Goal: Task Accomplishment & Management: Use online tool/utility

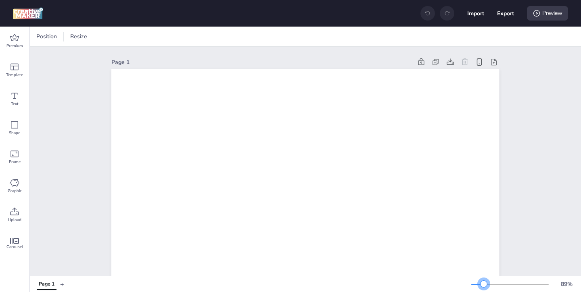
click at [483, 282] on div at bounding box center [483, 284] width 6 height 6
click at [15, 209] on icon at bounding box center [14, 212] width 8 height 8
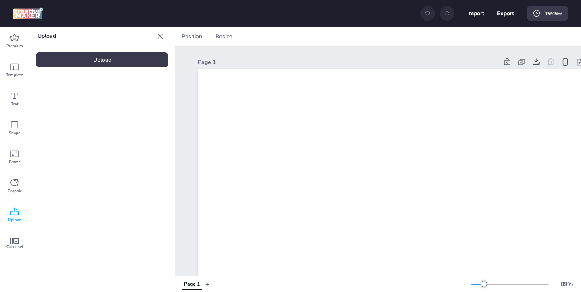
click at [131, 61] on div "Upload" at bounding box center [102, 59] width 132 height 15
click at [108, 63] on div "Upload" at bounding box center [102, 59] width 132 height 15
click at [77, 117] on img at bounding box center [68, 112] width 49 height 8
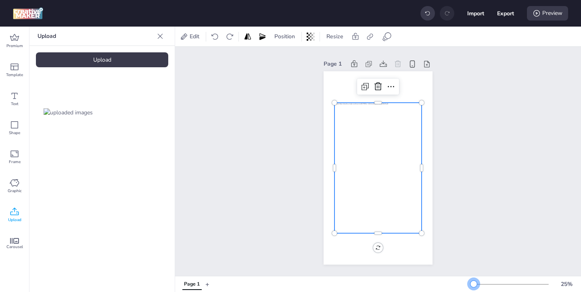
drag, startPoint x: 483, startPoint y: 285, endPoint x: 473, endPoint y: 284, distance: 10.1
click at [473, 284] on div at bounding box center [473, 284] width 6 height 6
click at [18, 212] on icon at bounding box center [15, 212] width 10 height 10
click at [355, 197] on div at bounding box center [377, 168] width 87 height 131
click at [184, 35] on icon at bounding box center [184, 37] width 8 height 8
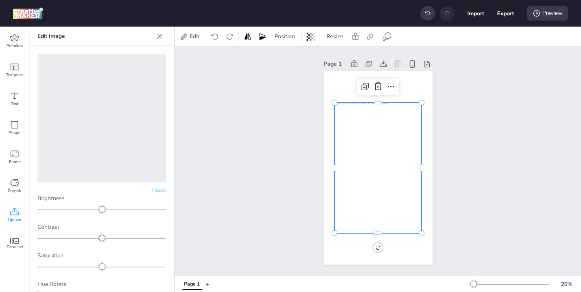
click at [160, 33] on icon at bounding box center [160, 36] width 8 height 8
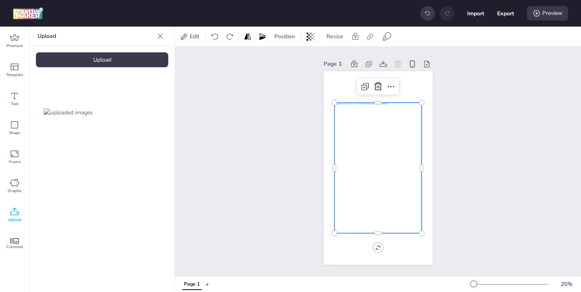
click at [12, 216] on icon at bounding box center [15, 212] width 10 height 10
click at [117, 66] on div "Upload" at bounding box center [102, 59] width 132 height 15
click at [136, 114] on img at bounding box center [135, 112] width 49 height 8
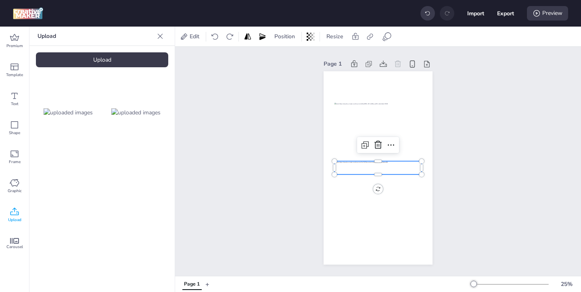
click at [391, 171] on div at bounding box center [377, 168] width 87 height 14
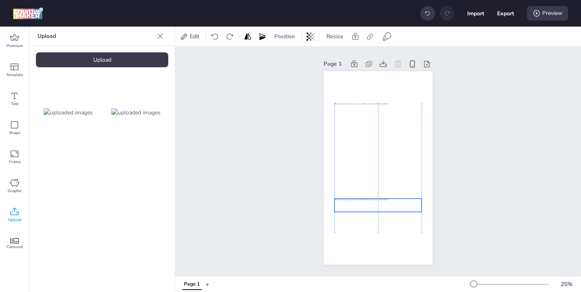
drag, startPoint x: 386, startPoint y: 167, endPoint x: 385, endPoint y: 204, distance: 37.5
click at [385, 204] on div at bounding box center [377, 206] width 87 height 14
click at [391, 209] on div at bounding box center [377, 206] width 87 height 14
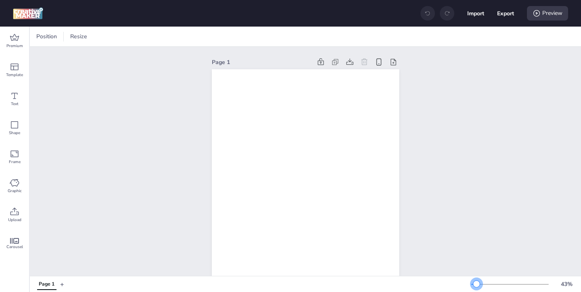
drag, startPoint x: 485, startPoint y: 283, endPoint x: 476, endPoint y: 284, distance: 8.5
click at [476, 284] on div at bounding box center [476, 284] width 6 height 6
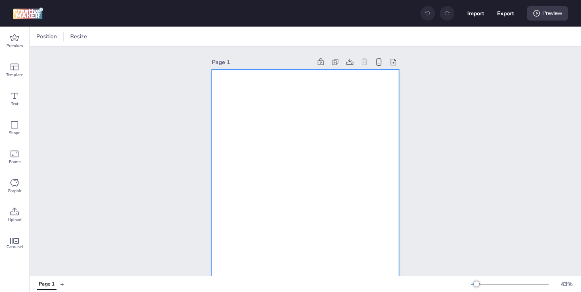
click at [334, 230] on div at bounding box center [305, 235] width 187 height 333
click at [16, 189] on span "Graphic" at bounding box center [15, 191] width 14 height 6
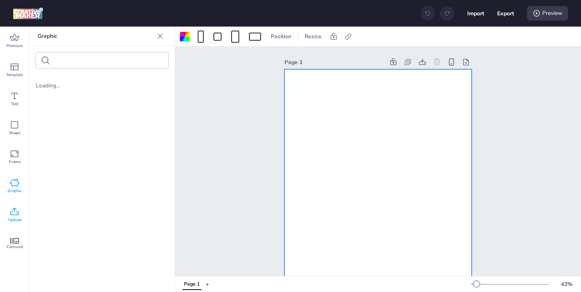
click at [12, 215] on icon at bounding box center [14, 212] width 8 height 8
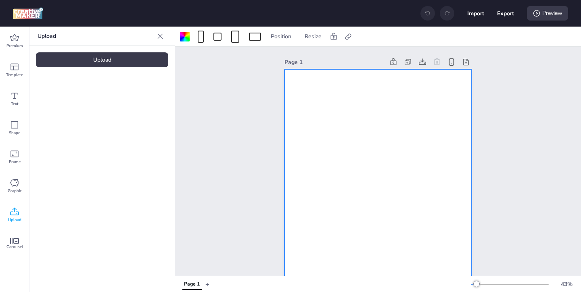
click at [134, 60] on div "Upload" at bounding box center [102, 59] width 132 height 15
click at [142, 63] on div "Upload" at bounding box center [102, 59] width 132 height 15
click at [77, 109] on img at bounding box center [68, 112] width 49 height 8
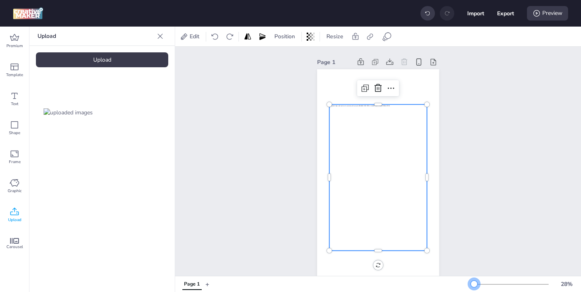
click at [474, 282] on div at bounding box center [474, 284] width 6 height 6
click at [396, 200] on div at bounding box center [378, 177] width 98 height 146
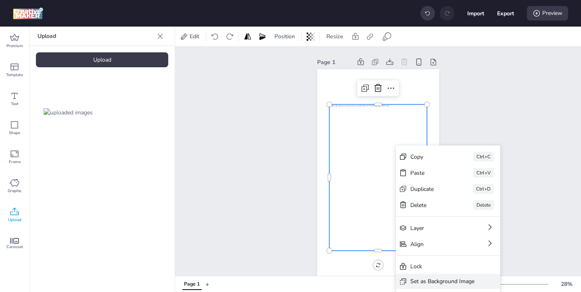
click at [417, 277] on div "Set as Background Image" at bounding box center [448, 281] width 104 height 15
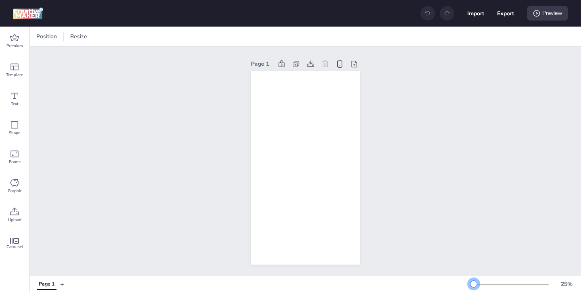
drag, startPoint x: 487, startPoint y: 285, endPoint x: 473, endPoint y: 285, distance: 13.3
click at [473, 285] on div at bounding box center [473, 284] width 6 height 6
click at [4, 212] on div "Upload" at bounding box center [14, 215] width 29 height 29
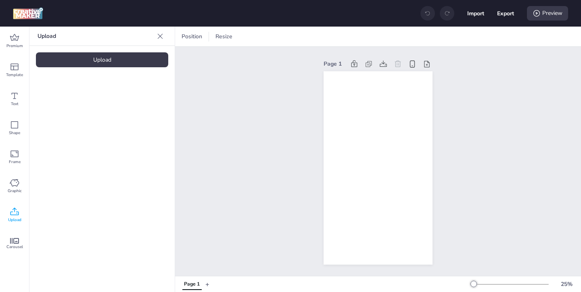
click at [106, 59] on div "Upload" at bounding box center [102, 59] width 132 height 15
click at [77, 117] on img at bounding box center [68, 112] width 49 height 8
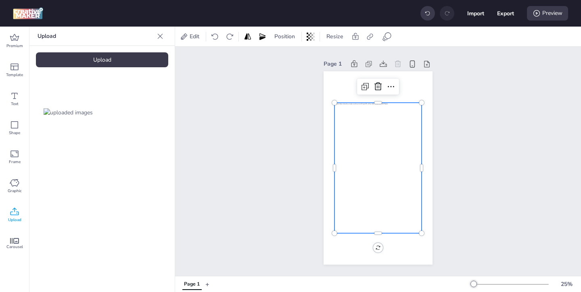
click at [380, 172] on div at bounding box center [377, 168] width 87 height 131
click at [138, 65] on div "Upload" at bounding box center [102, 59] width 132 height 15
click at [133, 56] on div "Upload" at bounding box center [102, 59] width 132 height 15
click at [140, 112] on img at bounding box center [135, 112] width 49 height 8
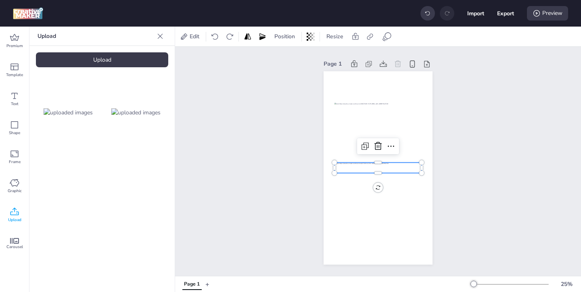
click at [387, 169] on div at bounding box center [377, 167] width 87 height 11
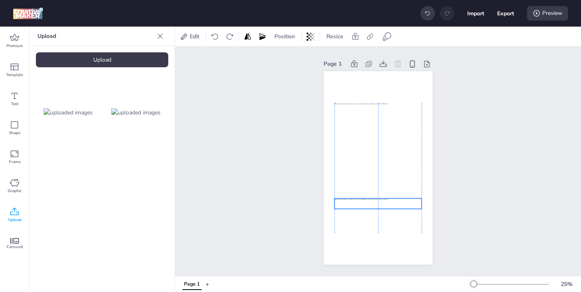
drag, startPoint x: 387, startPoint y: 169, endPoint x: 387, endPoint y: 205, distance: 35.9
click at [387, 205] on div at bounding box center [377, 203] width 87 height 11
click at [387, 206] on div at bounding box center [377, 203] width 87 height 11
drag, startPoint x: 422, startPoint y: 210, endPoint x: 409, endPoint y: 210, distance: 12.9
click at [409, 210] on div at bounding box center [377, 168] width 109 height 194
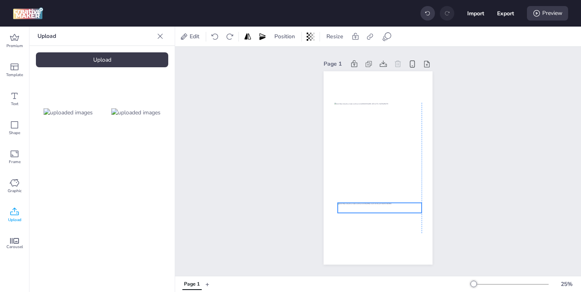
drag, startPoint x: 406, startPoint y: 206, endPoint x: 409, endPoint y: 210, distance: 5.3
click at [409, 210] on div at bounding box center [379, 208] width 84 height 10
drag, startPoint x: 421, startPoint y: 203, endPoint x: 391, endPoint y: 211, distance: 30.9
click at [391, 211] on div at bounding box center [377, 168] width 109 height 194
drag, startPoint x: 373, startPoint y: 210, endPoint x: 387, endPoint y: 209, distance: 14.6
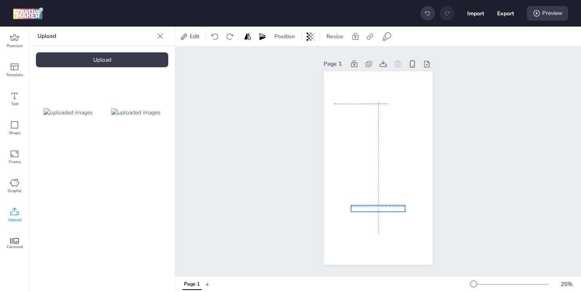
click at [387, 209] on div at bounding box center [378, 208] width 54 height 7
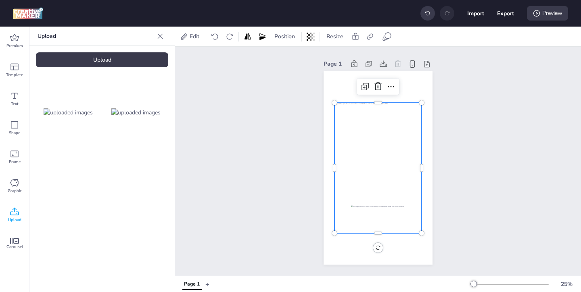
click at [412, 209] on div at bounding box center [377, 168] width 87 height 131
click at [400, 210] on div at bounding box center [378, 208] width 54 height 7
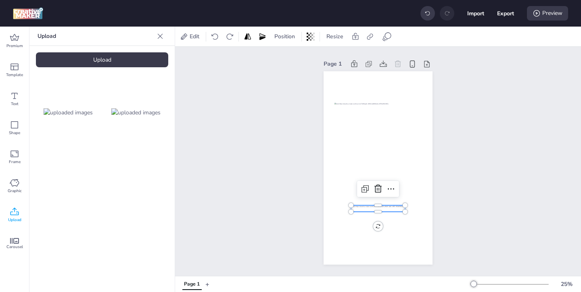
click at [362, 209] on div at bounding box center [378, 208] width 54 height 7
click at [390, 190] on icon at bounding box center [391, 189] width 10 height 10
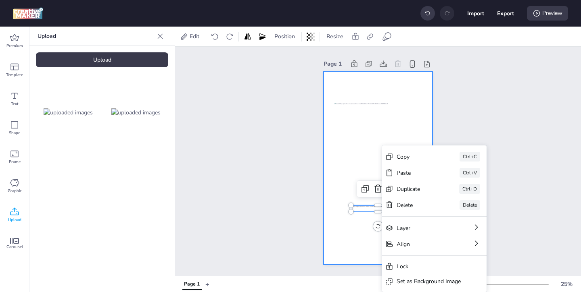
click at [362, 238] on div at bounding box center [377, 168] width 109 height 194
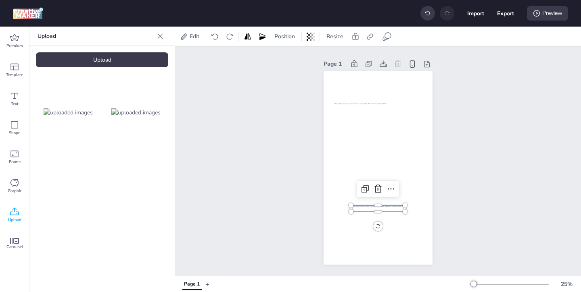
click at [368, 210] on div at bounding box center [378, 208] width 54 height 7
click at [392, 189] on icon at bounding box center [391, 189] width 10 height 10
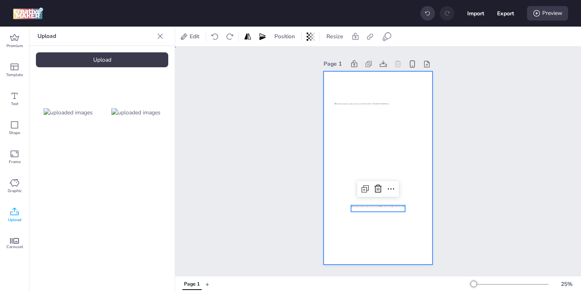
click at [355, 254] on div at bounding box center [377, 168] width 109 height 194
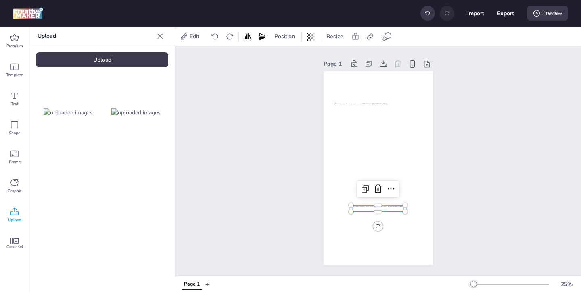
click at [375, 210] on div at bounding box center [378, 208] width 54 height 7
click at [394, 192] on icon at bounding box center [391, 189] width 10 height 10
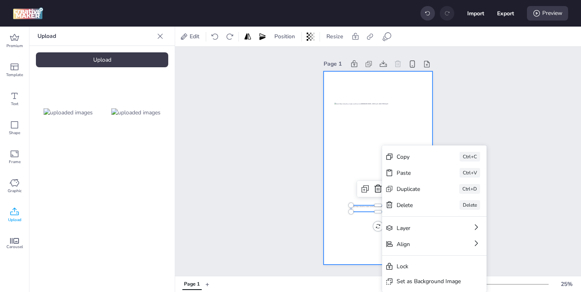
click at [371, 246] on div at bounding box center [377, 168] width 109 height 194
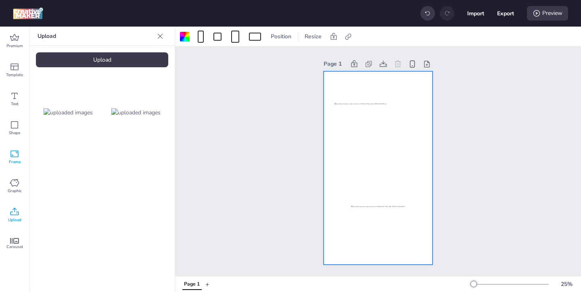
click at [18, 153] on icon at bounding box center [14, 154] width 8 height 7
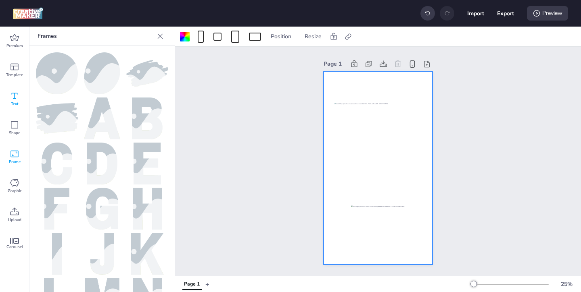
click at [15, 99] on icon at bounding box center [15, 96] width 10 height 10
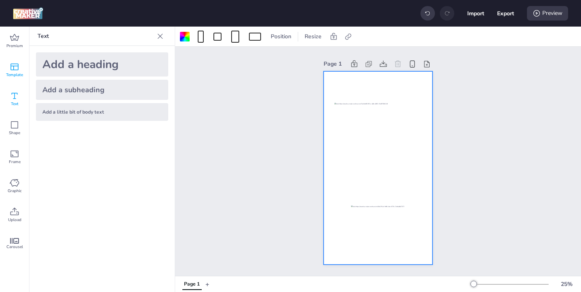
click at [16, 70] on icon at bounding box center [14, 67] width 8 height 7
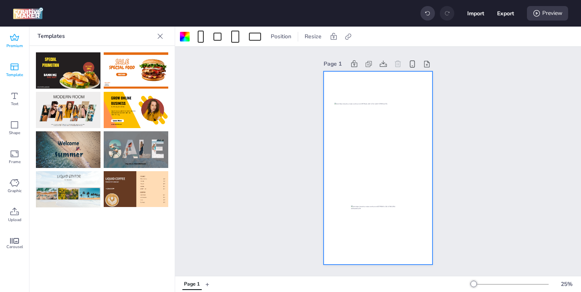
click at [17, 43] on span "Premium" at bounding box center [14, 46] width 17 height 6
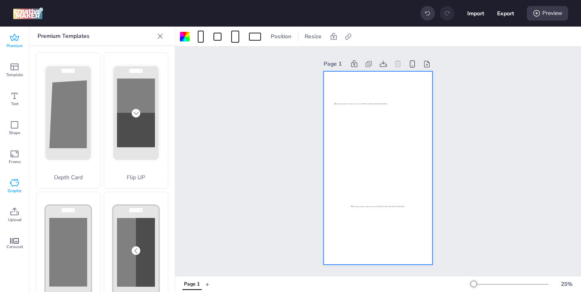
click at [19, 189] on span "Graphic" at bounding box center [15, 191] width 14 height 6
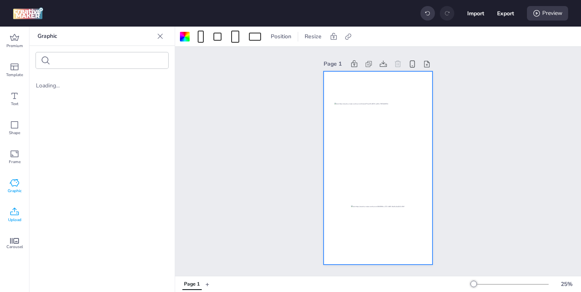
click at [17, 211] on icon at bounding box center [15, 212] width 10 height 10
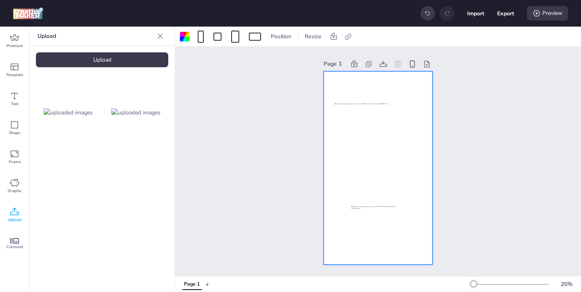
click at [117, 115] on img at bounding box center [135, 112] width 49 height 8
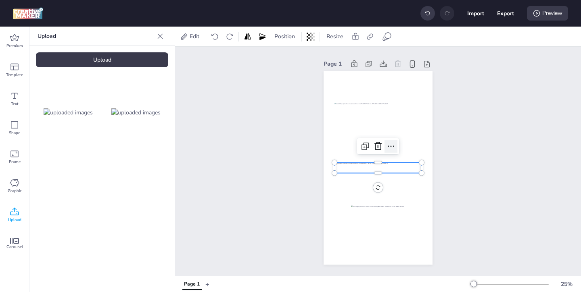
click at [393, 146] on icon at bounding box center [391, 147] width 10 height 10
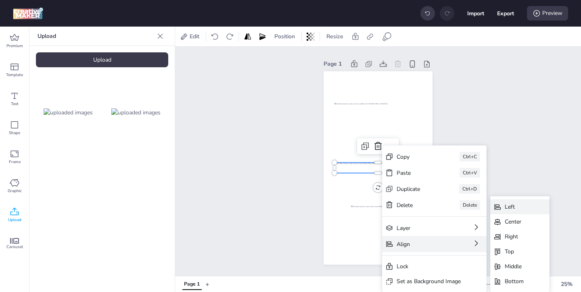
click at [506, 211] on div "Left" at bounding box center [519, 207] width 59 height 15
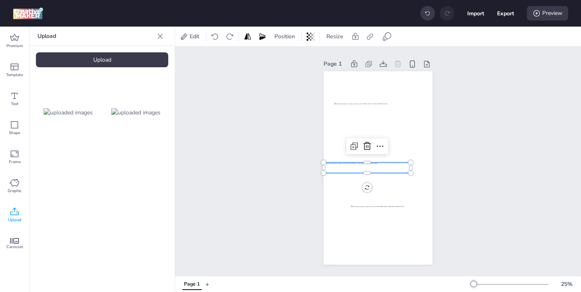
click at [345, 167] on div at bounding box center [366, 167] width 87 height 11
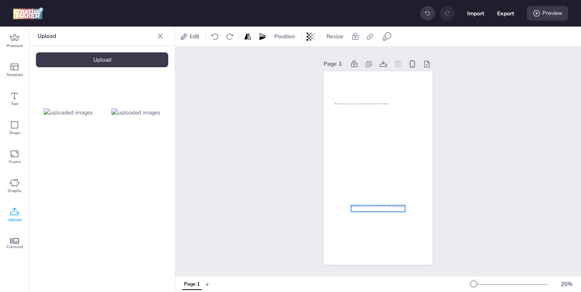
click at [391, 209] on div at bounding box center [378, 208] width 54 height 7
click at [289, 37] on span "Position" at bounding box center [285, 36] width 24 height 8
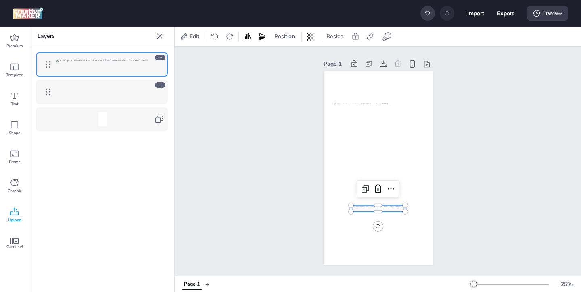
click at [160, 58] on icon at bounding box center [160, 57] width 4 height 1
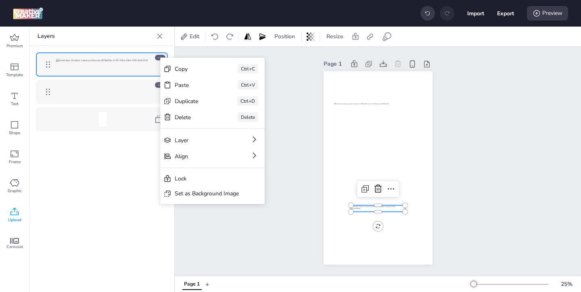
click at [247, 220] on div "Page 1 Copy Ctrl+C Paste Ctrl+V Duplicate Ctrl+D Delete Delete Layer Align Lock…" at bounding box center [378, 161] width 406 height 229
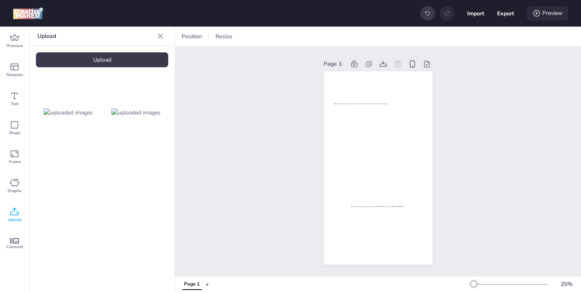
click at [536, 10] on icon at bounding box center [536, 13] width 8 height 8
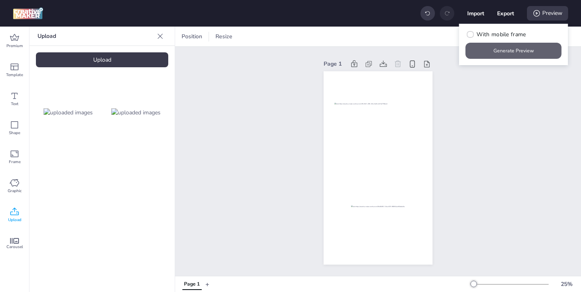
click at [488, 46] on button "Generate Preview" at bounding box center [513, 51] width 96 height 16
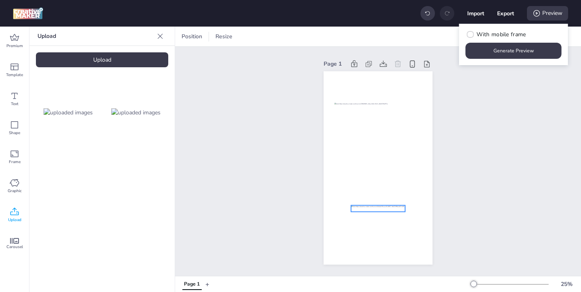
click at [380, 210] on div at bounding box center [378, 208] width 54 height 7
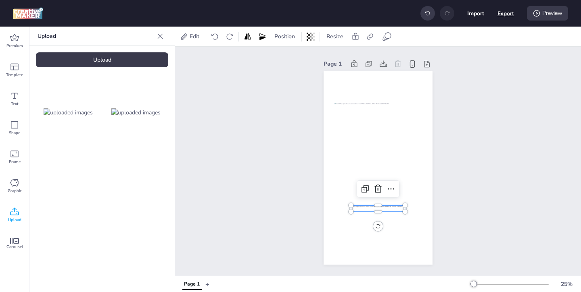
click at [503, 16] on button "Export" at bounding box center [505, 13] width 17 height 17
select select "html"
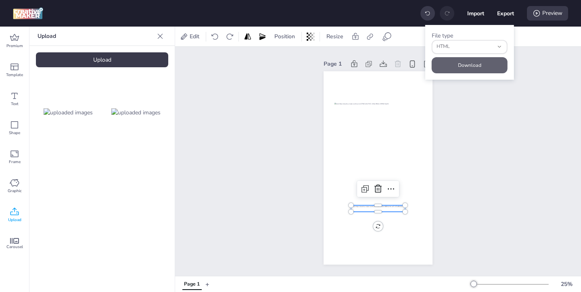
click at [468, 61] on button "Download" at bounding box center [469, 65] width 76 height 16
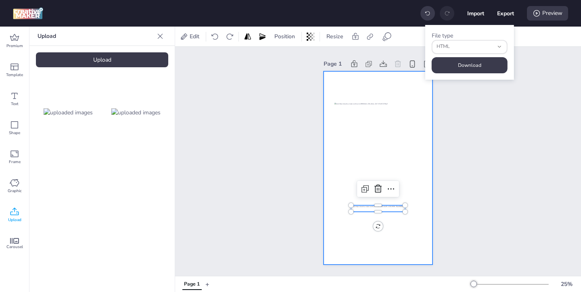
click at [335, 76] on div at bounding box center [377, 168] width 109 height 194
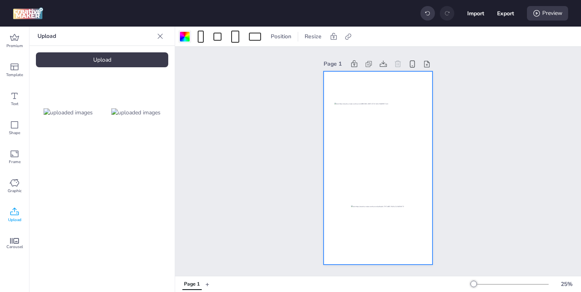
click at [189, 33] on div at bounding box center [184, 36] width 13 height 13
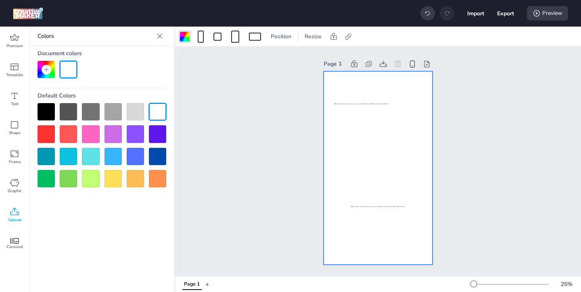
click at [50, 112] on div at bounding box center [45, 111] width 17 height 17
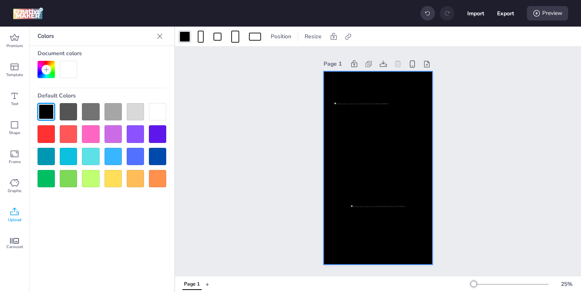
click at [161, 111] on div at bounding box center [157, 111] width 17 height 17
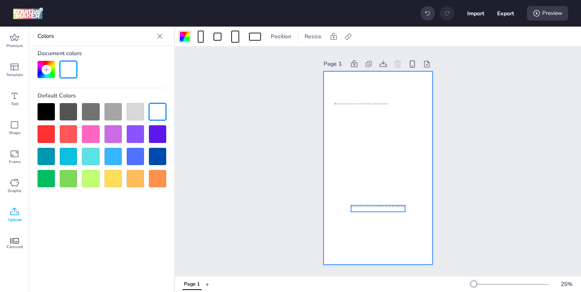
click at [394, 208] on div at bounding box center [378, 208] width 54 height 7
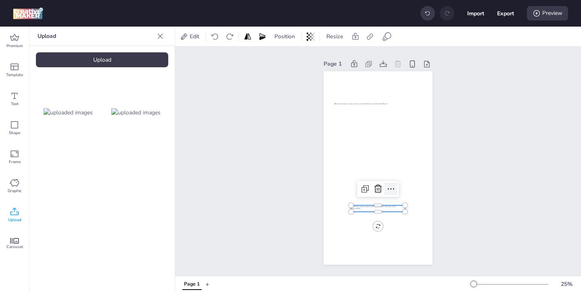
click at [393, 189] on icon at bounding box center [390, 189] width 6 height 1
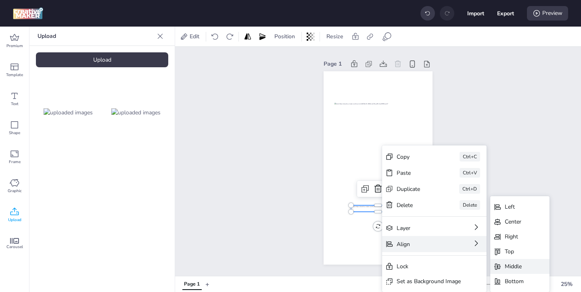
click at [516, 264] on div "Middle" at bounding box center [513, 266] width 19 height 8
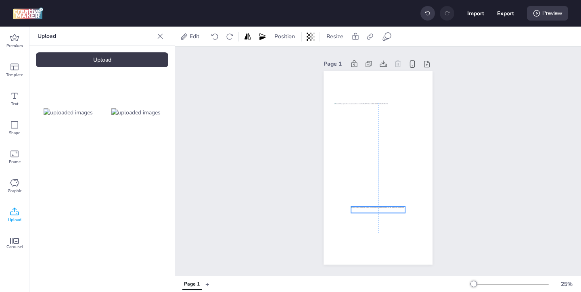
drag, startPoint x: 369, startPoint y: 169, endPoint x: 370, endPoint y: 210, distance: 41.9
click at [370, 210] on div at bounding box center [378, 209] width 54 height 7
click at [341, 37] on span "Resize" at bounding box center [335, 36] width 20 height 8
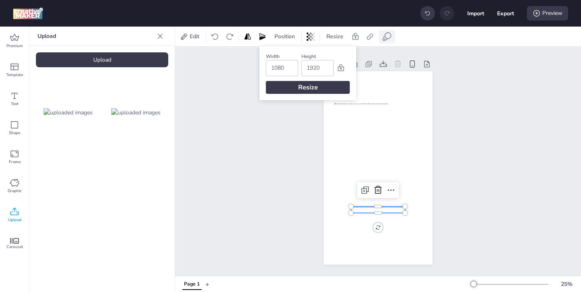
click at [388, 35] on icon at bounding box center [387, 37] width 10 height 10
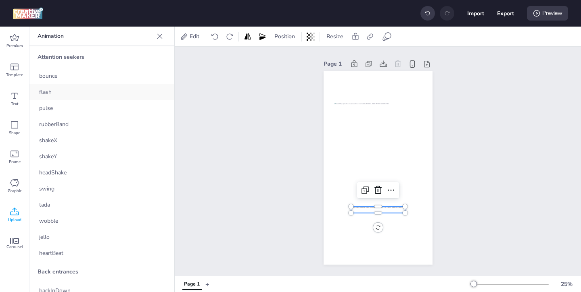
click at [90, 91] on div "flash" at bounding box center [101, 92] width 145 height 16
click at [106, 111] on div "pulse" at bounding box center [101, 108] width 145 height 16
click at [359, 209] on div at bounding box center [378, 210] width 54 height 7
click at [114, 122] on div "rubberBand" at bounding box center [101, 124] width 145 height 16
click at [104, 137] on div "shakeX" at bounding box center [101, 140] width 145 height 16
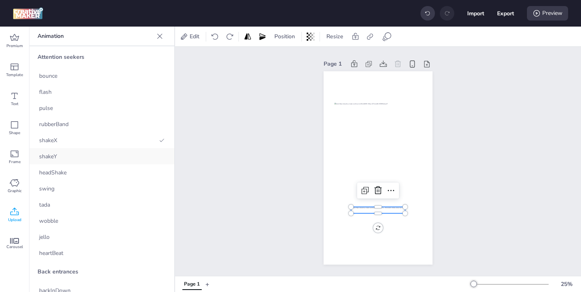
click at [97, 156] on div "shakeY" at bounding box center [101, 156] width 145 height 16
click at [89, 171] on div "headShake" at bounding box center [101, 173] width 145 height 16
click at [88, 184] on div "swing" at bounding box center [101, 189] width 145 height 16
click at [83, 202] on div "tada" at bounding box center [101, 205] width 145 height 16
click at [83, 217] on div "wobble" at bounding box center [101, 221] width 145 height 16
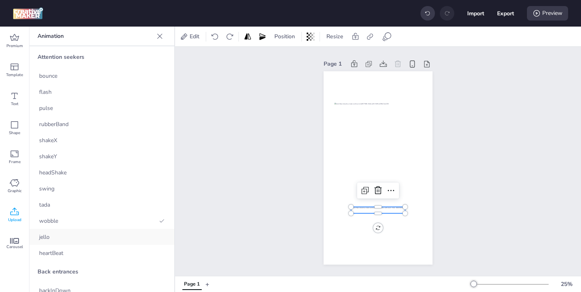
click at [67, 231] on div "jello" at bounding box center [101, 237] width 145 height 16
click at [61, 249] on div "heartBeat" at bounding box center [101, 253] width 145 height 16
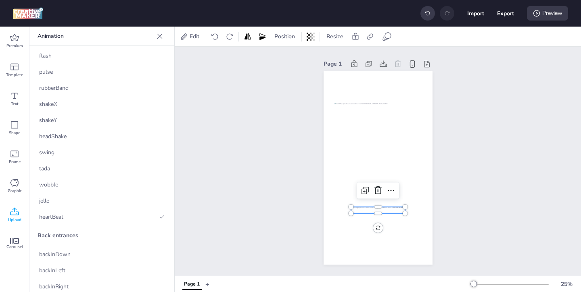
scroll to position [37, 0]
click at [64, 254] on span "backInDown" at bounding box center [54, 254] width 31 height 8
click at [67, 218] on div "heartBeat" at bounding box center [101, 216] width 145 height 16
click at [505, 15] on button "Export" at bounding box center [505, 13] width 17 height 17
select select "html"
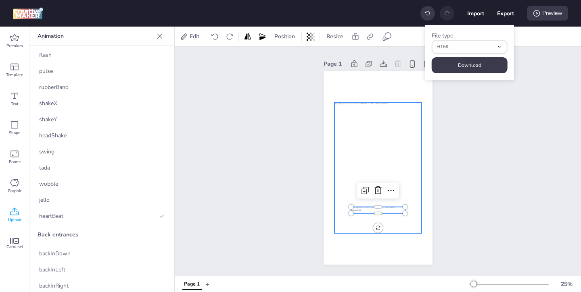
click at [414, 193] on div at bounding box center [377, 168] width 87 height 131
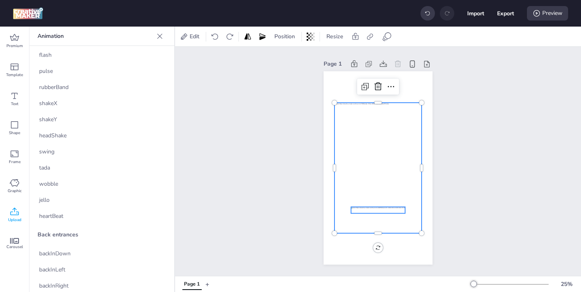
click at [398, 207] on div at bounding box center [378, 210] width 54 height 7
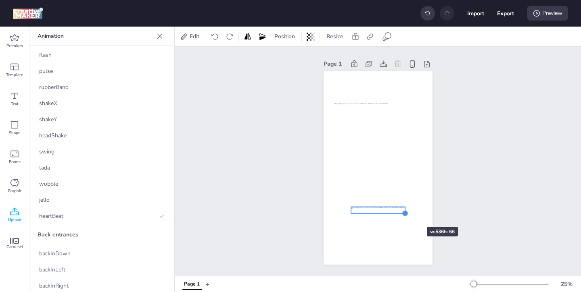
click at [402, 212] on div at bounding box center [405, 213] width 6 height 6
drag, startPoint x: 403, startPoint y: 212, endPoint x: 398, endPoint y: 212, distance: 4.4
click at [398, 212] on div at bounding box center [377, 168] width 109 height 194
click at [395, 210] on div at bounding box center [380, 208] width 54 height 7
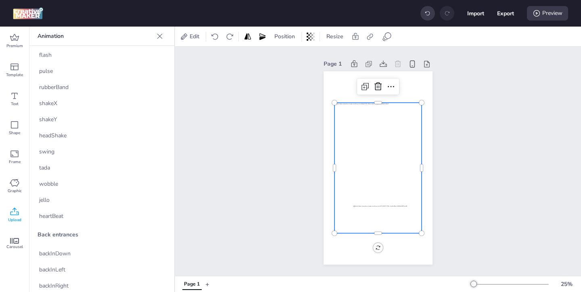
click at [405, 221] on div at bounding box center [377, 168] width 87 height 131
click at [501, 14] on button "Export" at bounding box center [505, 13] width 17 height 17
select select "html"
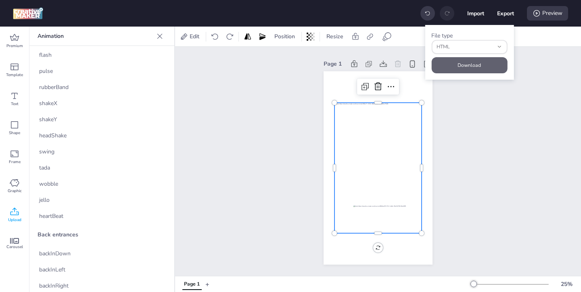
click at [478, 67] on button "Download" at bounding box center [469, 65] width 76 height 16
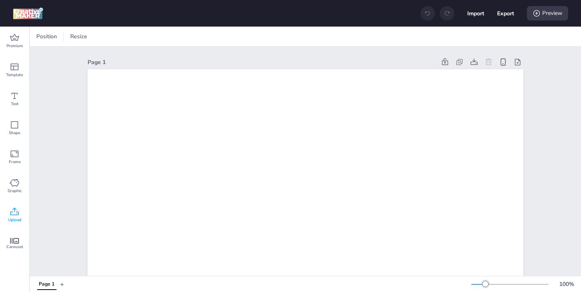
click at [12, 217] on span "Upload" at bounding box center [14, 220] width 13 height 6
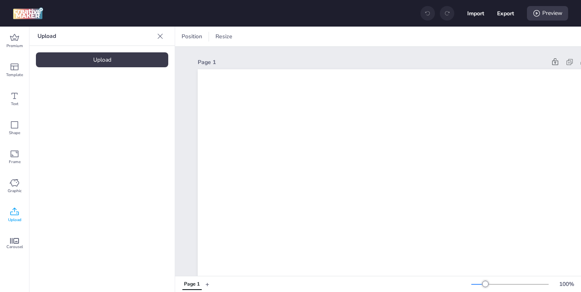
click at [106, 59] on div "Upload" at bounding box center [102, 59] width 132 height 15
click at [141, 58] on div "Upload" at bounding box center [102, 59] width 132 height 15
click at [71, 111] on img at bounding box center [68, 112] width 49 height 8
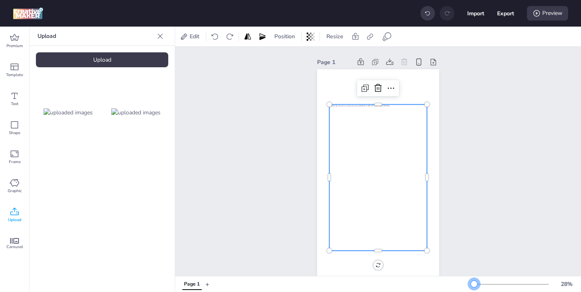
drag, startPoint x: 485, startPoint y: 285, endPoint x: 474, endPoint y: 285, distance: 11.7
click at [474, 285] on div at bounding box center [474, 284] width 6 height 6
click at [147, 115] on img at bounding box center [135, 112] width 49 height 8
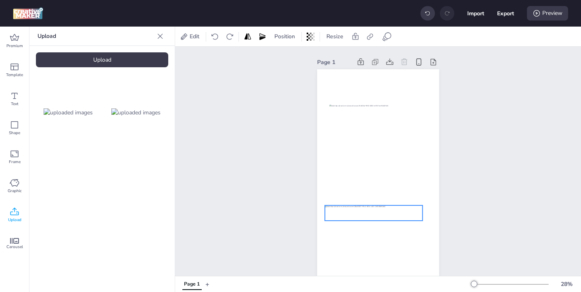
drag, startPoint x: 389, startPoint y: 174, endPoint x: 384, endPoint y: 213, distance: 39.4
click at [384, 213] on div at bounding box center [374, 213] width 98 height 15
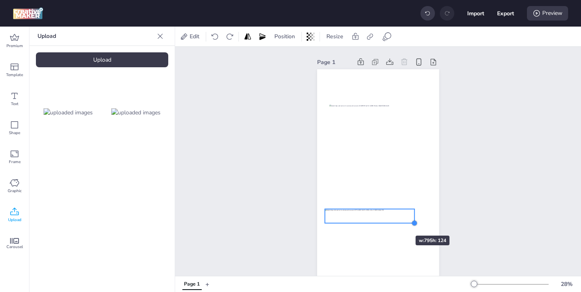
drag, startPoint x: 421, startPoint y: 223, endPoint x: 391, endPoint y: 221, distance: 30.3
click at [391, 221] on div at bounding box center [378, 177] width 122 height 217
drag, startPoint x: 410, startPoint y: 221, endPoint x: 375, endPoint y: 219, distance: 34.7
click at [375, 219] on div at bounding box center [378, 177] width 122 height 217
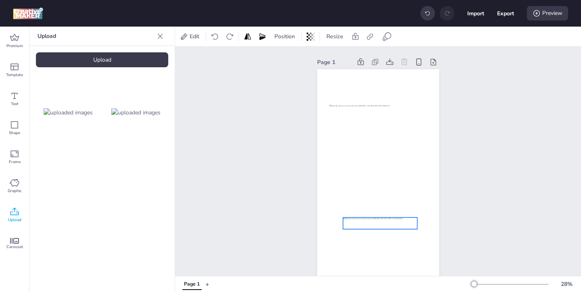
drag, startPoint x: 364, startPoint y: 216, endPoint x: 382, endPoint y: 224, distance: 19.9
click at [382, 224] on div at bounding box center [380, 224] width 74 height 12
drag, startPoint x: 417, startPoint y: 230, endPoint x: 396, endPoint y: 227, distance: 21.2
click at [396, 227] on div at bounding box center [399, 226] width 6 height 6
drag, startPoint x: 385, startPoint y: 224, endPoint x: 394, endPoint y: 225, distance: 9.0
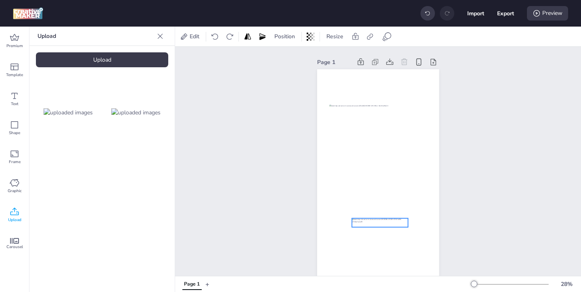
click at [394, 225] on div at bounding box center [380, 223] width 56 height 9
click at [390, 225] on div at bounding box center [378, 223] width 56 height 9
click at [385, 38] on icon at bounding box center [387, 37] width 10 height 10
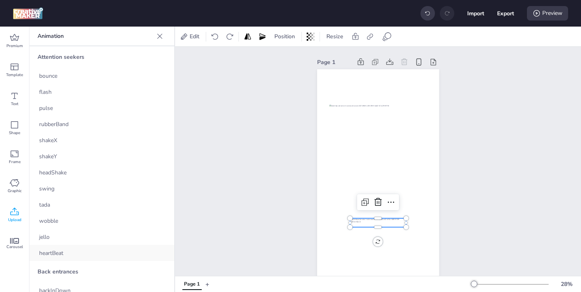
click at [77, 252] on div "heartBeat" at bounding box center [101, 253] width 145 height 16
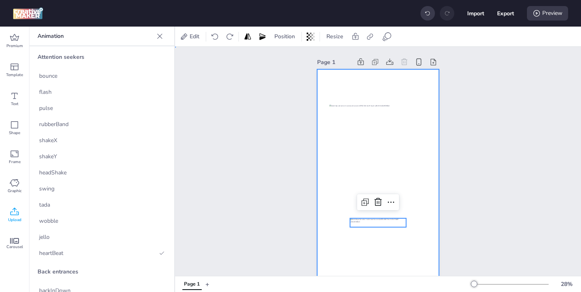
click at [356, 257] on div at bounding box center [378, 177] width 122 height 217
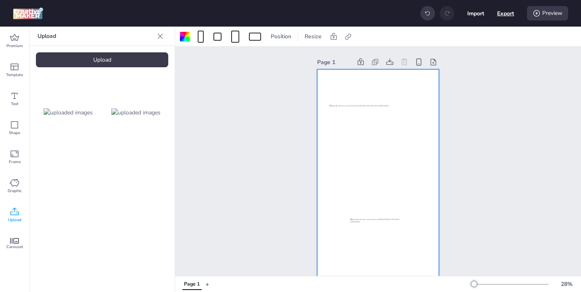
click at [502, 15] on button "Export" at bounding box center [505, 13] width 17 height 17
select select "html"
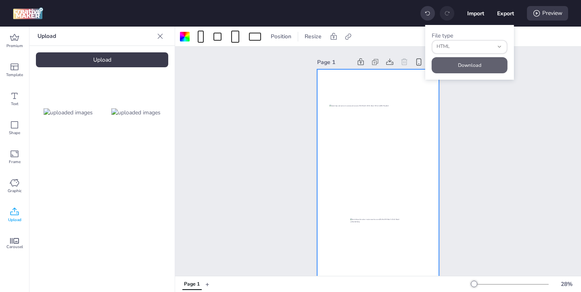
click at [466, 62] on button "Download" at bounding box center [469, 65] width 76 height 16
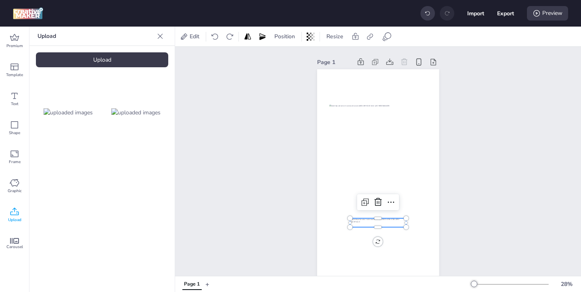
click at [389, 223] on div at bounding box center [378, 223] width 56 height 9
click at [389, 39] on icon at bounding box center [387, 37] width 10 height 10
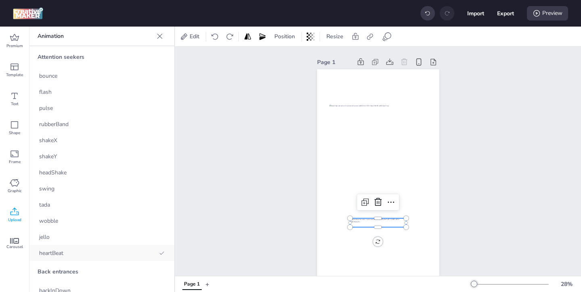
click at [75, 250] on div "heartBeat" at bounding box center [101, 253] width 145 height 16
click at [81, 258] on div "heartBeat" at bounding box center [101, 253] width 145 height 16
click at [509, 11] on button "Export" at bounding box center [505, 13] width 17 height 17
select select "html"
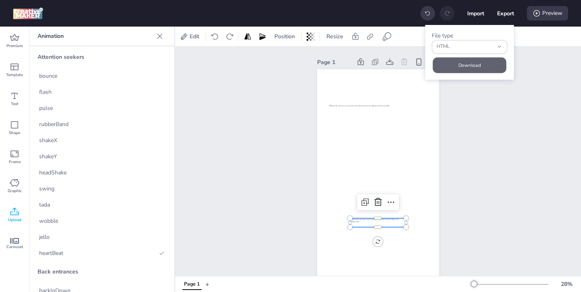
click at [477, 60] on button "Download" at bounding box center [469, 65] width 73 height 16
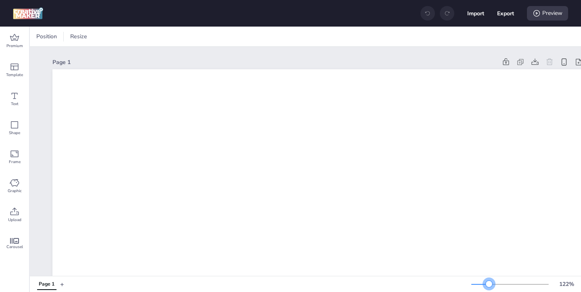
click at [489, 284] on div at bounding box center [509, 284] width 77 height 6
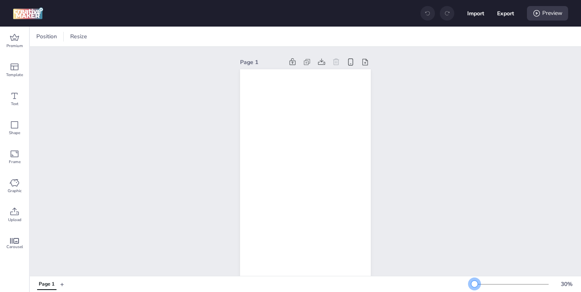
drag, startPoint x: 489, startPoint y: 284, endPoint x: 473, endPoint y: 284, distance: 15.7
click at [473, 284] on div at bounding box center [474, 284] width 6 height 6
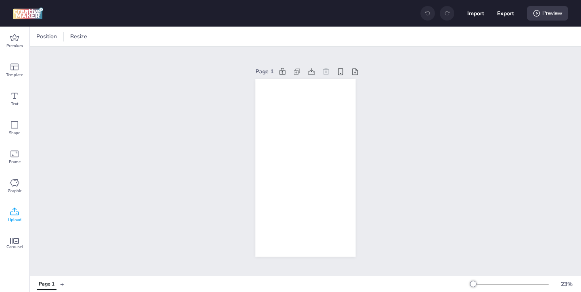
click at [17, 211] on icon at bounding box center [15, 212] width 10 height 10
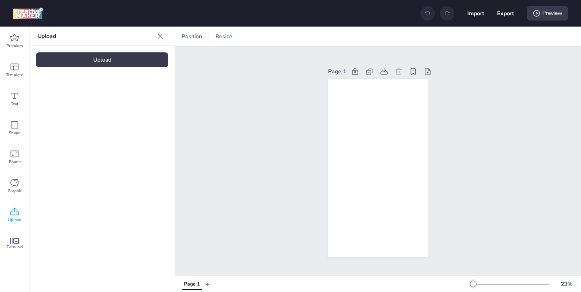
click at [117, 61] on div "Upload" at bounding box center [102, 59] width 132 height 15
click at [58, 108] on img at bounding box center [68, 112] width 49 height 8
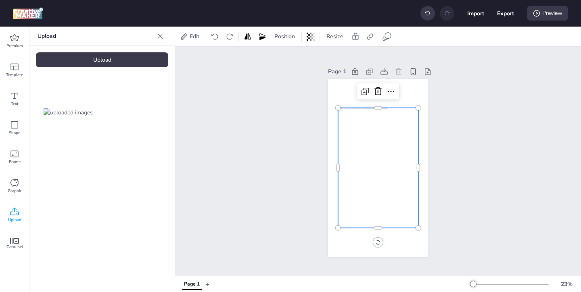
click at [371, 200] on div at bounding box center [378, 168] width 80 height 120
click at [119, 63] on div "Upload" at bounding box center [102, 59] width 132 height 15
click at [143, 112] on img at bounding box center [135, 112] width 49 height 8
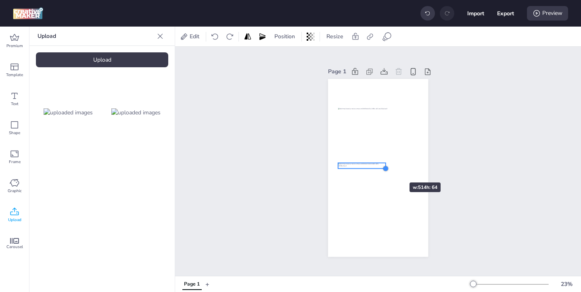
drag, startPoint x: 419, startPoint y: 172, endPoint x: 385, endPoint y: 168, distance: 34.1
click at [385, 168] on div at bounding box center [385, 169] width 6 height 6
drag, startPoint x: 371, startPoint y: 165, endPoint x: 387, endPoint y: 204, distance: 42.5
click at [387, 204] on div at bounding box center [378, 205] width 48 height 6
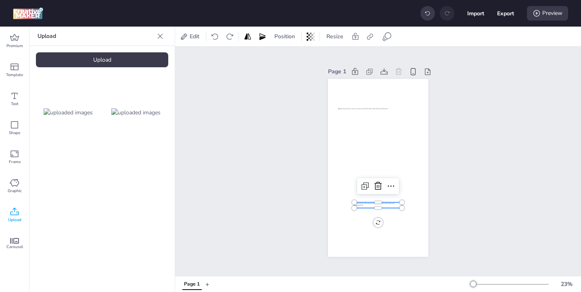
click at [395, 207] on div at bounding box center [378, 205] width 48 height 6
click at [389, 35] on icon at bounding box center [387, 37] width 10 height 10
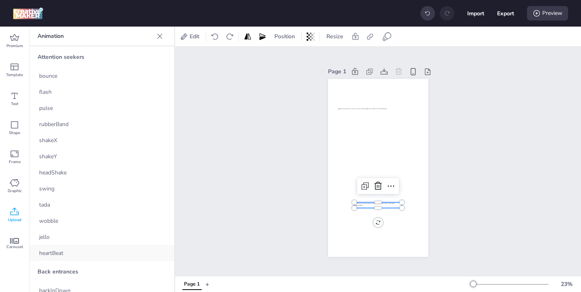
click at [77, 252] on div "heartBeat" at bounding box center [101, 253] width 145 height 16
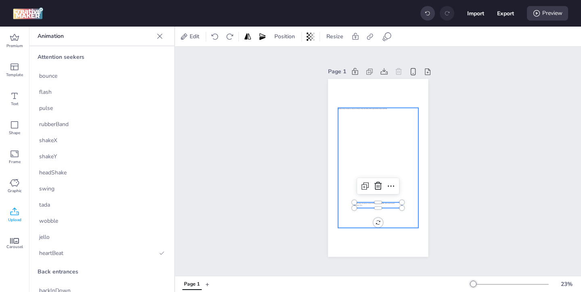
click at [347, 123] on div at bounding box center [378, 168] width 80 height 120
click at [374, 205] on div at bounding box center [378, 205] width 48 height 6
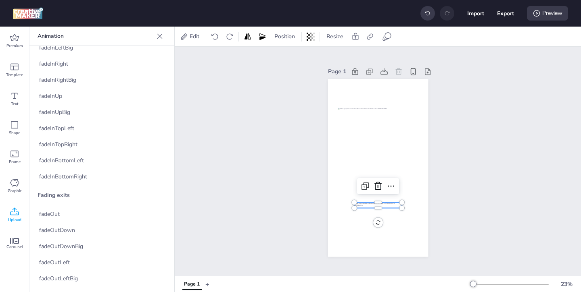
scroll to position [705, 0]
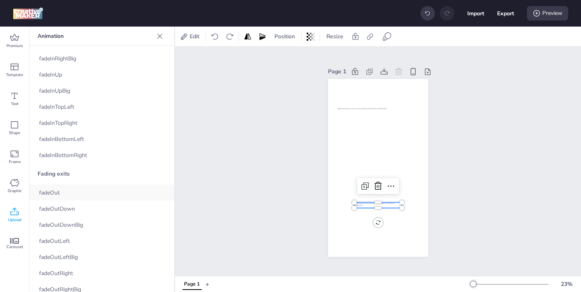
click at [61, 192] on div "fadeOut" at bounding box center [101, 193] width 145 height 16
click at [75, 158] on span "fadeInBottomRight" at bounding box center [63, 155] width 48 height 8
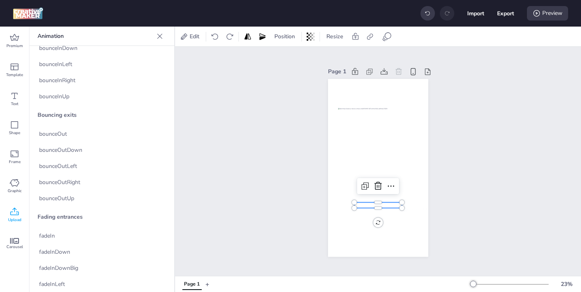
scroll to position [306, 0]
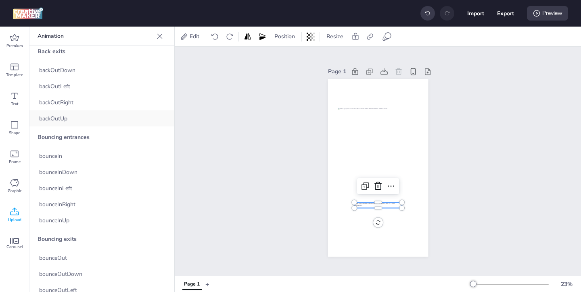
click at [74, 122] on div "backOutUp" at bounding box center [101, 118] width 145 height 16
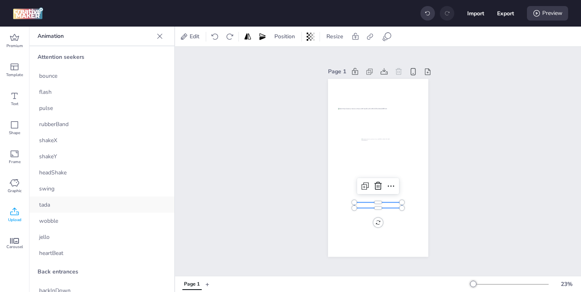
scroll to position [73, 0]
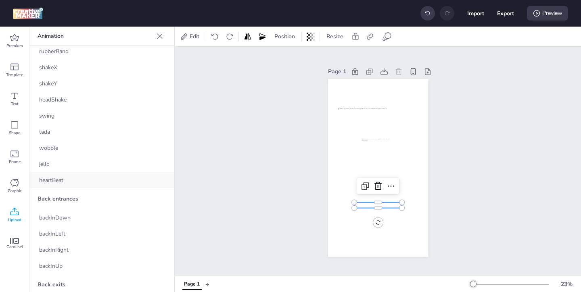
click at [73, 174] on div "heartBeat" at bounding box center [101, 180] width 145 height 16
click at [549, 18] on div "Preview" at bounding box center [547, 13] width 41 height 15
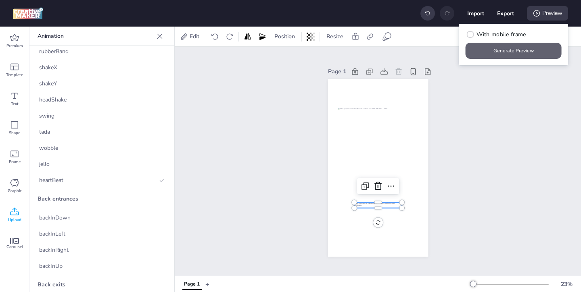
click at [507, 57] on button "Generate Preview" at bounding box center [513, 51] width 96 height 16
click at [497, 17] on button "Export" at bounding box center [505, 13] width 17 height 17
select select "html"
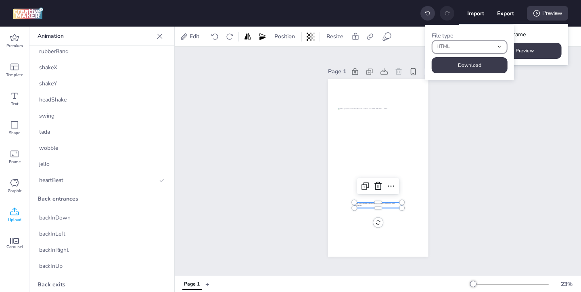
click at [496, 47] on icon "fileType" at bounding box center [499, 47] width 6 height 6
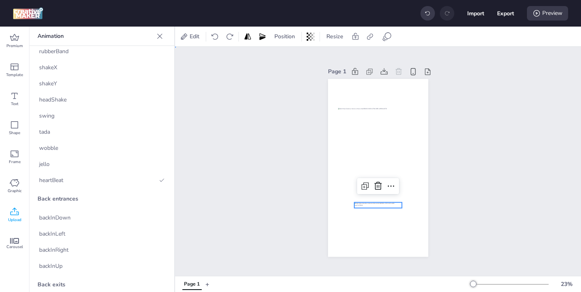
click at [480, 98] on div "Page 1" at bounding box center [378, 161] width 406 height 229
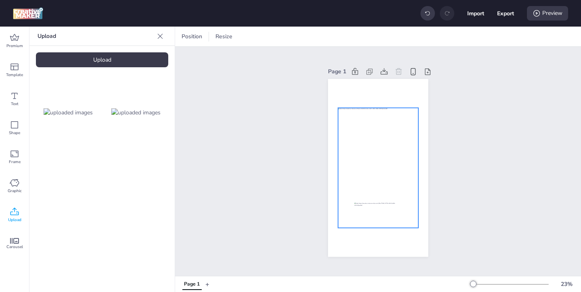
click at [408, 129] on div at bounding box center [378, 168] width 80 height 120
click at [504, 10] on button "Export" at bounding box center [505, 13] width 17 height 17
select select "html"
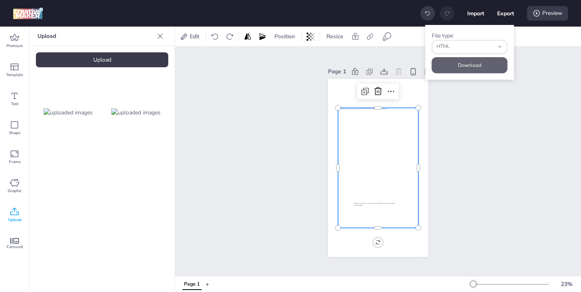
click at [479, 61] on button "Download" at bounding box center [469, 65] width 76 height 16
click at [376, 204] on div at bounding box center [378, 205] width 48 height 6
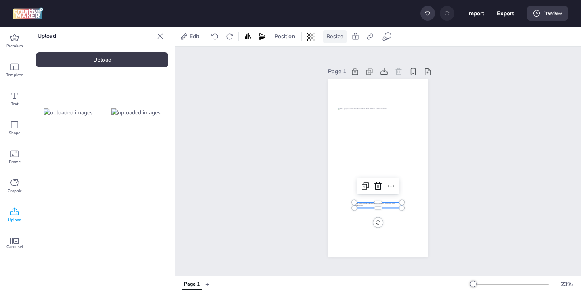
click at [333, 40] on span "Resize" at bounding box center [335, 36] width 20 height 8
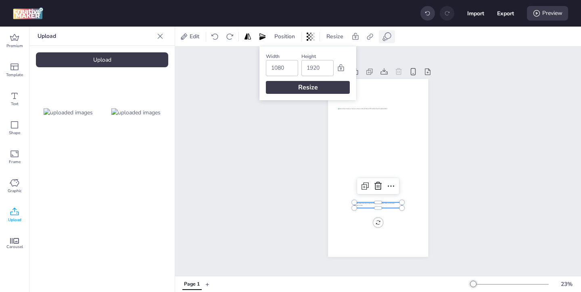
click at [380, 40] on span at bounding box center [386, 37] width 13 height 10
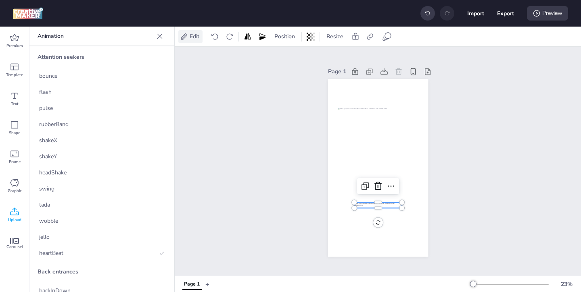
click at [198, 38] on span "Edit" at bounding box center [194, 36] width 13 height 8
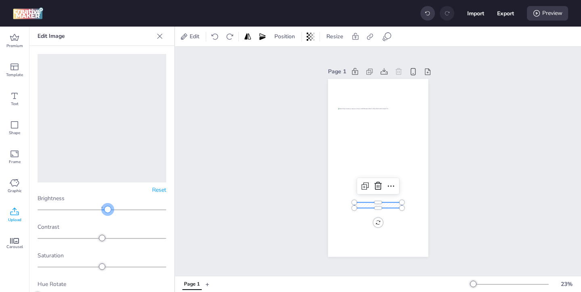
drag, startPoint x: 102, startPoint y: 210, endPoint x: 108, endPoint y: 210, distance: 5.2
click at [108, 210] on div at bounding box center [107, 209] width 6 height 6
drag, startPoint x: 108, startPoint y: 210, endPoint x: 117, endPoint y: 210, distance: 9.7
click at [117, 210] on div at bounding box center [117, 209] width 6 height 6
click at [102, 240] on div at bounding box center [101, 238] width 6 height 6
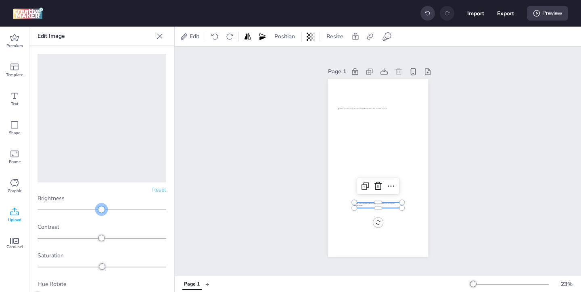
drag, startPoint x: 117, startPoint y: 210, endPoint x: 102, endPoint y: 210, distance: 14.5
click at [102, 210] on div at bounding box center [101, 209] width 6 height 6
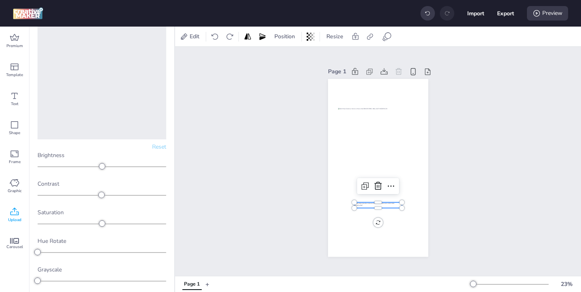
scroll to position [64, 0]
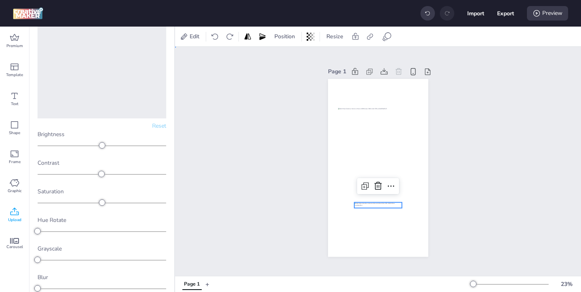
click at [229, 194] on div "Page 1" at bounding box center [378, 161] width 406 height 229
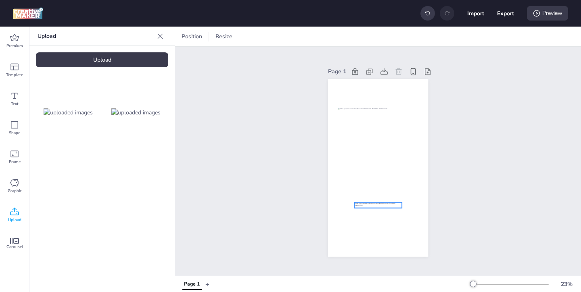
click at [365, 205] on div at bounding box center [378, 205] width 48 height 6
click at [289, 39] on span "Position" at bounding box center [285, 36] width 24 height 8
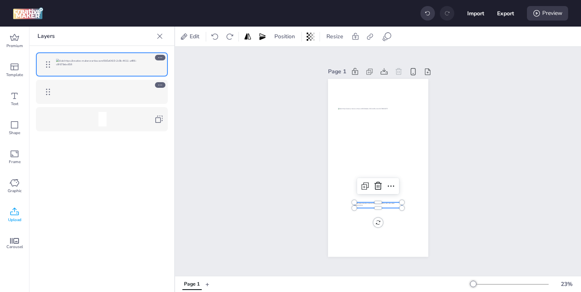
click at [160, 58] on icon at bounding box center [160, 58] width 6 height 6
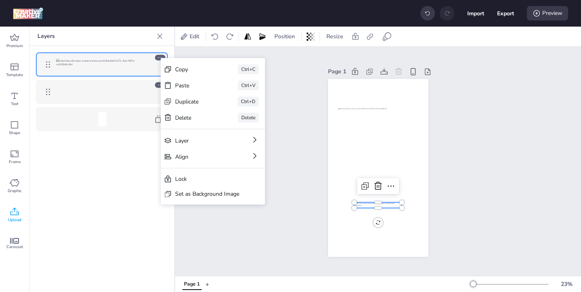
click at [314, 155] on div "Page 1" at bounding box center [377, 161] width 145 height 210
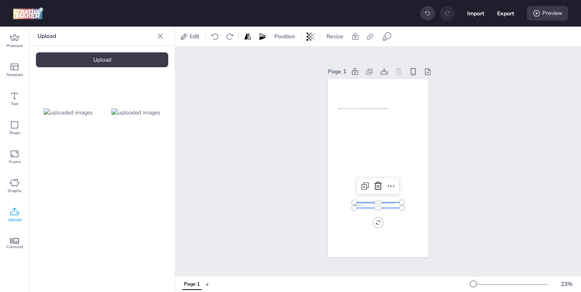
click at [367, 206] on div at bounding box center [378, 205] width 48 height 6
click at [367, 39] on icon at bounding box center [370, 37] width 8 height 8
click at [288, 57] on icon at bounding box center [289, 57] width 6 height 4
click at [288, 58] on input "Activate hyperlink" at bounding box center [287, 60] width 5 height 5
checkbox input "true"
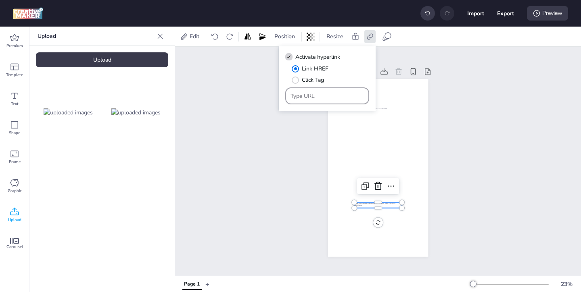
click at [317, 100] on div at bounding box center [327, 95] width 74 height 15
paste input "[URL][DOMAIN_NAME]"
type input "[URL][DOMAIN_NAME]"
click at [305, 149] on div "Page 1" at bounding box center [378, 161] width 406 height 229
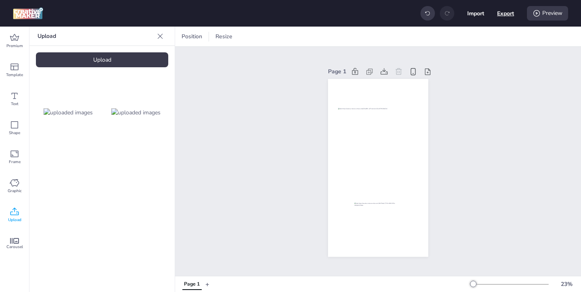
click at [503, 15] on button "Export" at bounding box center [505, 13] width 17 height 17
select select "html"
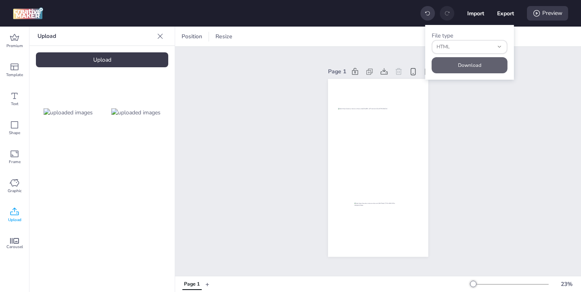
click at [464, 64] on button "Download" at bounding box center [469, 65] width 76 height 16
click at [471, 67] on button "Download" at bounding box center [469, 65] width 76 height 16
click at [539, 16] on icon at bounding box center [536, 13] width 8 height 8
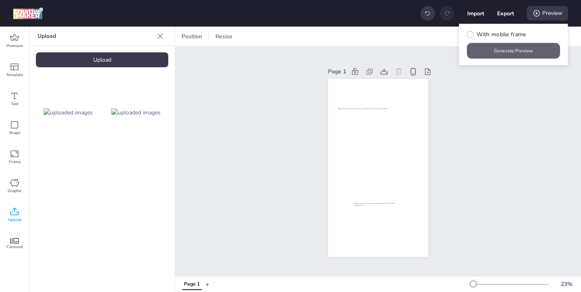
click at [501, 55] on button "Generate Preview" at bounding box center [513, 51] width 93 height 16
click at [491, 53] on button "Generate Preview" at bounding box center [513, 51] width 93 height 16
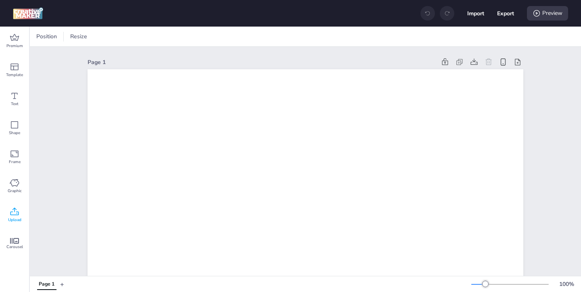
click at [16, 211] on icon at bounding box center [15, 212] width 10 height 10
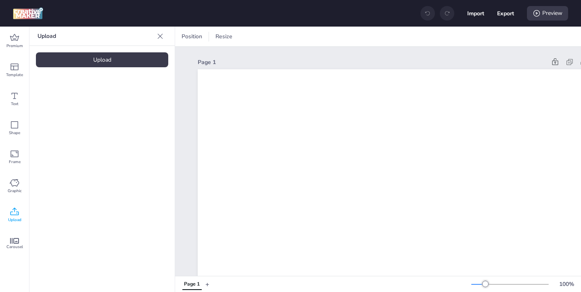
click at [143, 60] on div "Upload" at bounding box center [102, 59] width 132 height 15
click at [79, 117] on img at bounding box center [68, 112] width 49 height 8
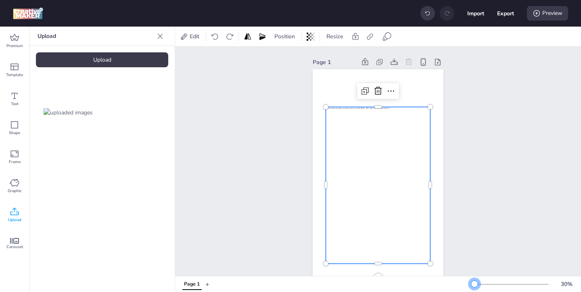
drag, startPoint x: 487, startPoint y: 284, endPoint x: 474, endPoint y: 285, distance: 12.9
click at [474, 285] on div at bounding box center [474, 284] width 6 height 6
click at [144, 65] on div "Upload" at bounding box center [102, 59] width 132 height 15
click at [127, 64] on div "Upload" at bounding box center [102, 59] width 132 height 15
click at [147, 112] on img at bounding box center [135, 112] width 49 height 8
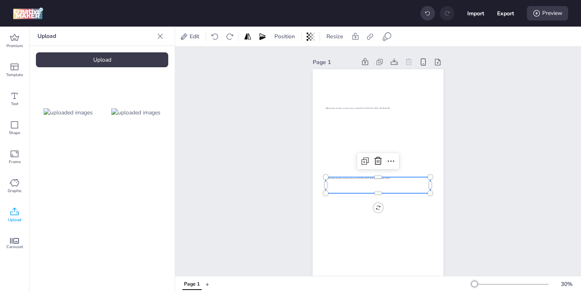
click at [383, 184] on div at bounding box center [377, 185] width 104 height 16
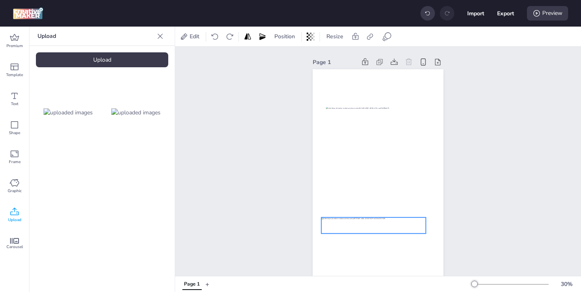
drag, startPoint x: 405, startPoint y: 187, endPoint x: 400, endPoint y: 227, distance: 40.6
click at [400, 227] on div at bounding box center [373, 226] width 104 height 16
drag, startPoint x: 425, startPoint y: 234, endPoint x: 390, endPoint y: 227, distance: 35.7
click at [390, 227] on div at bounding box center [390, 228] width 6 height 6
drag, startPoint x: 371, startPoint y: 225, endPoint x: 395, endPoint y: 236, distance: 26.5
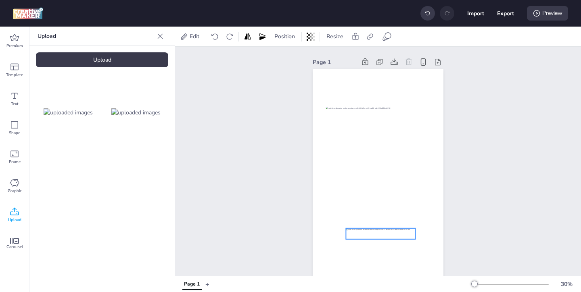
click at [395, 236] on div at bounding box center [380, 234] width 69 height 11
drag, startPoint x: 414, startPoint y: 239, endPoint x: 397, endPoint y: 237, distance: 17.5
click at [397, 237] on div at bounding box center [377, 185] width 131 height 232
click at [389, 236] on div at bounding box center [378, 234] width 56 height 9
click at [361, 233] on div at bounding box center [378, 234] width 56 height 9
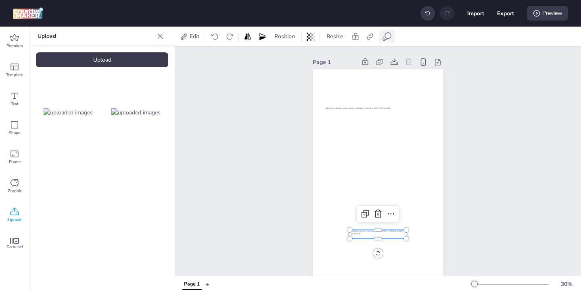
click at [384, 34] on icon at bounding box center [387, 37] width 10 height 10
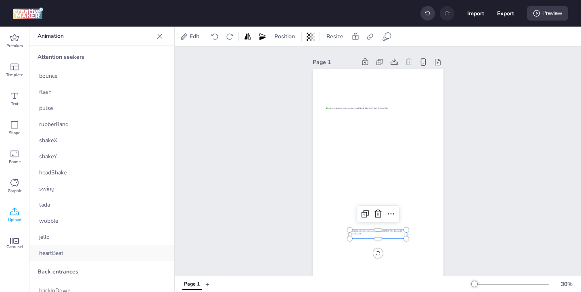
click at [109, 246] on div "heartBeat" at bounding box center [101, 253] width 145 height 16
click at [547, 14] on div "Preview" at bounding box center [547, 13] width 41 height 15
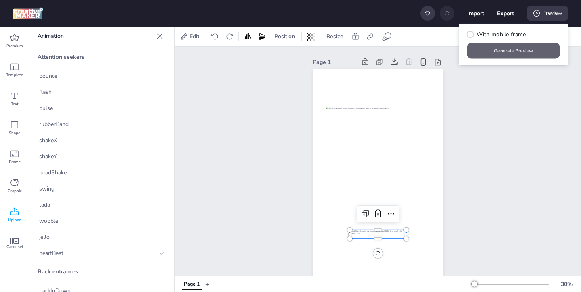
click at [508, 52] on button "Generate Preview" at bounding box center [513, 51] width 93 height 16
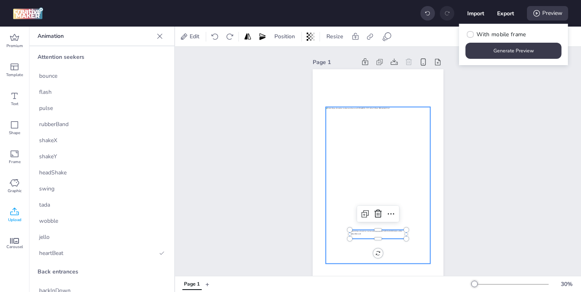
click at [417, 115] on div at bounding box center [377, 185] width 104 height 157
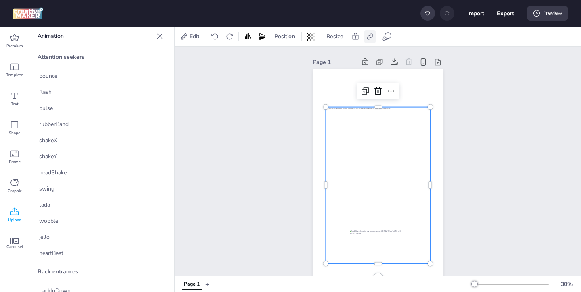
click at [371, 37] on icon at bounding box center [370, 37] width 8 height 8
click at [304, 56] on span "Activate hyperlink" at bounding box center [317, 57] width 45 height 8
click at [290, 58] on input "Activate hyperlink" at bounding box center [287, 60] width 5 height 5
checkbox input "true"
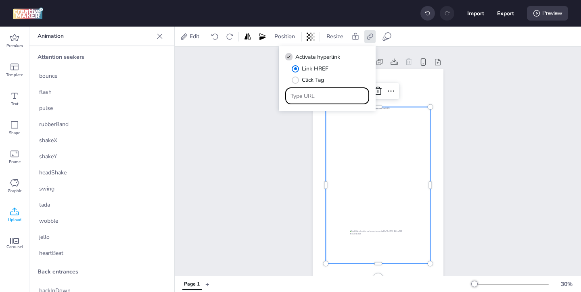
drag, startPoint x: 326, startPoint y: 98, endPoint x: 308, endPoint y: 86, distance: 22.1
click at [312, 89] on div at bounding box center [327, 95] width 74 height 15
paste input "https://www.marlonbecerra.co/tratamientos-integrales-de-odontologia"
type input "https://www.marlonbecerra.co/tratamientos-integrales-de-odontologia"
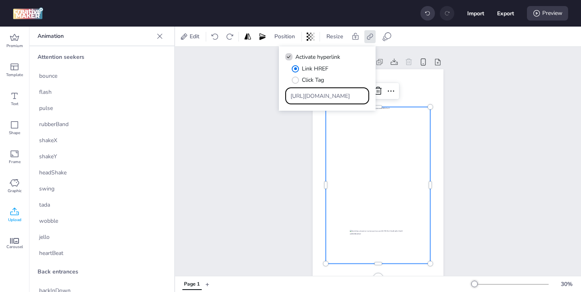
click at [291, 146] on div "Page 1" at bounding box center [378, 179] width 176 height 264
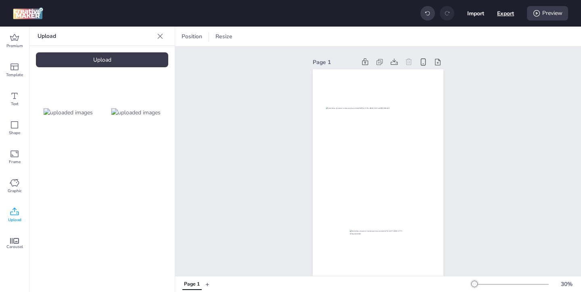
click at [505, 12] on button "Export" at bounding box center [505, 13] width 17 height 17
select select "html"
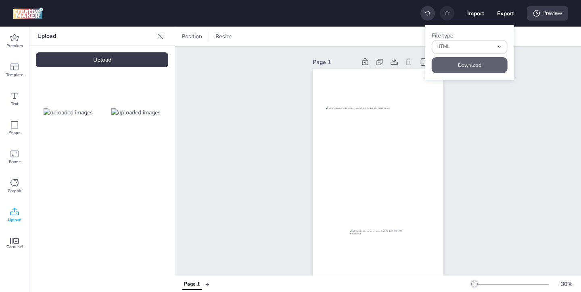
click at [452, 61] on button "Download" at bounding box center [469, 65] width 76 height 16
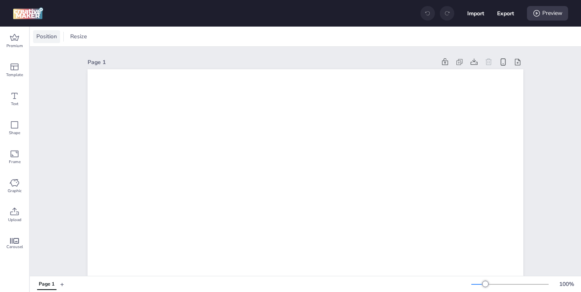
click at [51, 34] on span "Position" at bounding box center [47, 36] width 24 height 8
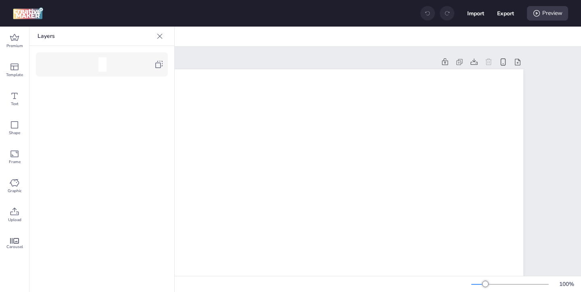
click at [158, 69] on icon at bounding box center [159, 65] width 10 height 10
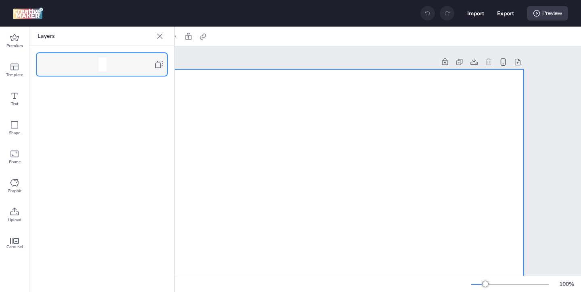
click at [158, 38] on icon at bounding box center [160, 36] width 8 height 8
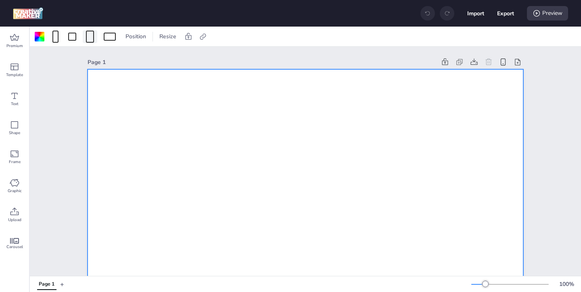
click at [90, 38] on div at bounding box center [90, 37] width 8 height 12
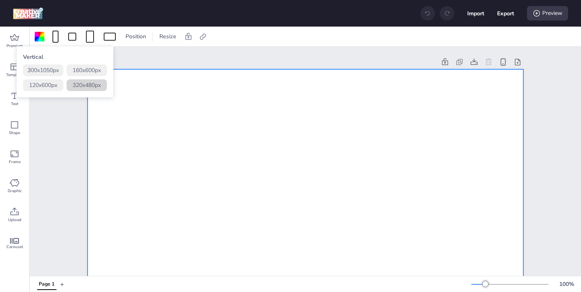
click at [99, 85] on button "320 x 480 px" at bounding box center [87, 85] width 40 height 12
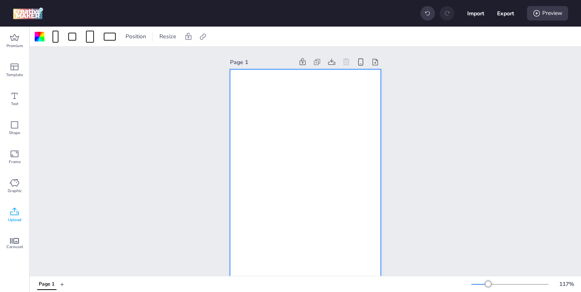
click at [16, 211] on icon at bounding box center [15, 212] width 10 height 10
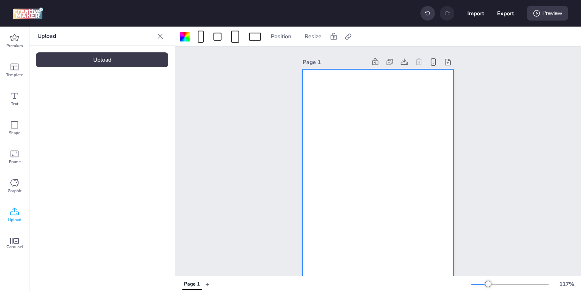
click at [128, 62] on div "Upload" at bounding box center [102, 59] width 132 height 15
click at [67, 117] on img at bounding box center [68, 112] width 49 height 8
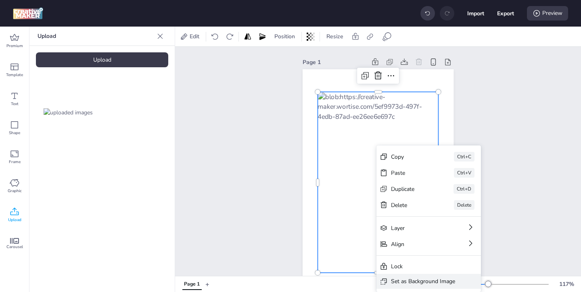
click at [413, 281] on div "Set as Background Image" at bounding box center [423, 281] width 64 height 8
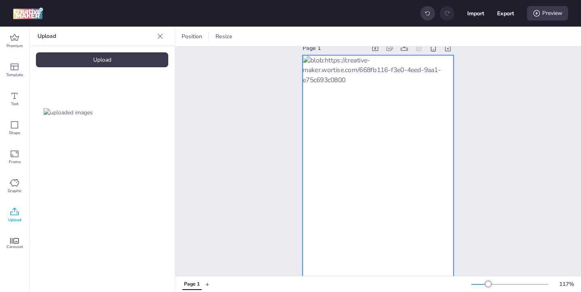
scroll to position [12, 0]
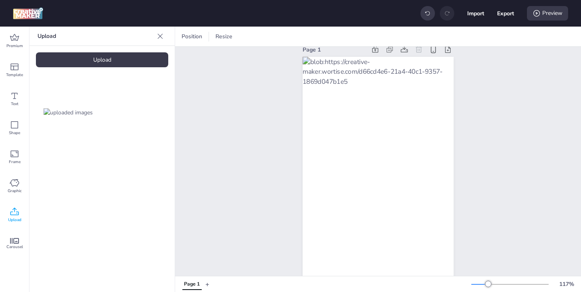
click at [71, 117] on img at bounding box center [68, 112] width 49 height 8
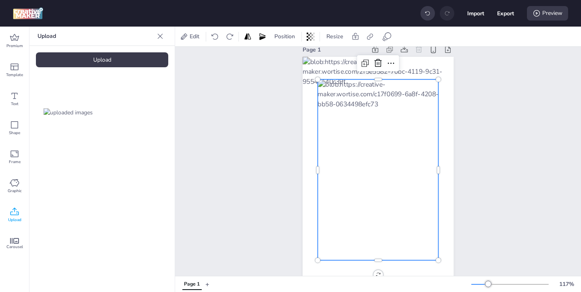
click at [135, 57] on div "Upload" at bounding box center [102, 59] width 132 height 15
click at [75, 117] on img at bounding box center [68, 112] width 49 height 8
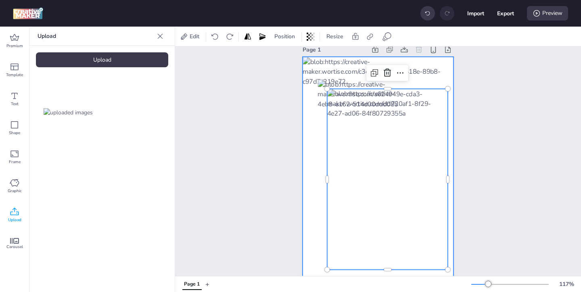
click at [307, 149] on div at bounding box center [377, 170] width 151 height 227
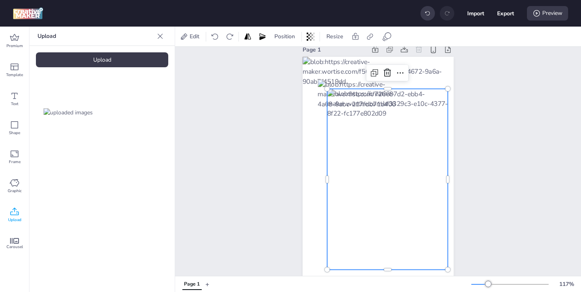
click at [327, 149] on div at bounding box center [387, 179] width 121 height 181
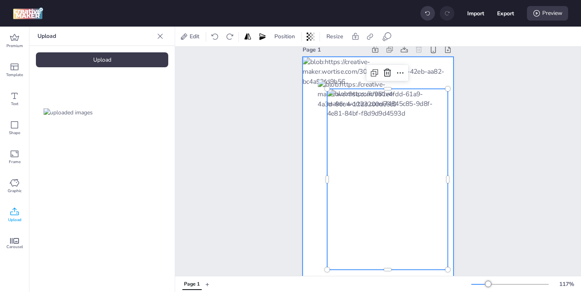
click at [317, 73] on div at bounding box center [377, 170] width 151 height 227
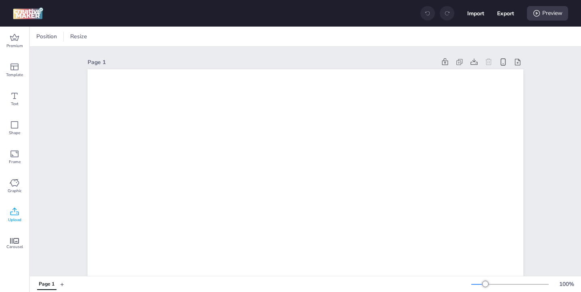
click at [12, 215] on icon at bounding box center [14, 212] width 8 height 8
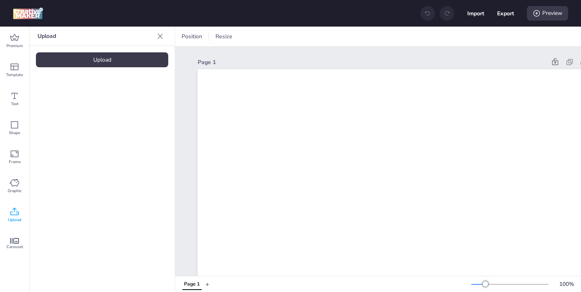
click at [127, 64] on div "Upload" at bounding box center [102, 59] width 132 height 15
click at [63, 117] on img at bounding box center [68, 112] width 49 height 8
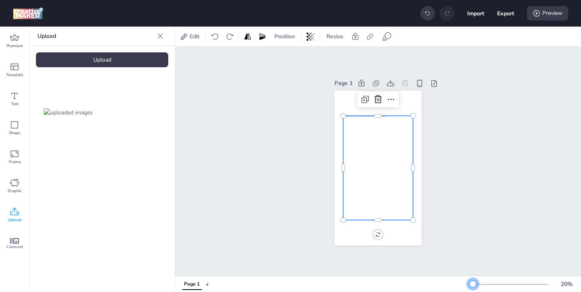
drag, startPoint x: 486, startPoint y: 283, endPoint x: 473, endPoint y: 283, distance: 13.3
click at [473, 283] on div at bounding box center [472, 284] width 6 height 6
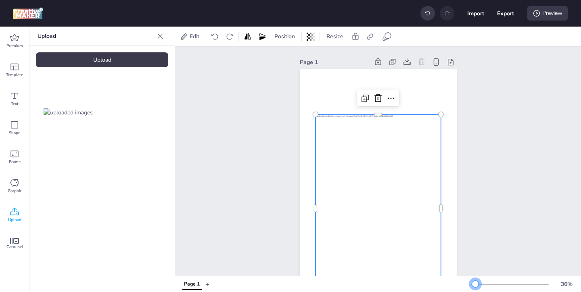
click at [475, 281] on div at bounding box center [475, 284] width 6 height 6
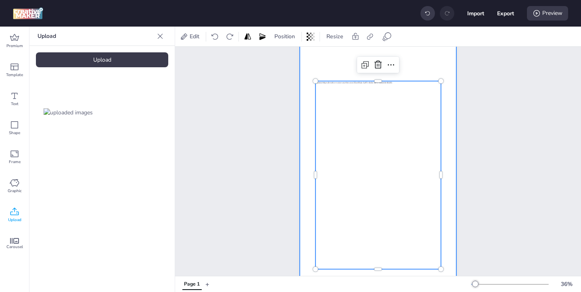
scroll to position [37, 0]
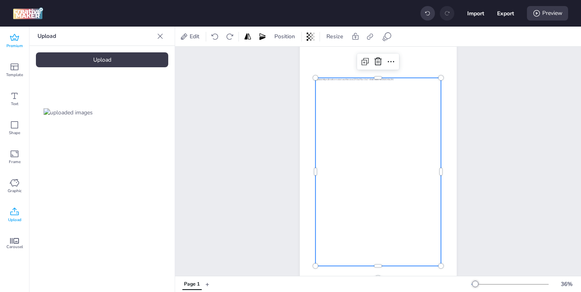
click at [15, 38] on icon at bounding box center [15, 38] width 10 height 10
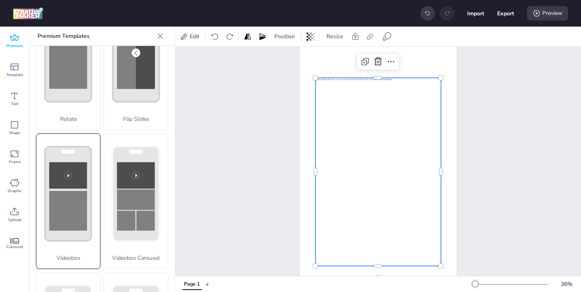
scroll to position [206, 0]
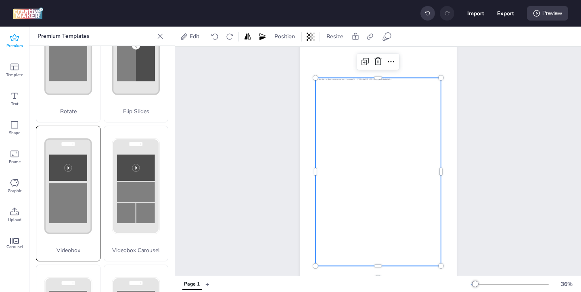
click at [79, 219] on rect at bounding box center [68, 203] width 38 height 40
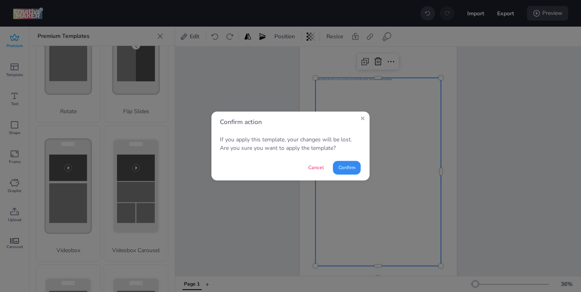
click at [358, 168] on button "Confirm" at bounding box center [347, 168] width 28 height 14
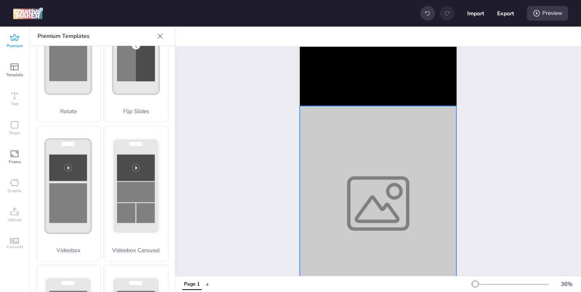
scroll to position [81, 0]
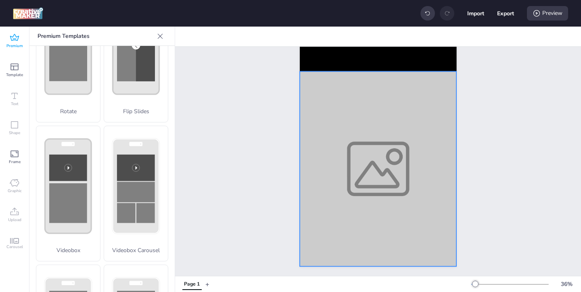
click at [351, 200] on div at bounding box center [378, 168] width 157 height 195
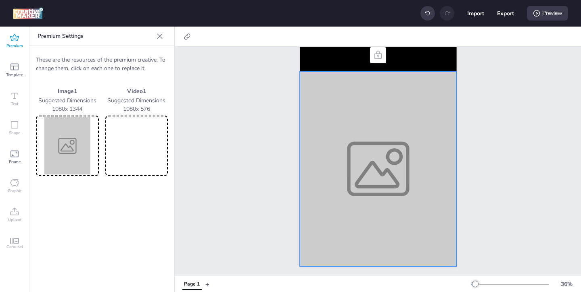
click at [385, 196] on div at bounding box center [378, 168] width 157 height 195
click at [98, 156] on div at bounding box center [67, 146] width 63 height 60
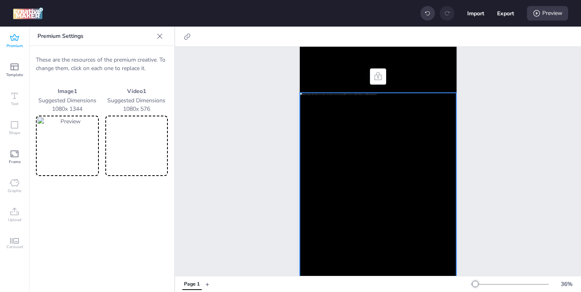
scroll to position [39, 0]
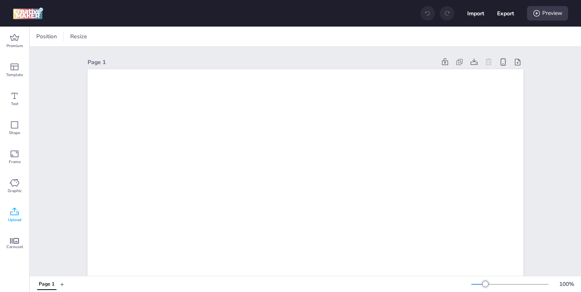
click at [8, 214] on div "Upload" at bounding box center [14, 215] width 29 height 29
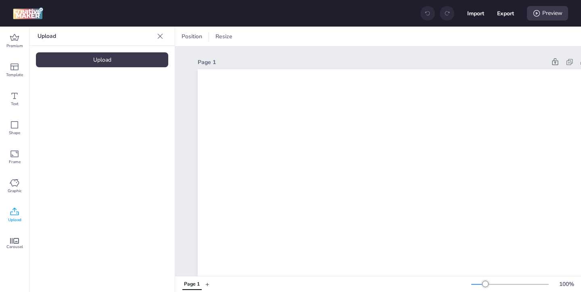
click at [116, 56] on div "Upload" at bounding box center [102, 59] width 132 height 15
click at [79, 117] on img at bounding box center [68, 112] width 49 height 8
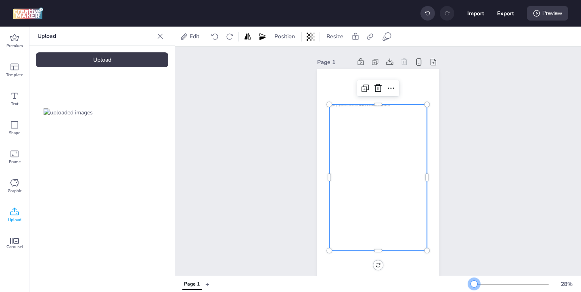
drag, startPoint x: 486, startPoint y: 283, endPoint x: 474, endPoint y: 283, distance: 12.5
click at [474, 283] on div at bounding box center [474, 284] width 6 height 6
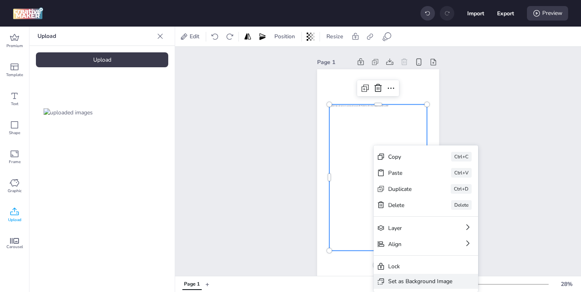
click at [394, 280] on div "Set as Background Image" at bounding box center [420, 281] width 64 height 8
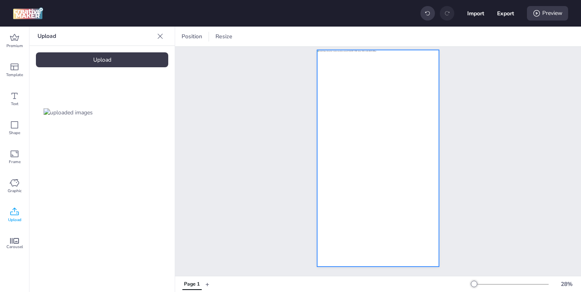
scroll to position [19, 0]
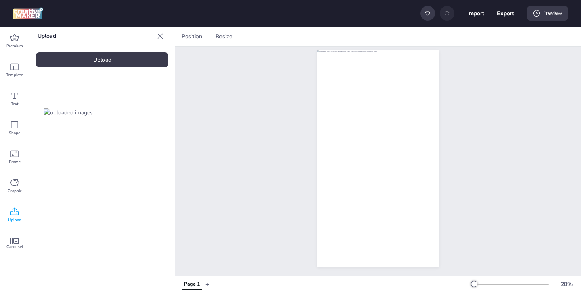
click at [13, 213] on icon at bounding box center [15, 212] width 10 height 10
click at [14, 219] on span "Upload" at bounding box center [14, 220] width 13 height 6
click at [18, 211] on icon at bounding box center [15, 212] width 10 height 10
click at [129, 65] on div "Upload" at bounding box center [102, 59] width 132 height 15
click at [133, 114] on img at bounding box center [135, 112] width 49 height 8
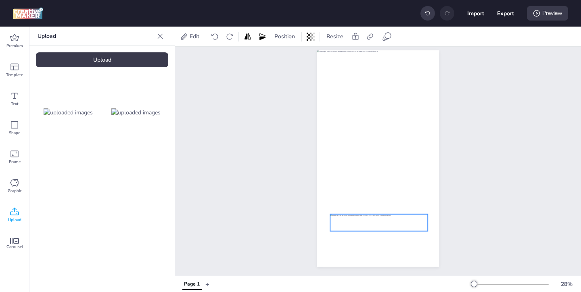
drag, startPoint x: 381, startPoint y: 159, endPoint x: 381, endPoint y: 223, distance: 64.1
click at [381, 223] on div at bounding box center [379, 222] width 98 height 17
drag, startPoint x: 427, startPoint y: 229, endPoint x: 402, endPoint y: 226, distance: 25.2
click at [402, 226] on div at bounding box center [378, 158] width 122 height 217
drag, startPoint x: 390, startPoint y: 223, endPoint x: 398, endPoint y: 227, distance: 8.5
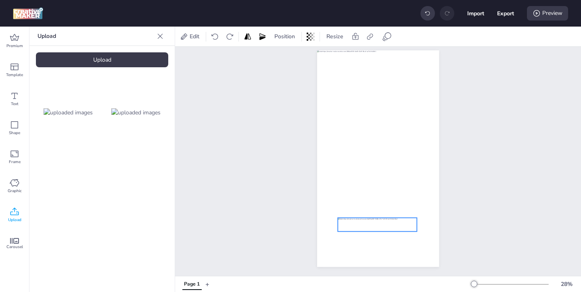
click at [398, 227] on div at bounding box center [376, 225] width 79 height 14
drag, startPoint x: 416, startPoint y: 231, endPoint x: 395, endPoint y: 229, distance: 21.0
click at [395, 230] on div at bounding box center [378, 158] width 122 height 217
drag, startPoint x: 409, startPoint y: 231, endPoint x: 395, endPoint y: 229, distance: 13.9
click at [395, 229] on div at bounding box center [398, 228] width 6 height 6
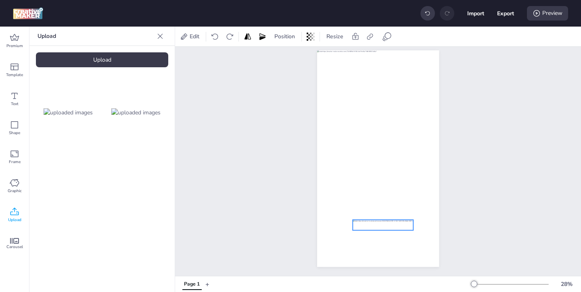
drag, startPoint x: 385, startPoint y: 225, endPoint x: 396, endPoint y: 227, distance: 10.7
click at [396, 227] on div at bounding box center [382, 225] width 60 height 10
click at [406, 231] on div at bounding box center [408, 230] width 6 height 6
drag, startPoint x: 409, startPoint y: 231, endPoint x: 419, endPoint y: 231, distance: 9.7
click at [419, 231] on div at bounding box center [417, 232] width 6 height 6
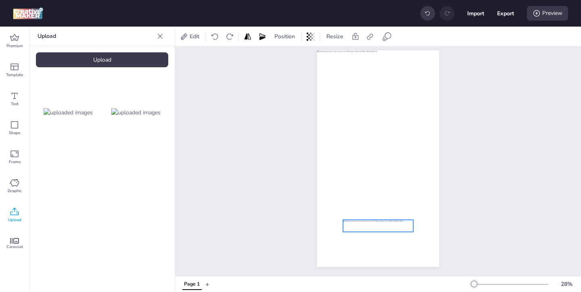
drag, startPoint x: 402, startPoint y: 227, endPoint x: 397, endPoint y: 227, distance: 5.2
click at [397, 227] on div at bounding box center [378, 226] width 70 height 12
click at [395, 227] on div at bounding box center [378, 226] width 70 height 12
click at [384, 32] on icon at bounding box center [387, 37] width 10 height 10
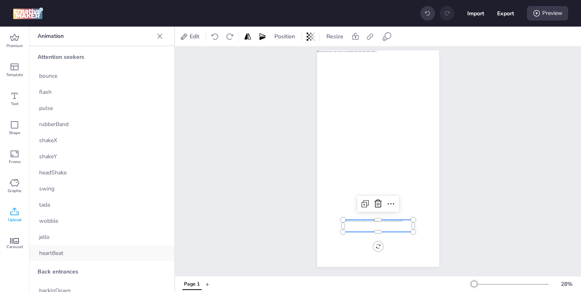
click at [75, 255] on div "heartBeat" at bounding box center [101, 253] width 145 height 16
click at [372, 37] on icon at bounding box center [370, 37] width 8 height 8
click at [315, 58] on span "Activate hyperlink" at bounding box center [317, 57] width 45 height 8
click at [290, 58] on input "Activate hyperlink" at bounding box center [287, 60] width 5 height 5
checkbox input "true"
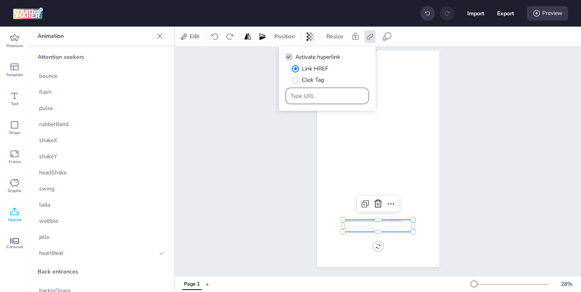
click at [337, 102] on div at bounding box center [327, 95] width 74 height 15
paste input "[URL][DOMAIN_NAME]"
type input "[URL][DOMAIN_NAME]"
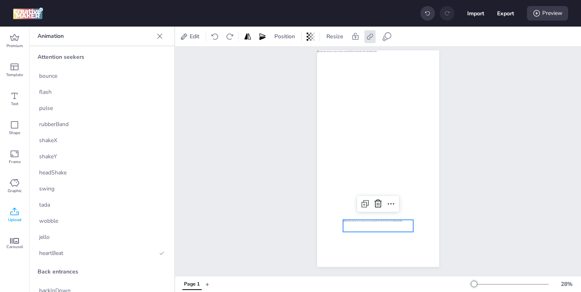
click at [469, 159] on div "Page 1" at bounding box center [378, 152] width 406 height 249
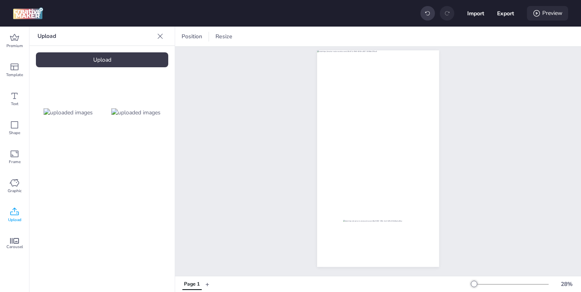
click at [535, 15] on icon at bounding box center [536, 13] width 8 height 8
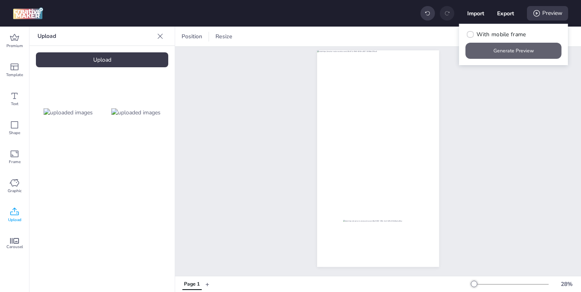
click at [491, 48] on button "Generate Preview" at bounding box center [513, 51] width 96 height 16
click at [494, 15] on div "Import Export Preview" at bounding box center [494, 13] width 148 height 17
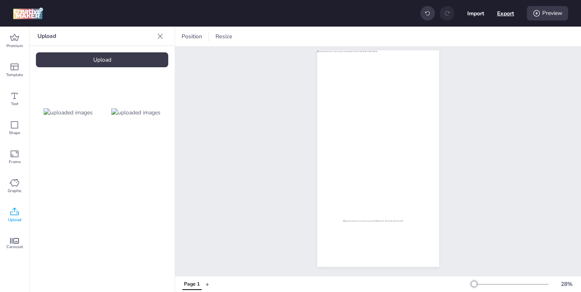
click at [500, 15] on button "Export" at bounding box center [505, 13] width 17 height 17
select select "html"
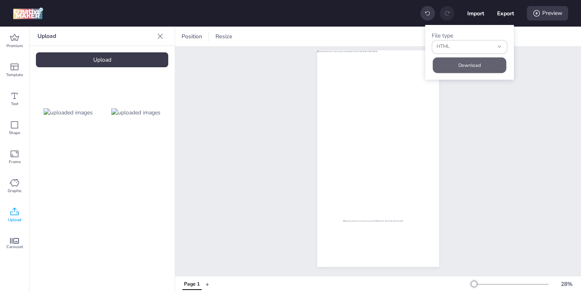
click at [490, 63] on button "Download" at bounding box center [469, 65] width 73 height 16
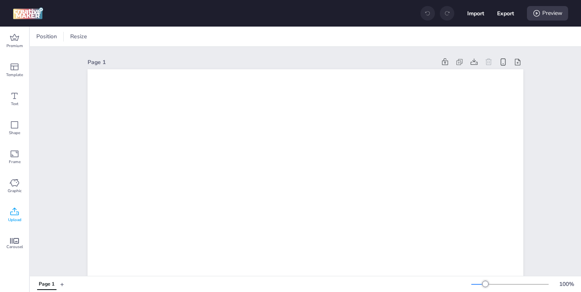
click at [11, 213] on icon at bounding box center [15, 212] width 10 height 10
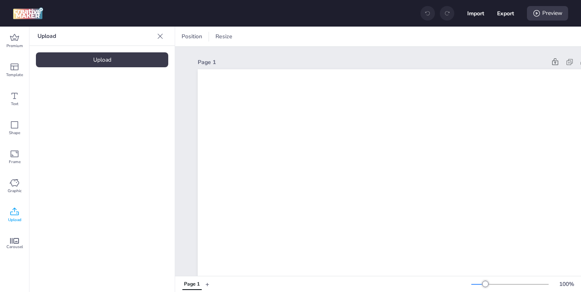
click at [108, 59] on div "Upload" at bounding box center [102, 59] width 132 height 15
click at [72, 117] on img at bounding box center [68, 112] width 49 height 8
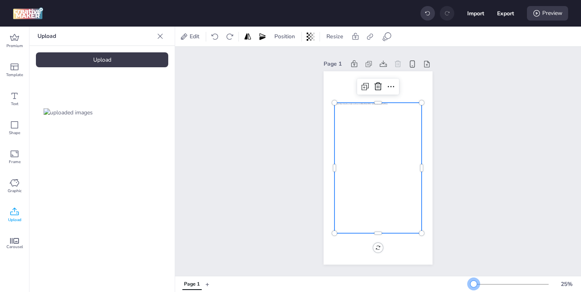
drag, startPoint x: 486, startPoint y: 284, endPoint x: 473, endPoint y: 284, distance: 12.5
click at [473, 284] on div at bounding box center [473, 284] width 6 height 6
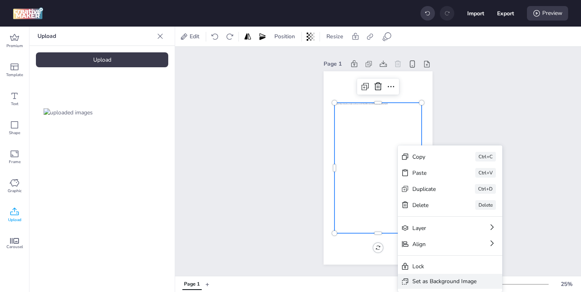
click at [420, 278] on div "Set as Background Image" at bounding box center [444, 281] width 64 height 8
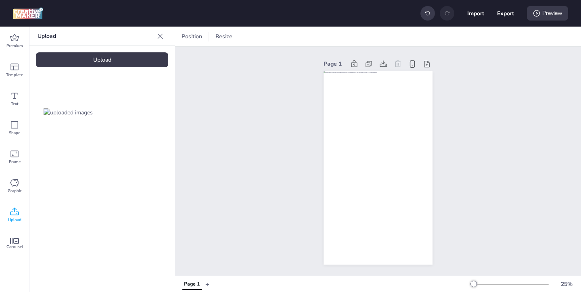
click at [116, 63] on div "Upload" at bounding box center [102, 59] width 132 height 15
click at [139, 115] on img at bounding box center [135, 112] width 49 height 8
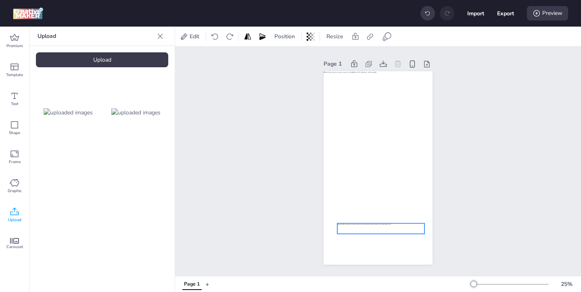
drag, startPoint x: 368, startPoint y: 169, endPoint x: 371, endPoint y: 229, distance: 60.9
click at [371, 229] on div at bounding box center [380, 228] width 87 height 11
drag, startPoint x: 424, startPoint y: 234, endPoint x: 412, endPoint y: 234, distance: 11.7
click at [412, 234] on div at bounding box center [377, 168] width 109 height 194
drag, startPoint x: 425, startPoint y: 234, endPoint x: 405, endPoint y: 234, distance: 20.6
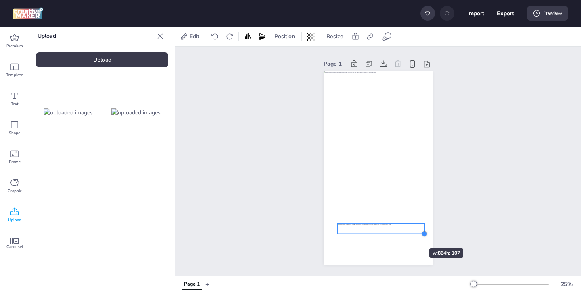
click at [405, 234] on div at bounding box center [377, 168] width 109 height 194
drag, startPoint x: 424, startPoint y: 234, endPoint x: 384, endPoint y: 231, distance: 40.4
click at [384, 231] on div at bounding box center [377, 168] width 109 height 194
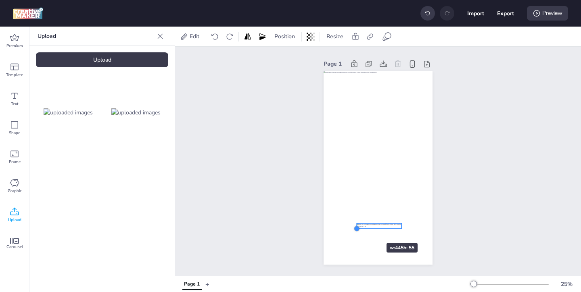
drag, startPoint x: 337, startPoint y: 231, endPoint x: 362, endPoint y: 229, distance: 24.7
click at [362, 229] on div at bounding box center [377, 168] width 109 height 194
click at [383, 227] on div at bounding box center [378, 226] width 45 height 6
click at [539, 17] on icon at bounding box center [536, 13] width 8 height 8
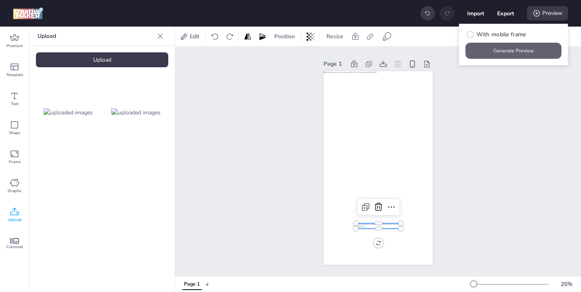
click at [509, 46] on button "Generate Preview" at bounding box center [513, 51] width 96 height 16
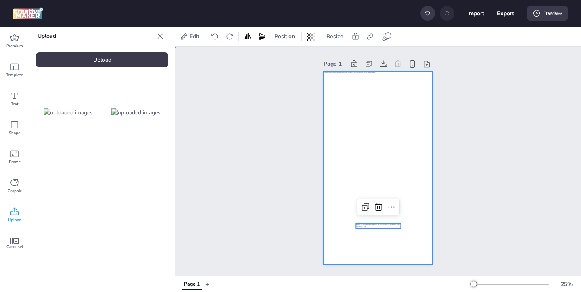
click at [411, 119] on div at bounding box center [377, 168] width 109 height 194
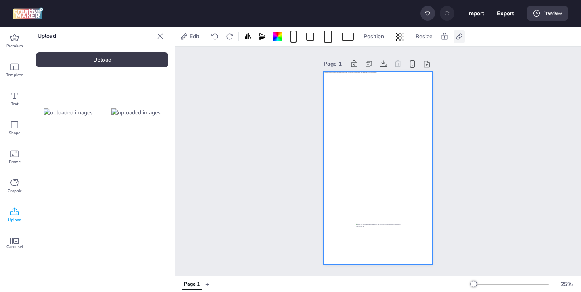
click at [457, 39] on icon at bounding box center [459, 36] width 6 height 6
click at [377, 56] on icon at bounding box center [378, 57] width 6 height 4
click at [377, 58] on input "Activate hyperlink" at bounding box center [376, 60] width 5 height 5
checkbox input "true"
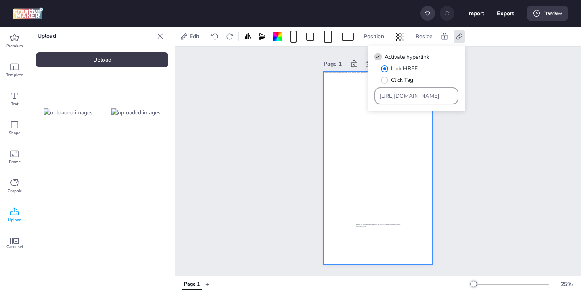
drag, startPoint x: 431, startPoint y: 97, endPoint x: 413, endPoint y: 90, distance: 19.3
click at [415, 91] on div "https://wortise.com" at bounding box center [416, 95] width 74 height 15
paste input "[URL][DOMAIN_NAME]"
type input "[URL][DOMAIN_NAME]"
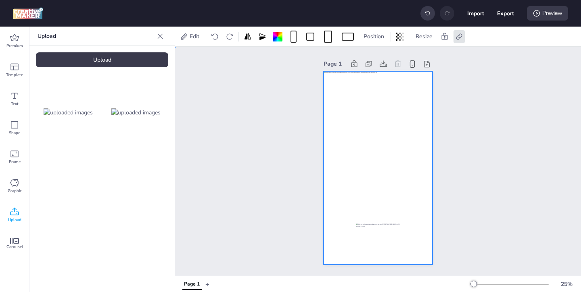
click at [467, 134] on div "Page 1" at bounding box center [378, 161] width 406 height 229
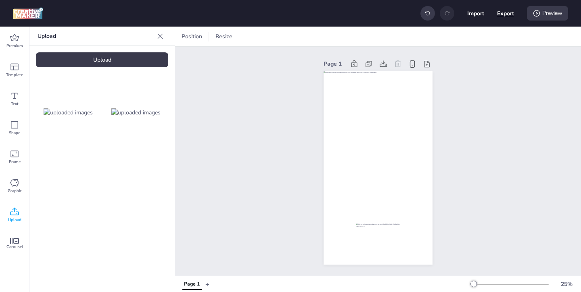
click at [506, 12] on button "Export" at bounding box center [505, 13] width 17 height 17
select select "html"
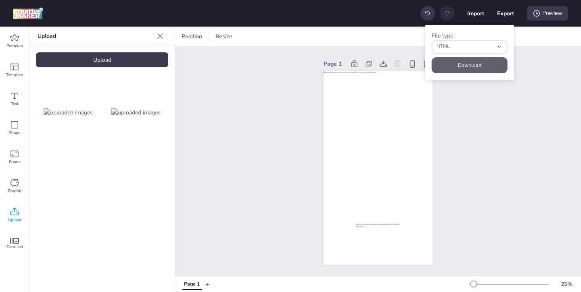
click at [484, 64] on button "Download" at bounding box center [469, 65] width 76 height 16
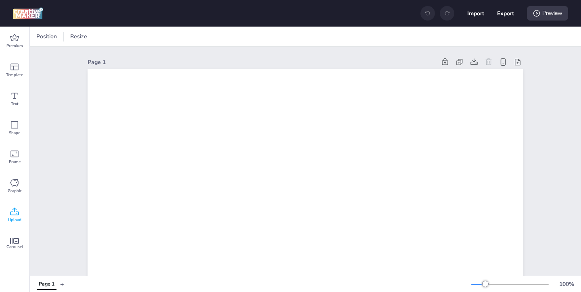
click at [13, 209] on icon at bounding box center [14, 212] width 8 height 8
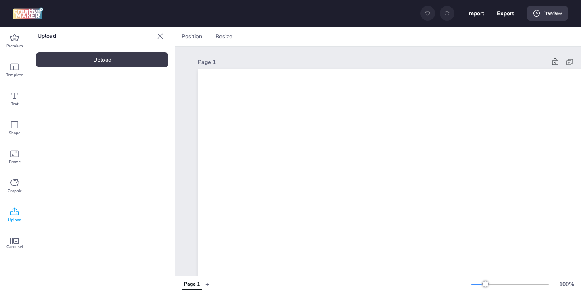
click at [113, 64] on div "Upload" at bounding box center [102, 59] width 132 height 15
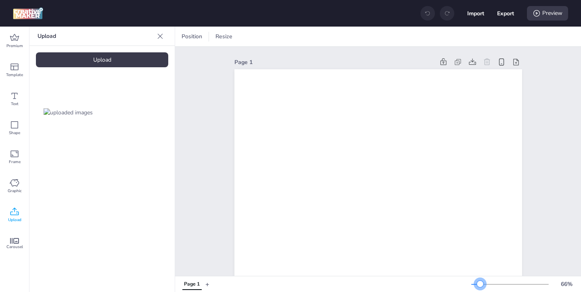
drag, startPoint x: 485, startPoint y: 282, endPoint x: 480, endPoint y: 282, distance: 5.2
click at [480, 282] on div at bounding box center [480, 284] width 6 height 6
click at [79, 108] on img at bounding box center [68, 112] width 49 height 8
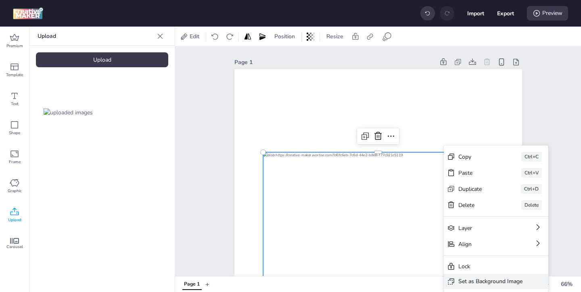
click at [454, 279] on icon at bounding box center [451, 282] width 6 height 6
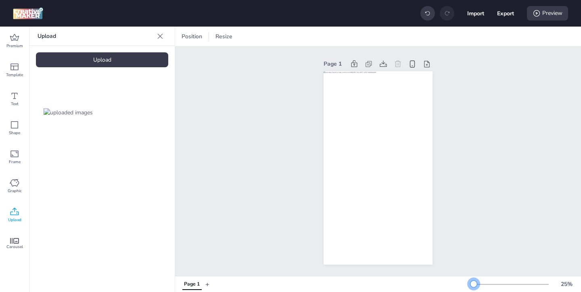
drag, startPoint x: 481, startPoint y: 286, endPoint x: 474, endPoint y: 286, distance: 7.7
click at [473, 286] on div at bounding box center [473, 284] width 6 height 6
click at [127, 61] on div "Upload" at bounding box center [102, 59] width 132 height 15
click at [143, 115] on img at bounding box center [135, 112] width 49 height 8
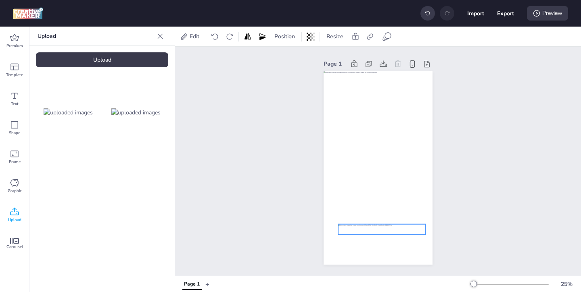
drag, startPoint x: 400, startPoint y: 171, endPoint x: 404, endPoint y: 232, distance: 61.4
click at [403, 232] on div at bounding box center [381, 229] width 87 height 11
drag, startPoint x: 424, startPoint y: 235, endPoint x: 400, endPoint y: 230, distance: 24.6
click at [400, 230] on div at bounding box center [400, 231] width 6 height 6
drag, startPoint x: 338, startPoint y: 231, endPoint x: 370, endPoint y: 228, distance: 31.5
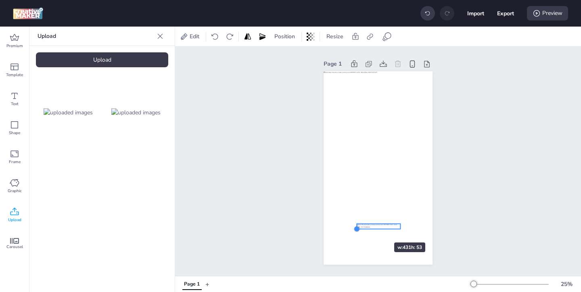
click at [370, 228] on div at bounding box center [377, 168] width 109 height 194
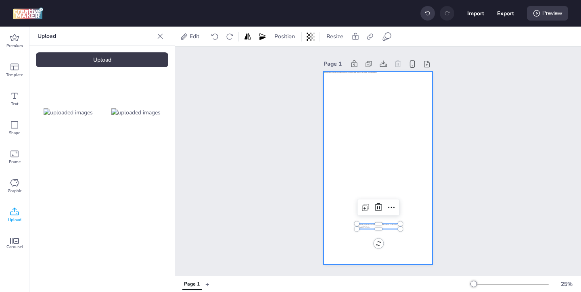
click at [373, 151] on div at bounding box center [377, 168] width 109 height 194
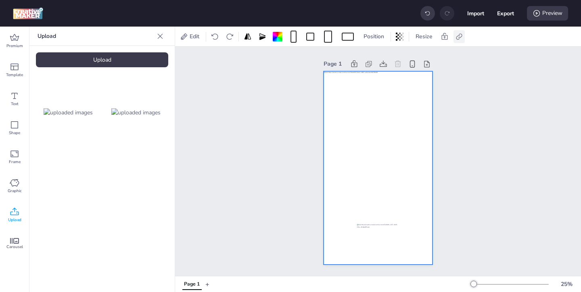
click at [459, 39] on icon at bounding box center [459, 37] width 8 height 8
click at [378, 56] on icon at bounding box center [378, 57] width 6 height 4
click at [378, 58] on input "Activate hyperlink" at bounding box center [376, 60] width 5 height 5
checkbox input "true"
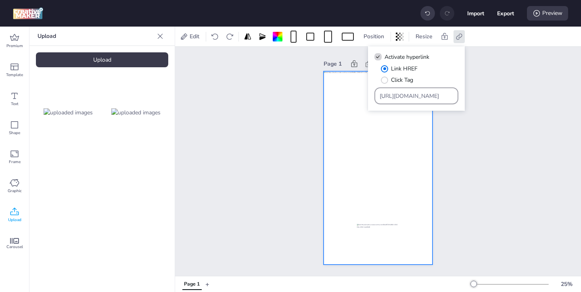
drag, startPoint x: 431, startPoint y: 100, endPoint x: 404, endPoint y: 83, distance: 31.5
click at [409, 87] on div "[URL][DOMAIN_NAME]" at bounding box center [416, 95] width 84 height 17
drag, startPoint x: 429, startPoint y: 98, endPoint x: 404, endPoint y: 82, distance: 30.1
click at [404, 82] on div "Link HREF Click Tag [URL][DOMAIN_NAME]" at bounding box center [416, 85] width 84 height 40
paste input "[URL][DOMAIN_NAME]"
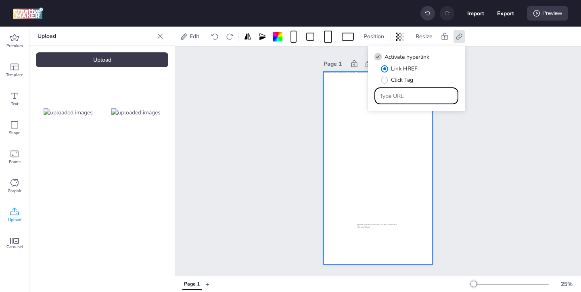
type input "[URL][DOMAIN_NAME]"
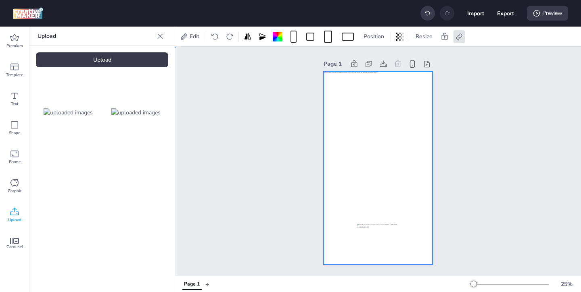
click at [412, 189] on div at bounding box center [377, 168] width 109 height 194
click at [410, 189] on div at bounding box center [377, 168] width 109 height 194
click at [461, 38] on icon at bounding box center [459, 37] width 8 height 8
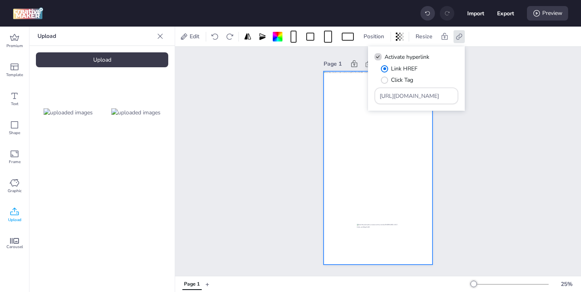
click at [411, 166] on div at bounding box center [377, 168] width 109 height 194
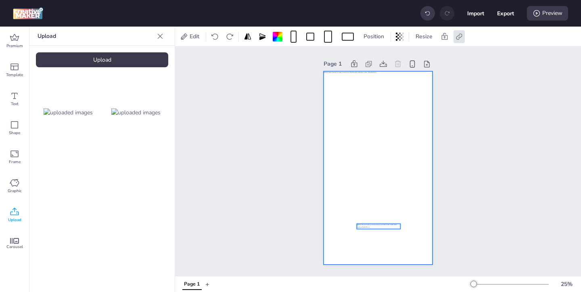
click at [380, 225] on div at bounding box center [378, 226] width 44 height 5
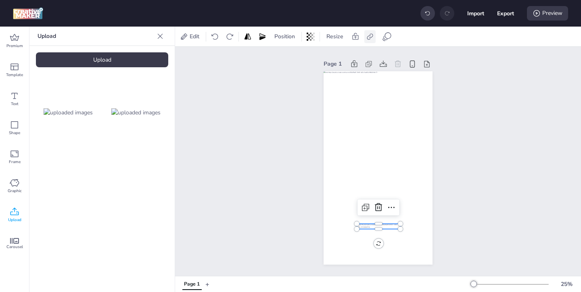
click at [372, 38] on icon at bounding box center [370, 37] width 8 height 8
click at [320, 60] on span "Activate hyperlink" at bounding box center [317, 57] width 45 height 8
click at [290, 60] on input "Activate hyperlink" at bounding box center [287, 60] width 5 height 5
checkbox input "true"
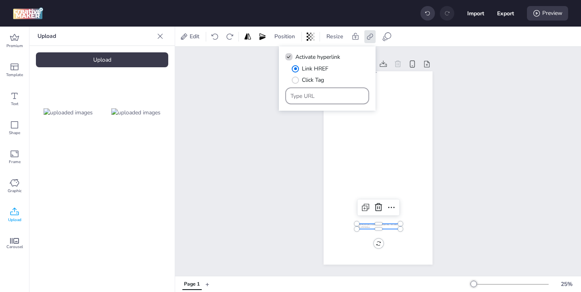
click at [324, 96] on input "Type URL" at bounding box center [327, 96] width 74 height 8
paste input "[URL][DOMAIN_NAME]"
type input "[URL][DOMAIN_NAME]"
click at [451, 196] on div "Page 1" at bounding box center [378, 162] width 154 height 226
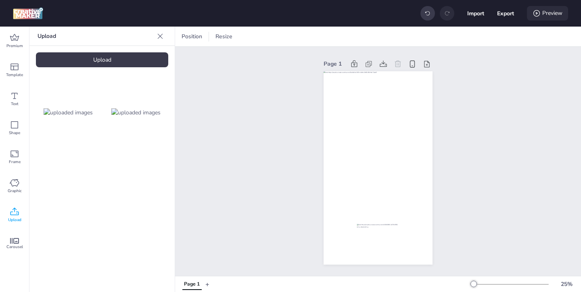
click at [547, 10] on div "Preview" at bounding box center [547, 13] width 41 height 15
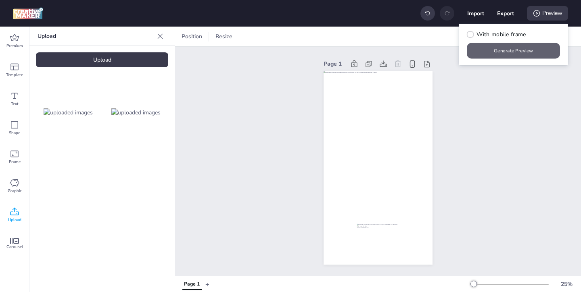
click at [510, 50] on button "Generate Preview" at bounding box center [513, 51] width 93 height 16
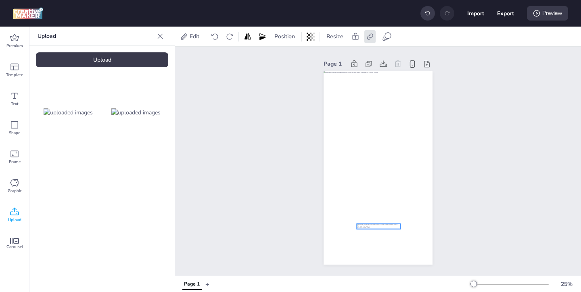
click at [377, 225] on div at bounding box center [378, 226] width 44 height 5
click at [387, 40] on icon at bounding box center [387, 37] width 10 height 10
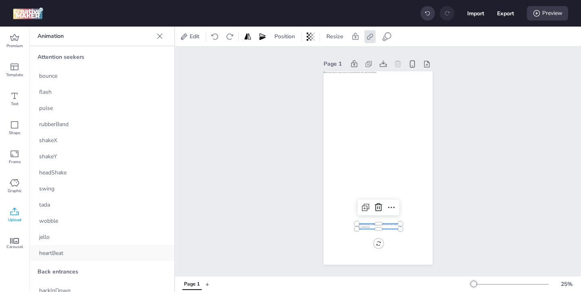
click at [79, 247] on div "heartBeat" at bounding box center [101, 253] width 145 height 16
click at [550, 19] on div "Preview" at bounding box center [547, 13] width 41 height 15
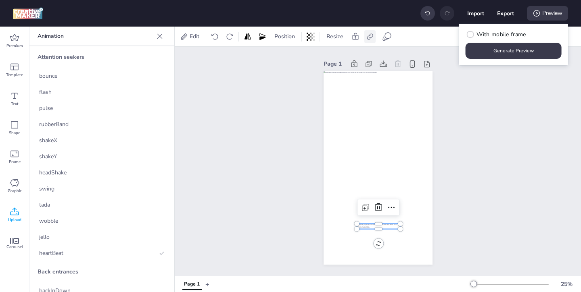
click at [371, 39] on icon at bounding box center [370, 37] width 8 height 8
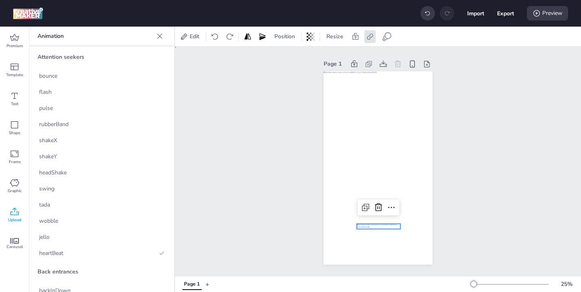
click at [525, 110] on div "Page 1" at bounding box center [378, 161] width 406 height 229
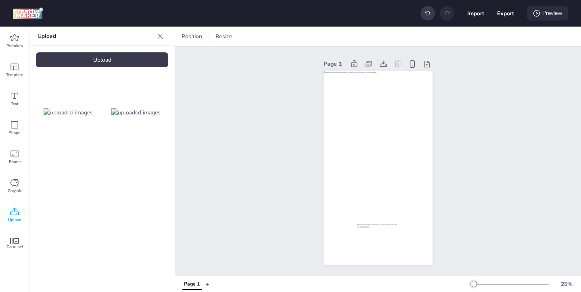
click at [550, 15] on div "Preview" at bounding box center [547, 13] width 41 height 15
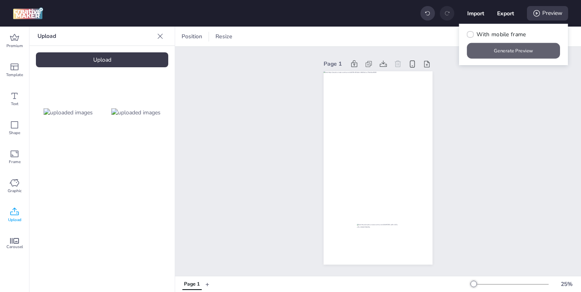
click at [514, 49] on button "Generate Preview" at bounding box center [513, 51] width 93 height 16
click at [503, 14] on button "Export" at bounding box center [505, 13] width 17 height 17
select select "html"
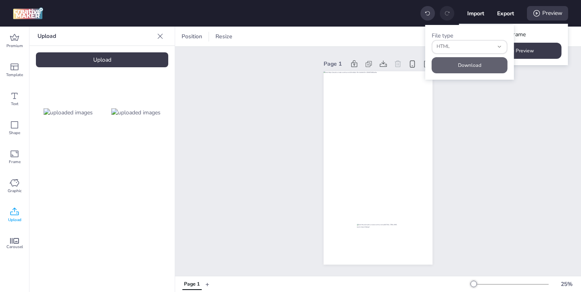
click at [494, 60] on button "Download" at bounding box center [469, 65] width 76 height 16
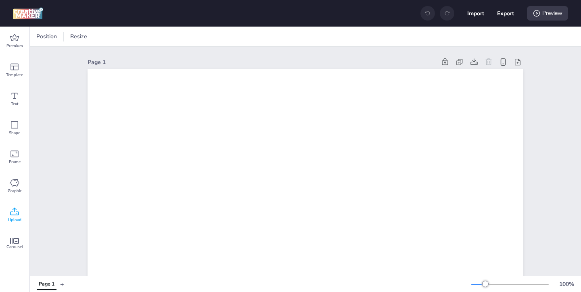
click at [12, 215] on icon at bounding box center [15, 212] width 10 height 10
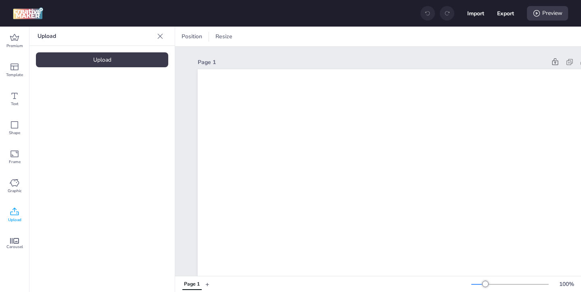
click at [131, 63] on div "Upload" at bounding box center [102, 59] width 132 height 15
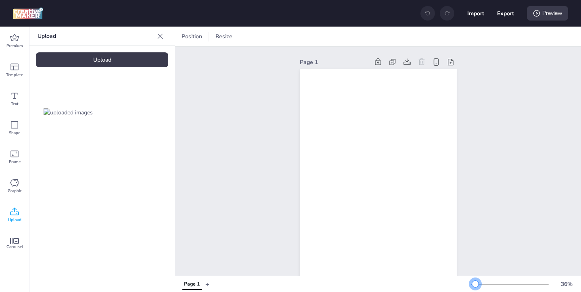
drag, startPoint x: 485, startPoint y: 282, endPoint x: 475, endPoint y: 283, distance: 10.2
click at [475, 283] on div at bounding box center [475, 284] width 6 height 6
click at [74, 117] on img at bounding box center [68, 112] width 49 height 8
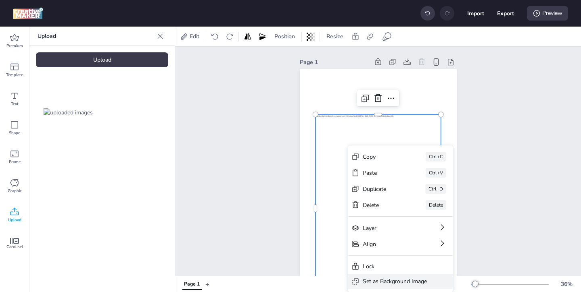
click at [369, 279] on div "Set as Background Image" at bounding box center [394, 281] width 64 height 8
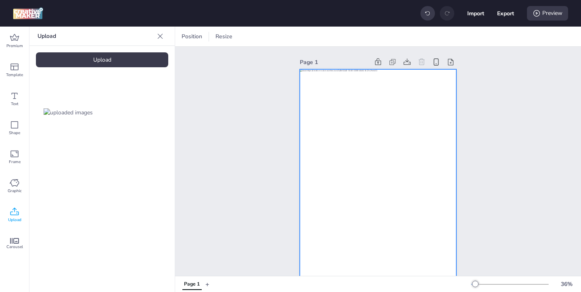
click at [405, 99] on div at bounding box center [378, 208] width 157 height 279
click at [459, 35] on icon at bounding box center [459, 36] width 6 height 6
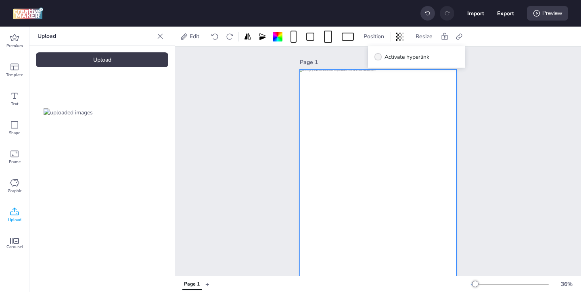
click at [399, 59] on span "Activate hyperlink" at bounding box center [406, 57] width 45 height 8
click at [379, 59] on input "Activate hyperlink" at bounding box center [376, 60] width 5 height 5
checkbox input "true"
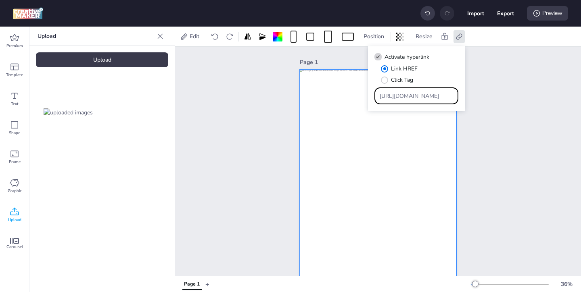
drag, startPoint x: 429, startPoint y: 99, endPoint x: 401, endPoint y: 77, distance: 35.3
click at [404, 80] on div "Link HREF Click Tag [URL][DOMAIN_NAME]" at bounding box center [416, 85] width 84 height 40
paste input "[URL][DOMAIN_NAME]"
type input "[URL][DOMAIN_NAME]"
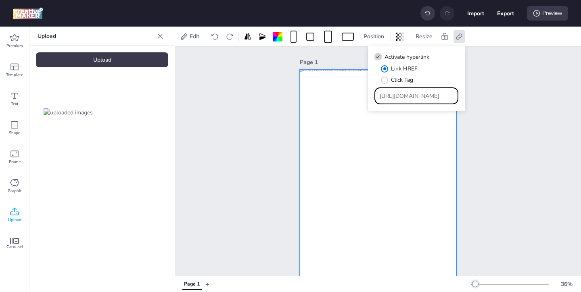
click at [450, 204] on div at bounding box center [378, 208] width 157 height 279
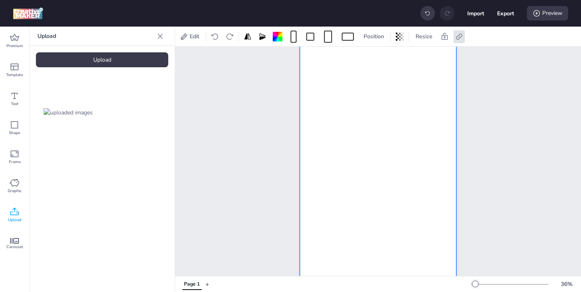
scroll to position [43, 0]
click at [152, 65] on div "Upload" at bounding box center [102, 59] width 132 height 15
click at [132, 113] on img at bounding box center [135, 112] width 49 height 8
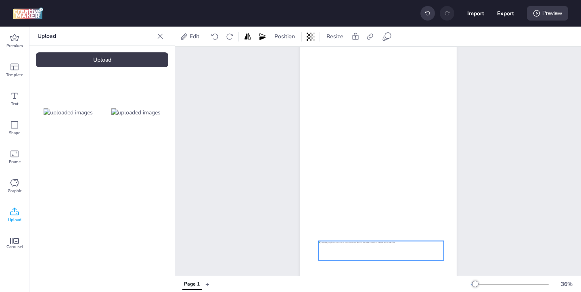
drag, startPoint x: 396, startPoint y: 166, endPoint x: 398, endPoint y: 251, distance: 85.5
click at [398, 251] on div at bounding box center [380, 250] width 125 height 19
click at [442, 261] on div at bounding box center [443, 261] width 6 height 6
drag, startPoint x: 442, startPoint y: 261, endPoint x: 413, endPoint y: 258, distance: 29.6
click at [413, 258] on div at bounding box center [378, 165] width 157 height 279
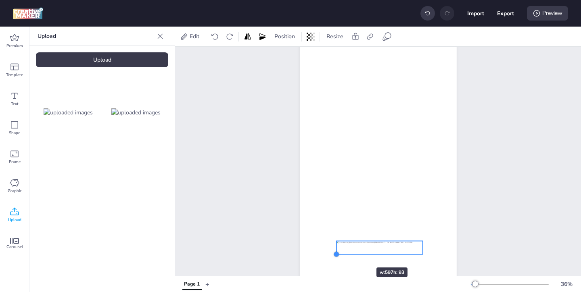
drag, startPoint x: 319, startPoint y: 256, endPoint x: 352, endPoint y: 253, distance: 32.8
click at [352, 253] on div at bounding box center [378, 165] width 157 height 279
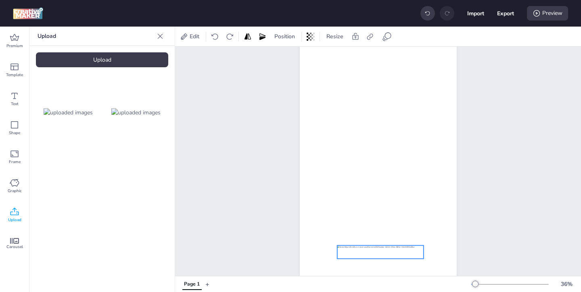
drag, startPoint x: 363, startPoint y: 250, endPoint x: 364, endPoint y: 255, distance: 4.5
click at [364, 255] on div at bounding box center [380, 252] width 87 height 13
click at [411, 254] on div at bounding box center [380, 252] width 87 height 13
click at [399, 253] on div at bounding box center [380, 252] width 87 height 13
click at [369, 39] on icon at bounding box center [370, 37] width 8 height 8
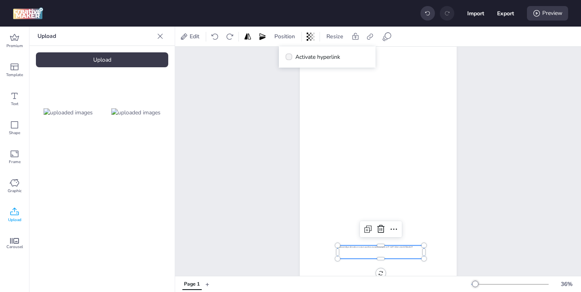
click at [314, 56] on span "Activate hyperlink" at bounding box center [317, 57] width 45 height 8
click at [290, 58] on input "Activate hyperlink" at bounding box center [287, 60] width 5 height 5
checkbox input "true"
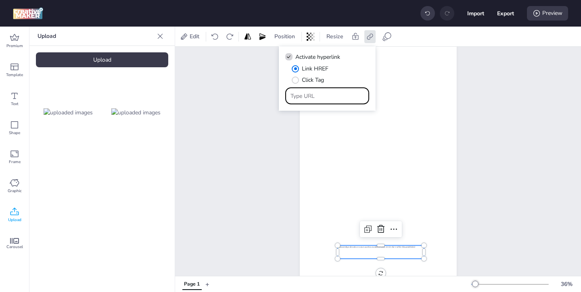
drag, startPoint x: 333, startPoint y: 96, endPoint x: 308, endPoint y: 81, distance: 28.9
click at [310, 83] on div "Link HREF Click Tag" at bounding box center [327, 85] width 84 height 40
paste input "[URL][DOMAIN_NAME]"
type input "[URL][DOMAIN_NAME]"
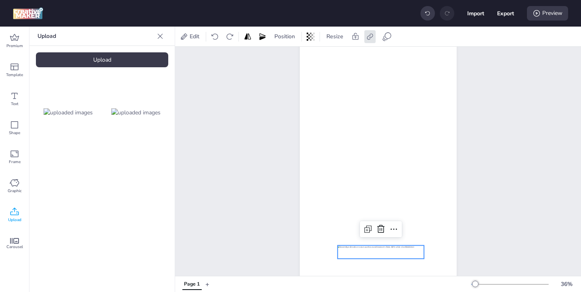
click at [510, 158] on div "Page 1" at bounding box center [378, 159] width 406 height 311
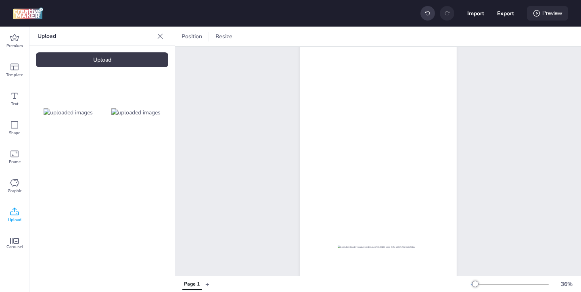
click at [538, 9] on icon at bounding box center [536, 13] width 8 height 8
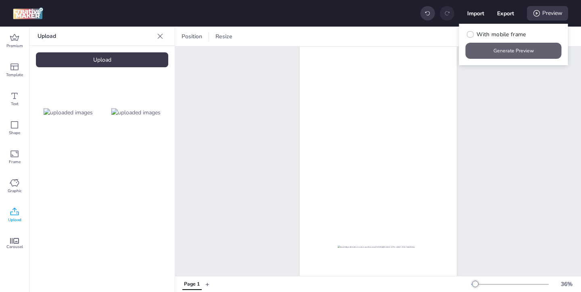
click at [531, 55] on button "Generate Preview" at bounding box center [513, 51] width 96 height 16
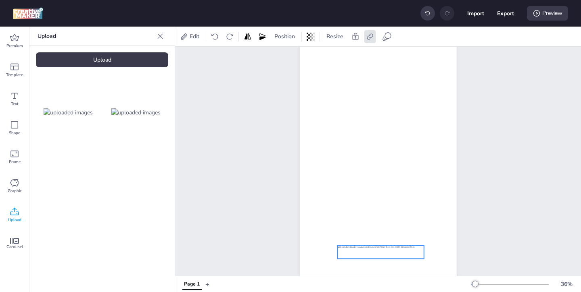
click at [390, 257] on div at bounding box center [380, 252] width 87 height 13
click at [387, 37] on icon at bounding box center [387, 37] width 10 height 10
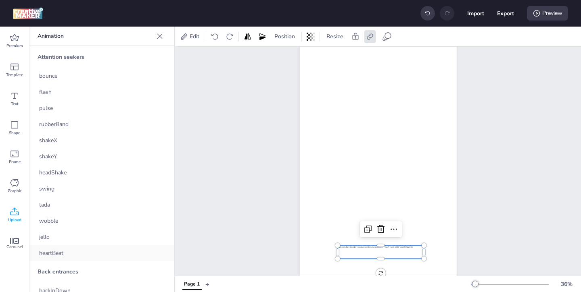
click at [65, 252] on div "heartBeat" at bounding box center [101, 253] width 145 height 16
click at [539, 19] on div "Preview" at bounding box center [547, 13] width 41 height 15
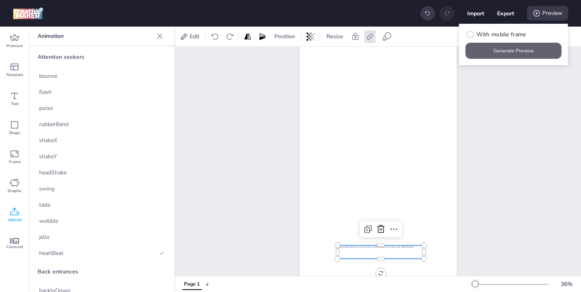
click at [519, 49] on button "Generate Preview" at bounding box center [513, 51] width 96 height 16
click at [504, 14] on button "Export" at bounding box center [505, 13] width 17 height 17
select select "html"
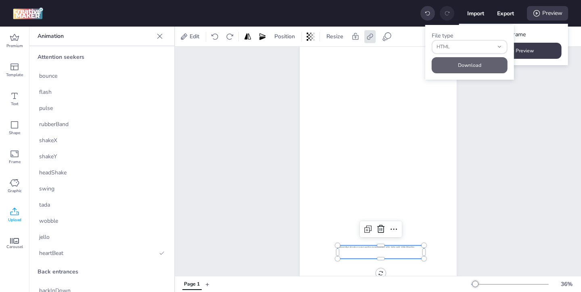
click at [486, 65] on button "Download" at bounding box center [469, 65] width 76 height 16
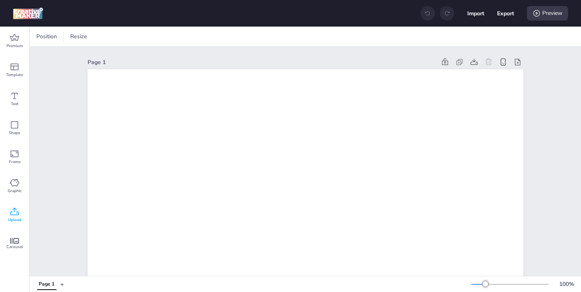
click at [16, 211] on icon at bounding box center [15, 212] width 10 height 10
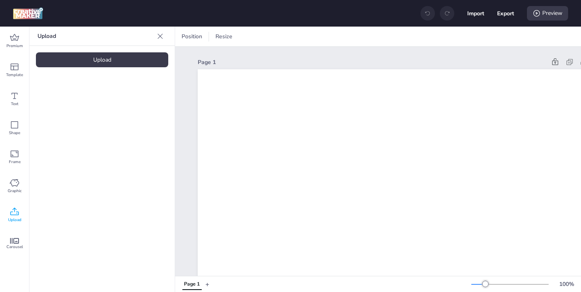
click at [123, 61] on div "Upload" at bounding box center [102, 59] width 132 height 15
click at [89, 117] on img at bounding box center [68, 112] width 49 height 8
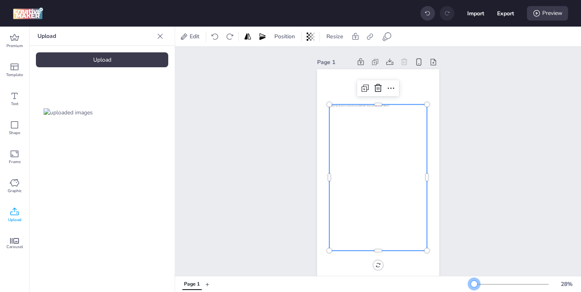
drag, startPoint x: 484, startPoint y: 282, endPoint x: 474, endPoint y: 280, distance: 10.7
click at [474, 281] on div at bounding box center [474, 284] width 6 height 6
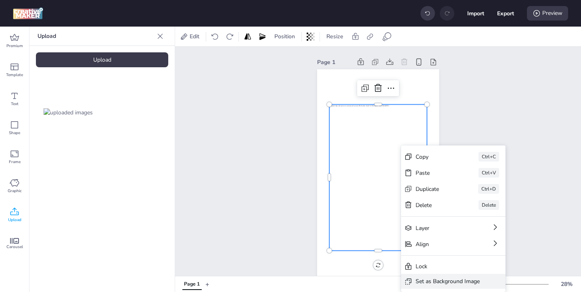
click at [417, 278] on div "Set as Background Image" at bounding box center [447, 281] width 64 height 8
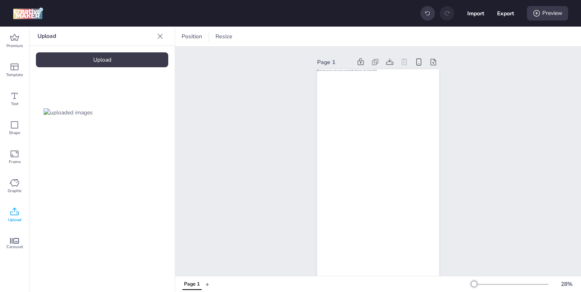
click at [153, 62] on div "Upload" at bounding box center [102, 59] width 132 height 15
click at [118, 111] on img at bounding box center [135, 112] width 49 height 8
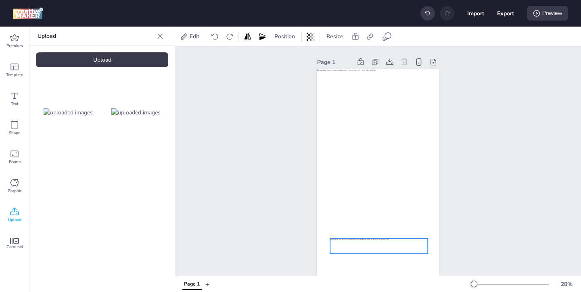
drag, startPoint x: 379, startPoint y: 177, endPoint x: 379, endPoint y: 243, distance: 66.1
click at [379, 243] on div at bounding box center [379, 246] width 98 height 15
click at [416, 242] on div at bounding box center [378, 243] width 98 height 15
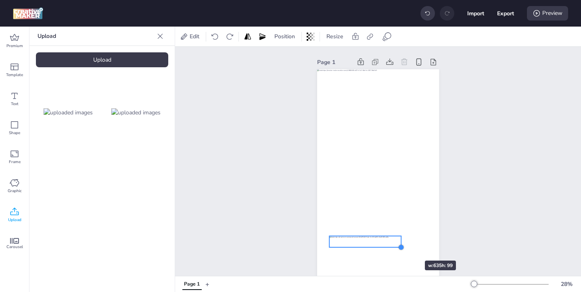
drag, startPoint x: 426, startPoint y: 252, endPoint x: 400, endPoint y: 246, distance: 26.3
click at [400, 246] on div at bounding box center [401, 247] width 6 height 6
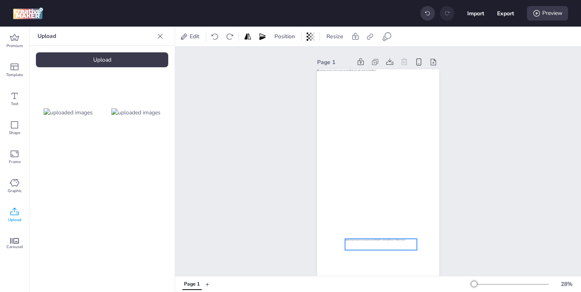
drag, startPoint x: 383, startPoint y: 244, endPoint x: 399, endPoint y: 246, distance: 16.0
click at [399, 246] on div at bounding box center [381, 244] width 72 height 11
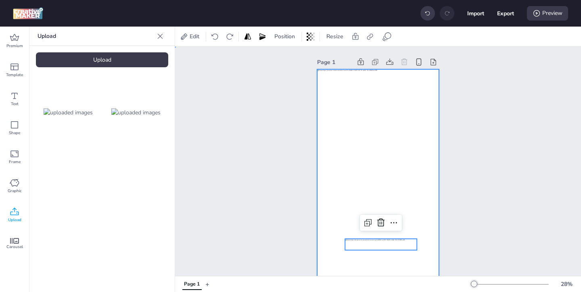
click at [375, 152] on div at bounding box center [378, 177] width 122 height 217
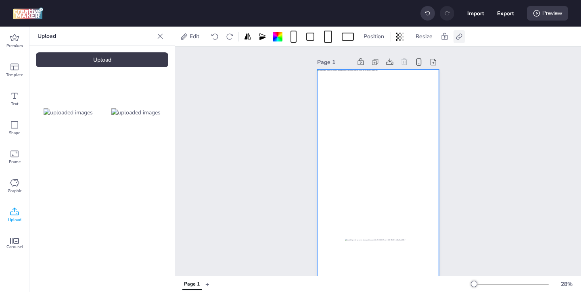
click at [462, 36] on icon at bounding box center [459, 37] width 8 height 8
click at [376, 58] on icon at bounding box center [378, 57] width 6 height 4
click at [376, 58] on input "Activate hyperlink" at bounding box center [376, 60] width 5 height 5
checkbox input "true"
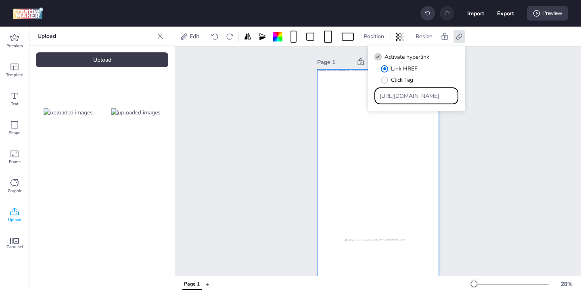
drag, startPoint x: 432, startPoint y: 100, endPoint x: 406, endPoint y: 78, distance: 33.5
click at [408, 79] on div "Link HREF Click Tag [URL][DOMAIN_NAME]" at bounding box center [416, 85] width 84 height 40
paste input "https://www.marlonbecerra.co/tratamientos-integrales-de-odontologia"
type input "https://www.marlonbecerra.co/tratamientos-integrales-de-odontologia"
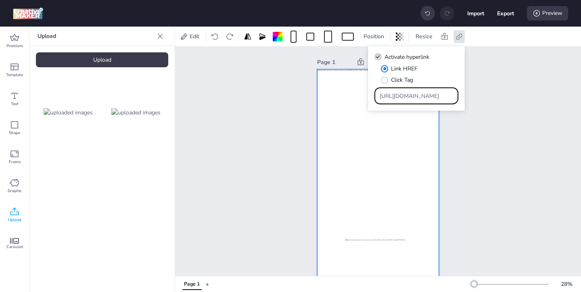
click at [441, 137] on div "Page 1" at bounding box center [377, 171] width 167 height 249
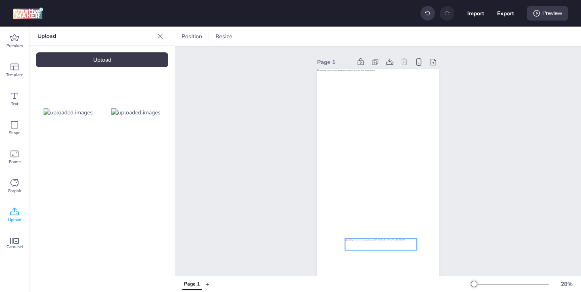
click at [394, 244] on div at bounding box center [381, 244] width 72 height 11
click at [370, 35] on icon at bounding box center [370, 37] width 8 height 8
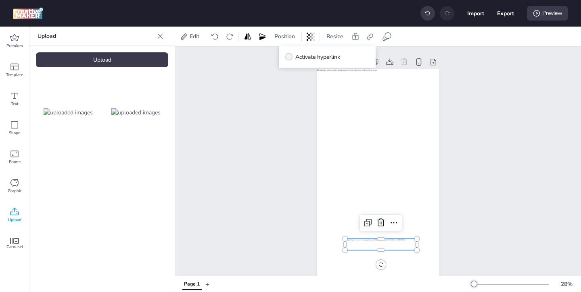
click at [333, 58] on span "Activate hyperlink" at bounding box center [317, 57] width 45 height 8
click at [290, 58] on input "Activate hyperlink" at bounding box center [287, 60] width 5 height 5
checkbox input "true"
click at [321, 94] on input "Type URL" at bounding box center [327, 96] width 74 height 8
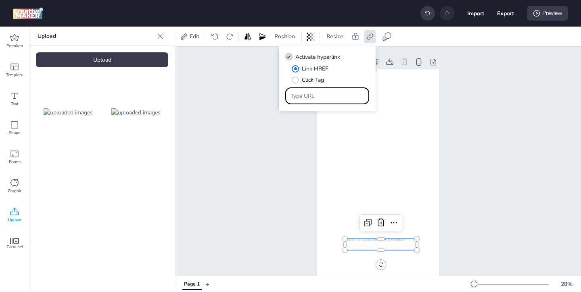
paste input "https://www.marlonbecerra.co/tratamientos-integrales-de-odontologia"
type input "https://www.marlonbecerra.co/tratamientos-integrales-de-odontologia"
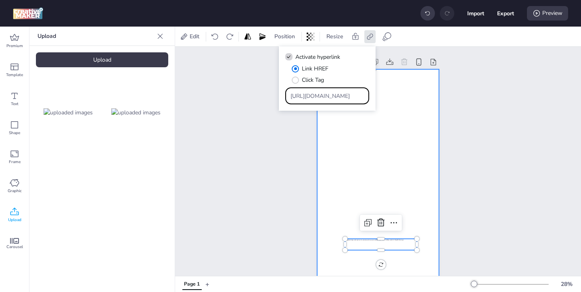
click at [432, 210] on div at bounding box center [378, 177] width 122 height 217
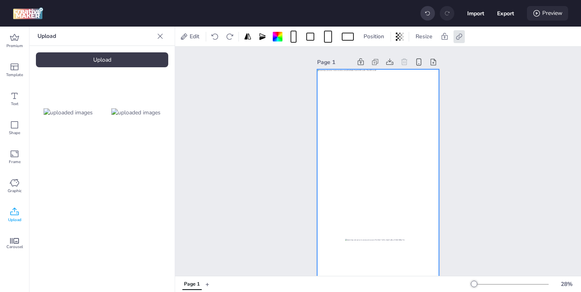
click at [560, 12] on div "Preview" at bounding box center [547, 13] width 41 height 15
click at [490, 140] on div "Page 1" at bounding box center [378, 171] width 406 height 249
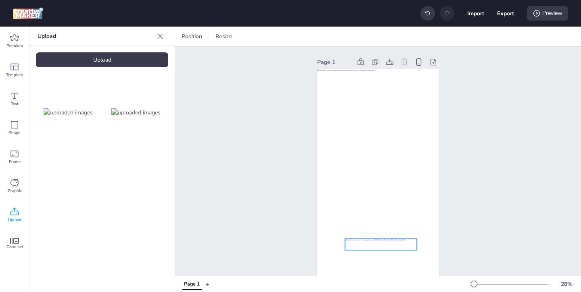
click at [397, 242] on div at bounding box center [381, 244] width 72 height 11
click at [388, 36] on icon at bounding box center [387, 37] width 10 height 10
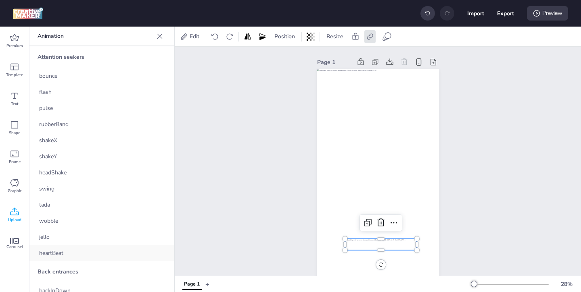
click at [79, 256] on div "heartBeat" at bounding box center [101, 253] width 145 height 16
click at [549, 17] on div "Preview" at bounding box center [547, 13] width 41 height 15
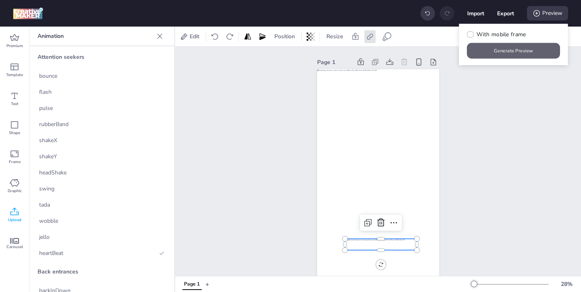
click at [518, 48] on button "Generate Preview" at bounding box center [513, 51] width 93 height 16
click at [497, 12] on button "Export" at bounding box center [505, 13] width 17 height 17
select select "html"
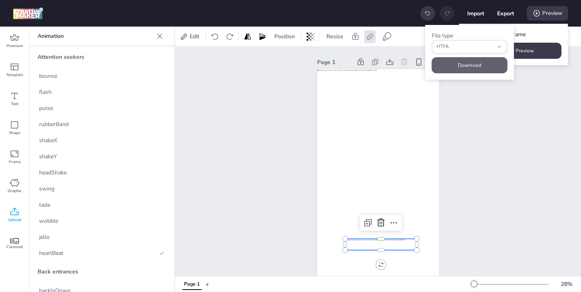
click at [477, 62] on button "Download" at bounding box center [469, 65] width 76 height 16
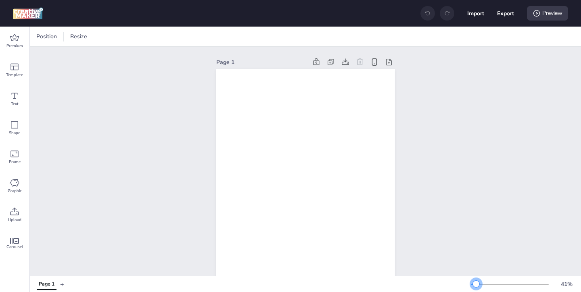
drag, startPoint x: 486, startPoint y: 283, endPoint x: 476, endPoint y: 283, distance: 10.5
click at [476, 283] on div at bounding box center [476, 284] width 6 height 6
click at [16, 216] on icon at bounding box center [15, 212] width 10 height 10
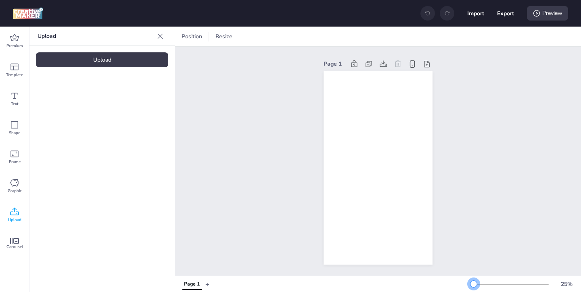
click at [473, 284] on div at bounding box center [473, 284] width 6 height 6
click at [109, 58] on div "Upload" at bounding box center [102, 59] width 132 height 15
click at [76, 115] on img at bounding box center [68, 112] width 49 height 8
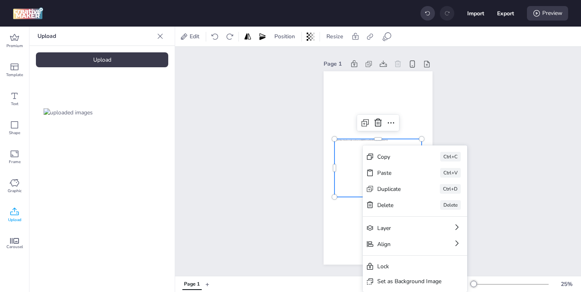
click at [389, 285] on div "Set as Background Image" at bounding box center [409, 281] width 64 height 8
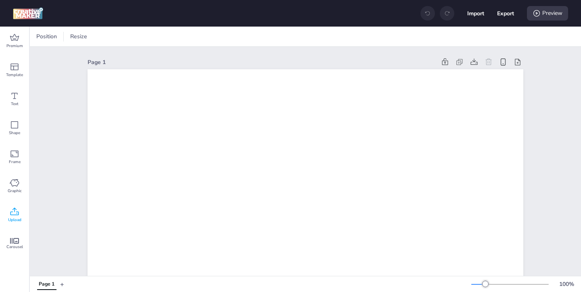
click at [16, 213] on icon at bounding box center [15, 212] width 10 height 10
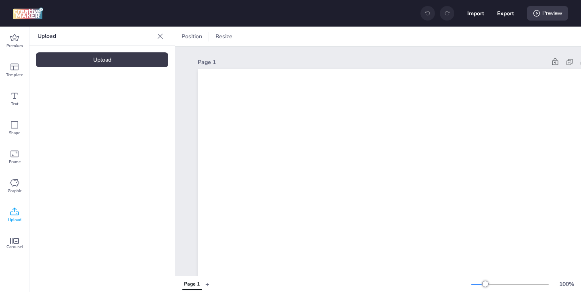
click at [119, 56] on div "Upload" at bounding box center [102, 59] width 132 height 15
click at [86, 112] on img at bounding box center [68, 112] width 49 height 8
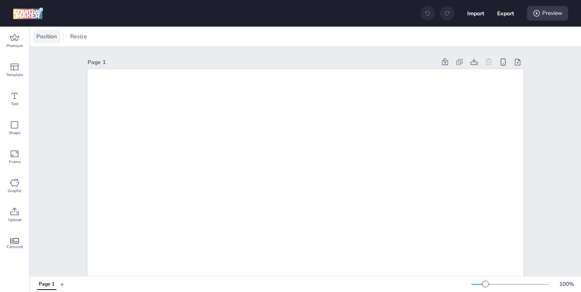
click at [49, 36] on span "Position" at bounding box center [47, 36] width 24 height 8
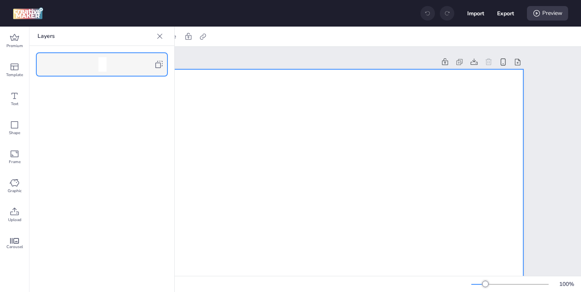
click at [157, 63] on icon at bounding box center [158, 64] width 7 height 7
click at [159, 29] on div "Layers" at bounding box center [101, 36] width 145 height 19
click at [158, 31] on div at bounding box center [159, 36] width 13 height 13
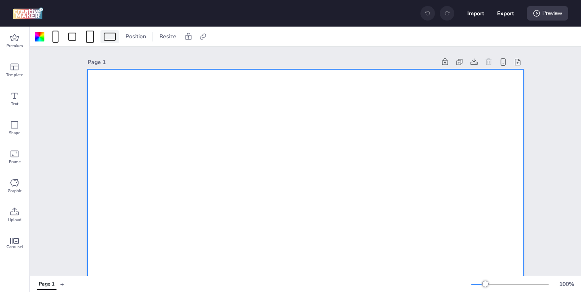
click at [115, 35] on div at bounding box center [110, 37] width 12 height 8
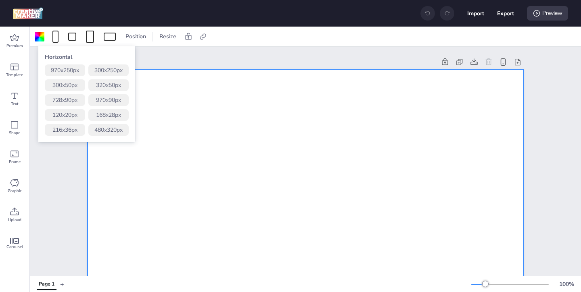
click at [120, 127] on button "480 x 320 px" at bounding box center [108, 130] width 40 height 12
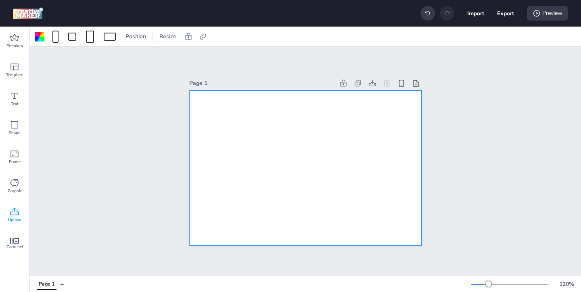
click at [15, 212] on icon at bounding box center [15, 212] width 10 height 10
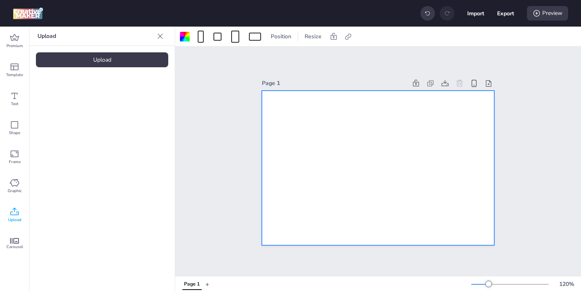
click at [126, 57] on div "Upload" at bounding box center [102, 59] width 132 height 15
click at [82, 110] on img at bounding box center [68, 112] width 49 height 8
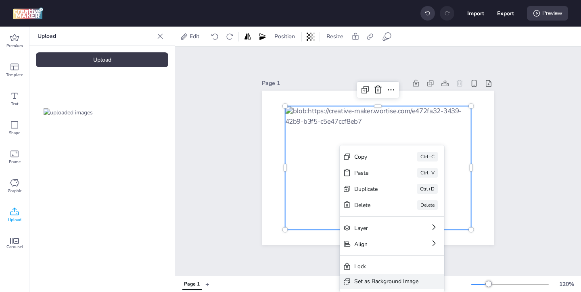
click at [369, 284] on div "Set as Background Image" at bounding box center [386, 281] width 64 height 8
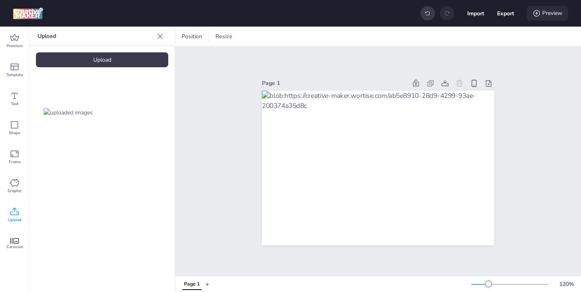
click at [531, 16] on div "Preview" at bounding box center [547, 13] width 41 height 15
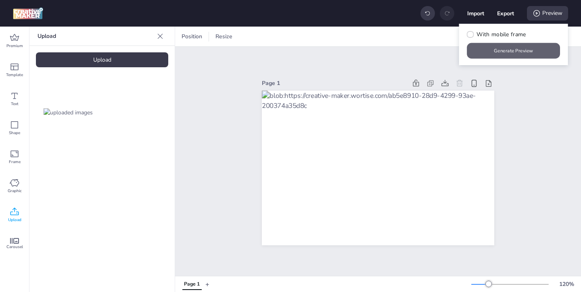
click at [504, 50] on button "Generate Preview" at bounding box center [513, 51] width 93 height 16
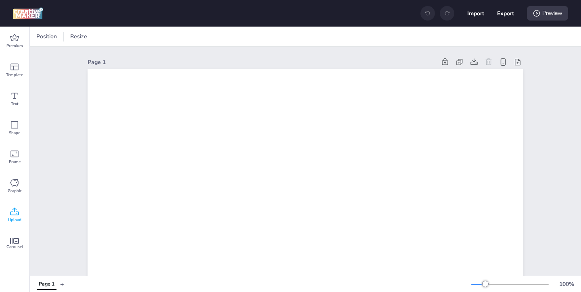
click at [17, 215] on icon at bounding box center [15, 212] width 10 height 10
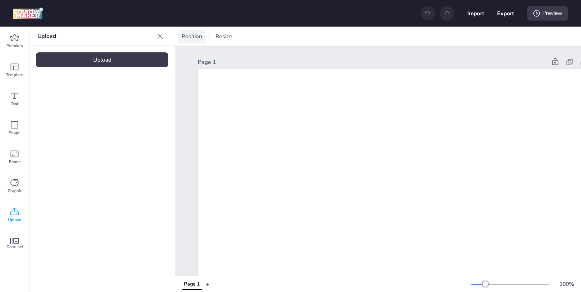
click at [183, 37] on span "Position" at bounding box center [192, 36] width 24 height 8
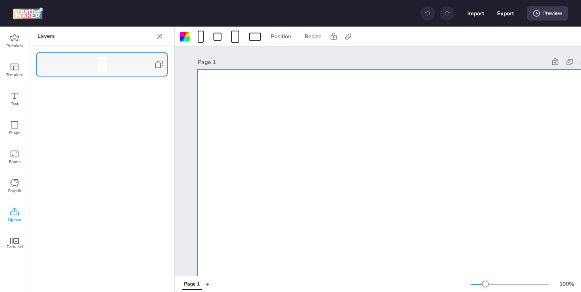
click at [157, 64] on icon at bounding box center [159, 65] width 10 height 10
click at [158, 39] on icon at bounding box center [160, 36] width 8 height 8
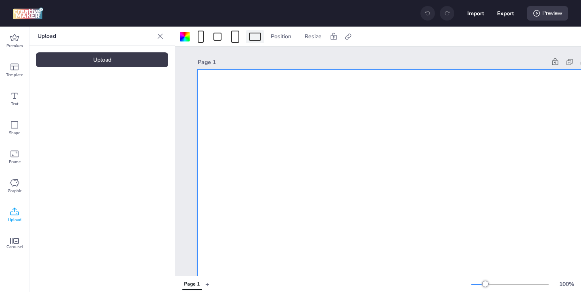
click at [250, 38] on div at bounding box center [255, 37] width 12 height 8
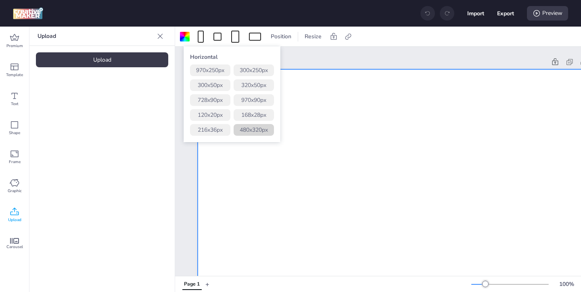
click at [256, 129] on button "480 x 320 px" at bounding box center [253, 130] width 40 height 12
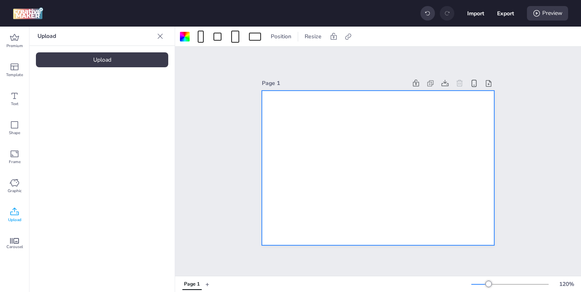
click at [98, 60] on div "Upload" at bounding box center [102, 59] width 132 height 15
click at [78, 117] on img at bounding box center [68, 112] width 49 height 8
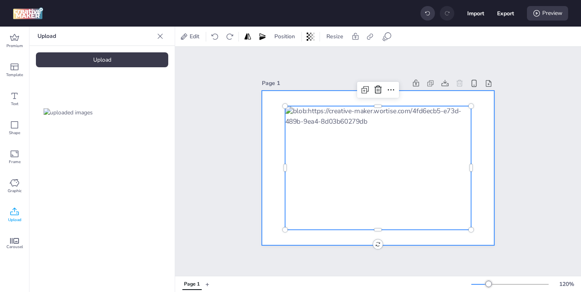
click at [308, 235] on div at bounding box center [378, 168] width 232 height 155
click at [332, 209] on div at bounding box center [378, 168] width 186 height 124
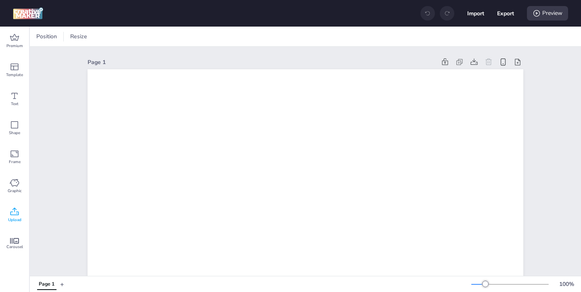
click at [15, 218] on span "Upload" at bounding box center [14, 220] width 13 height 6
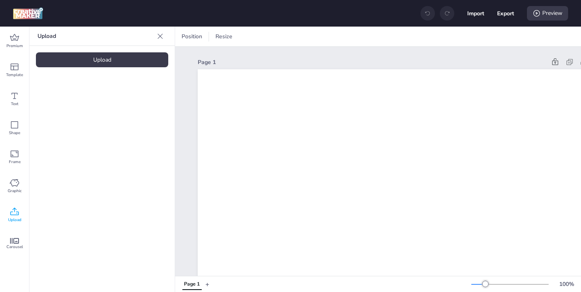
click at [144, 56] on div "Upload" at bounding box center [102, 59] width 132 height 15
click at [68, 117] on img at bounding box center [68, 112] width 49 height 8
click at [63, 85] on div at bounding box center [68, 112] width 65 height 65
click at [67, 108] on img at bounding box center [68, 112] width 49 height 8
click at [74, 108] on img at bounding box center [68, 112] width 49 height 8
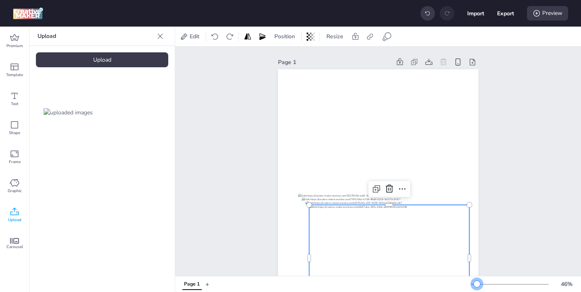
drag, startPoint x: 486, startPoint y: 284, endPoint x: 477, endPoint y: 283, distance: 9.8
click at [477, 283] on div at bounding box center [476, 284] width 6 height 6
click at [413, 247] on div at bounding box center [389, 258] width 160 height 107
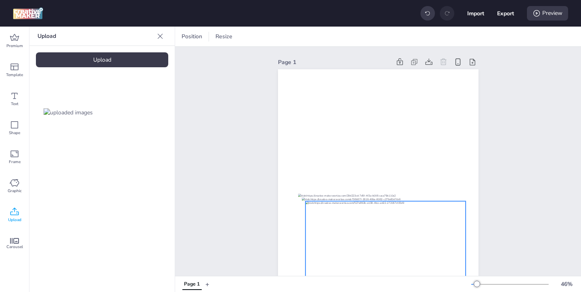
click at [407, 234] on div at bounding box center [385, 255] width 160 height 107
click at [352, 211] on div at bounding box center [385, 255] width 160 height 107
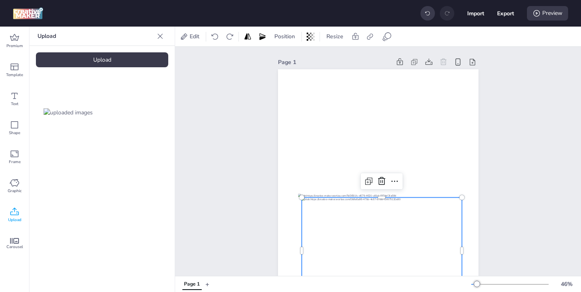
click at [352, 211] on div at bounding box center [381, 251] width 160 height 107
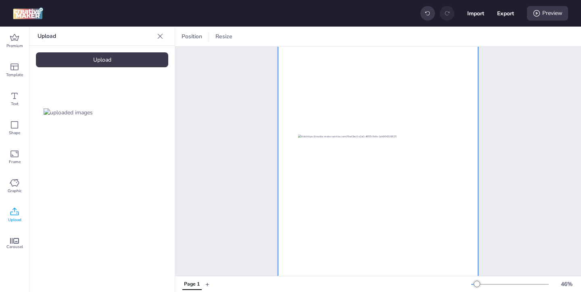
scroll to position [62, 0]
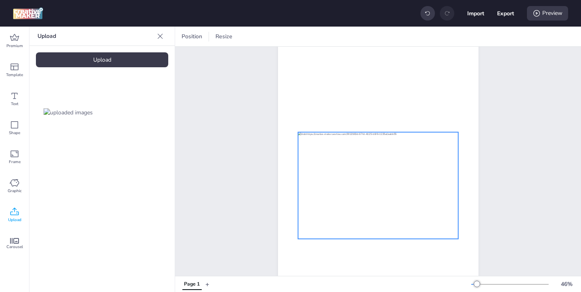
click at [344, 159] on div at bounding box center [378, 185] width 160 height 107
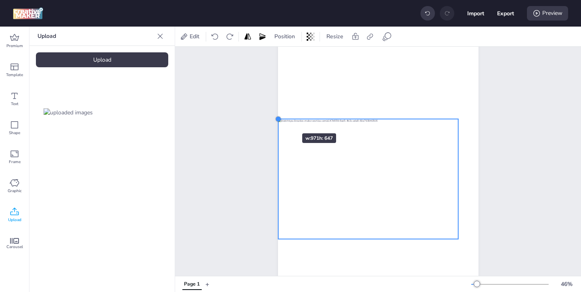
drag, startPoint x: 298, startPoint y: 132, endPoint x: 278, endPoint y: 119, distance: 23.6
click at [278, 119] on div at bounding box center [278, 119] width 6 height 6
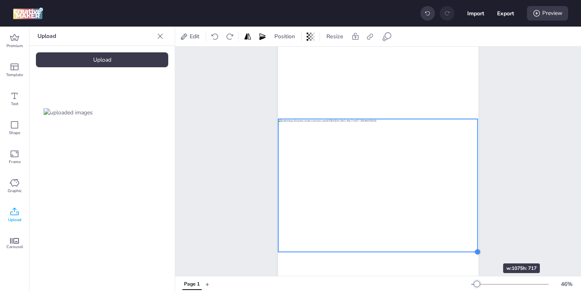
drag, startPoint x: 459, startPoint y: 238, endPoint x: 479, endPoint y: 249, distance: 22.2
click at [479, 249] on div at bounding box center [477, 252] width 6 height 6
click at [150, 56] on div "Upload" at bounding box center [102, 59] width 132 height 15
click at [154, 113] on img at bounding box center [135, 112] width 49 height 8
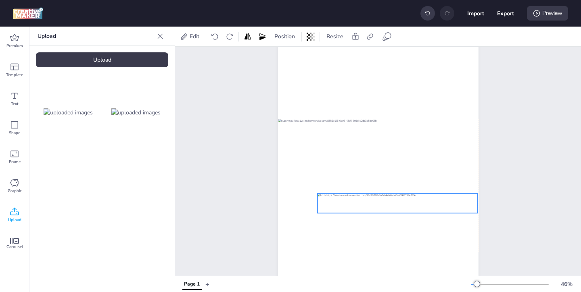
drag, startPoint x: 394, startPoint y: 183, endPoint x: 412, endPoint y: 201, distance: 25.4
click at [412, 201] on div at bounding box center [397, 204] width 160 height 20
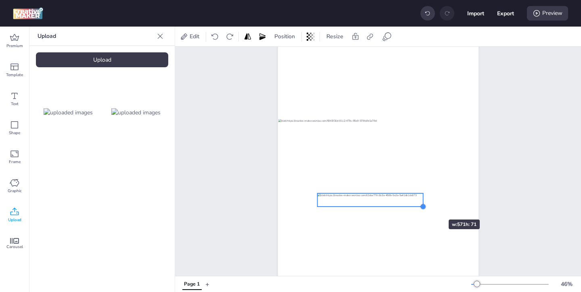
drag, startPoint x: 479, startPoint y: 214, endPoint x: 424, endPoint y: 205, distance: 55.1
click at [424, 205] on div at bounding box center [423, 206] width 6 height 6
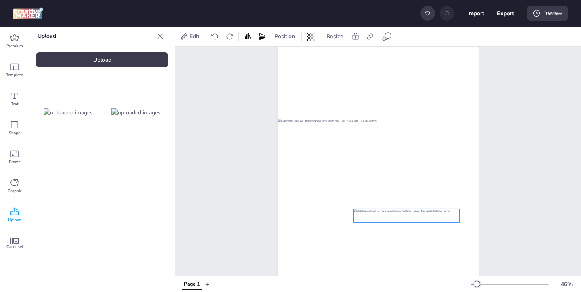
drag, startPoint x: 404, startPoint y: 203, endPoint x: 440, endPoint y: 219, distance: 40.2
click at [440, 219] on div at bounding box center [406, 215] width 106 height 13
drag, startPoint x: 458, startPoint y: 222, endPoint x: 437, endPoint y: 222, distance: 20.6
click at [437, 222] on div at bounding box center [378, 186] width 200 height 356
drag, startPoint x: 458, startPoint y: 223, endPoint x: 435, endPoint y: 221, distance: 22.7
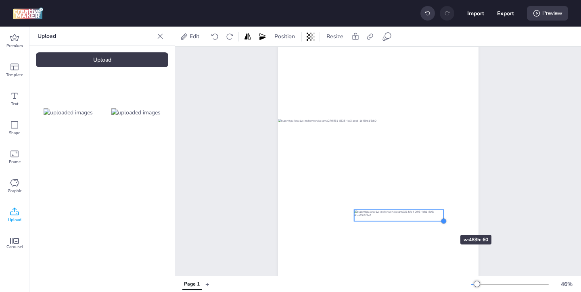
click at [435, 221] on div at bounding box center [378, 186] width 200 height 356
drag, startPoint x: 424, startPoint y: 218, endPoint x: 438, endPoint y: 218, distance: 14.1
click at [438, 218] on div at bounding box center [413, 215] width 90 height 11
drag, startPoint x: 458, startPoint y: 220, endPoint x: 450, endPoint y: 220, distance: 8.1
click at [450, 220] on div at bounding box center [378, 186] width 200 height 356
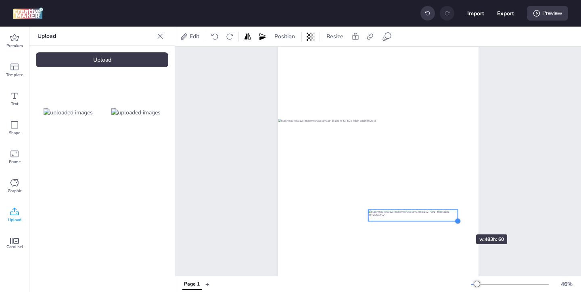
drag, startPoint x: 456, startPoint y: 220, endPoint x: 451, endPoint y: 220, distance: 5.2
click at [451, 220] on div at bounding box center [378, 186] width 200 height 356
drag, startPoint x: 457, startPoint y: 222, endPoint x: 435, endPoint y: 219, distance: 22.0
click at [435, 219] on div at bounding box center [435, 218] width 6 height 6
click at [425, 218] on div at bounding box center [402, 214] width 68 height 8
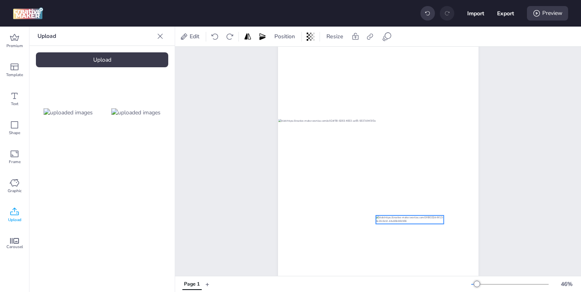
drag, startPoint x: 417, startPoint y: 214, endPoint x: 425, endPoint y: 220, distance: 9.5
click at [425, 220] on div at bounding box center [409, 220] width 68 height 8
drag, startPoint x: 444, startPoint y: 224, endPoint x: 431, endPoint y: 223, distance: 12.6
click at [433, 223] on div at bounding box center [436, 223] width 6 height 6
drag, startPoint x: 376, startPoint y: 223, endPoint x: 395, endPoint y: 222, distance: 19.4
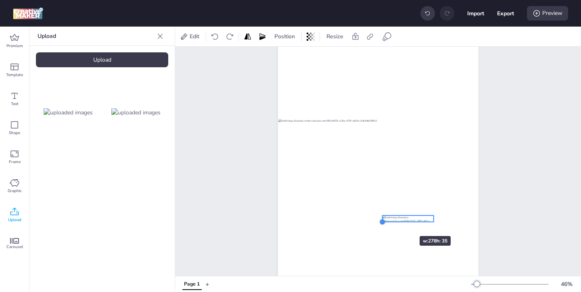
click at [395, 222] on div at bounding box center [378, 186] width 200 height 356
click at [421, 220] on div at bounding box center [411, 219] width 52 height 6
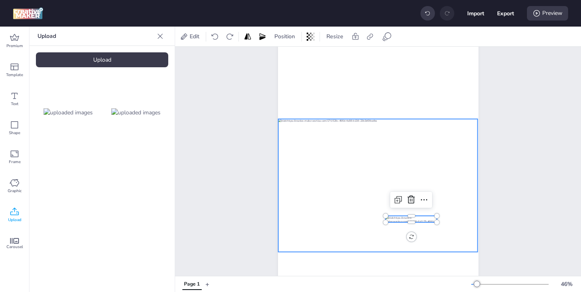
click at [362, 162] on div at bounding box center [377, 185] width 199 height 133
click at [371, 35] on icon at bounding box center [370, 37] width 8 height 8
click at [302, 56] on span "Activate hyperlink" at bounding box center [317, 57] width 45 height 8
click at [290, 58] on input "Activate hyperlink" at bounding box center [287, 60] width 5 height 5
checkbox input "true"
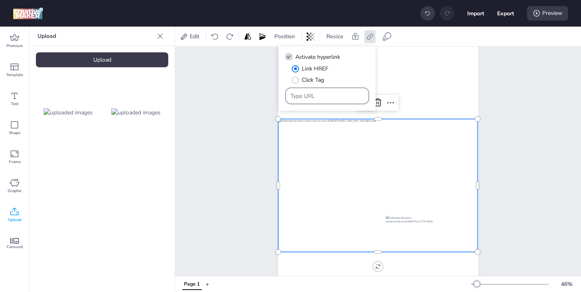
click at [338, 98] on input "Type URL" at bounding box center [327, 96] width 74 height 8
paste input "https://www.marlonbecerra.co/tratamientos-integrales-de-odontologia"
type input "https://www.marlonbecerra.co/tratamientos-integrales-de-odontologia"
click at [371, 214] on div at bounding box center [377, 185] width 199 height 133
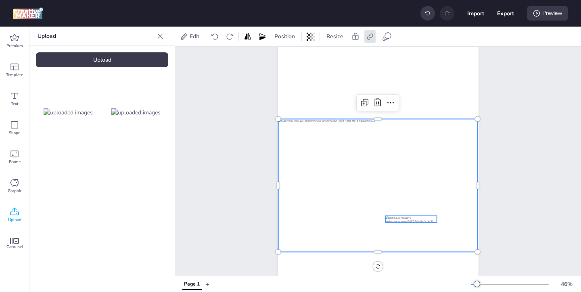
click at [402, 219] on div at bounding box center [411, 219] width 52 height 6
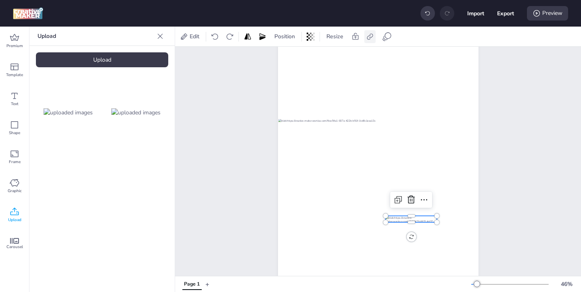
click at [371, 35] on icon at bounding box center [370, 37] width 8 height 8
click at [328, 56] on span "Activate hyperlink" at bounding box center [317, 57] width 45 height 8
click at [290, 58] on input "Activate hyperlink" at bounding box center [287, 60] width 5 height 5
checkbox input "true"
click at [317, 95] on input "Type URL" at bounding box center [327, 96] width 74 height 8
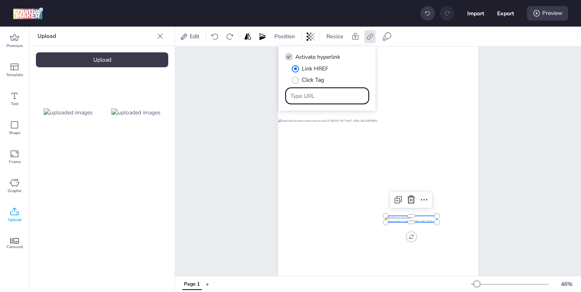
paste input "https://www.marlonbecerra.co/tratamientos-integrales-de-odontologia"
type input "https://www.marlonbecerra.co/tratamientos-integrales-de-odontologia"
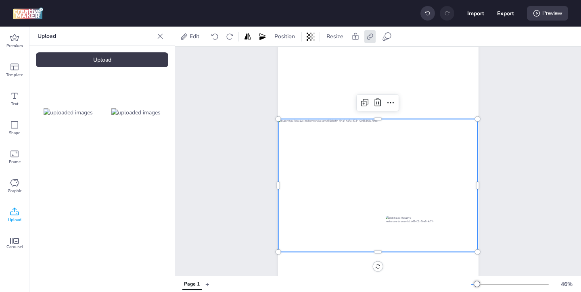
click at [371, 209] on div at bounding box center [377, 185] width 199 height 133
click at [539, 12] on icon at bounding box center [536, 13] width 6 height 6
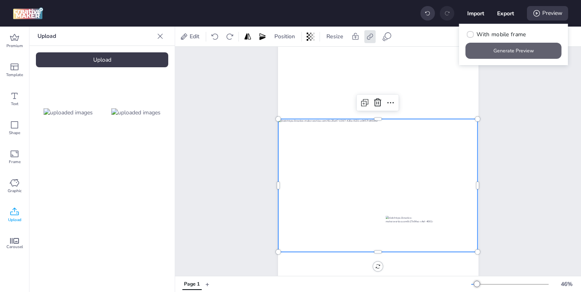
click at [498, 49] on button "Generate Preview" at bounding box center [513, 51] width 96 height 16
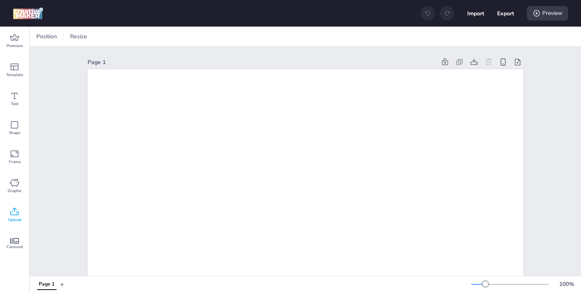
click at [18, 212] on icon at bounding box center [15, 212] width 10 height 10
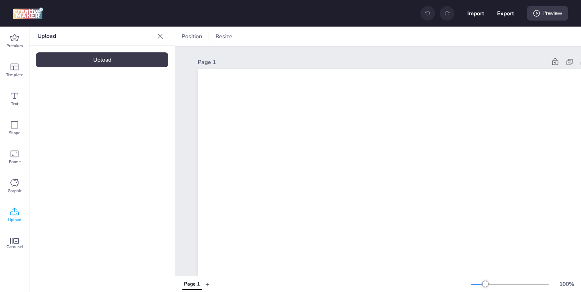
click at [135, 63] on div "Upload" at bounding box center [102, 59] width 132 height 15
click at [83, 117] on img at bounding box center [68, 112] width 49 height 8
click at [131, 56] on div "Upload" at bounding box center [102, 59] width 132 height 15
click at [81, 110] on img at bounding box center [68, 112] width 49 height 8
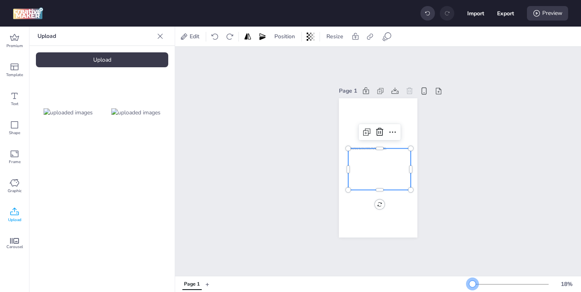
drag, startPoint x: 487, startPoint y: 286, endPoint x: 472, endPoint y: 286, distance: 14.9
click at [472, 286] on div at bounding box center [472, 284] width 6 height 6
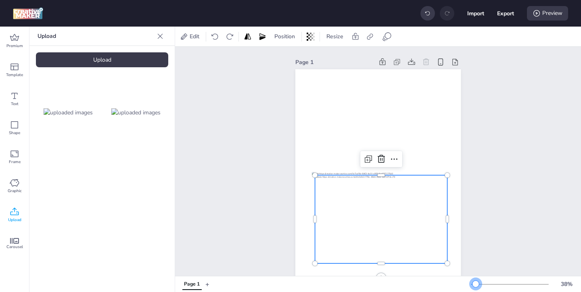
drag, startPoint x: 472, startPoint y: 281, endPoint x: 475, endPoint y: 278, distance: 4.9
click at [475, 278] on div "38 %" at bounding box center [524, 284] width 106 height 13
click at [393, 233] on div at bounding box center [380, 219] width 132 height 88
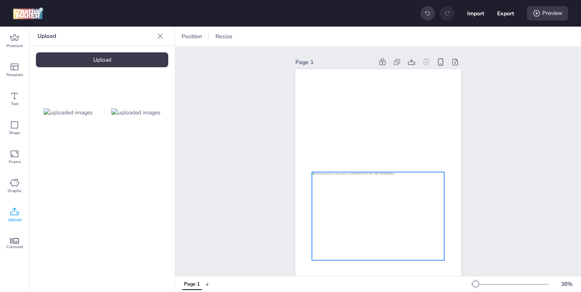
click at [375, 222] on div at bounding box center [378, 216] width 132 height 88
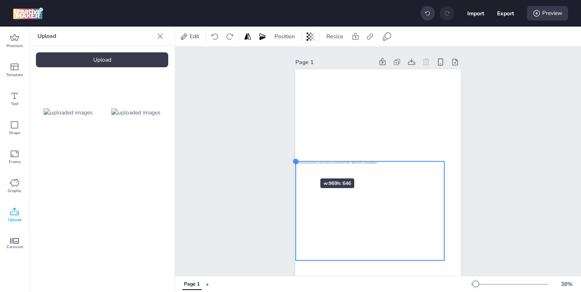
drag, startPoint x: 312, startPoint y: 173, endPoint x: 296, endPoint y: 164, distance: 18.4
click at [296, 164] on div at bounding box center [295, 161] width 6 height 6
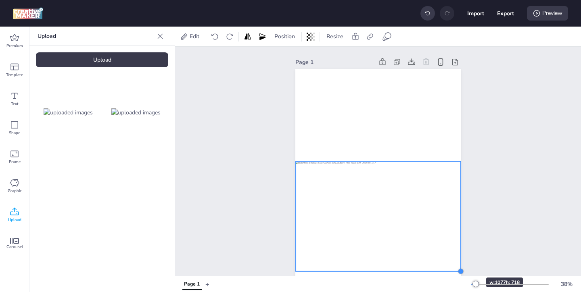
drag, startPoint x: 445, startPoint y: 261, endPoint x: 462, endPoint y: 263, distance: 16.7
click at [462, 263] on div "Page 1" at bounding box center [378, 210] width 210 height 327
click at [157, 113] on img at bounding box center [135, 112] width 49 height 8
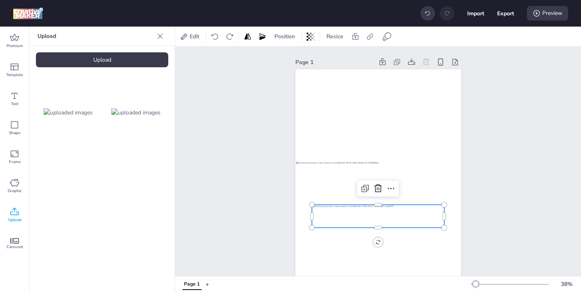
click at [413, 216] on div at bounding box center [378, 216] width 132 height 23
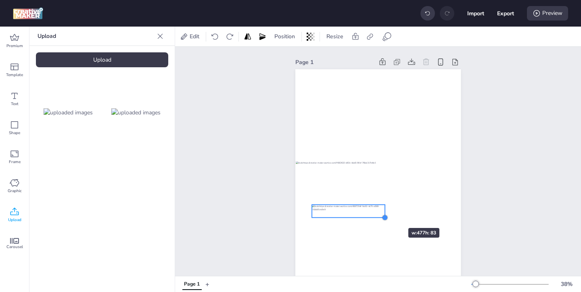
drag, startPoint x: 443, startPoint y: 226, endPoint x: 381, endPoint y: 213, distance: 63.0
click at [381, 213] on div at bounding box center [377, 216] width 165 height 294
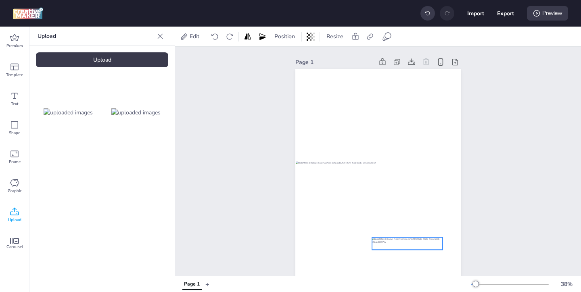
drag, startPoint x: 367, startPoint y: 212, endPoint x: 427, endPoint y: 245, distance: 68.4
click at [427, 245] on div at bounding box center [407, 243] width 71 height 12
drag, startPoint x: 442, startPoint y: 250, endPoint x: 412, endPoint y: 243, distance: 30.5
click at [414, 244] on div at bounding box center [417, 245] width 6 height 6
drag, startPoint x: 402, startPoint y: 243, endPoint x: 415, endPoint y: 246, distance: 13.7
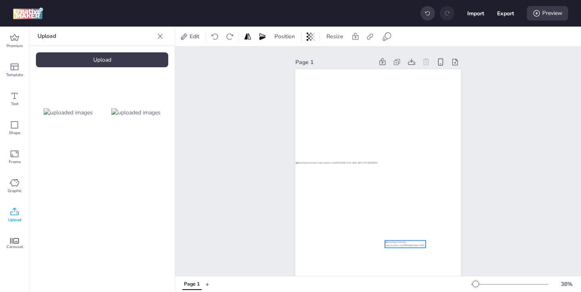
click at [414, 246] on div at bounding box center [405, 244] width 41 height 7
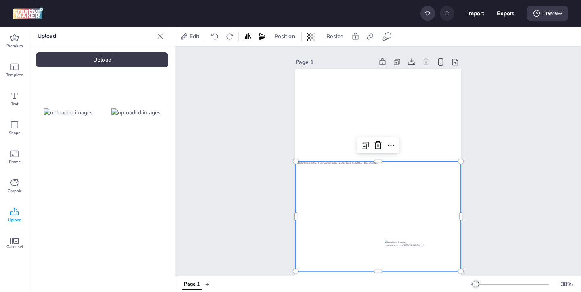
click at [433, 247] on div at bounding box center [378, 217] width 165 height 110
click at [411, 209] on div at bounding box center [378, 217] width 165 height 110
click at [369, 37] on icon at bounding box center [370, 37] width 8 height 8
click at [298, 57] on span "Activate hyperlink" at bounding box center [317, 57] width 45 height 8
click at [290, 58] on input "Activate hyperlink" at bounding box center [287, 60] width 5 height 5
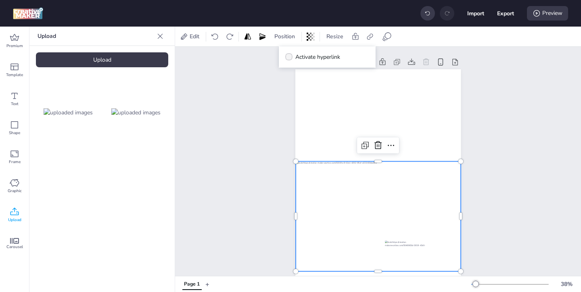
checkbox input "true"
click at [406, 200] on div at bounding box center [378, 217] width 165 height 110
click at [400, 198] on div at bounding box center [378, 217] width 165 height 110
click at [372, 39] on icon at bounding box center [370, 37] width 8 height 8
click at [334, 101] on div at bounding box center [327, 95] width 74 height 15
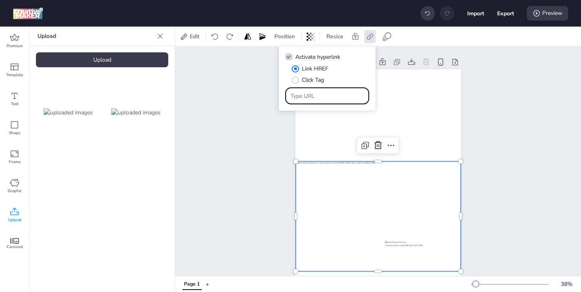
paste input "[URL][DOMAIN_NAME]"
type input "[URL][DOMAIN_NAME]"
click at [379, 204] on div at bounding box center [378, 217] width 165 height 110
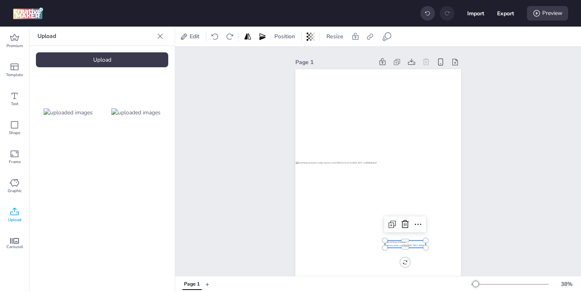
click at [394, 243] on div at bounding box center [405, 244] width 41 height 7
click at [370, 35] on icon at bounding box center [370, 37] width 8 height 8
click at [294, 56] on label "Activate hyperlink" at bounding box center [312, 57] width 60 height 14
click at [290, 58] on input "Activate hyperlink" at bounding box center [287, 60] width 5 height 5
checkbox input "true"
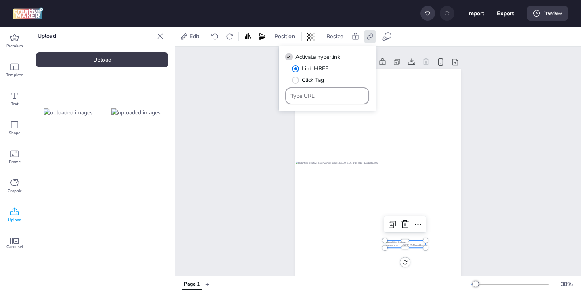
click at [329, 99] on input "Type URL" at bounding box center [327, 96] width 74 height 8
paste input "[URL][DOMAIN_NAME]"
type input "[URL][DOMAIN_NAME]"
click at [477, 206] on div "Page 1" at bounding box center [378, 210] width 210 height 327
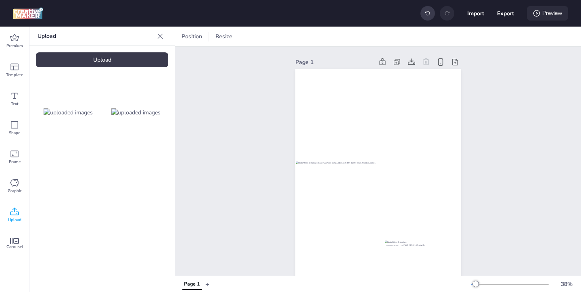
click at [544, 16] on div "Preview" at bounding box center [547, 13] width 41 height 15
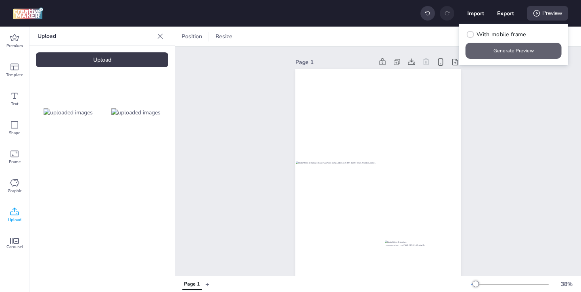
click at [507, 50] on button "Generate Preview" at bounding box center [513, 51] width 96 height 16
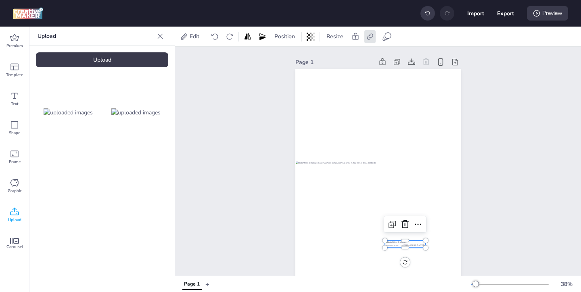
click at [394, 244] on div at bounding box center [405, 244] width 41 height 7
click at [387, 37] on icon at bounding box center [387, 37] width 10 height 10
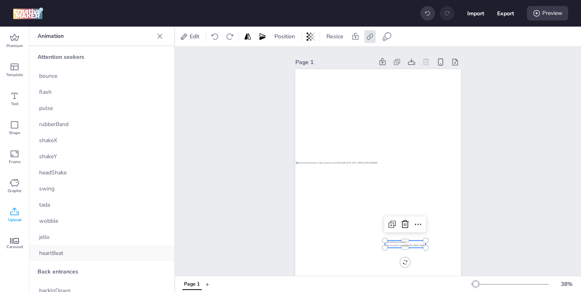
click at [92, 248] on div "heartBeat" at bounding box center [101, 253] width 145 height 16
click at [511, 13] on button "Export" at bounding box center [505, 13] width 17 height 17
select select "html"
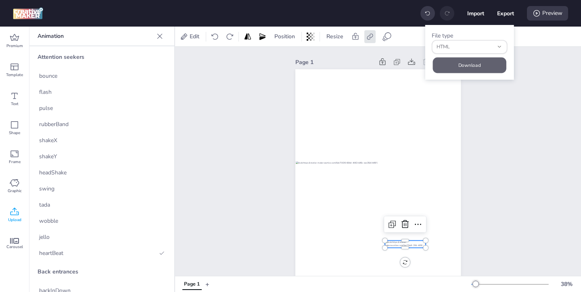
click at [484, 60] on button "Download" at bounding box center [468, 65] width 73 height 16
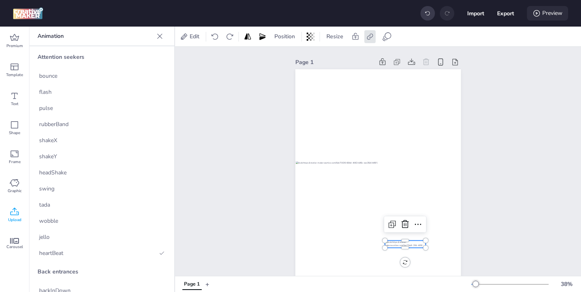
click at [550, 9] on div "Preview" at bounding box center [547, 13] width 41 height 15
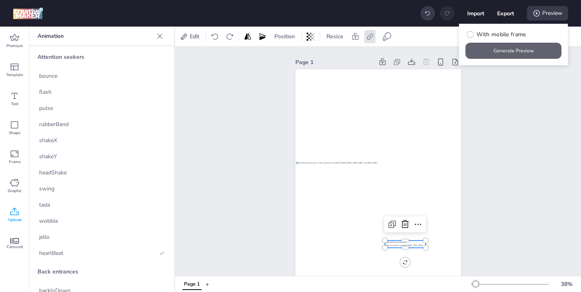
click at [507, 58] on button "Generate Preview" at bounding box center [513, 51] width 96 height 16
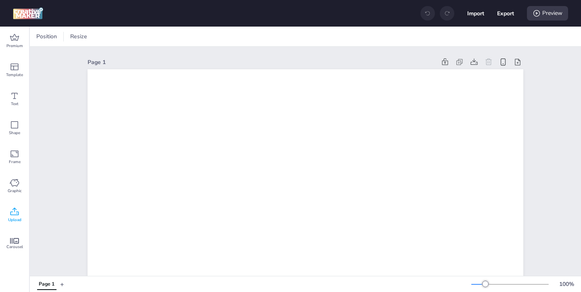
click at [10, 211] on icon at bounding box center [15, 212] width 10 height 10
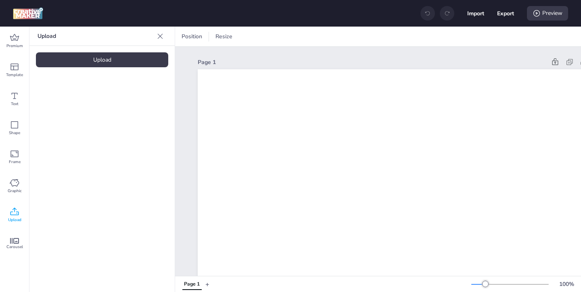
click at [135, 64] on div "Upload" at bounding box center [102, 59] width 132 height 15
click at [128, 63] on div "Upload" at bounding box center [102, 59] width 132 height 15
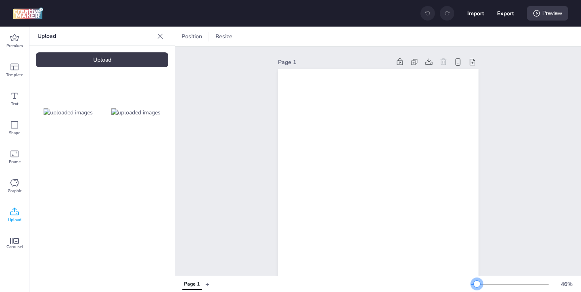
drag, startPoint x: 485, startPoint y: 284, endPoint x: 475, endPoint y: 284, distance: 9.3
click at [475, 284] on div at bounding box center [476, 284] width 6 height 6
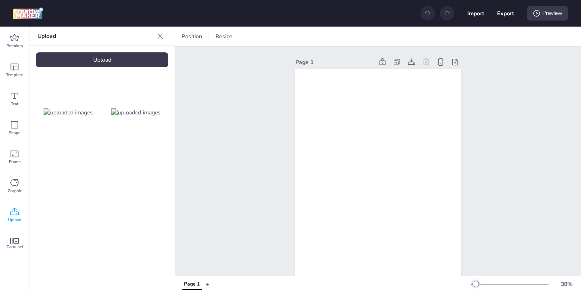
click at [70, 116] on img at bounding box center [68, 112] width 49 height 8
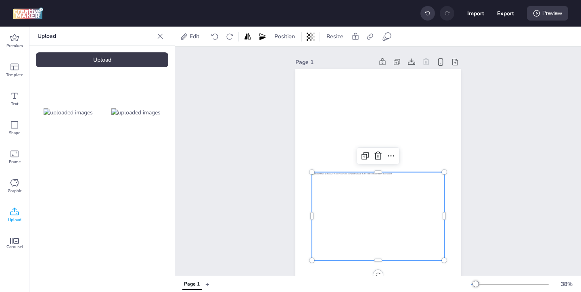
click at [329, 198] on div at bounding box center [378, 216] width 132 height 88
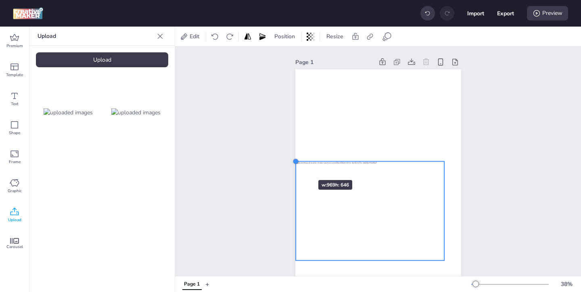
drag, startPoint x: 310, startPoint y: 171, endPoint x: 294, endPoint y: 166, distance: 16.8
click at [294, 166] on div "Page 1" at bounding box center [378, 210] width 210 height 327
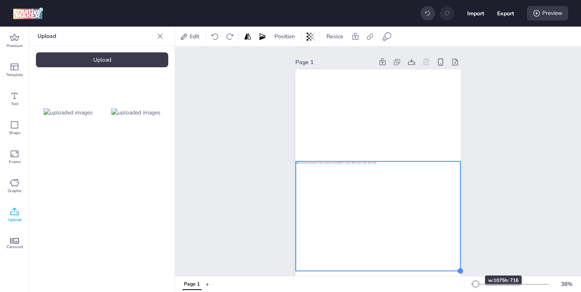
drag, startPoint x: 444, startPoint y: 260, endPoint x: 460, endPoint y: 261, distance: 16.2
click at [460, 261] on div "Page 1" at bounding box center [378, 210] width 210 height 327
click at [159, 114] on img at bounding box center [135, 112] width 49 height 8
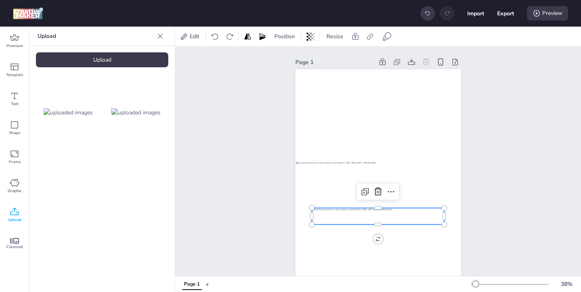
click at [381, 216] on div at bounding box center [378, 216] width 132 height 17
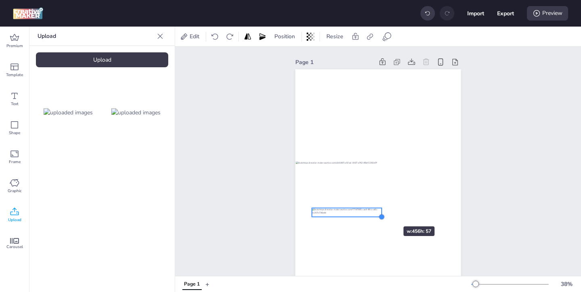
drag, startPoint x: 441, startPoint y: 225, endPoint x: 379, endPoint y: 212, distance: 63.7
click at [379, 212] on div at bounding box center [377, 216] width 165 height 294
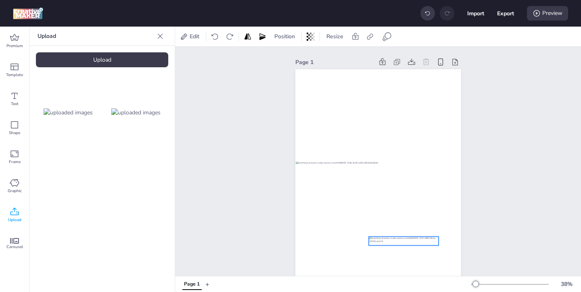
drag, startPoint x: 364, startPoint y: 213, endPoint x: 421, endPoint y: 242, distance: 63.7
click at [421, 242] on div at bounding box center [404, 241] width 70 height 9
drag, startPoint x: 439, startPoint y: 246, endPoint x: 420, endPoint y: 244, distance: 19.9
click at [420, 244] on div at bounding box center [419, 243] width 6 height 6
drag, startPoint x: 410, startPoint y: 241, endPoint x: 419, endPoint y: 246, distance: 10.3
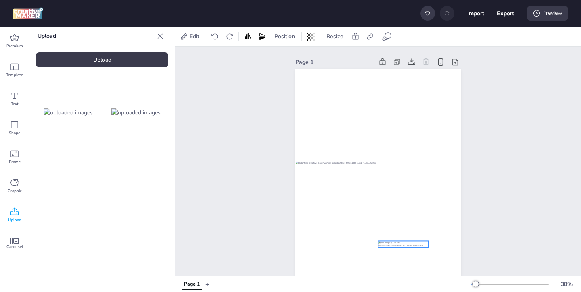
click at [419, 246] on div at bounding box center [403, 244] width 50 height 6
drag, startPoint x: 429, startPoint y: 248, endPoint x: 420, endPoint y: 247, distance: 9.3
click at [420, 247] on div at bounding box center [422, 247] width 6 height 6
drag, startPoint x: 412, startPoint y: 246, endPoint x: 418, endPoint y: 246, distance: 6.5
click at [418, 246] on div at bounding box center [406, 245] width 44 height 6
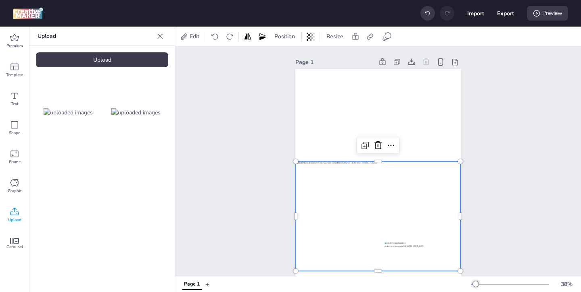
click at [378, 193] on div at bounding box center [378, 217] width 165 height 110
click at [369, 37] on icon at bounding box center [369, 36] width 6 height 6
click at [293, 59] on label "Activate hyperlink" at bounding box center [312, 57] width 60 height 14
click at [290, 59] on input "Activate hyperlink" at bounding box center [287, 60] width 5 height 5
checkbox input "true"
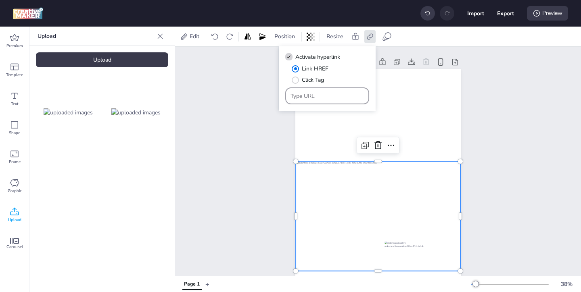
click at [327, 96] on input "Type URL" at bounding box center [327, 96] width 74 height 8
click at [309, 98] on input "Type URL" at bounding box center [327, 96] width 74 height 8
paste input "[URL][DOMAIN_NAME]"
type input "[URL][DOMAIN_NAME]"
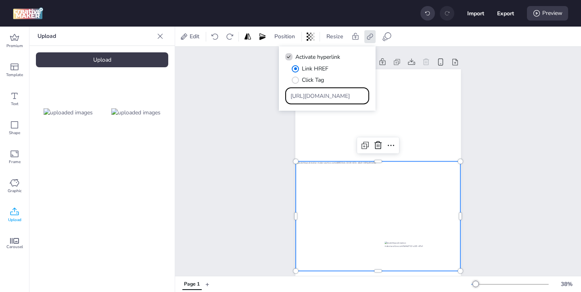
click at [366, 238] on div at bounding box center [378, 217] width 165 height 110
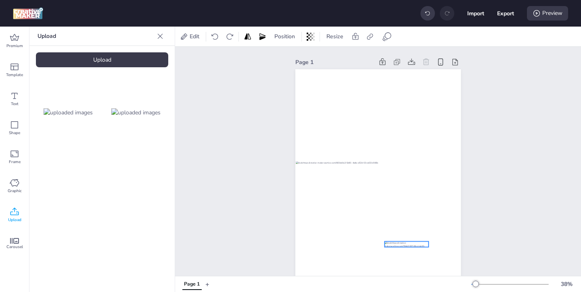
click at [398, 246] on div at bounding box center [406, 245] width 44 height 6
click at [370, 35] on icon at bounding box center [370, 37] width 8 height 8
click at [306, 57] on span "Activate hyperlink" at bounding box center [317, 57] width 45 height 8
click at [290, 58] on input "Activate hyperlink" at bounding box center [287, 60] width 5 height 5
checkbox input "true"
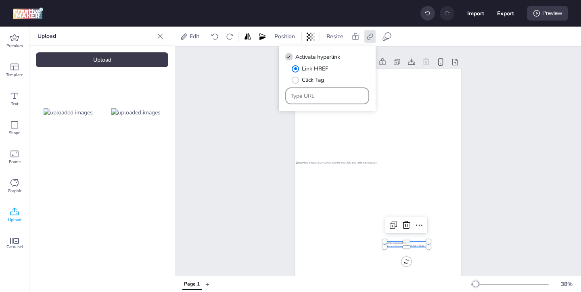
click at [327, 96] on input "Type URL" at bounding box center [327, 96] width 74 height 8
paste input "[URL][DOMAIN_NAME]"
type input "[URL][DOMAIN_NAME]"
click at [479, 160] on div "Page 1" at bounding box center [378, 210] width 210 height 327
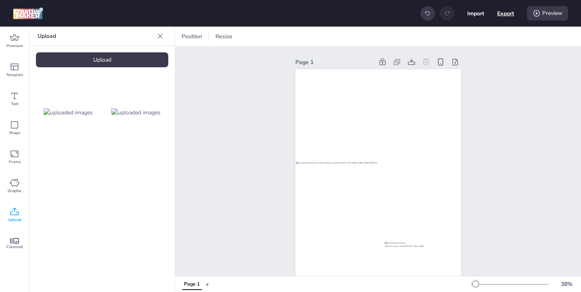
click at [504, 19] on button "Export" at bounding box center [505, 13] width 17 height 17
select select "html"
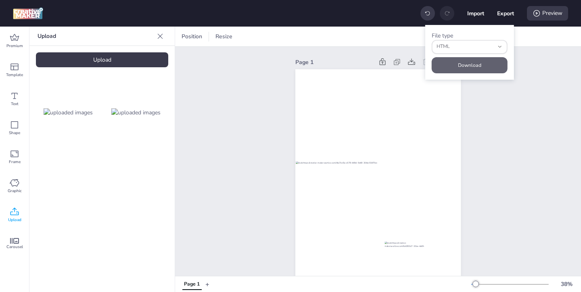
click at [476, 62] on button "Download" at bounding box center [469, 65] width 76 height 16
click at [545, 8] on div "Preview" at bounding box center [547, 13] width 41 height 15
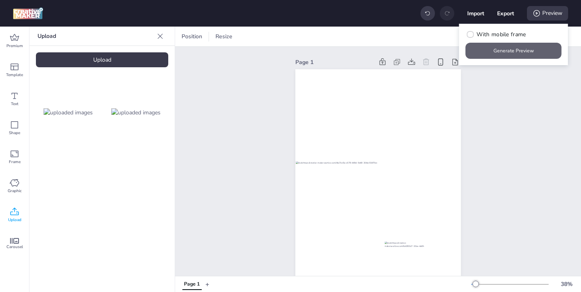
click at [495, 44] on button "Generate Preview" at bounding box center [513, 51] width 96 height 16
click at [393, 244] on div at bounding box center [406, 245] width 44 height 6
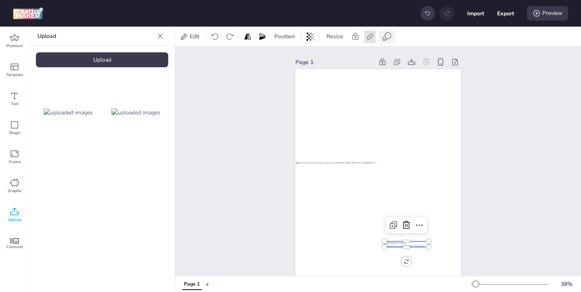
click at [387, 36] on icon at bounding box center [387, 37] width 10 height 10
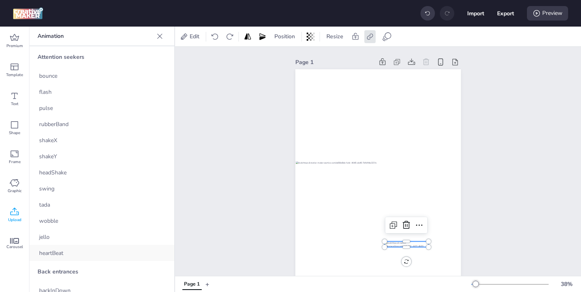
click at [112, 245] on div "heartBeat" at bounding box center [101, 253] width 145 height 16
click at [537, 15] on icon at bounding box center [536, 13] width 8 height 8
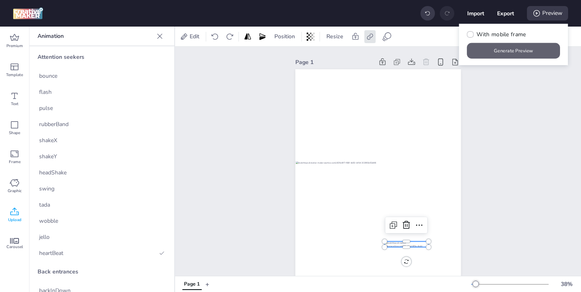
click at [509, 49] on button "Generate Preview" at bounding box center [513, 51] width 93 height 16
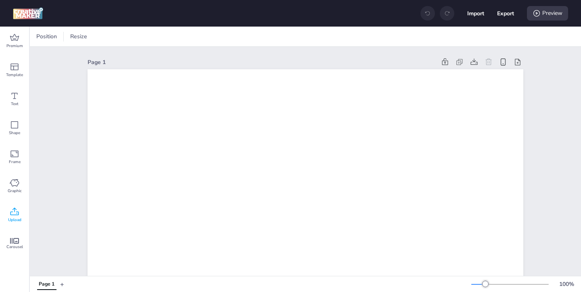
click at [17, 214] on icon at bounding box center [15, 212] width 10 height 10
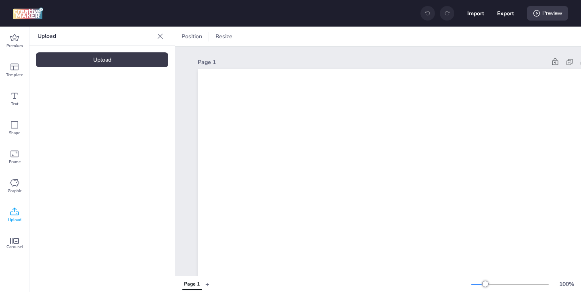
click at [146, 56] on div "Upload" at bounding box center [102, 59] width 132 height 15
click at [73, 117] on img at bounding box center [68, 112] width 49 height 8
click at [73, 108] on img at bounding box center [68, 112] width 49 height 8
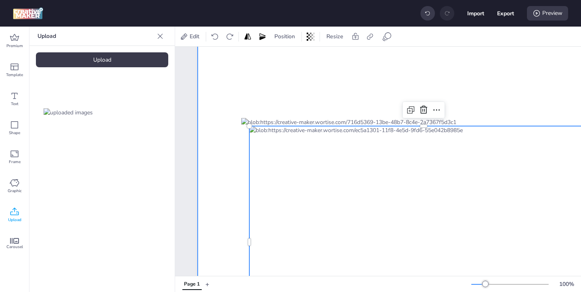
scroll to position [238, 0]
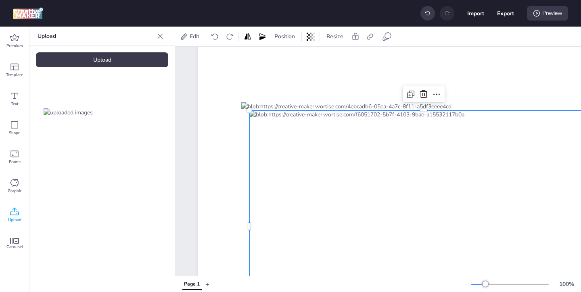
click at [312, 215] on div at bounding box center [423, 226] width 348 height 232
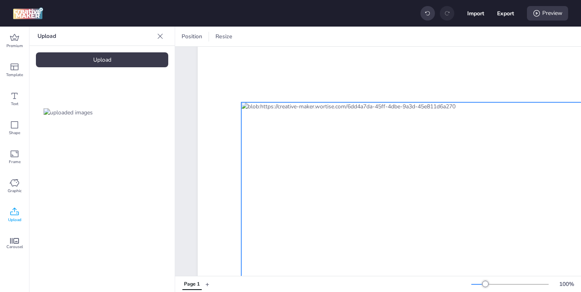
click at [299, 185] on div at bounding box center [415, 218] width 348 height 232
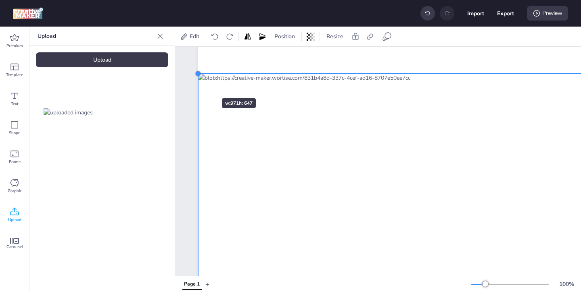
drag, startPoint x: 241, startPoint y: 102, endPoint x: 198, endPoint y: 84, distance: 47.0
click at [198, 84] on div at bounding box center [415, 218] width 435 height 774
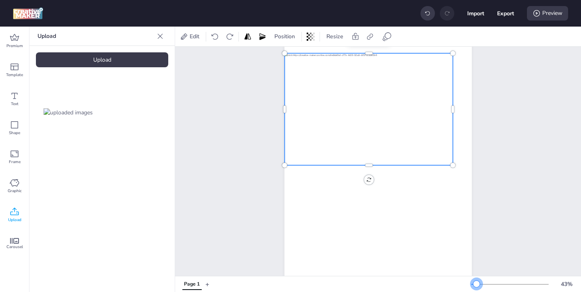
scroll to position [97, 0]
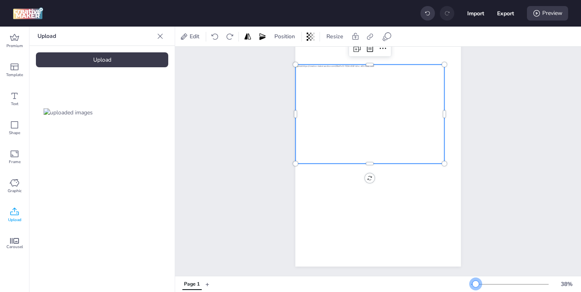
drag, startPoint x: 483, startPoint y: 283, endPoint x: 476, endPoint y: 283, distance: 7.7
click at [476, 283] on div at bounding box center [475, 284] width 6 height 6
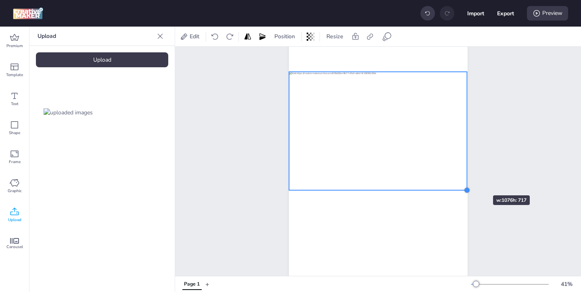
drag, startPoint x: 451, startPoint y: 178, endPoint x: 469, endPoint y: 181, distance: 17.6
click at [469, 181] on div "Page 1" at bounding box center [378, 125] width 224 height 350
click at [413, 118] on div at bounding box center [378, 131] width 178 height 119
click at [129, 53] on div "Upload" at bounding box center [102, 59] width 132 height 15
click at [150, 112] on img at bounding box center [135, 112] width 49 height 8
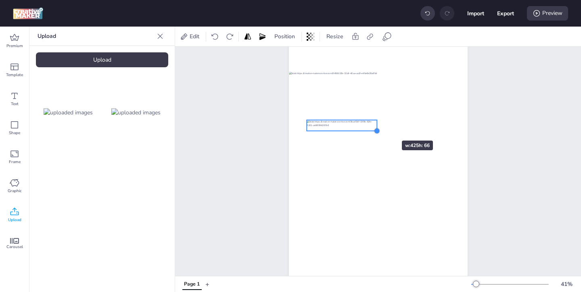
drag, startPoint x: 450, startPoint y: 142, endPoint x: 376, endPoint y: 126, distance: 75.4
click at [376, 126] on div at bounding box center [378, 131] width 179 height 317
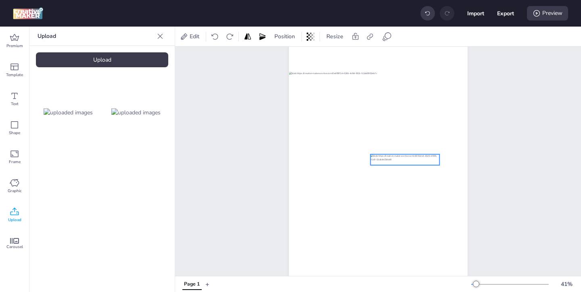
drag, startPoint x: 360, startPoint y: 125, endPoint x: 424, endPoint y: 159, distance: 72.3
click at [424, 159] on div at bounding box center [404, 159] width 69 height 11
drag, startPoint x: 441, startPoint y: 165, endPoint x: 426, endPoint y: 165, distance: 14.9
click at [426, 165] on div at bounding box center [378, 131] width 179 height 317
drag, startPoint x: 434, startPoint y: 162, endPoint x: 427, endPoint y: 162, distance: 7.7
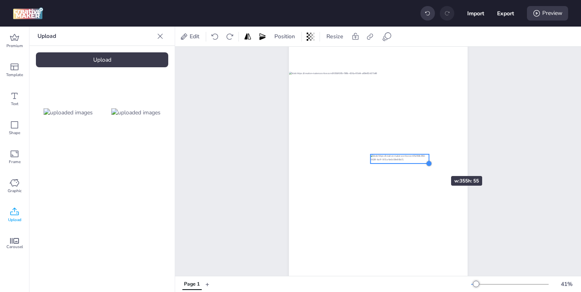
click at [427, 162] on div at bounding box center [428, 163] width 6 height 6
drag, startPoint x: 371, startPoint y: 164, endPoint x: 394, endPoint y: 162, distance: 23.5
click at [394, 162] on div at bounding box center [378, 131] width 179 height 317
click at [402, 160] on div at bounding box center [404, 160] width 43 height 7
click at [428, 163] on div at bounding box center [428, 163] width 6 height 6
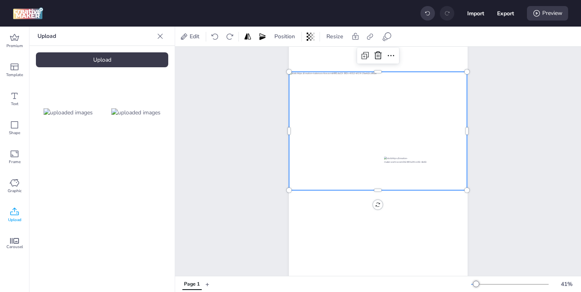
click at [412, 117] on div at bounding box center [378, 131] width 178 height 119
click at [367, 107] on div at bounding box center [378, 131] width 178 height 119
click at [370, 35] on icon at bounding box center [369, 36] width 6 height 6
click at [317, 58] on span "Activate hyperlink" at bounding box center [317, 57] width 45 height 8
click at [290, 58] on input "Activate hyperlink" at bounding box center [287, 60] width 5 height 5
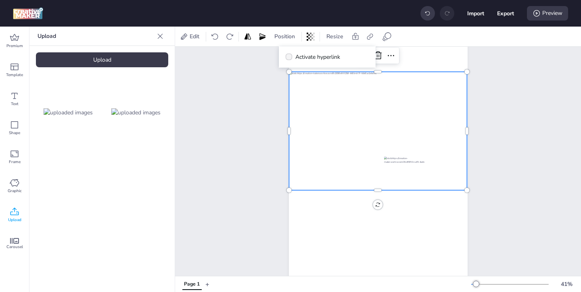
checkbox input "true"
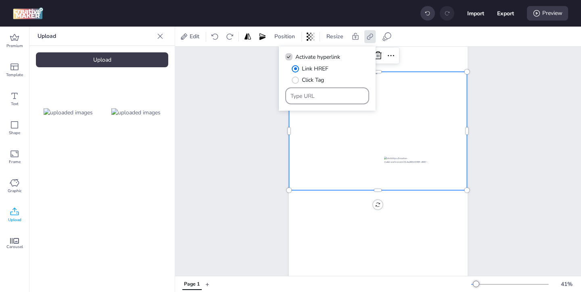
click at [338, 97] on input "Type URL" at bounding box center [327, 96] width 74 height 8
paste input "https://www.marlonbecerra.co/tratamientos-integrales-de-odontologia"
type input "https://www.marlonbecerra.co/tratamientos-integrales-de-odontologia"
click at [368, 167] on div at bounding box center [378, 131] width 178 height 119
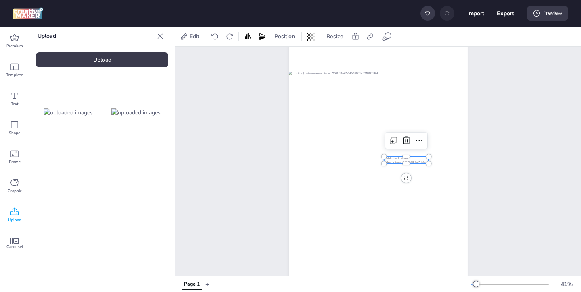
click at [399, 160] on div at bounding box center [405, 160] width 45 height 7
click at [370, 37] on icon at bounding box center [369, 36] width 6 height 6
click at [286, 58] on icon at bounding box center [288, 57] width 5 height 4
click at [286, 58] on input "Activate hyperlink" at bounding box center [287, 60] width 5 height 5
checkbox input "true"
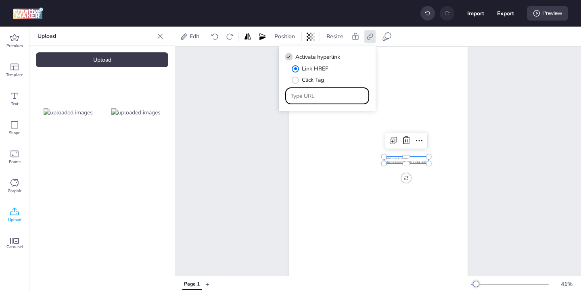
click at [320, 96] on input "Type URL" at bounding box center [327, 96] width 74 height 8
paste input "https://www.marlonbecerra.co/tratamientos-integrales-de-odontologia"
type input "https://www.marlonbecerra.co/tratamientos-integrales-de-odontologia"
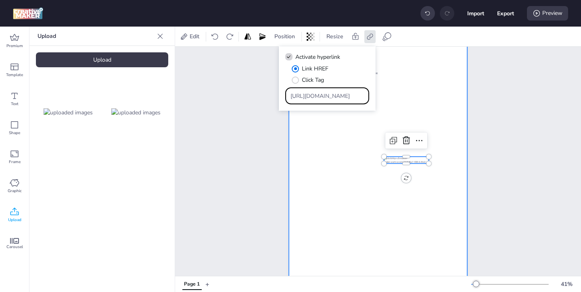
click at [368, 206] on div at bounding box center [378, 131] width 179 height 317
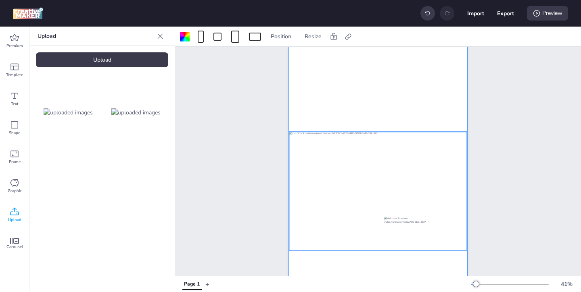
scroll to position [33, 0]
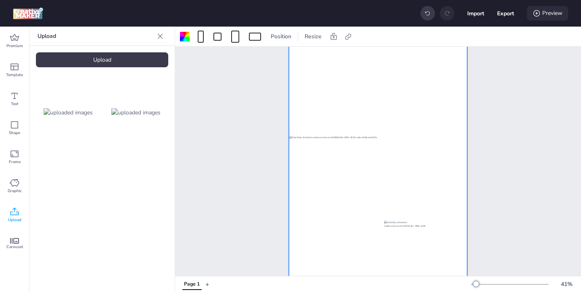
click at [538, 15] on icon at bounding box center [536, 13] width 8 height 8
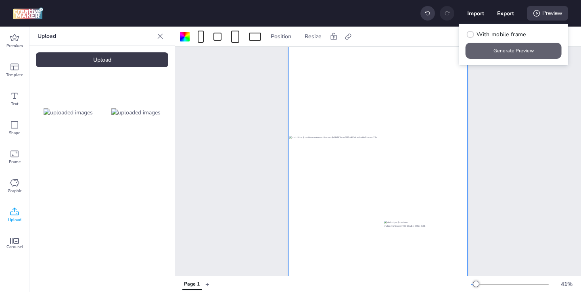
click at [491, 57] on button "Generate Preview" at bounding box center [513, 51] width 96 height 16
click at [403, 224] on div at bounding box center [405, 224] width 45 height 7
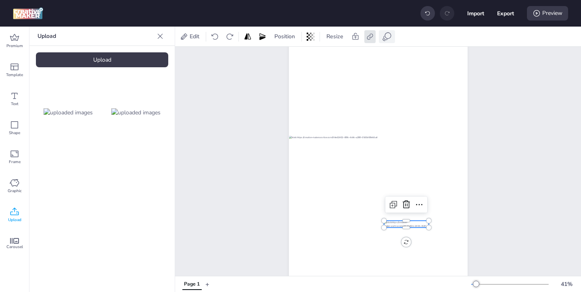
click at [386, 34] on icon at bounding box center [387, 37] width 10 height 10
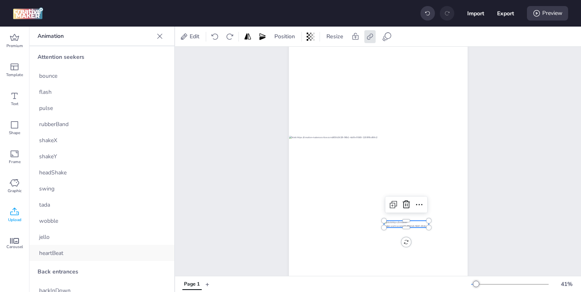
click at [111, 253] on div "heartBeat" at bounding box center [101, 253] width 145 height 16
click at [62, 238] on div "jello" at bounding box center [101, 237] width 145 height 16
click at [62, 224] on div "wobble" at bounding box center [101, 221] width 145 height 16
click at [64, 208] on div "tada" at bounding box center [101, 205] width 145 height 16
click at [72, 187] on div "swing" at bounding box center [101, 189] width 145 height 16
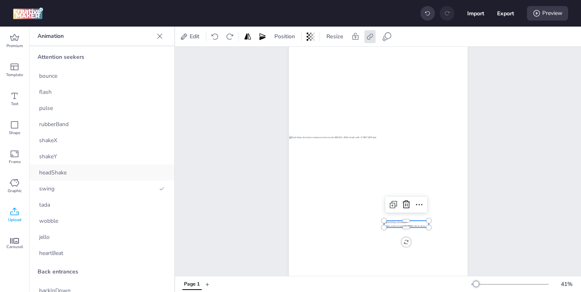
click at [81, 165] on div "headShake" at bounding box center [101, 173] width 145 height 16
click at [83, 157] on div "shakeY" at bounding box center [101, 156] width 145 height 16
click at [67, 287] on span "backInDown" at bounding box center [54, 291] width 31 height 8
click at [71, 254] on div "heartBeat" at bounding box center [101, 253] width 145 height 16
click at [541, 17] on div "Preview" at bounding box center [547, 13] width 41 height 15
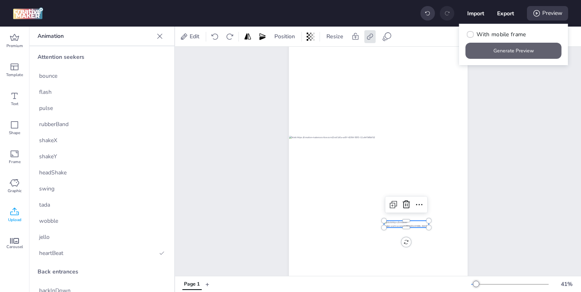
click at [515, 52] on button "Generate Preview" at bounding box center [513, 51] width 96 height 16
click at [503, 16] on button "Export" at bounding box center [505, 13] width 17 height 17
select select "html"
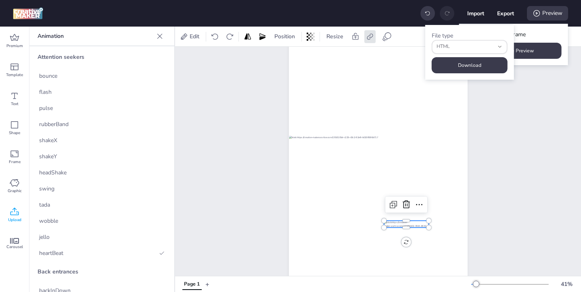
click at [398, 225] on div at bounding box center [405, 224] width 45 height 7
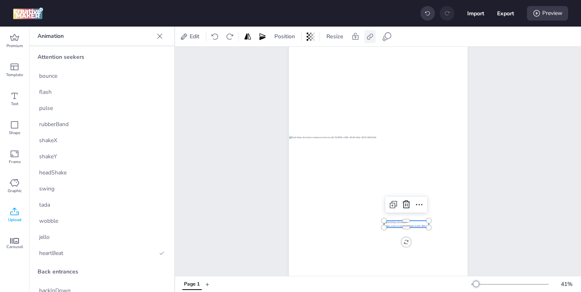
click at [371, 37] on icon at bounding box center [369, 36] width 6 height 6
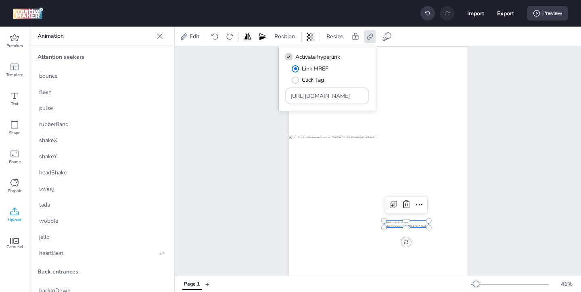
drag, startPoint x: 289, startPoint y: 96, endPoint x: 494, endPoint y: 136, distance: 209.5
click at [494, 137] on body "Import Export Preview Premium Template Text Shape Frame Graphic Upload Carousel…" at bounding box center [290, 146] width 581 height 292
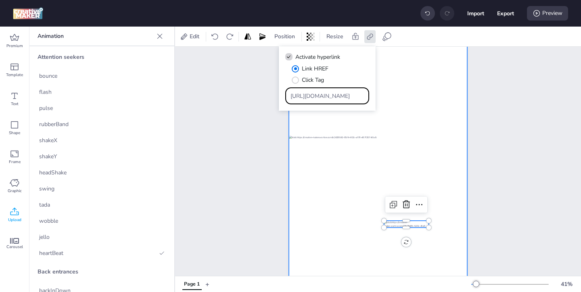
drag, startPoint x: 291, startPoint y: 97, endPoint x: 406, endPoint y: 124, distance: 117.6
click at [406, 124] on body "Import Export Preview Premium Template Text Shape Frame Graphic Upload Carousel…" at bounding box center [290, 146] width 581 height 292
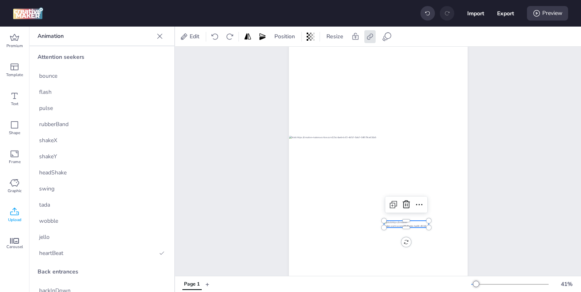
click at [396, 224] on div at bounding box center [405, 224] width 45 height 7
click at [396, 226] on div at bounding box center [405, 224] width 45 height 7
click at [366, 38] on icon at bounding box center [370, 37] width 8 height 8
click at [316, 93] on input "Type URL" at bounding box center [327, 96] width 74 height 8
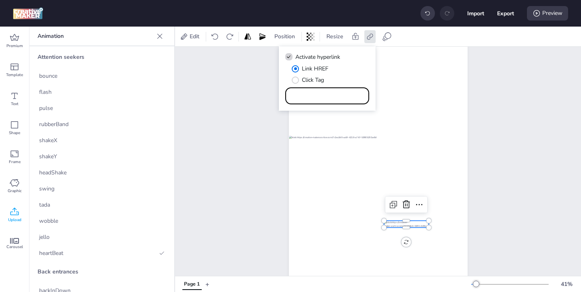
paste input "https://www.marlonbecerra.co/tratamientos-integrales-de-odontologia"
type input "https://www.marlonbecerra.co/tratamientos-integrales-de-odontologia"
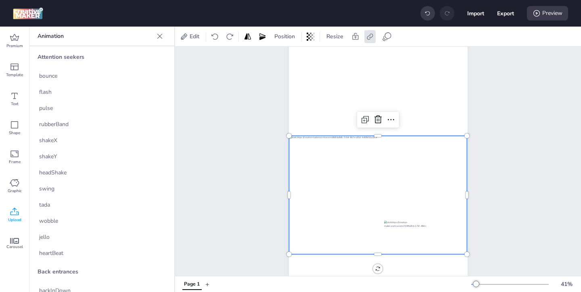
click at [363, 202] on div at bounding box center [378, 195] width 178 height 119
click at [389, 160] on div at bounding box center [378, 195] width 178 height 119
click at [368, 35] on icon at bounding box center [370, 37] width 8 height 8
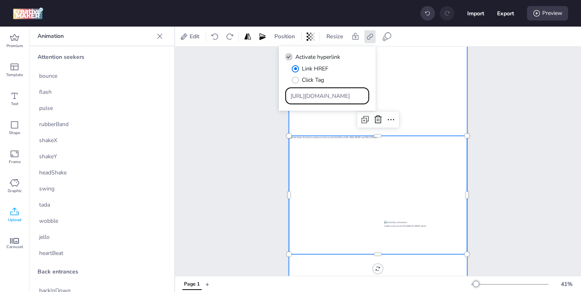
drag, startPoint x: 291, startPoint y: 96, endPoint x: 476, endPoint y: 115, distance: 186.0
click at [476, 115] on body "Import Export Preview Premium Template Text Shape Frame Graphic Upload Carousel…" at bounding box center [290, 146] width 581 height 292
click at [341, 96] on input "https://www.marlonbecerra.co/tratamientos-integrales-de-odontologia" at bounding box center [327, 96] width 74 height 8
drag, startPoint x: 290, startPoint y: 98, endPoint x: 395, endPoint y: 118, distance: 107.1
click at [395, 118] on body "Import Export Preview Premium Template Text Shape Frame Graphic Upload Carousel…" at bounding box center [290, 146] width 581 height 292
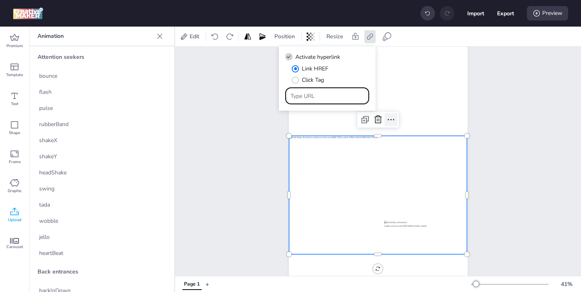
scroll to position [0, 0]
paste input "[URL][DOMAIN_NAME]"
type input "[URL][DOMAIN_NAME]"
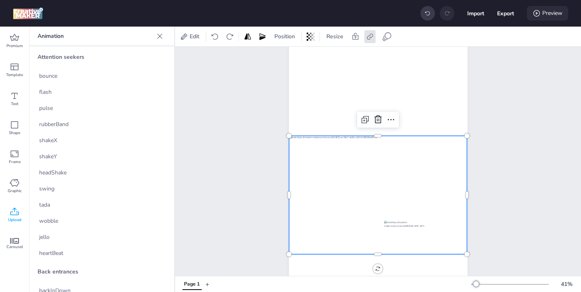
click at [536, 15] on icon at bounding box center [536, 13] width 8 height 8
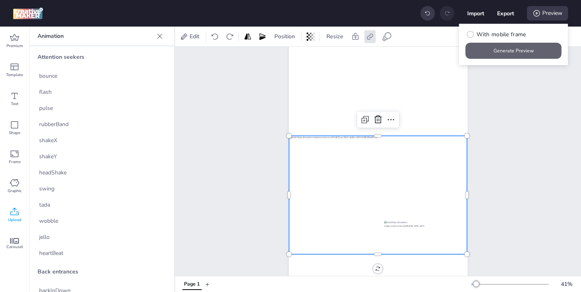
click at [516, 59] on div "With mobile frame Generate Preview" at bounding box center [513, 45] width 109 height 42
click at [511, 50] on button "Generate Preview" at bounding box center [513, 51] width 96 height 16
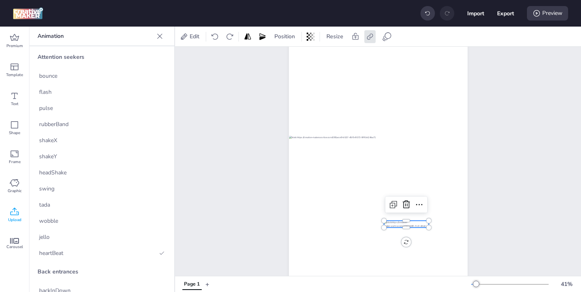
click at [408, 224] on div at bounding box center [405, 224] width 45 height 7
click at [371, 37] on icon at bounding box center [369, 36] width 6 height 6
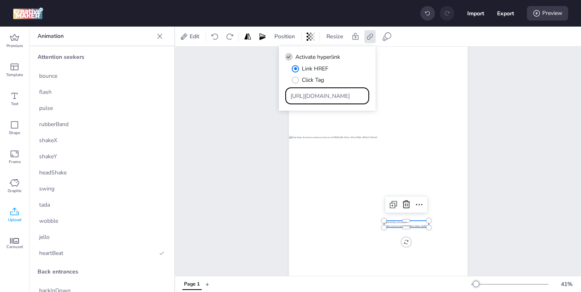
scroll to position [0, 107]
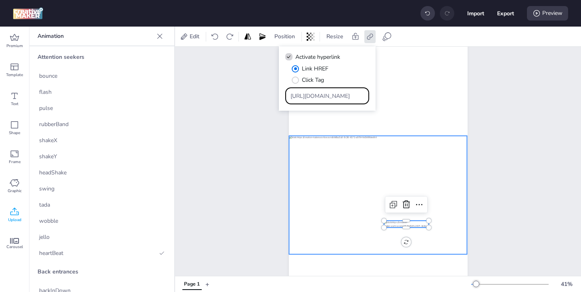
drag, startPoint x: 291, startPoint y: 96, endPoint x: 428, endPoint y: 143, distance: 145.0
click at [428, 143] on body "Import Export Preview Premium Template Text Shape Frame Graphic Upload Carousel…" at bounding box center [290, 146] width 581 height 292
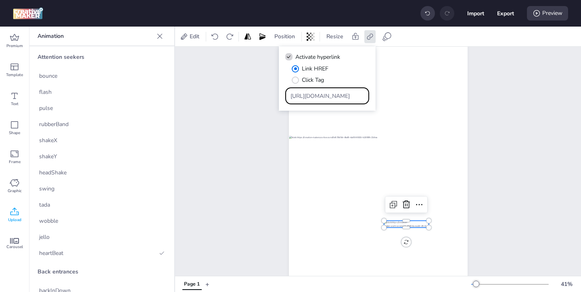
click at [313, 100] on input "[URL][DOMAIN_NAME]" at bounding box center [327, 96] width 74 height 8
click at [398, 224] on div at bounding box center [405, 224] width 45 height 7
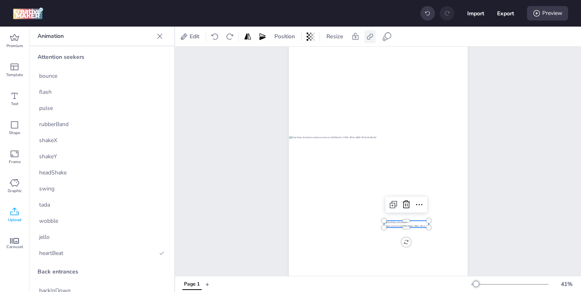
click at [370, 33] on icon at bounding box center [370, 37] width 8 height 8
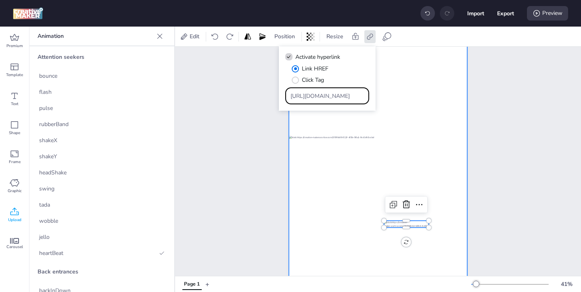
drag, startPoint x: 290, startPoint y: 97, endPoint x: 383, endPoint y: 101, distance: 92.4
click at [383, 101] on body "Import Export Preview Premium Template Text Shape Frame Graphic Upload Carousel…" at bounding box center [290, 146] width 581 height 292
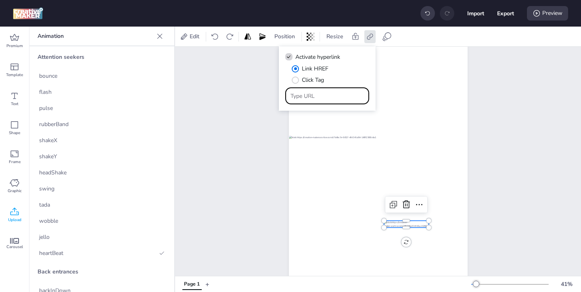
click at [340, 99] on input "Type URL" at bounding box center [327, 96] width 74 height 8
paste input "[URL][DOMAIN_NAME]"
type input "[URL][DOMAIN_NAME]"
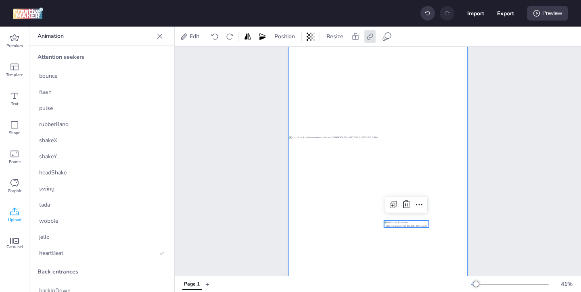
click at [407, 123] on div at bounding box center [378, 195] width 179 height 317
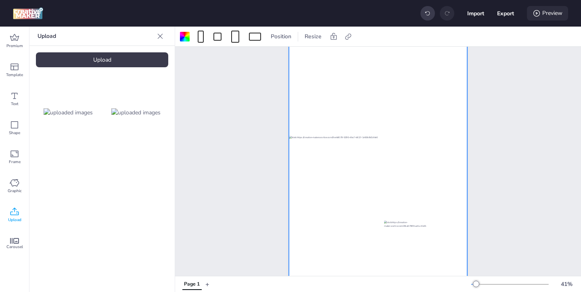
click at [543, 12] on div "Preview" at bounding box center [547, 13] width 41 height 15
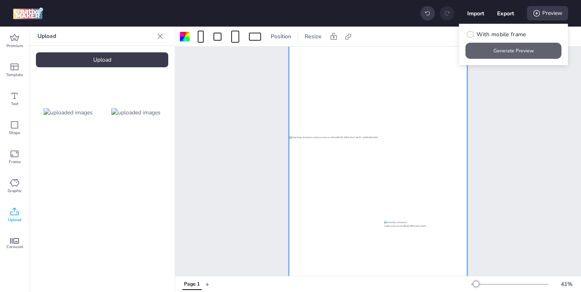
click at [490, 48] on button "Generate Preview" at bounding box center [513, 51] width 96 height 16
click at [504, 12] on button "Export" at bounding box center [505, 13] width 17 height 17
select select "html"
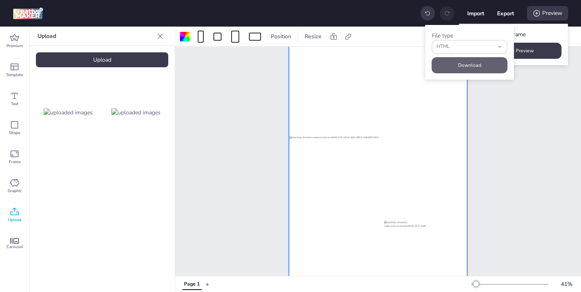
click at [488, 65] on button "Download" at bounding box center [469, 65] width 76 height 16
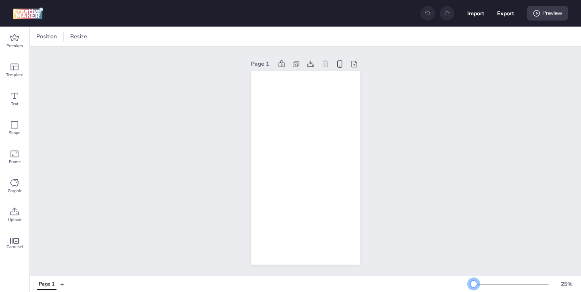
drag, startPoint x: 486, startPoint y: 283, endPoint x: 475, endPoint y: 283, distance: 11.3
click at [475, 283] on div at bounding box center [473, 284] width 6 height 6
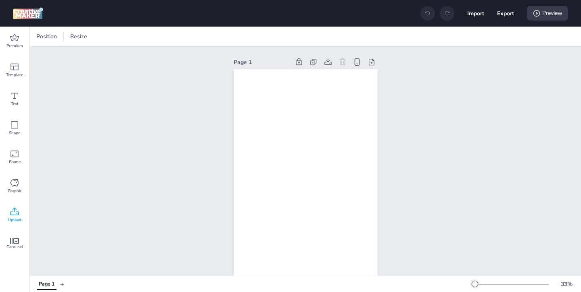
click at [18, 215] on icon at bounding box center [15, 212] width 10 height 10
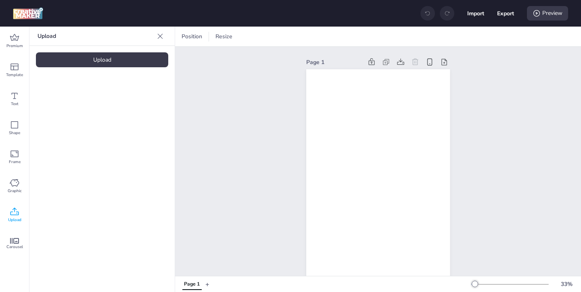
click at [138, 58] on div "Upload" at bounding box center [102, 59] width 132 height 15
click at [72, 117] on img at bounding box center [68, 112] width 49 height 8
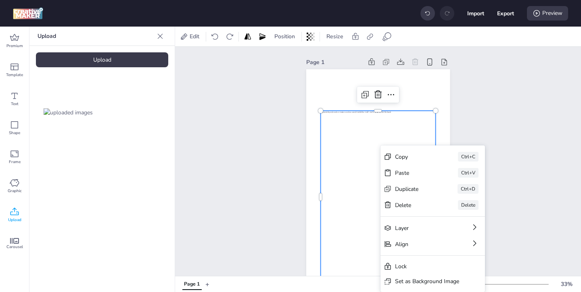
click at [401, 280] on div "Set as Background Image" at bounding box center [427, 281] width 64 height 8
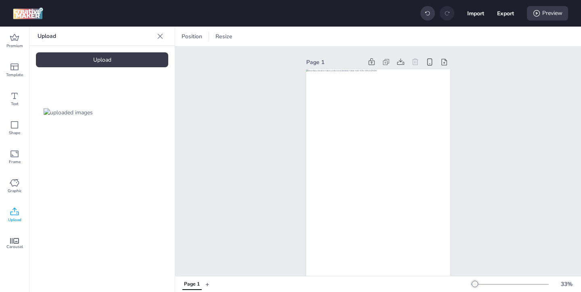
click at [140, 58] on div "Upload" at bounding box center [102, 59] width 132 height 15
click at [140, 112] on img at bounding box center [135, 112] width 49 height 8
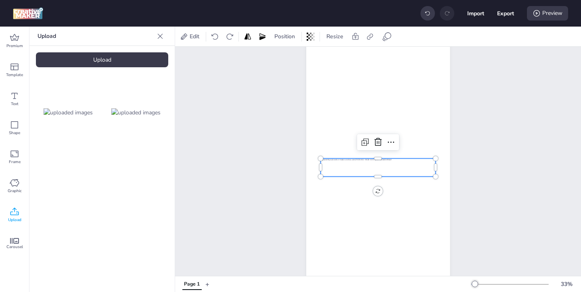
scroll to position [40, 0]
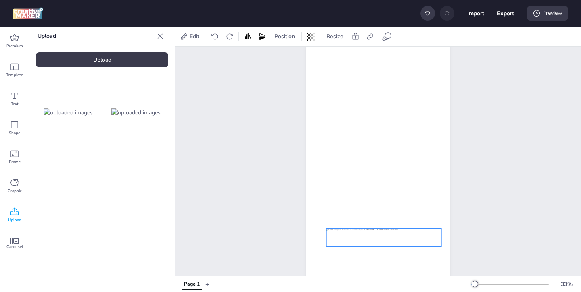
drag, startPoint x: 410, startPoint y: 158, endPoint x: 415, endPoint y: 238, distance: 80.8
click at [415, 238] on div at bounding box center [383, 238] width 115 height 18
drag, startPoint x: 441, startPoint y: 245, endPoint x: 420, endPoint y: 239, distance: 21.2
click at [420, 239] on div at bounding box center [378, 157] width 144 height 256
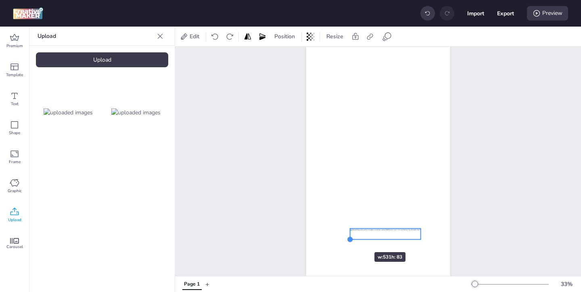
drag, startPoint x: 326, startPoint y: 243, endPoint x: 350, endPoint y: 238, distance: 24.4
click at [350, 238] on div at bounding box center [349, 240] width 6 height 6
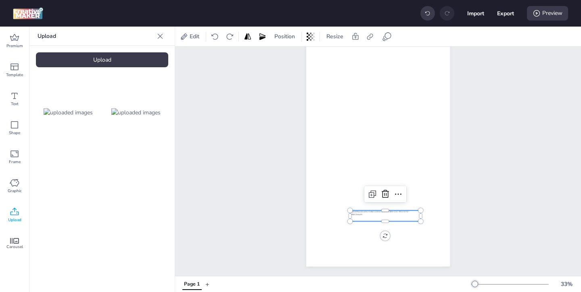
click at [375, 212] on div at bounding box center [385, 215] width 71 height 11
click at [392, 214] on div at bounding box center [381, 215] width 71 height 11
click at [417, 221] on div at bounding box center [417, 222] width 6 height 6
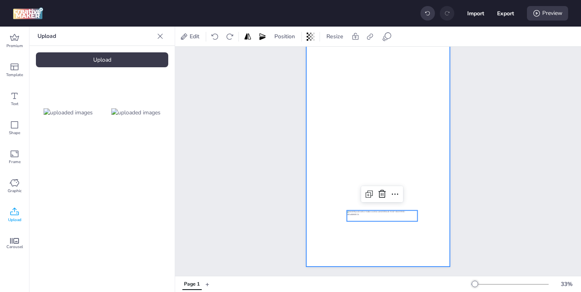
click at [339, 132] on div at bounding box center [378, 139] width 144 height 256
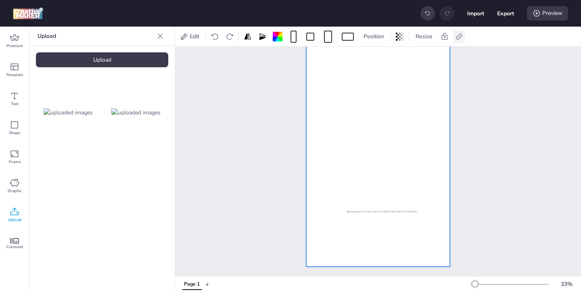
click at [463, 37] on div at bounding box center [458, 36] width 11 height 13
click at [377, 58] on icon at bounding box center [378, 57] width 6 height 4
click at [377, 58] on input "Activate hyperlink" at bounding box center [376, 60] width 5 height 5
checkbox input "true"
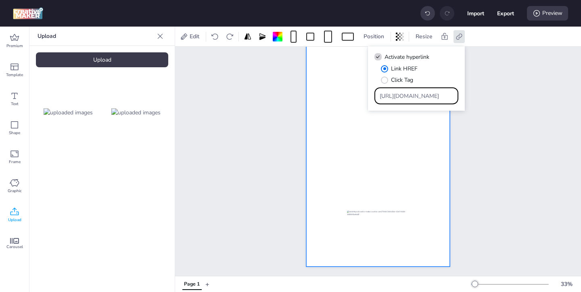
drag, startPoint x: 430, startPoint y: 97, endPoint x: 406, endPoint y: 81, distance: 28.3
click at [410, 84] on div "Link HREF Click Tag https://wortise.com" at bounding box center [416, 85] width 84 height 40
paste input "[URL][DOMAIN_NAME]"
type input "[URL][DOMAIN_NAME]"
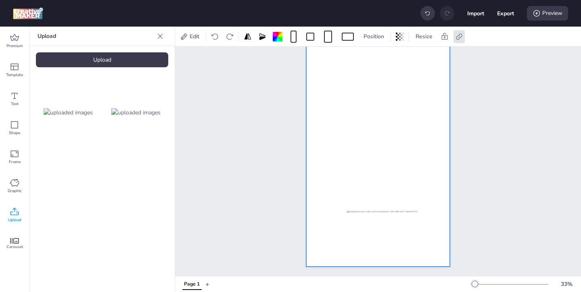
click at [425, 217] on div at bounding box center [378, 139] width 144 height 256
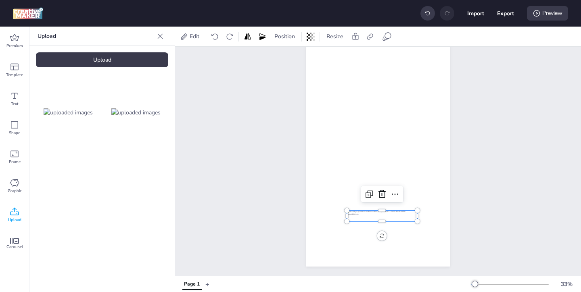
click at [404, 217] on div at bounding box center [381, 215] width 71 height 11
click at [369, 36] on icon at bounding box center [370, 37] width 8 height 8
click at [321, 54] on span "Activate hyperlink" at bounding box center [317, 57] width 45 height 8
click at [290, 58] on input "Activate hyperlink" at bounding box center [287, 60] width 5 height 5
checkbox input "true"
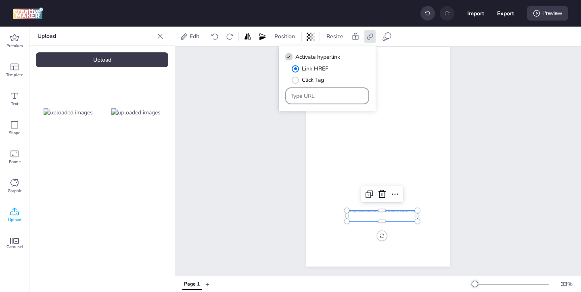
click at [331, 94] on input "Type URL" at bounding box center [327, 96] width 74 height 8
paste input "[URL][DOMAIN_NAME]"
type input "[URL][DOMAIN_NAME]"
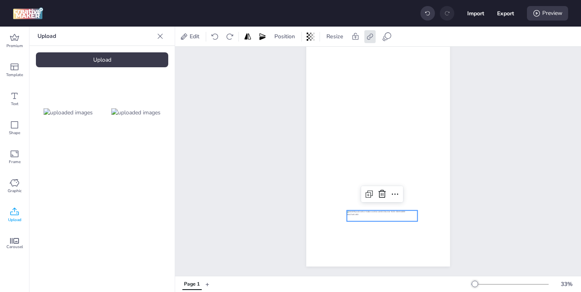
click at [456, 198] on div "Page 1" at bounding box center [377, 133] width 189 height 288
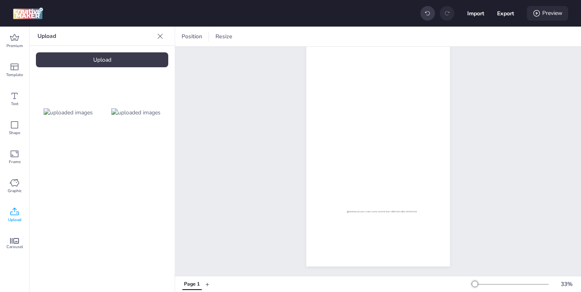
click at [537, 13] on icon at bounding box center [536, 13] width 8 height 8
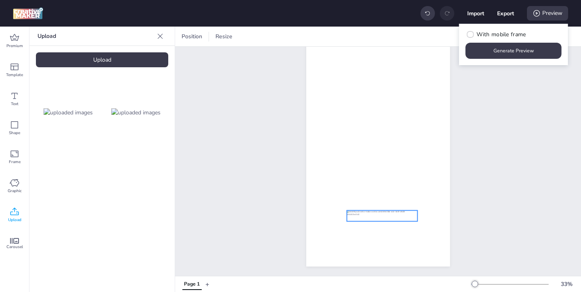
click at [404, 216] on div at bounding box center [381, 215] width 71 height 11
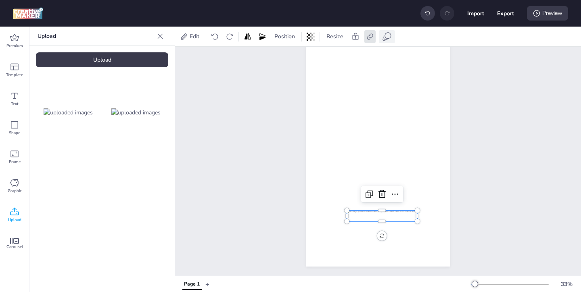
click at [387, 31] on div at bounding box center [387, 36] width 16 height 13
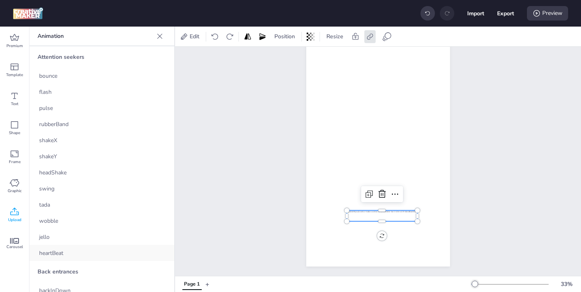
click at [72, 252] on div "heartBeat" at bounding box center [101, 253] width 145 height 16
click at [552, 15] on div "Preview" at bounding box center [547, 13] width 41 height 15
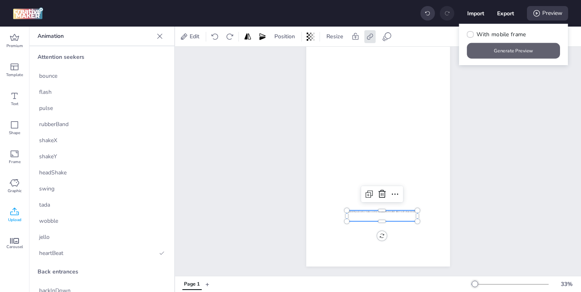
click at [474, 48] on button "Generate Preview" at bounding box center [513, 51] width 93 height 16
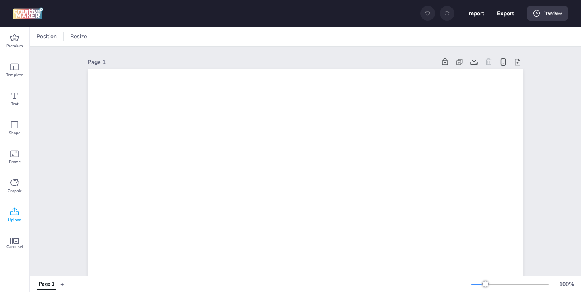
click at [13, 215] on icon at bounding box center [14, 212] width 8 height 8
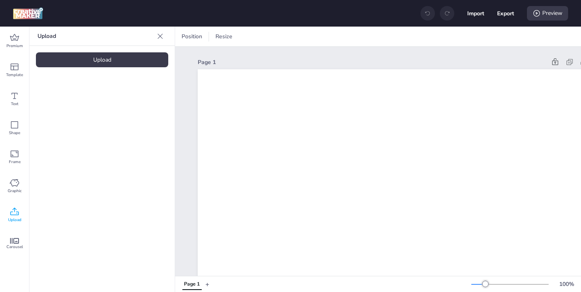
click at [146, 63] on div "Upload" at bounding box center [102, 59] width 132 height 15
click at [117, 64] on div "Upload" at bounding box center [102, 59] width 132 height 15
click at [83, 111] on img at bounding box center [68, 112] width 49 height 8
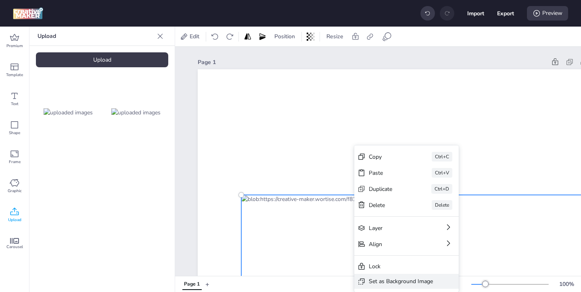
click at [375, 284] on div "Set as Background Image" at bounding box center [401, 281] width 64 height 8
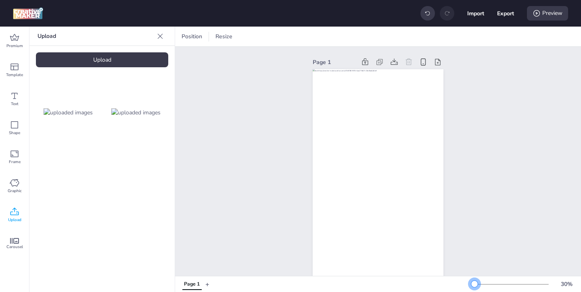
drag, startPoint x: 486, startPoint y: 284, endPoint x: 474, endPoint y: 284, distance: 12.1
click at [474, 284] on div at bounding box center [474, 284] width 6 height 6
click at [148, 109] on img at bounding box center [135, 112] width 49 height 8
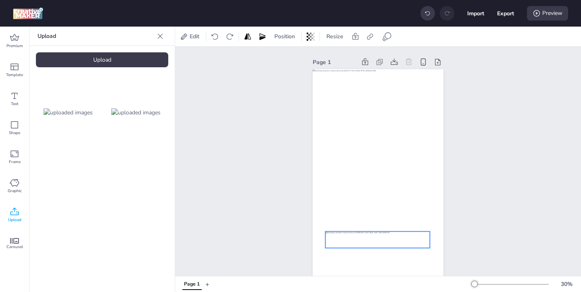
drag, startPoint x: 387, startPoint y: 184, endPoint x: 387, endPoint y: 240, distance: 56.4
click at [387, 240] on div at bounding box center [377, 240] width 104 height 17
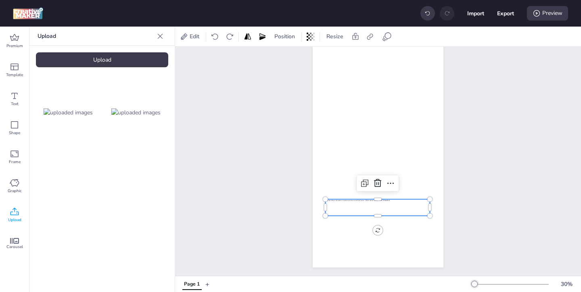
scroll to position [34, 0]
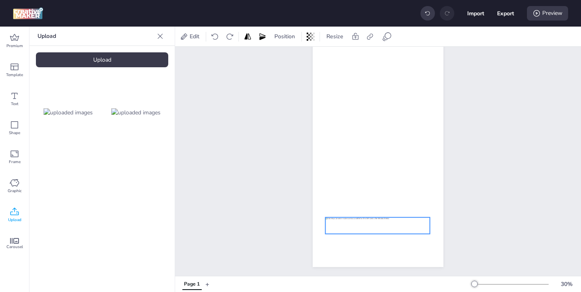
drag, startPoint x: 380, startPoint y: 211, endPoint x: 380, endPoint y: 230, distance: 18.5
click at [380, 230] on div at bounding box center [377, 226] width 104 height 17
drag, startPoint x: 428, startPoint y: 234, endPoint x: 398, endPoint y: 231, distance: 30.8
click at [398, 231] on div at bounding box center [377, 151] width 131 height 232
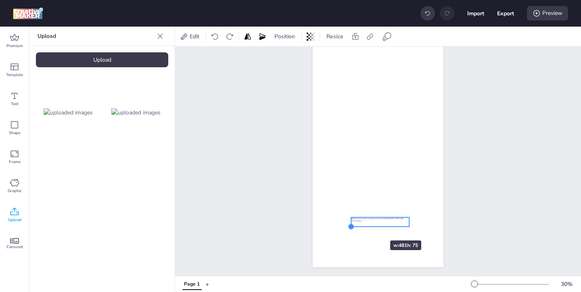
drag, startPoint x: 327, startPoint y: 230, endPoint x: 366, endPoint y: 227, distance: 39.3
click at [366, 227] on div at bounding box center [377, 151] width 131 height 232
drag, startPoint x: 386, startPoint y: 222, endPoint x: 387, endPoint y: 227, distance: 5.5
click at [387, 227] on div at bounding box center [380, 228] width 61 height 10
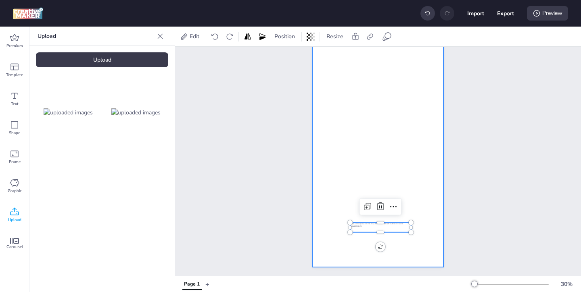
click at [386, 84] on div at bounding box center [377, 151] width 131 height 232
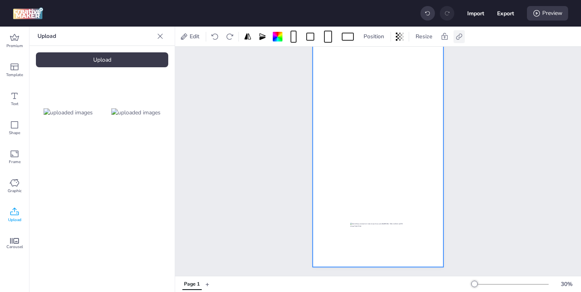
click at [457, 40] on icon at bounding box center [459, 37] width 8 height 8
click at [380, 57] on icon at bounding box center [377, 57] width 5 height 4
click at [379, 58] on input "Activate hyperlink" at bounding box center [376, 60] width 5 height 5
checkbox input "true"
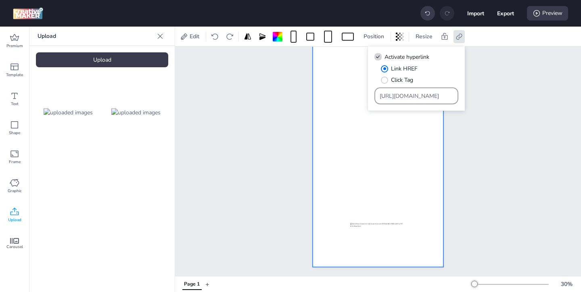
drag, startPoint x: 437, startPoint y: 97, endPoint x: 417, endPoint y: 87, distance: 22.4
click at [421, 89] on div "[URL][DOMAIN_NAME]" at bounding box center [416, 95] width 74 height 15
paste input "[URL][DOMAIN_NAME]"
type input "[URL][DOMAIN_NAME]"
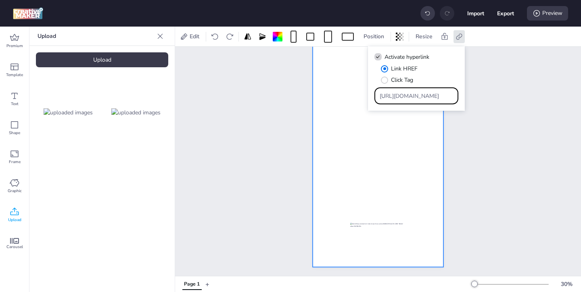
click at [399, 167] on div at bounding box center [377, 151] width 131 height 232
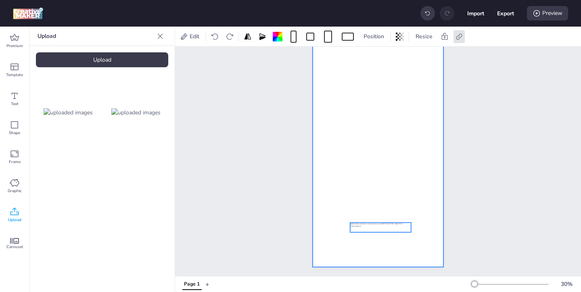
click at [382, 225] on div at bounding box center [380, 228] width 61 height 10
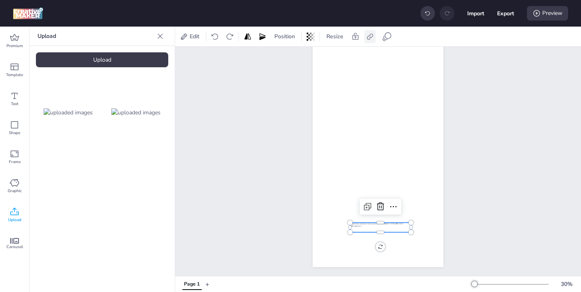
click at [369, 37] on icon at bounding box center [370, 37] width 8 height 8
click at [322, 54] on span "Activate hyperlink" at bounding box center [317, 57] width 45 height 8
click at [290, 58] on input "Activate hyperlink" at bounding box center [287, 60] width 5 height 5
paste input "fals"
click at [291, 58] on span at bounding box center [288, 56] width 7 height 7
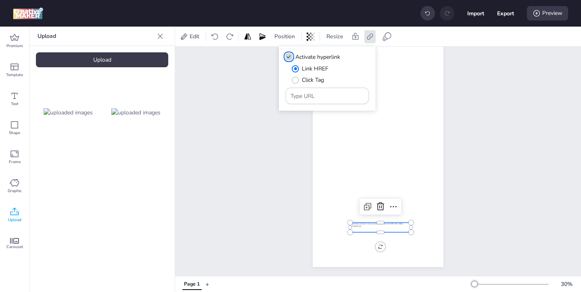
click at [290, 58] on input "Activate hyperlink" at bounding box center [287, 60] width 5 height 5
click at [295, 57] on span "Activate hyperlink" at bounding box center [317, 57] width 45 height 8
click at [290, 58] on input "Activate hyperlink" at bounding box center [287, 60] width 5 height 5
checkbox input "true"
click at [322, 96] on input "Type URL" at bounding box center [327, 96] width 74 height 8
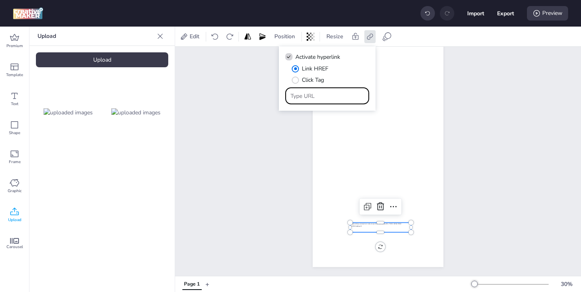
paste input "[URL][DOMAIN_NAME]"
type input "[URL][DOMAIN_NAME]"
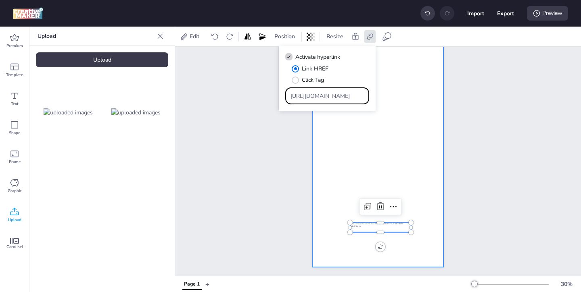
click at [327, 217] on div at bounding box center [377, 151] width 131 height 232
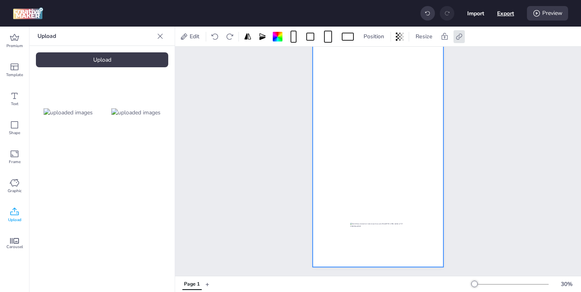
click at [503, 17] on button "Export" at bounding box center [505, 13] width 17 height 17
select select "html"
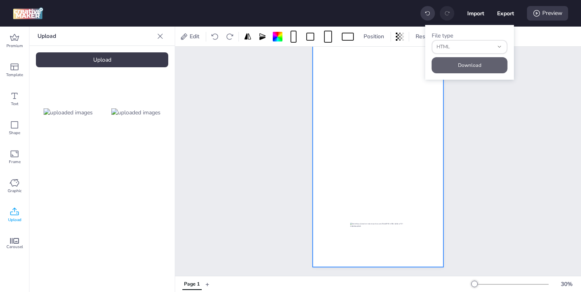
click at [467, 66] on button "Download" at bounding box center [469, 65] width 76 height 16
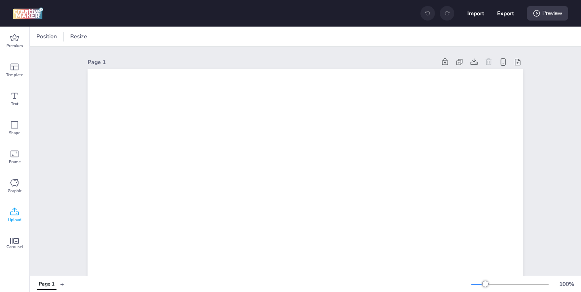
click at [0, 212] on div "Upload" at bounding box center [14, 215] width 29 height 29
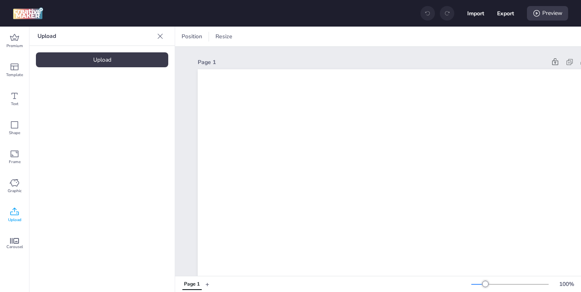
click at [11, 213] on icon at bounding box center [15, 212] width 10 height 10
click at [119, 66] on div "Upload" at bounding box center [102, 59] width 132 height 15
click at [74, 117] on img at bounding box center [68, 112] width 49 height 8
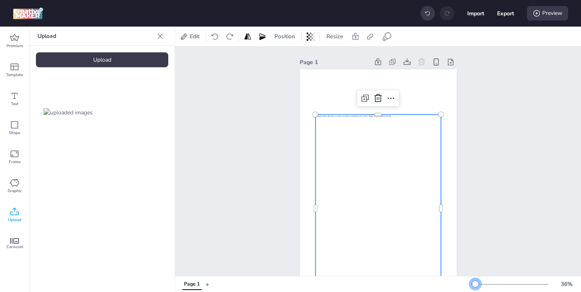
drag, startPoint x: 485, startPoint y: 284, endPoint x: 475, endPoint y: 284, distance: 10.5
click at [475, 284] on div at bounding box center [475, 284] width 6 height 6
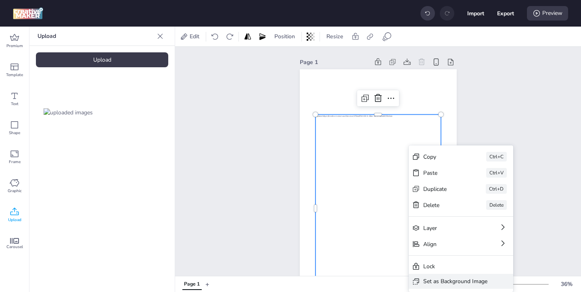
click at [422, 278] on div "Set as Background Image" at bounding box center [460, 281] width 104 height 15
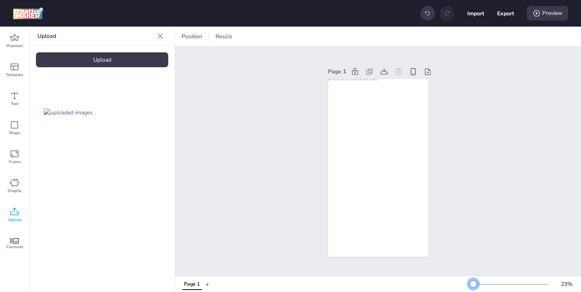
click at [473, 283] on div at bounding box center [473, 284] width 6 height 6
click at [132, 63] on div "Upload" at bounding box center [102, 59] width 132 height 15
click at [137, 115] on img at bounding box center [135, 112] width 49 height 8
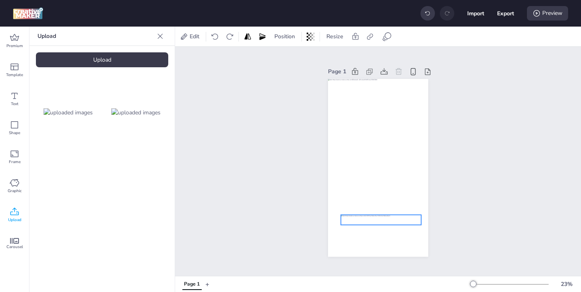
drag, startPoint x: 376, startPoint y: 167, endPoint x: 379, endPoint y: 220, distance: 52.5
click at [379, 220] on div at bounding box center [381, 220] width 80 height 10
drag, startPoint x: 421, startPoint y: 226, endPoint x: 402, endPoint y: 221, distance: 18.7
click at [402, 221] on div at bounding box center [402, 223] width 6 height 6
drag, startPoint x: 341, startPoint y: 223, endPoint x: 357, endPoint y: 223, distance: 16.5
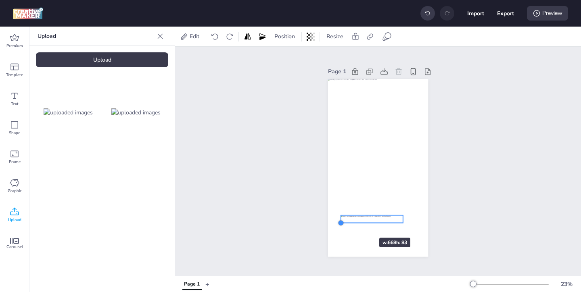
click at [357, 223] on div at bounding box center [378, 168] width 100 height 178
drag, startPoint x: 345, startPoint y: 222, endPoint x: 356, endPoint y: 221, distance: 10.9
click at [356, 221] on div at bounding box center [378, 168] width 100 height 178
click at [382, 222] on div at bounding box center [377, 220] width 52 height 6
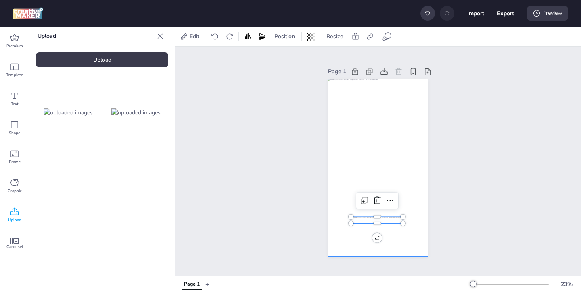
click at [371, 96] on div at bounding box center [378, 168] width 100 height 178
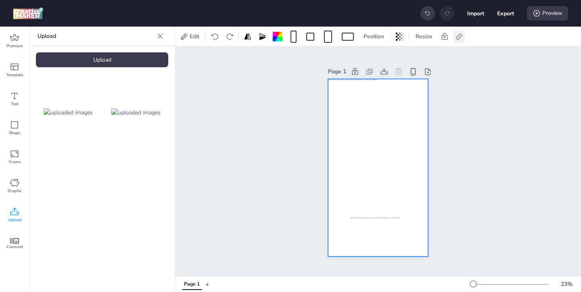
click at [458, 37] on icon at bounding box center [459, 37] width 8 height 8
click at [381, 56] on span at bounding box center [378, 57] width 7 height 7
click at [379, 58] on input "Activate hyperlink" at bounding box center [376, 60] width 5 height 5
checkbox input "true"
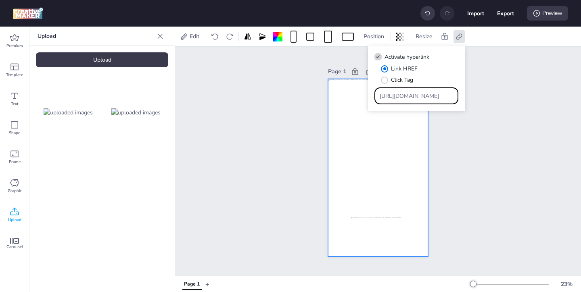
drag, startPoint x: 437, startPoint y: 95, endPoint x: 401, endPoint y: 78, distance: 40.0
click at [406, 81] on div "Link HREF Click Tag [URL][DOMAIN_NAME]" at bounding box center [416, 85] width 84 height 40
click at [405, 101] on div at bounding box center [416, 95] width 74 height 15
paste input "[URL][DOMAIN_NAME]"
type input "[URL][DOMAIN_NAME]"
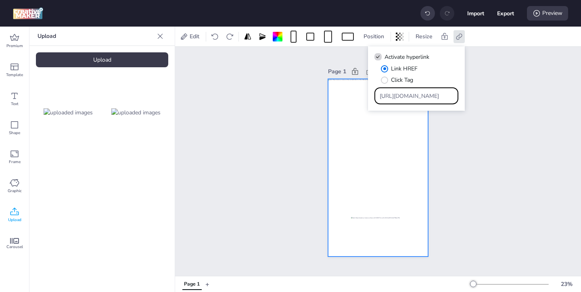
scroll to position [0, 52]
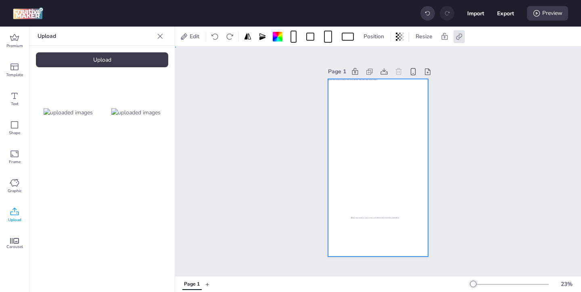
click at [412, 203] on div at bounding box center [378, 168] width 100 height 178
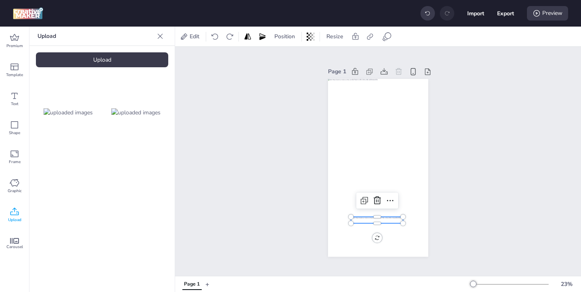
click at [395, 219] on div at bounding box center [377, 220] width 52 height 6
click at [369, 39] on icon at bounding box center [369, 36] width 6 height 6
click at [339, 53] on span "Activate hyperlink" at bounding box center [317, 57] width 45 height 8
click at [290, 58] on input "Activate hyperlink" at bounding box center [287, 60] width 5 height 5
checkbox input "true"
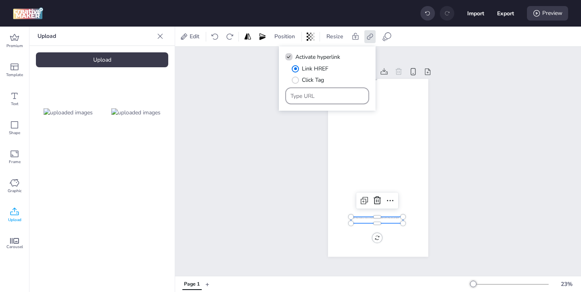
click at [321, 95] on input "Type URL" at bounding box center [327, 96] width 74 height 8
paste input "[URL][DOMAIN_NAME]"
type input "[URL][DOMAIN_NAME]"
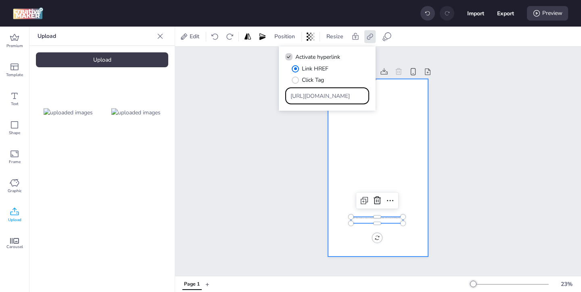
click at [412, 171] on div at bounding box center [378, 168] width 100 height 178
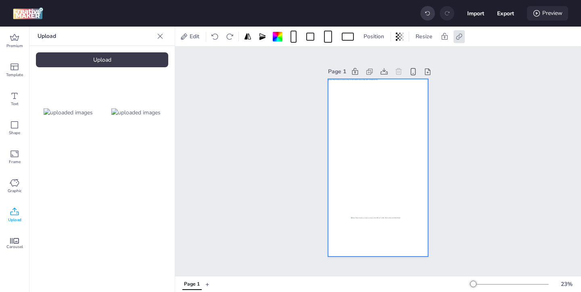
click at [543, 14] on div "Preview" at bounding box center [547, 13] width 41 height 15
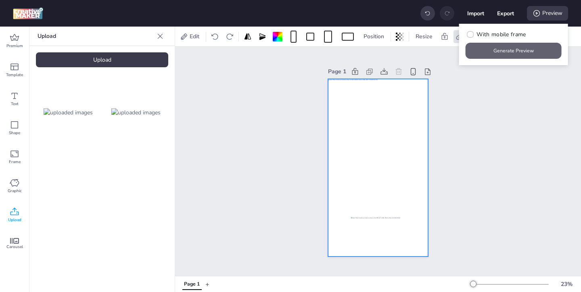
click at [509, 53] on button "Generate Preview" at bounding box center [513, 51] width 96 height 16
click at [371, 220] on div at bounding box center [377, 220] width 52 height 6
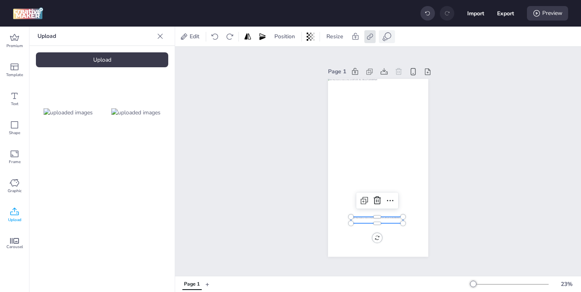
click at [388, 41] on icon at bounding box center [387, 37] width 10 height 10
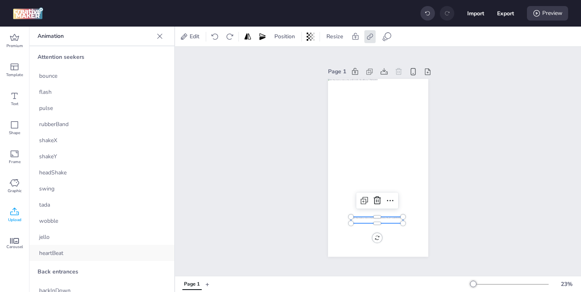
click at [124, 249] on div "heartBeat" at bounding box center [101, 253] width 145 height 16
click at [543, 11] on div "Preview" at bounding box center [547, 13] width 41 height 15
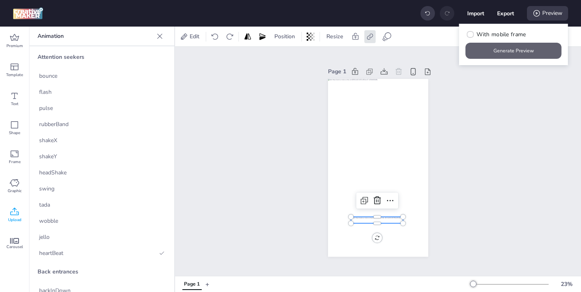
click at [470, 48] on button "Generate Preview" at bounding box center [513, 51] width 96 height 16
click at [502, 12] on button "Export" at bounding box center [505, 13] width 17 height 17
select select "html"
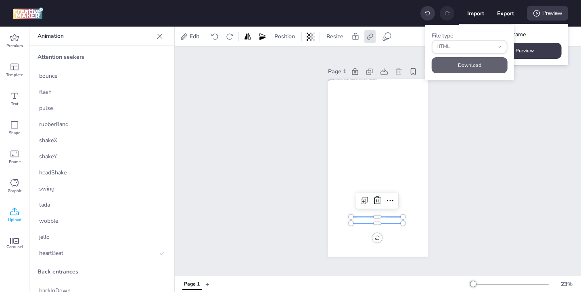
click at [486, 65] on button "Download" at bounding box center [469, 65] width 76 height 16
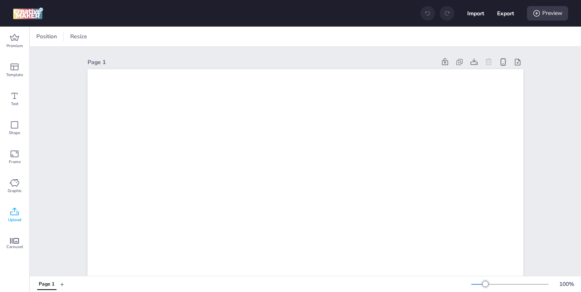
click at [17, 215] on icon at bounding box center [15, 212] width 10 height 10
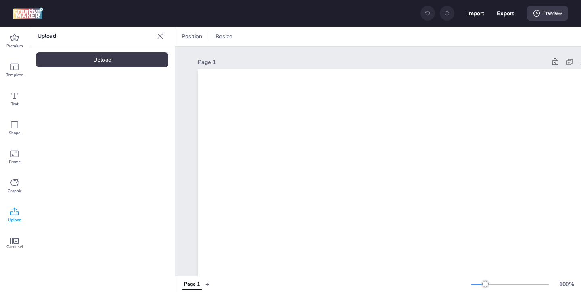
click at [135, 64] on div "Upload" at bounding box center [102, 59] width 132 height 15
click at [75, 108] on img at bounding box center [68, 112] width 49 height 8
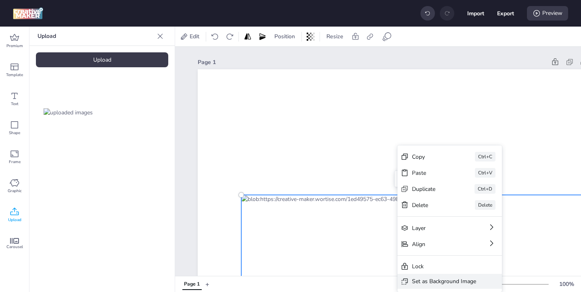
click at [415, 278] on div "Set as Background Image" at bounding box center [444, 281] width 64 height 8
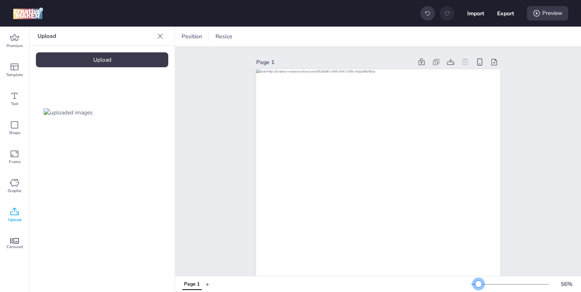
drag, startPoint x: 484, startPoint y: 285, endPoint x: 478, endPoint y: 285, distance: 6.0
click at [478, 285] on div at bounding box center [478, 284] width 6 height 6
click at [135, 62] on div "Upload" at bounding box center [102, 59] width 132 height 15
click at [139, 113] on img at bounding box center [135, 112] width 49 height 8
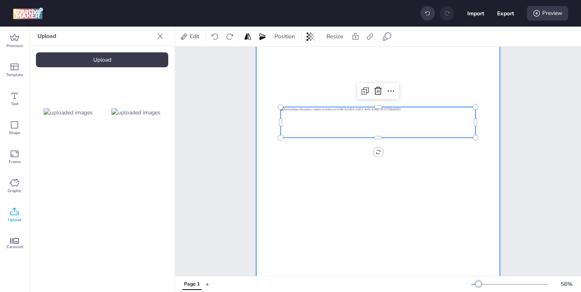
scroll to position [196, 0]
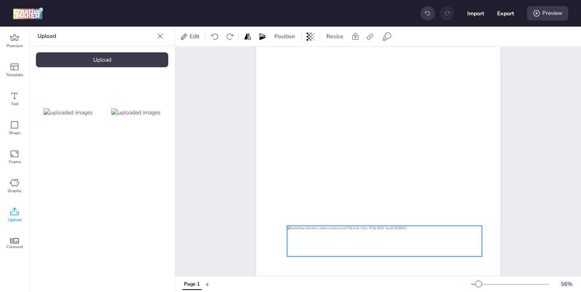
drag, startPoint x: 382, startPoint y: 91, endPoint x: 388, endPoint y: 243, distance: 151.7
click at [388, 243] on div at bounding box center [384, 241] width 195 height 31
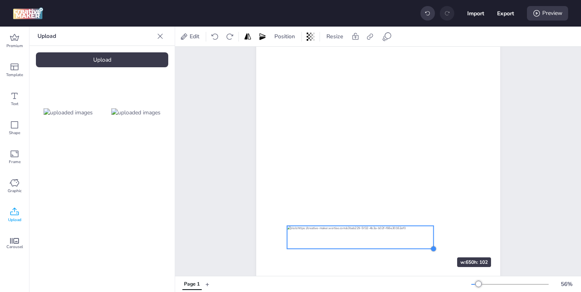
drag, startPoint x: 481, startPoint y: 257, endPoint x: 433, endPoint y: 243, distance: 50.4
click at [433, 243] on div at bounding box center [378, 89] width 244 height 433
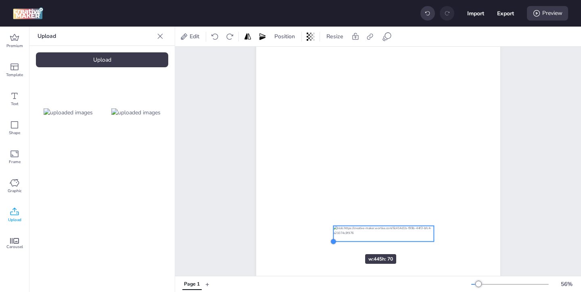
drag, startPoint x: 287, startPoint y: 247, endPoint x: 341, endPoint y: 240, distance: 54.5
click at [341, 240] on div at bounding box center [378, 89] width 244 height 433
click at [401, 203] on div at bounding box center [383, 210] width 42 height 16
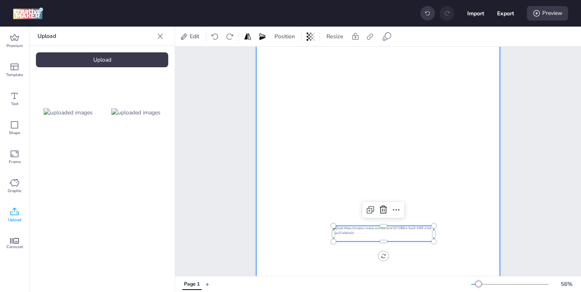
click at [407, 124] on div at bounding box center [378, 89] width 244 height 433
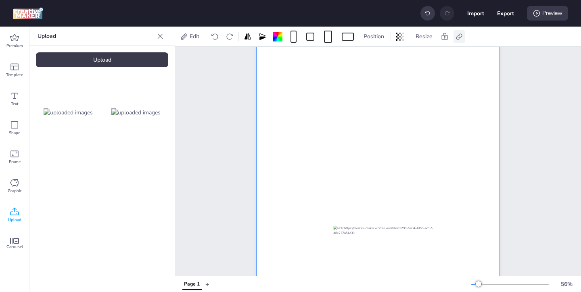
click at [458, 39] on icon at bounding box center [459, 36] width 6 height 6
click at [378, 56] on icon at bounding box center [378, 57] width 6 height 4
click at [378, 58] on input "Activate hyperlink" at bounding box center [376, 60] width 5 height 5
checkbox input "true"
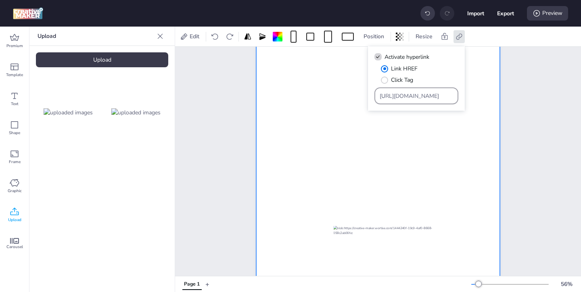
drag, startPoint x: 431, startPoint y: 96, endPoint x: 415, endPoint y: 83, distance: 20.7
click at [416, 84] on div "Link HREF Click Tag [URL][DOMAIN_NAME]" at bounding box center [416, 85] width 84 height 40
click at [407, 95] on input "Type URL" at bounding box center [416, 96] width 74 height 8
paste input "[URL][DOMAIN_NAME]"
type input "[URL][DOMAIN_NAME]"
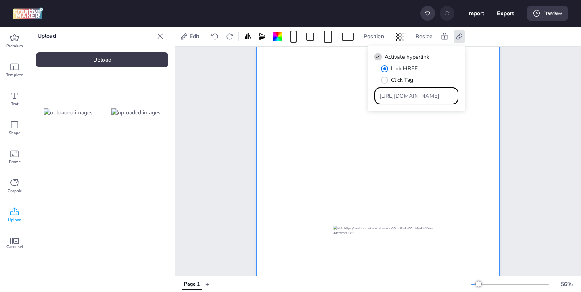
scroll to position [0, 52]
click at [425, 153] on div at bounding box center [378, 89] width 244 height 433
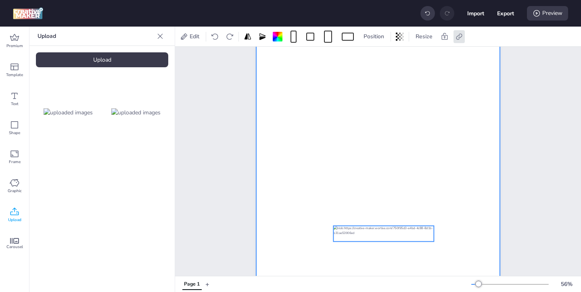
click at [393, 237] on div at bounding box center [383, 234] width 100 height 16
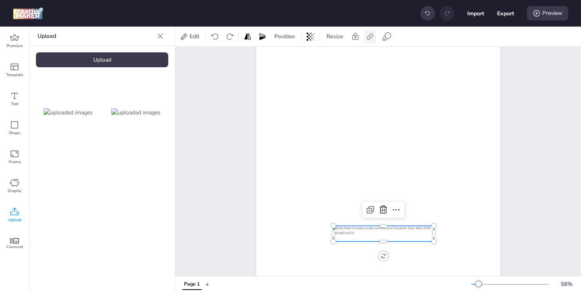
click at [367, 36] on icon at bounding box center [369, 36] width 6 height 6
click at [329, 56] on span "Activate hyperlink" at bounding box center [317, 57] width 45 height 8
click at [290, 58] on input "Activate hyperlink" at bounding box center [287, 60] width 5 height 5
checkbox input "true"
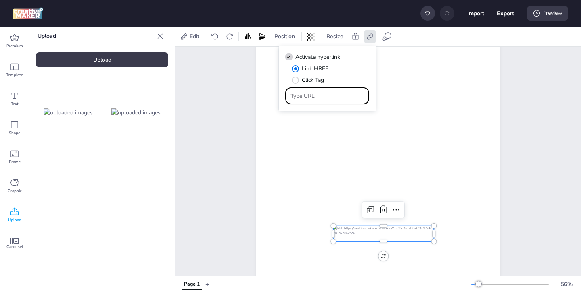
click at [314, 97] on input "Type URL" at bounding box center [327, 96] width 74 height 8
paste input "[URL][DOMAIN_NAME]"
type input "[URL][DOMAIN_NAME]"
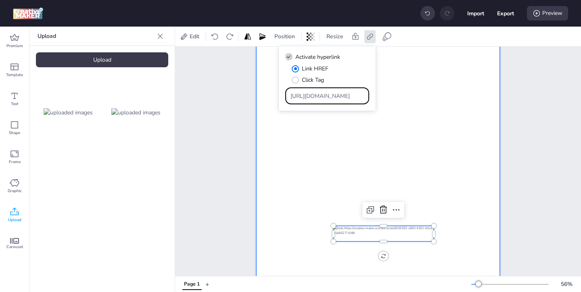
click at [421, 211] on div at bounding box center [378, 89] width 244 height 433
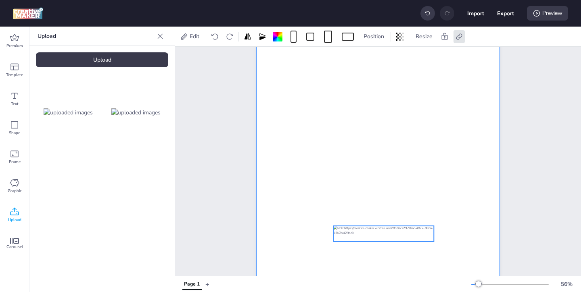
click at [409, 233] on div at bounding box center [383, 234] width 100 height 16
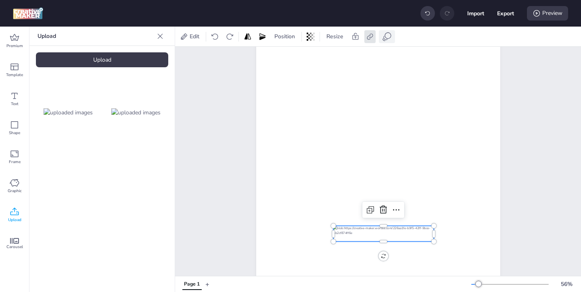
click at [386, 35] on icon at bounding box center [387, 37] width 10 height 10
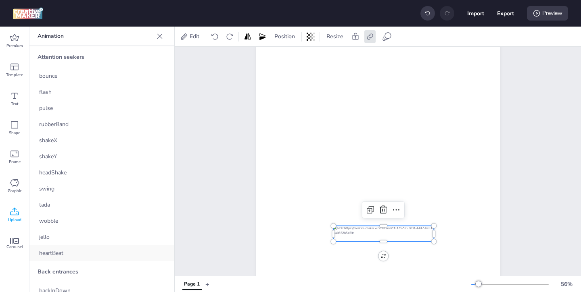
click at [156, 250] on div "heartBeat" at bounding box center [101, 253] width 145 height 16
click at [543, 17] on div "Preview" at bounding box center [547, 13] width 41 height 15
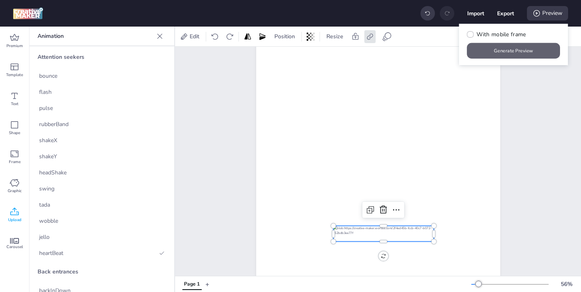
click at [512, 51] on button "Generate Preview" at bounding box center [513, 51] width 93 height 16
click at [498, 12] on button "Export" at bounding box center [505, 13] width 17 height 17
select select "html"
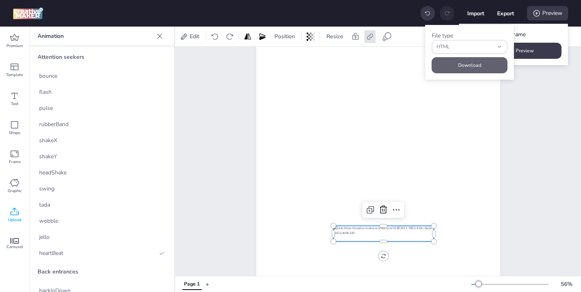
click at [473, 63] on button "Download" at bounding box center [469, 65] width 76 height 16
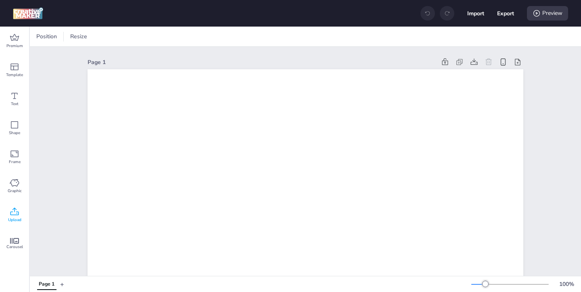
click at [11, 213] on icon at bounding box center [15, 212] width 10 height 10
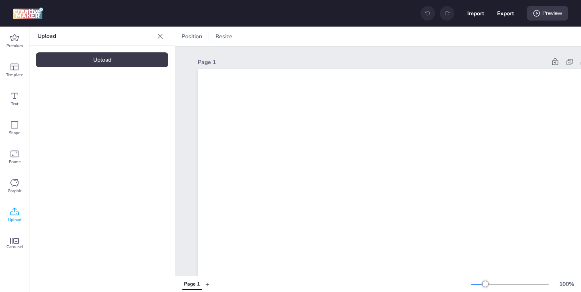
click at [130, 60] on div "Upload" at bounding box center [102, 59] width 132 height 15
click at [68, 136] on div at bounding box center [68, 112] width 65 height 65
click at [85, 117] on img at bounding box center [68, 112] width 49 height 8
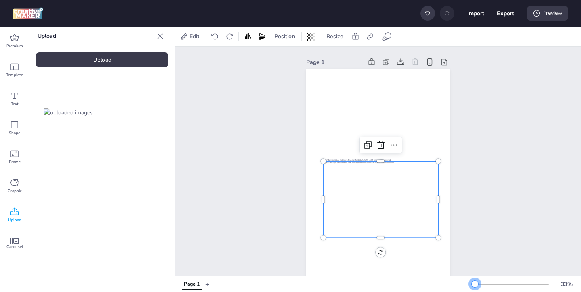
drag, startPoint x: 484, startPoint y: 282, endPoint x: 475, endPoint y: 282, distance: 9.3
click at [475, 282] on div at bounding box center [474, 284] width 6 height 6
click at [391, 212] on div at bounding box center [380, 199] width 115 height 77
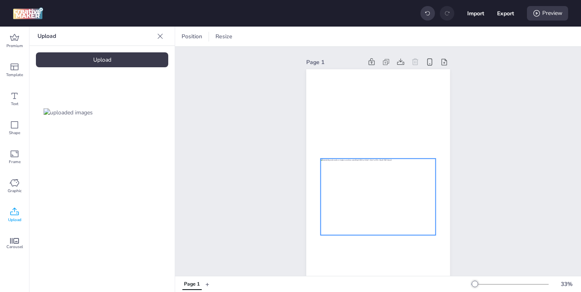
click at [355, 195] on div at bounding box center [377, 197] width 115 height 77
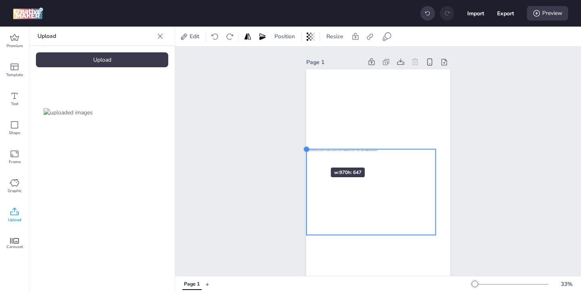
drag, startPoint x: 321, startPoint y: 158, endPoint x: 307, endPoint y: 153, distance: 14.7
click at [307, 153] on div at bounding box center [378, 197] width 144 height 256
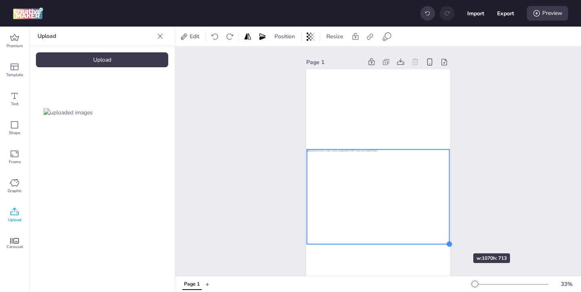
drag, startPoint x: 435, startPoint y: 236, endPoint x: 449, endPoint y: 239, distance: 14.0
click at [449, 239] on div at bounding box center [378, 197] width 144 height 256
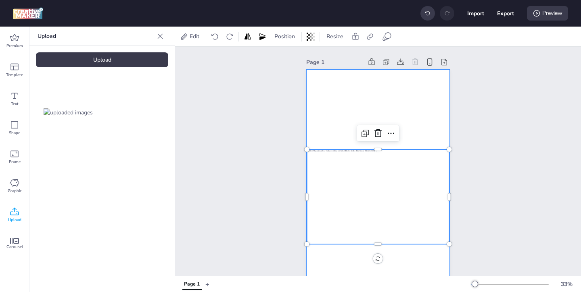
click at [409, 124] on div at bounding box center [378, 197] width 144 height 256
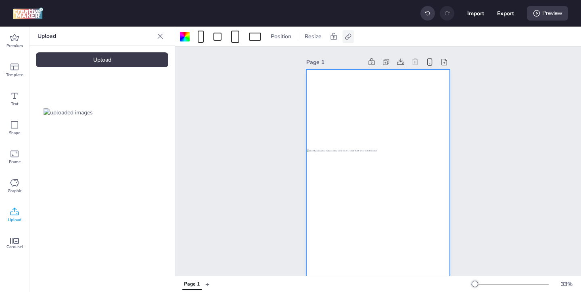
click at [349, 38] on icon at bounding box center [348, 37] width 8 height 8
click at [297, 60] on span "Activate hyperlink" at bounding box center [295, 57] width 45 height 8
click at [268, 60] on input "Activate hyperlink" at bounding box center [264, 60] width 5 height 5
checkbox input "true"
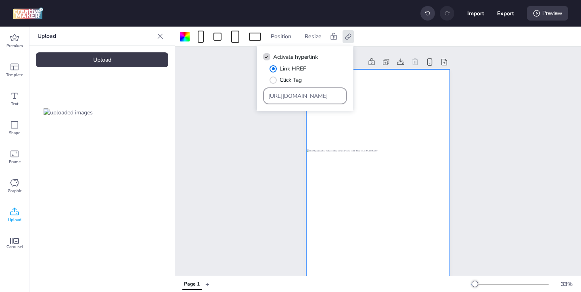
click at [323, 94] on input "[URL][DOMAIN_NAME]" at bounding box center [305, 96] width 74 height 8
drag, startPoint x: 323, startPoint y: 94, endPoint x: 305, endPoint y: 73, distance: 27.5
click at [305, 73] on div "Link HREF Click Tag [URL][DOMAIN_NAME]" at bounding box center [305, 85] width 84 height 40
click at [354, 113] on div at bounding box center [378, 197] width 144 height 256
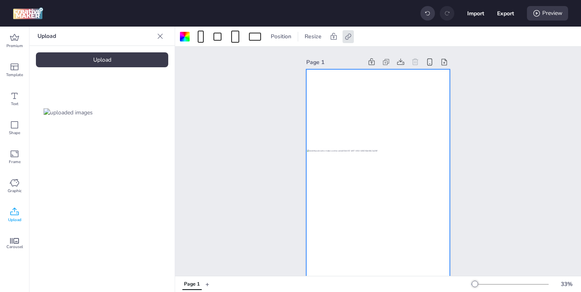
click at [357, 113] on div at bounding box center [378, 197] width 144 height 256
click at [346, 37] on icon at bounding box center [348, 37] width 8 height 8
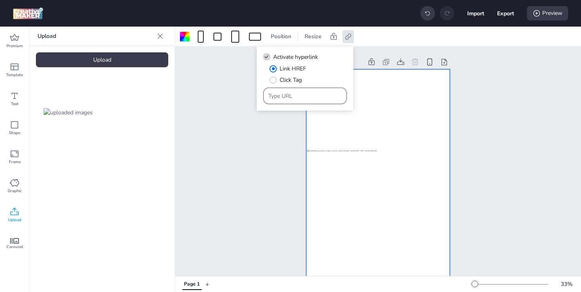
click at [288, 94] on input "Type URL" at bounding box center [305, 96] width 74 height 8
paste input "[URL][DOMAIN_NAME]"
type input "[URL][DOMAIN_NAME]"
click at [387, 132] on div at bounding box center [378, 197] width 144 height 256
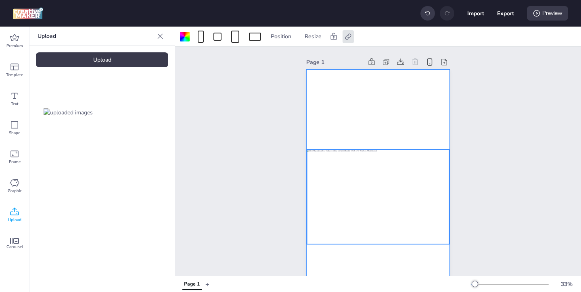
click at [391, 192] on div at bounding box center [377, 197] width 142 height 95
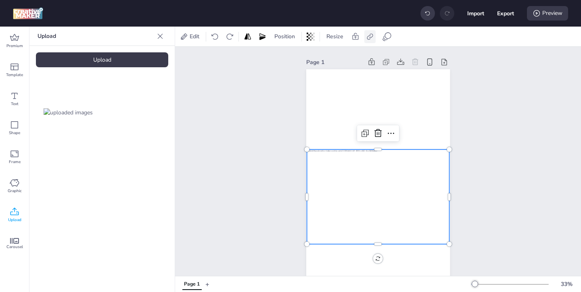
click at [369, 40] on icon at bounding box center [370, 37] width 8 height 8
click at [325, 55] on span "Activate hyperlink" at bounding box center [317, 57] width 45 height 8
click at [290, 58] on input "Activate hyperlink" at bounding box center [287, 60] width 5 height 5
checkbox input "true"
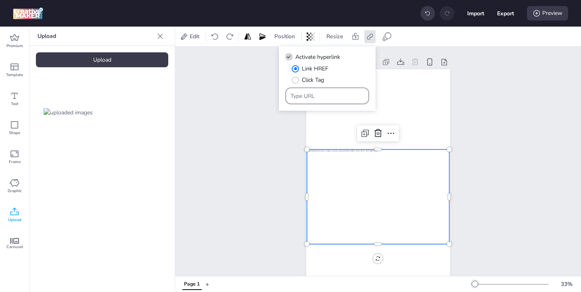
click at [324, 94] on input "Type URL" at bounding box center [327, 96] width 74 height 8
paste input "[URL][DOMAIN_NAME]"
type input "[URL][DOMAIN_NAME]"
click at [269, 205] on div "Page 1" at bounding box center [378, 191] width 406 height 288
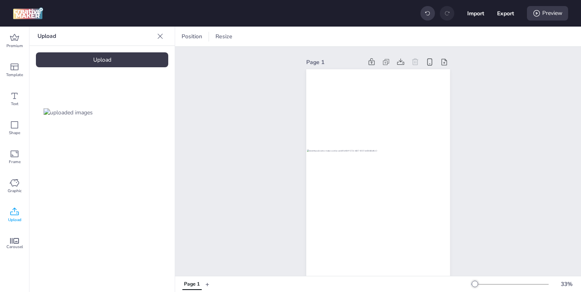
click at [133, 62] on div "Upload" at bounding box center [102, 59] width 132 height 15
click at [153, 113] on img at bounding box center [135, 112] width 49 height 8
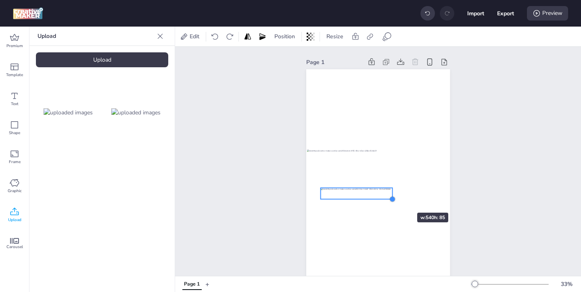
drag, startPoint x: 436, startPoint y: 206, endPoint x: 389, endPoint y: 197, distance: 47.6
click at [389, 198] on div at bounding box center [392, 199] width 6 height 6
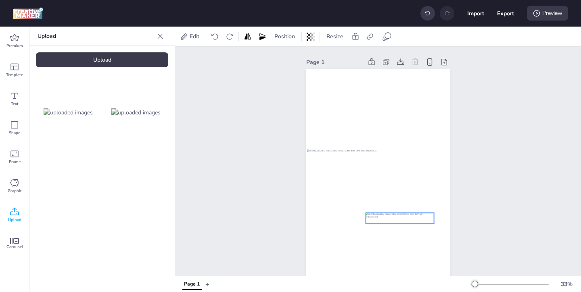
drag, startPoint x: 375, startPoint y: 194, endPoint x: 420, endPoint y: 219, distance: 51.6
click at [420, 219] on div at bounding box center [399, 218] width 68 height 11
drag, startPoint x: 432, startPoint y: 223, endPoint x: 412, endPoint y: 223, distance: 19.8
click at [412, 223] on div at bounding box center [378, 197] width 144 height 256
drag, startPoint x: 431, startPoint y: 223, endPoint x: 409, endPoint y: 221, distance: 22.0
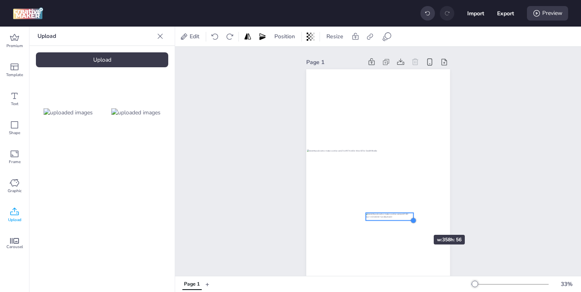
click at [409, 221] on div at bounding box center [378, 197] width 144 height 256
drag, startPoint x: 401, startPoint y: 217, endPoint x: 410, endPoint y: 220, distance: 10.2
click at [410, 220] on div at bounding box center [399, 220] width 48 height 8
click at [369, 37] on icon at bounding box center [370, 37] width 8 height 8
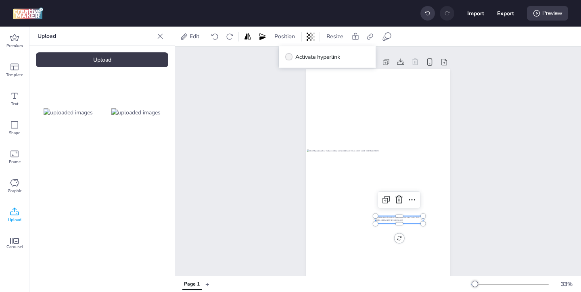
click at [338, 59] on span "Activate hyperlink" at bounding box center [317, 57] width 45 height 8
click at [290, 59] on input "Activate hyperlink" at bounding box center [287, 60] width 5 height 5
checkbox input "true"
click at [323, 95] on input "Type URL" at bounding box center [327, 96] width 74 height 8
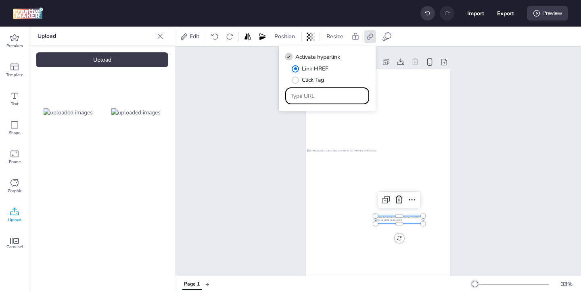
paste input "[URL][DOMAIN_NAME]"
type input "[URL][DOMAIN_NAME]"
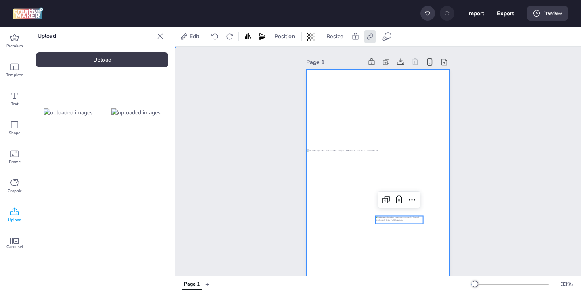
click at [381, 260] on div at bounding box center [378, 197] width 144 height 256
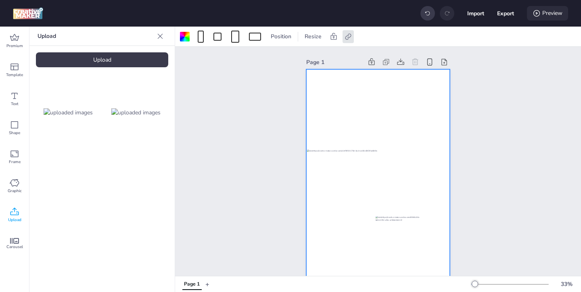
click at [543, 16] on div "Preview" at bounding box center [547, 13] width 41 height 15
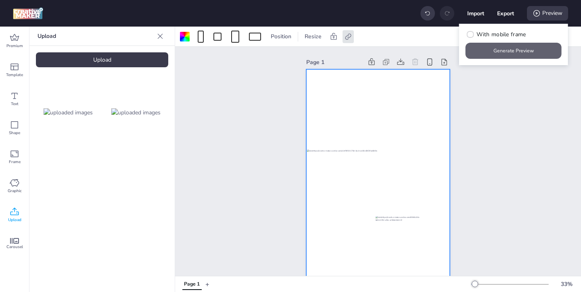
click at [485, 52] on button "Generate Preview" at bounding box center [513, 51] width 96 height 16
click at [411, 96] on div at bounding box center [378, 197] width 144 height 256
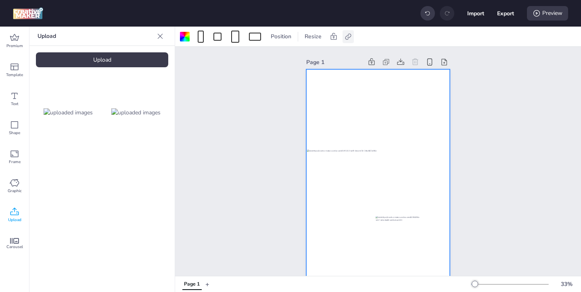
click at [345, 35] on icon at bounding box center [348, 37] width 8 height 8
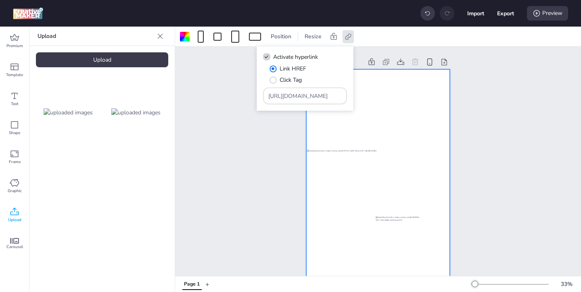
click at [276, 69] on label "Link HREF" at bounding box center [288, 69] width 42 height 14
click at [274, 69] on input "Link HREF" at bounding box center [271, 71] width 5 height 5
click at [268, 58] on icon at bounding box center [267, 57] width 6 height 4
click at [268, 58] on input "Activate hyperlink" at bounding box center [264, 60] width 5 height 5
checkbox input "false"
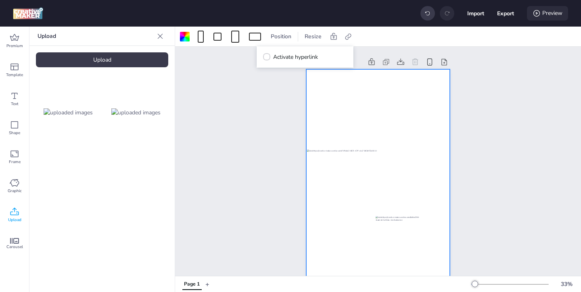
click at [550, 15] on div "Preview" at bounding box center [547, 13] width 41 height 15
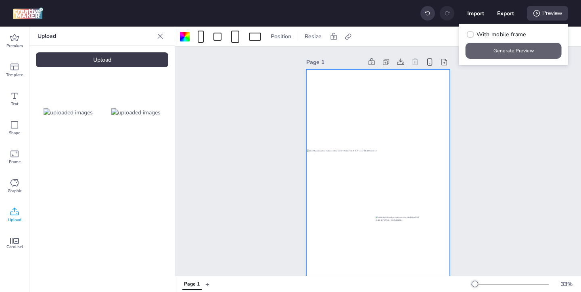
click at [510, 51] on button "Generate Preview" at bounding box center [513, 51] width 96 height 16
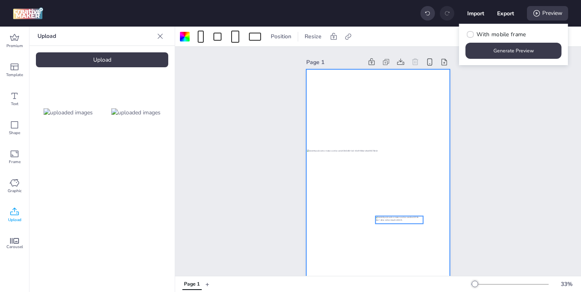
click at [404, 221] on div at bounding box center [399, 220] width 48 height 8
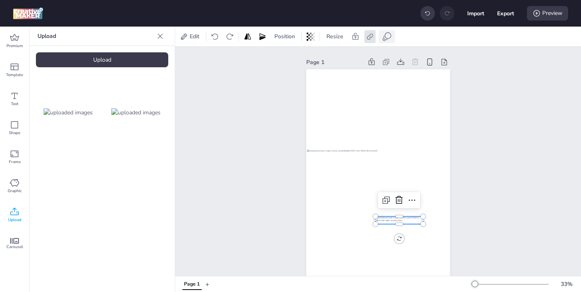
click at [389, 36] on icon at bounding box center [387, 37] width 10 height 10
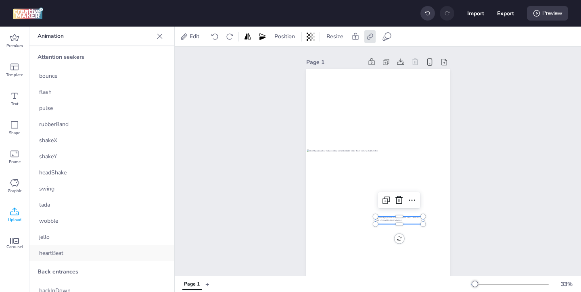
click at [111, 248] on div "heartBeat" at bounding box center [101, 253] width 145 height 16
click at [545, 12] on div "Preview" at bounding box center [547, 13] width 41 height 15
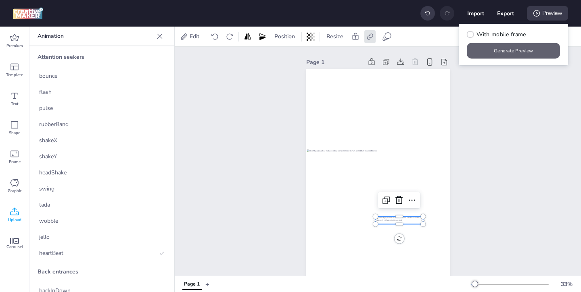
click at [520, 51] on button "Generate Preview" at bounding box center [513, 51] width 93 height 16
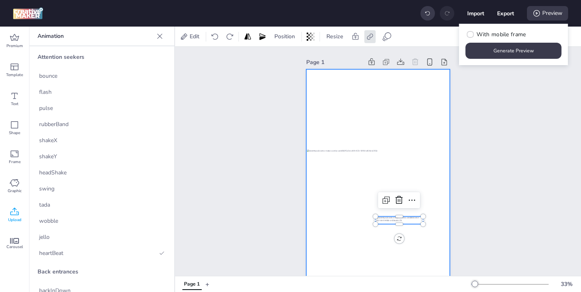
click at [428, 100] on div at bounding box center [378, 197] width 144 height 256
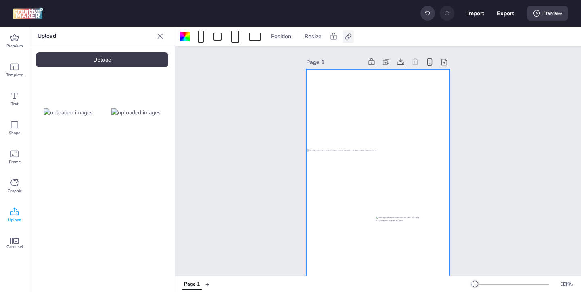
click at [343, 39] on div at bounding box center [347, 36] width 11 height 13
click at [294, 58] on span "Activate hyperlink" at bounding box center [295, 57] width 45 height 8
click at [268, 58] on input "Activate hyperlink" at bounding box center [264, 60] width 5 height 5
checkbox input "true"
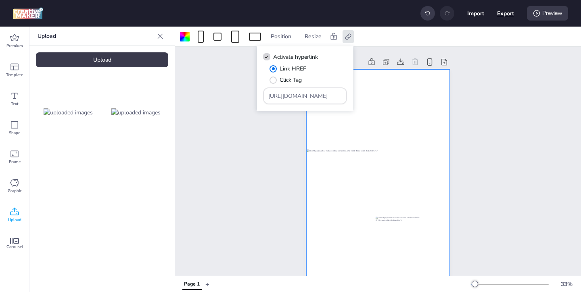
click at [504, 15] on button "Export" at bounding box center [505, 13] width 17 height 17
select select "html"
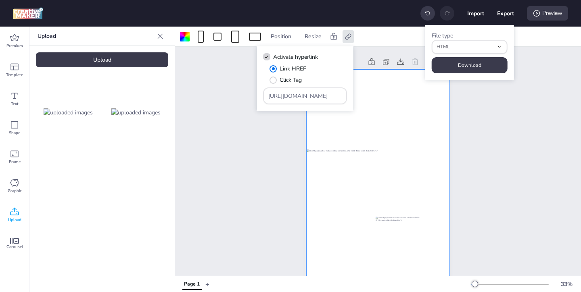
click at [483, 58] on button "Download" at bounding box center [469, 65] width 76 height 16
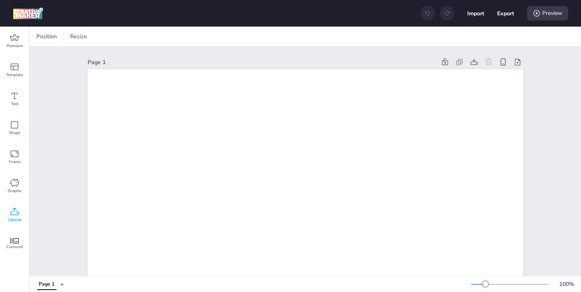
click at [19, 216] on icon at bounding box center [15, 212] width 10 height 10
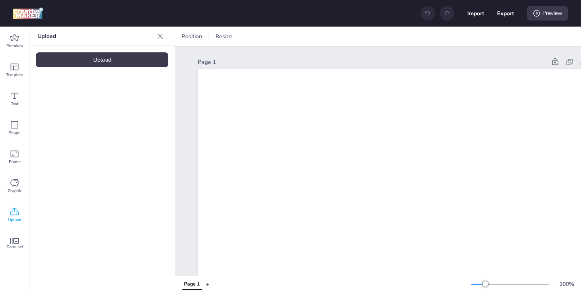
click at [131, 62] on div "Upload" at bounding box center [102, 59] width 132 height 15
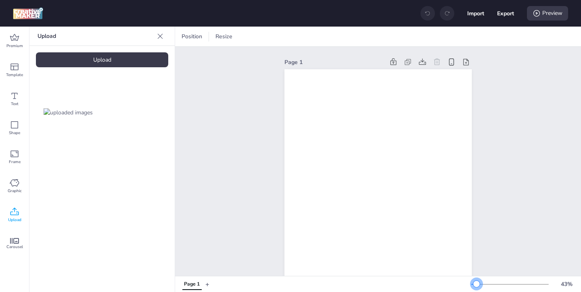
drag, startPoint x: 484, startPoint y: 284, endPoint x: 477, endPoint y: 284, distance: 7.7
click at [477, 284] on div at bounding box center [476, 284] width 6 height 6
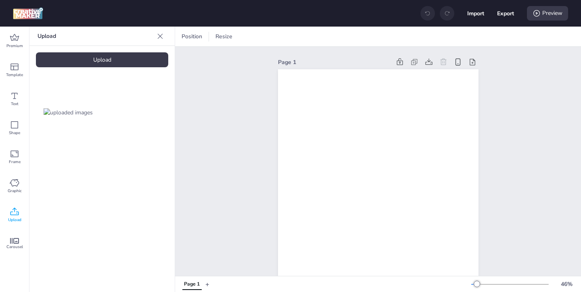
click at [93, 117] on img at bounding box center [68, 112] width 49 height 8
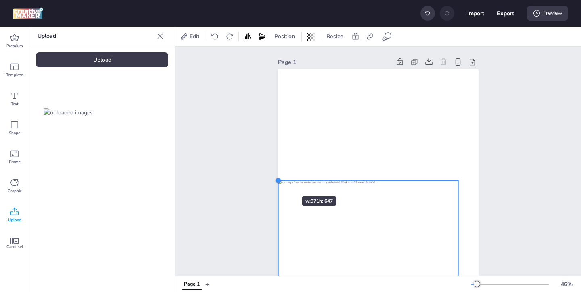
drag, startPoint x: 298, startPoint y: 194, endPoint x: 278, endPoint y: 182, distance: 23.0
click at [278, 182] on div at bounding box center [278, 180] width 6 height 6
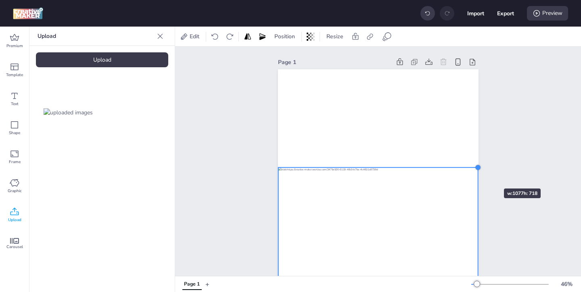
drag, startPoint x: 460, startPoint y: 179, endPoint x: 479, endPoint y: 174, distance: 20.4
click at [479, 174] on div "Page 1" at bounding box center [378, 241] width 246 height 388
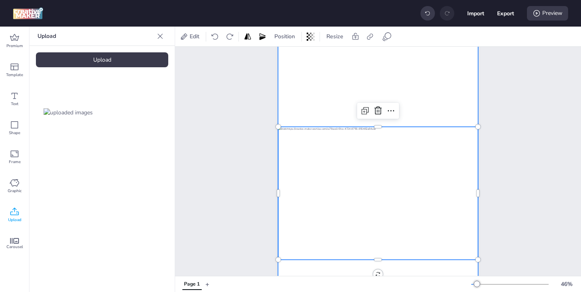
scroll to position [41, 0]
click at [438, 173] on div at bounding box center [378, 193] width 200 height 133
click at [162, 60] on div "Upload" at bounding box center [102, 59] width 132 height 15
click at [125, 110] on img at bounding box center [135, 112] width 49 height 8
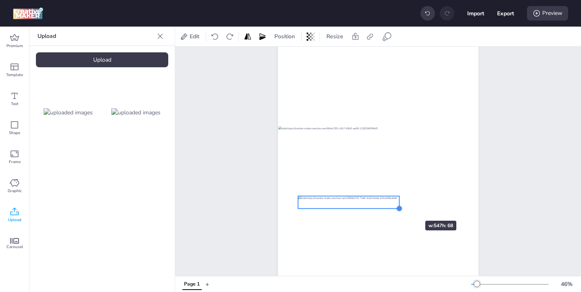
drag, startPoint x: 460, startPoint y: 216, endPoint x: 398, endPoint y: 206, distance: 62.5
click at [398, 206] on div at bounding box center [399, 209] width 6 height 6
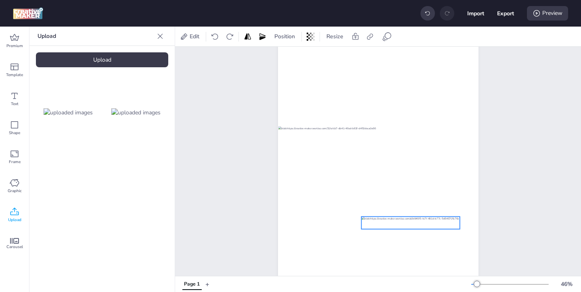
drag, startPoint x: 379, startPoint y: 202, endPoint x: 442, endPoint y: 223, distance: 66.6
click at [442, 223] on div at bounding box center [410, 223] width 98 height 12
drag, startPoint x: 460, startPoint y: 228, endPoint x: 443, endPoint y: 226, distance: 17.9
click at [443, 226] on div at bounding box center [443, 227] width 6 height 6
drag, startPoint x: 362, startPoint y: 227, endPoint x: 372, endPoint y: 226, distance: 9.8
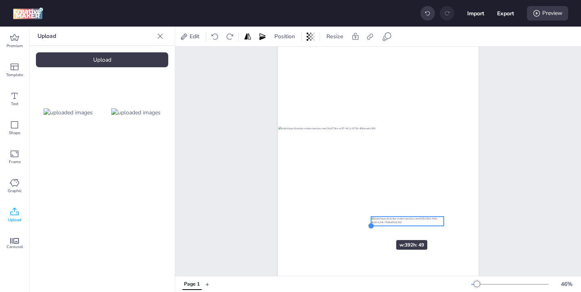
click at [372, 226] on div at bounding box center [370, 226] width 6 height 6
click at [416, 222] on div at bounding box center [407, 221] width 73 height 9
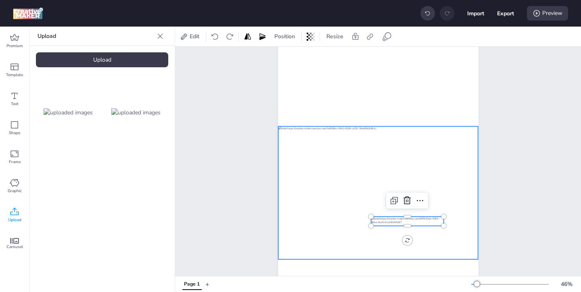
click at [408, 139] on div at bounding box center [378, 193] width 200 height 133
click at [385, 196] on div at bounding box center [378, 193] width 200 height 133
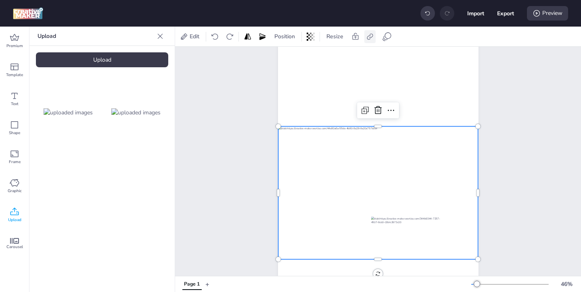
click at [369, 38] on icon at bounding box center [370, 37] width 8 height 8
click at [333, 55] on span "Activate hyperlink" at bounding box center [317, 57] width 45 height 8
click at [290, 58] on input "Activate hyperlink" at bounding box center [287, 60] width 5 height 5
checkbox input "true"
click at [327, 98] on input "Type URL" at bounding box center [327, 96] width 74 height 8
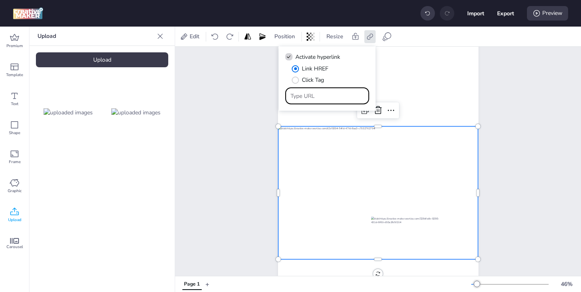
paste input "[URL][DOMAIN_NAME]"
type input "[URL][DOMAIN_NAME]"
click at [371, 182] on div at bounding box center [378, 193] width 200 height 133
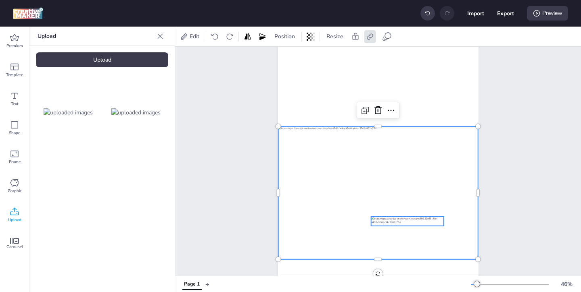
click at [391, 221] on div at bounding box center [407, 221] width 73 height 9
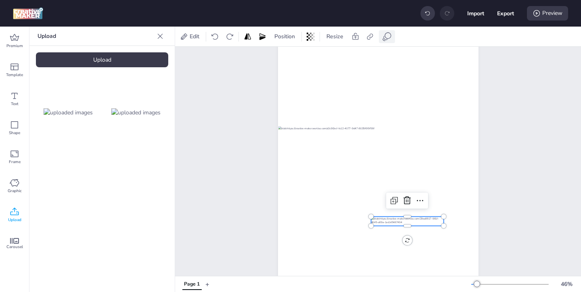
click at [389, 35] on icon at bounding box center [387, 37] width 10 height 10
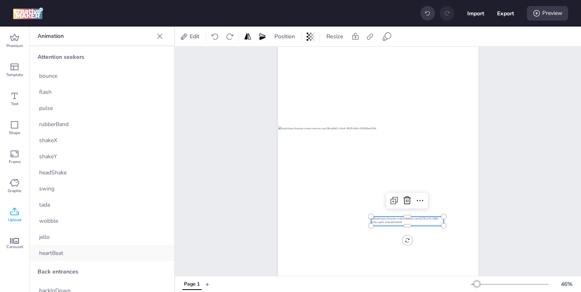
click at [135, 247] on div "heartBeat" at bounding box center [101, 253] width 145 height 16
click at [384, 222] on div at bounding box center [407, 221] width 73 height 9
click at [371, 38] on icon at bounding box center [370, 37] width 8 height 8
click at [333, 59] on span "Activate hyperlink" at bounding box center [317, 57] width 45 height 8
click at [290, 59] on input "Activate hyperlink" at bounding box center [287, 60] width 5 height 5
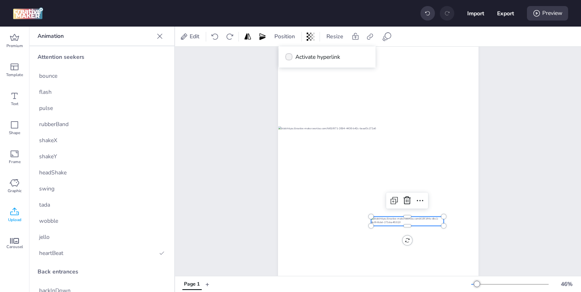
checkbox input "true"
click at [329, 99] on input "Type URL" at bounding box center [327, 96] width 74 height 8
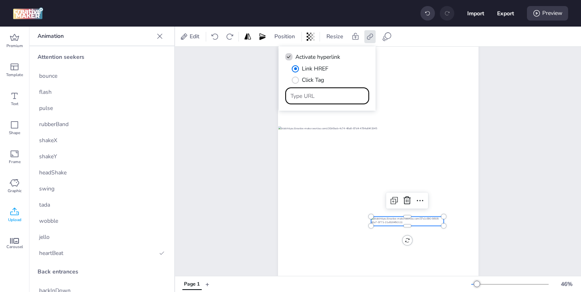
paste input "[URL][DOMAIN_NAME]"
type input "[URL][DOMAIN_NAME]"
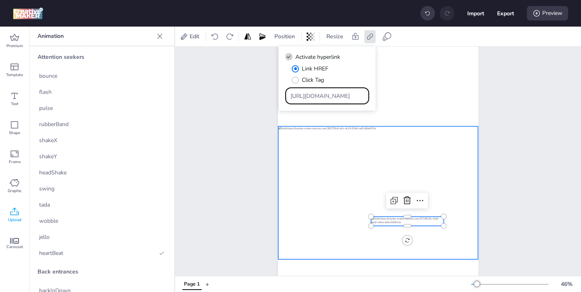
click at [367, 178] on div at bounding box center [378, 193] width 200 height 133
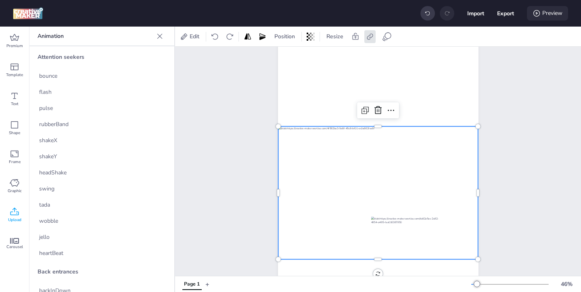
click at [551, 15] on div "Preview" at bounding box center [547, 13] width 41 height 15
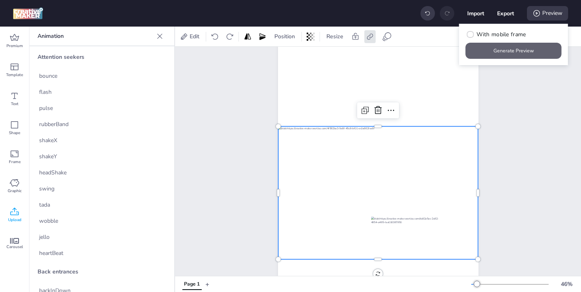
click at [498, 53] on button "Generate Preview" at bounding box center [513, 51] width 96 height 16
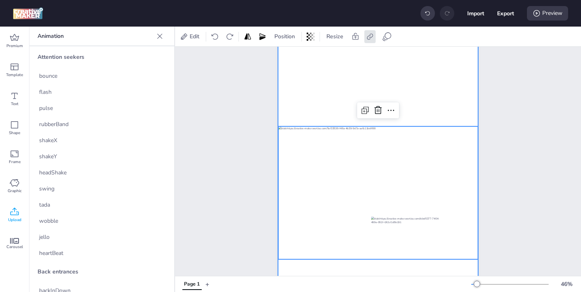
click at [401, 59] on div at bounding box center [378, 206] width 200 height 356
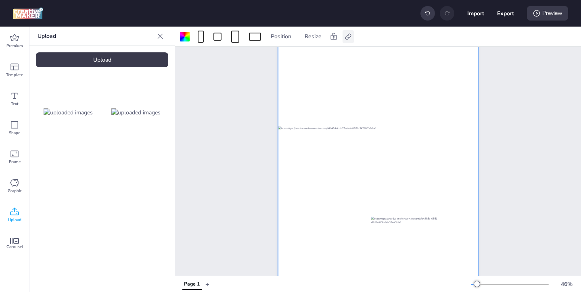
click at [352, 37] on icon at bounding box center [348, 37] width 8 height 8
click at [278, 60] on span "Activate hyperlink" at bounding box center [295, 57] width 45 height 8
click at [268, 60] on input "Activate hyperlink" at bounding box center [264, 60] width 5 height 5
checkbox input "true"
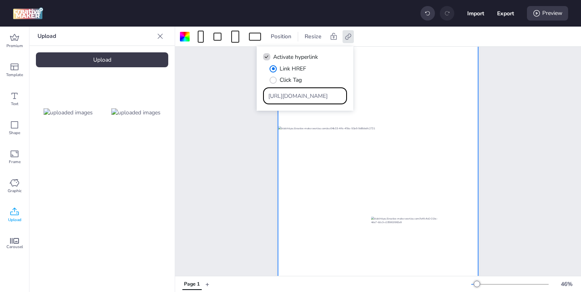
drag, startPoint x: 318, startPoint y: 99, endPoint x: 300, endPoint y: 84, distance: 23.2
click at [304, 87] on div "[URL][DOMAIN_NAME]" at bounding box center [305, 95] width 84 height 17
click at [339, 99] on input "Type URL" at bounding box center [305, 96] width 74 height 8
paste input "[URL][DOMAIN_NAME]"
type input "[URL][DOMAIN_NAME]"
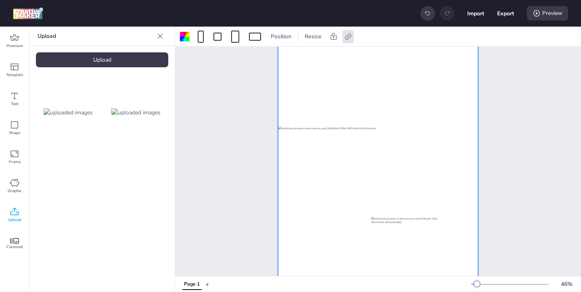
click at [435, 106] on div at bounding box center [378, 206] width 200 height 356
click at [509, 15] on button "Export" at bounding box center [505, 13] width 17 height 17
select select "html"
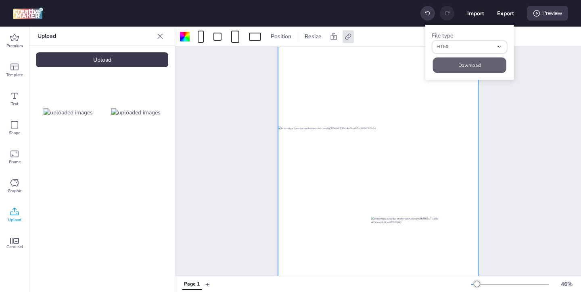
click at [483, 61] on button "Download" at bounding box center [468, 65] width 73 height 16
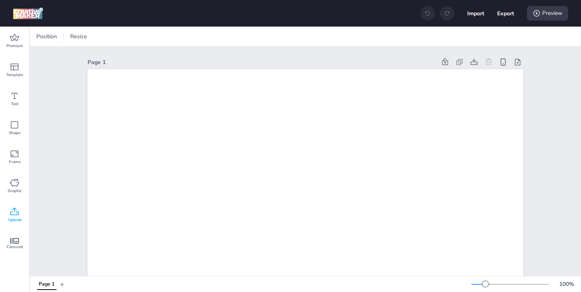
click at [14, 217] on span "Upload" at bounding box center [14, 220] width 13 height 6
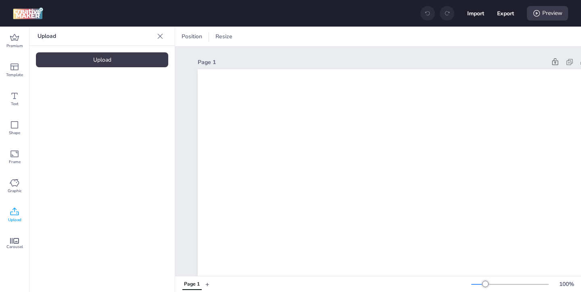
click at [116, 60] on div "Upload" at bounding box center [102, 59] width 132 height 15
click at [121, 60] on div "Upload" at bounding box center [102, 59] width 132 height 15
click at [77, 116] on img at bounding box center [68, 112] width 49 height 8
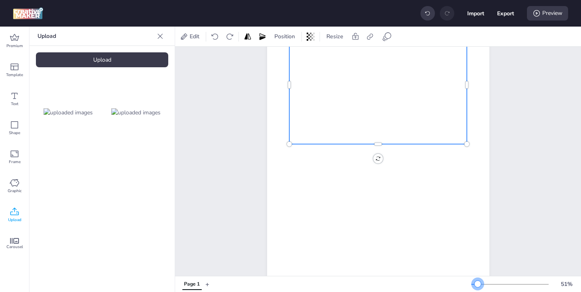
scroll to position [159, 0]
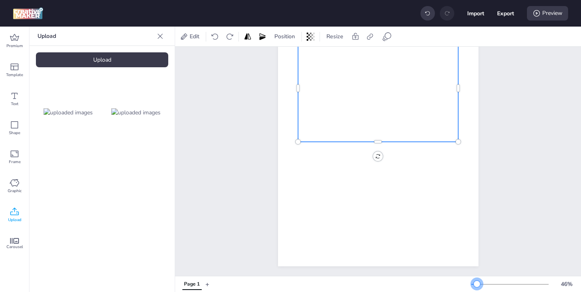
drag, startPoint x: 485, startPoint y: 283, endPoint x: 477, endPoint y: 283, distance: 7.3
click at [477, 283] on div at bounding box center [476, 284] width 6 height 6
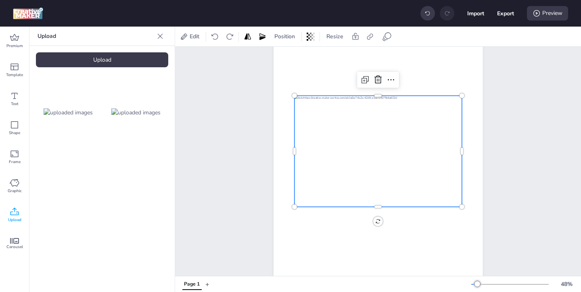
scroll to position [97, 0]
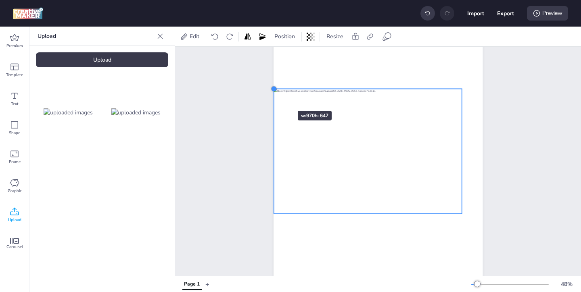
drag, startPoint x: 294, startPoint y: 102, endPoint x: 273, endPoint y: 96, distance: 21.4
click at [273, 96] on div at bounding box center [377, 159] width 209 height 372
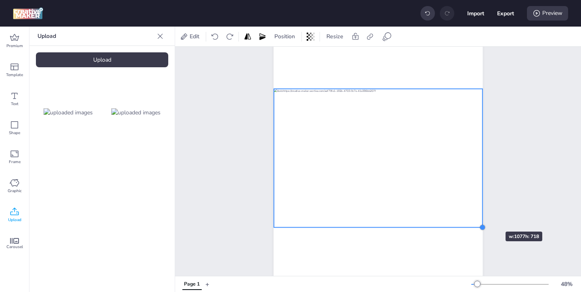
drag, startPoint x: 460, startPoint y: 215, endPoint x: 481, endPoint y: 217, distance: 20.7
click at [481, 217] on div at bounding box center [377, 159] width 209 height 372
click at [153, 112] on img at bounding box center [135, 112] width 49 height 8
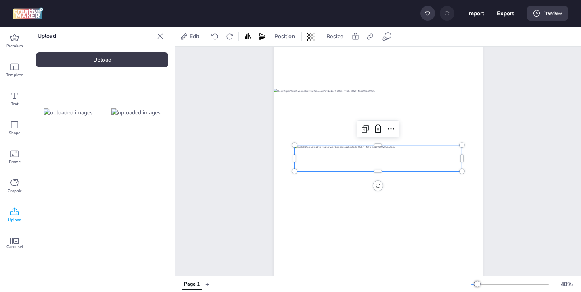
click at [363, 158] on div at bounding box center [377, 158] width 167 height 26
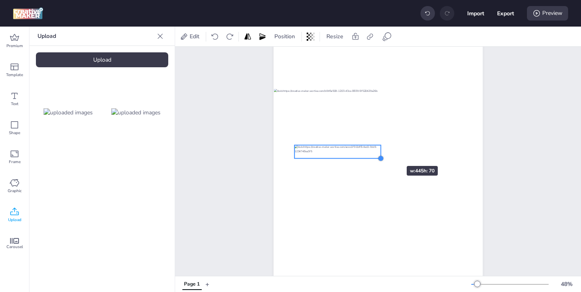
drag, startPoint x: 463, startPoint y: 171, endPoint x: 382, endPoint y: 152, distance: 83.4
click at [382, 152] on div at bounding box center [377, 159] width 209 height 372
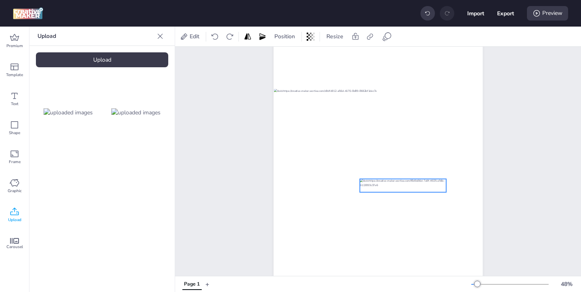
drag, startPoint x: 365, startPoint y: 149, endPoint x: 431, endPoint y: 184, distance: 74.5
click at [431, 184] on div at bounding box center [403, 185] width 86 height 13
drag, startPoint x: 445, startPoint y: 192, endPoint x: 419, endPoint y: 188, distance: 26.1
click at [430, 189] on div at bounding box center [433, 192] width 6 height 6
drag, startPoint x: 411, startPoint y: 186, endPoint x: 427, endPoint y: 198, distance: 20.2
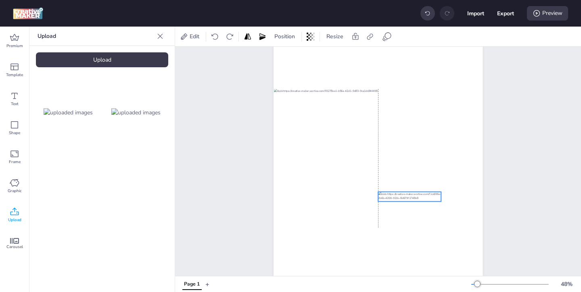
click at [427, 198] on div at bounding box center [409, 197] width 63 height 10
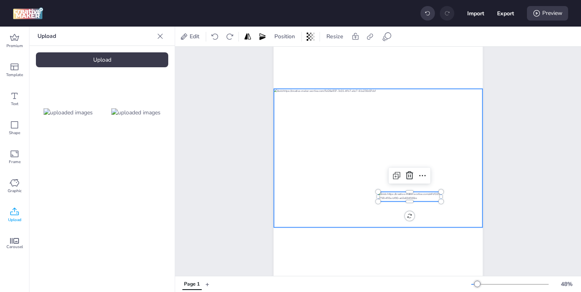
click at [399, 120] on div at bounding box center [378, 158] width 208 height 139
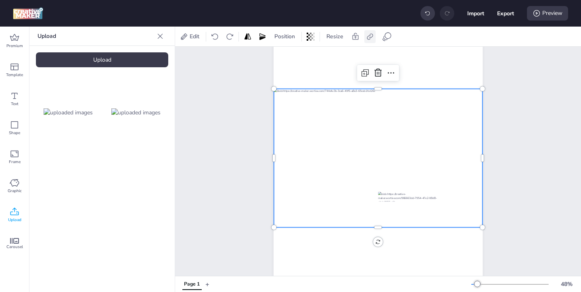
click at [373, 35] on icon at bounding box center [370, 37] width 8 height 8
click at [287, 58] on icon at bounding box center [289, 57] width 6 height 4
click at [287, 58] on input "Activate hyperlink" at bounding box center [287, 60] width 5 height 5
checkbox input "true"
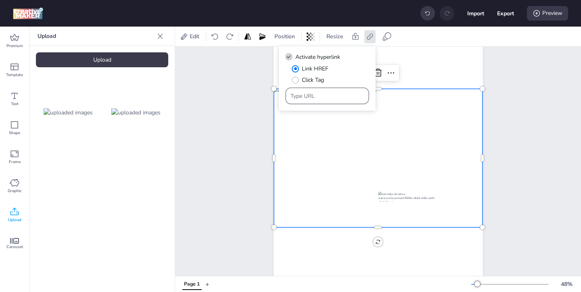
click at [352, 101] on div at bounding box center [327, 95] width 74 height 15
paste input "[URL][DOMAIN_NAME]"
type input "[URL][DOMAIN_NAME]"
click at [432, 178] on div at bounding box center [378, 158] width 208 height 139
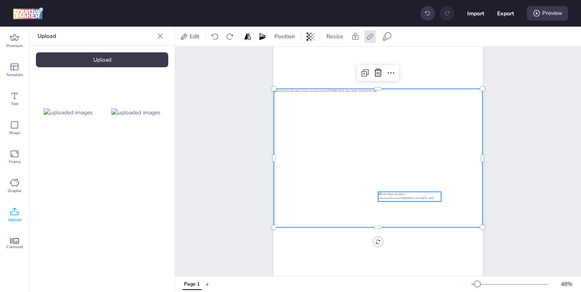
click at [418, 195] on div at bounding box center [409, 197] width 63 height 10
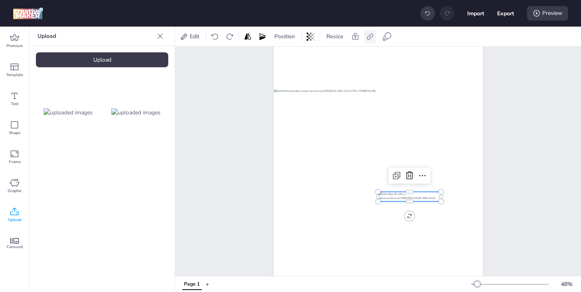
click at [369, 37] on icon at bounding box center [370, 37] width 8 height 8
click at [335, 56] on span "Activate hyperlink" at bounding box center [317, 57] width 45 height 8
click at [290, 58] on input "Activate hyperlink" at bounding box center [287, 60] width 5 height 5
checkbox input "true"
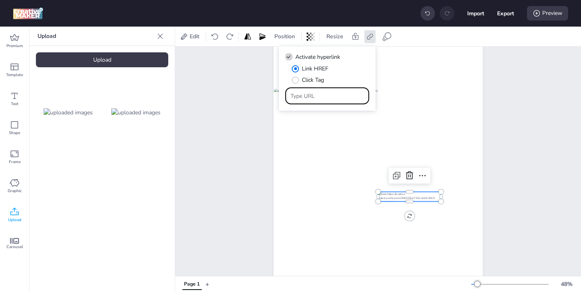
click at [329, 100] on input "Type URL" at bounding box center [327, 96] width 74 height 8
paste input "[URL][DOMAIN_NAME]"
type input "[URL][DOMAIN_NAME]"
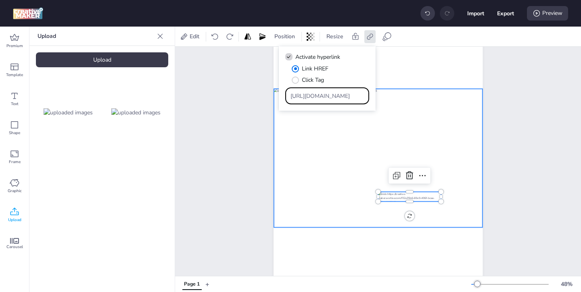
click at [426, 152] on div at bounding box center [378, 158] width 208 height 139
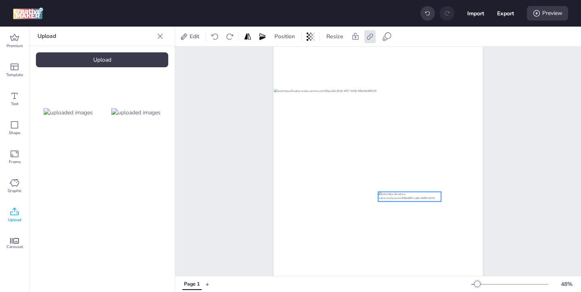
click at [403, 195] on div at bounding box center [409, 197] width 63 height 10
click at [386, 38] on icon at bounding box center [387, 35] width 6 height 6
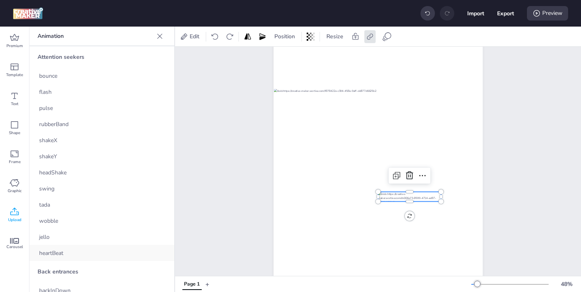
click at [131, 252] on div "heartBeat" at bounding box center [101, 253] width 145 height 16
click at [537, 14] on icon at bounding box center [536, 13] width 8 height 8
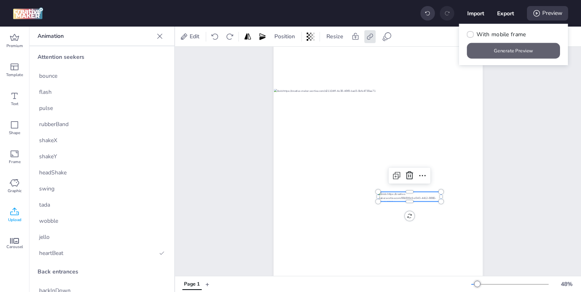
click at [506, 48] on button "Generate Preview" at bounding box center [513, 51] width 93 height 16
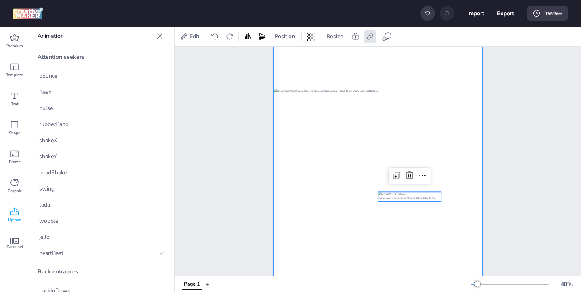
click at [380, 65] on div at bounding box center [377, 159] width 209 height 372
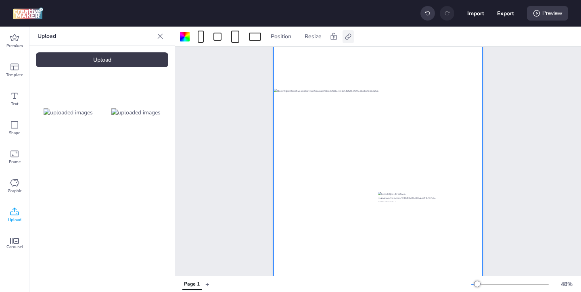
click at [348, 39] on icon at bounding box center [348, 37] width 8 height 8
click at [290, 58] on span "Activate hyperlink" at bounding box center [295, 57] width 45 height 8
click at [268, 58] on input "Activate hyperlink" at bounding box center [264, 60] width 5 height 5
checkbox input "true"
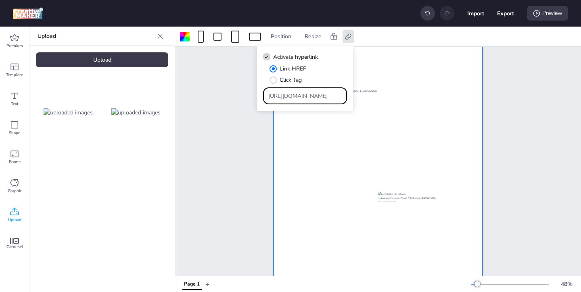
drag, startPoint x: 315, startPoint y: 96, endPoint x: 295, endPoint y: 80, distance: 25.9
click at [298, 82] on div "Link HREF Click Tag [URL][DOMAIN_NAME]" at bounding box center [305, 85] width 84 height 40
click at [312, 98] on input "Type URL" at bounding box center [305, 96] width 74 height 8
paste input "https://www.marlonbecerra.co/diseno-de-sonrisa/"
type input "https://www.marlonbecerra.co/diseno-de-sonrisa/"
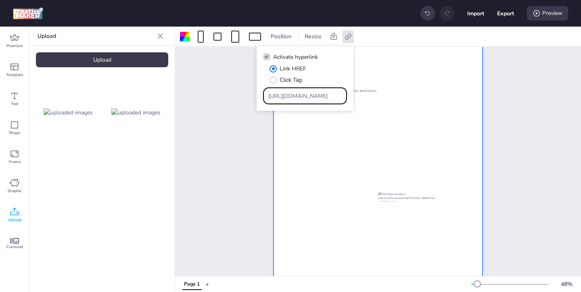
click at [340, 247] on div at bounding box center [377, 159] width 209 height 372
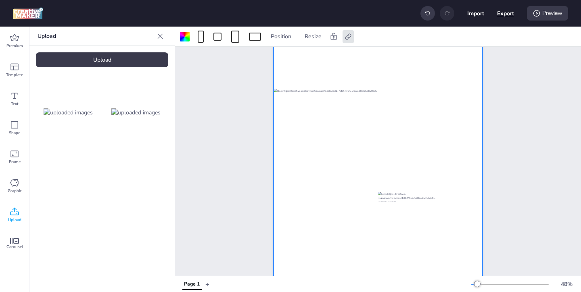
click at [503, 15] on button "Export" at bounding box center [505, 13] width 17 height 17
select select "html"
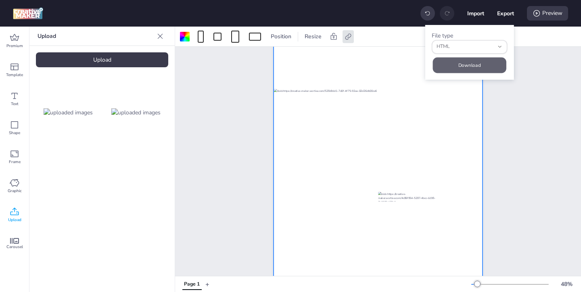
click at [475, 62] on button "Download" at bounding box center [469, 65] width 73 height 16
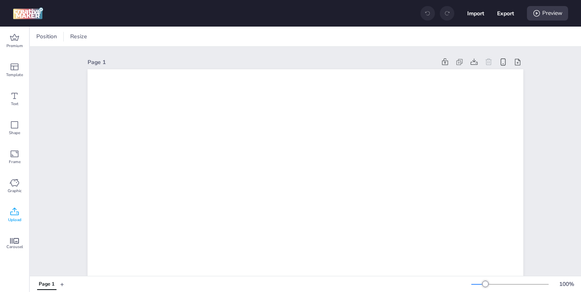
click at [11, 212] on icon at bounding box center [14, 212] width 8 height 8
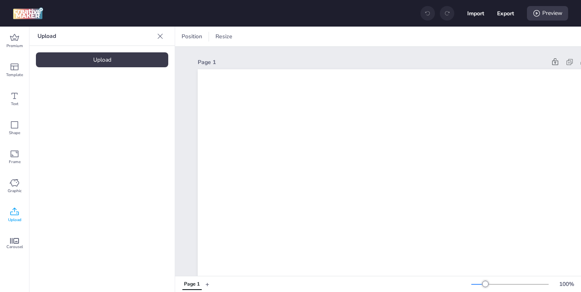
click at [103, 60] on div "Upload" at bounding box center [102, 59] width 132 height 15
click at [85, 117] on img at bounding box center [68, 112] width 49 height 8
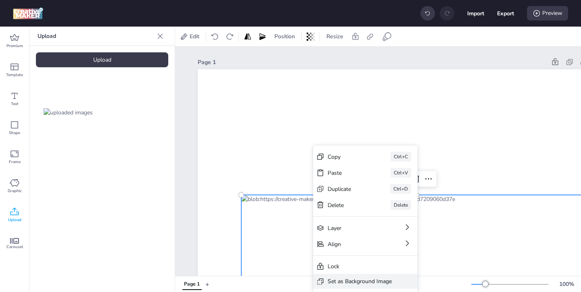
click at [342, 279] on div "Set as Background Image" at bounding box center [359, 281] width 64 height 8
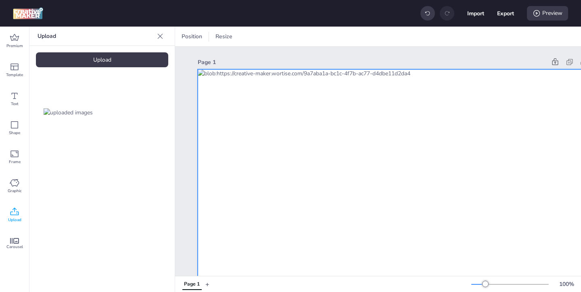
click at [457, 38] on icon at bounding box center [459, 37] width 8 height 8
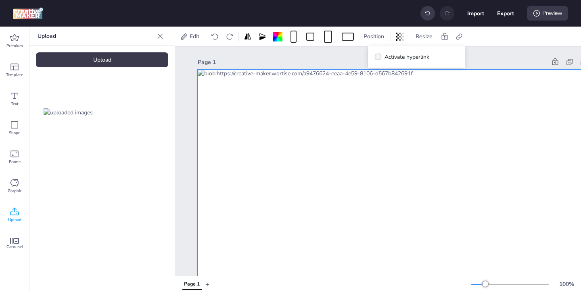
click at [400, 59] on span "Activate hyperlink" at bounding box center [406, 57] width 45 height 8
click at [379, 59] on input "Activate hyperlink" at bounding box center [376, 60] width 5 height 5
checkbox input "true"
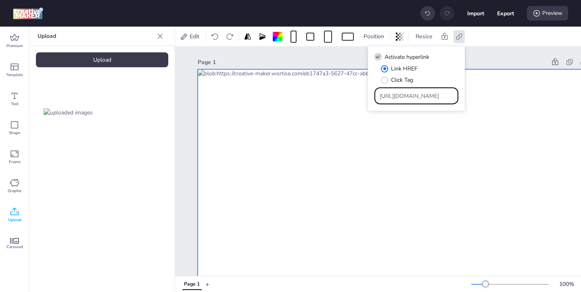
drag, startPoint x: 432, startPoint y: 96, endPoint x: 403, endPoint y: 83, distance: 31.8
click at [406, 85] on div "Link HREF Click Tag [URL][DOMAIN_NAME]" at bounding box center [416, 85] width 84 height 40
paste input "[URL][DOMAIN_NAME]"
type input "[URL][DOMAIN_NAME]"
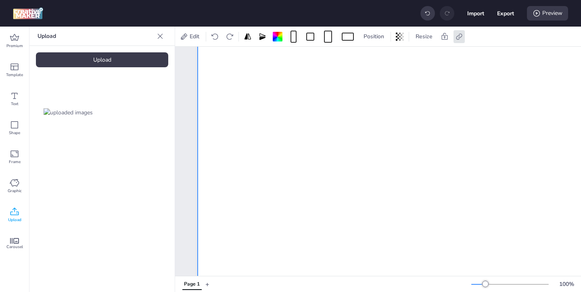
scroll to position [43, 0]
click at [142, 58] on div "Upload" at bounding box center [102, 59] width 132 height 15
click at [151, 114] on img at bounding box center [135, 112] width 49 height 8
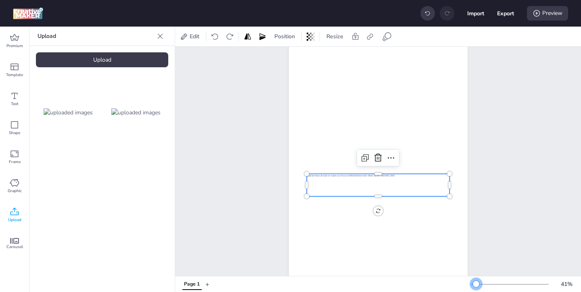
drag, startPoint x: 484, startPoint y: 281, endPoint x: 476, endPoint y: 281, distance: 8.1
click at [476, 281] on div at bounding box center [476, 284] width 6 height 6
click at [388, 180] on div at bounding box center [377, 185] width 143 height 23
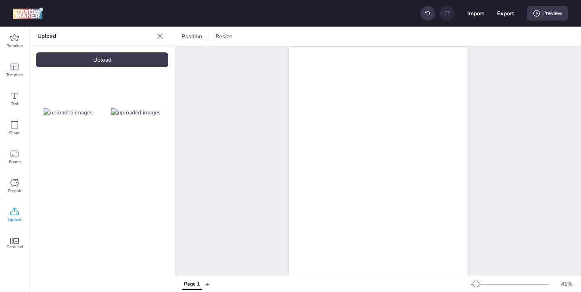
click at [129, 54] on div "Upload" at bounding box center [102, 59] width 132 height 15
click at [79, 181] on img at bounding box center [68, 180] width 49 height 8
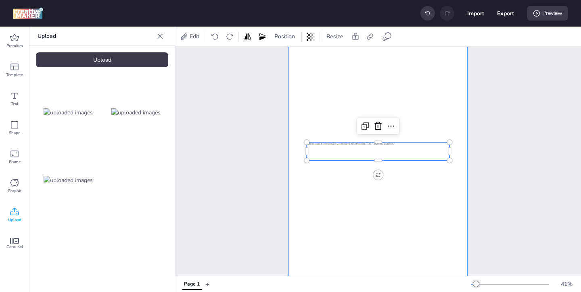
scroll to position [87, 0]
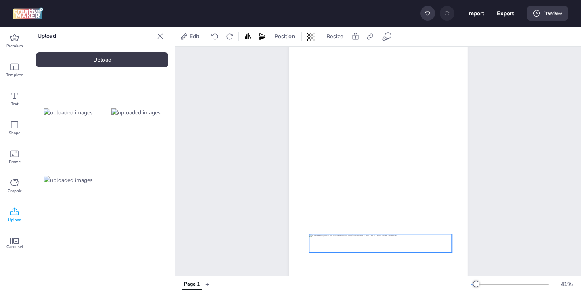
drag, startPoint x: 402, startPoint y: 140, endPoint x: 404, endPoint y: 242, distance: 102.4
click at [404, 242] on div at bounding box center [380, 243] width 143 height 18
drag, startPoint x: 451, startPoint y: 252, endPoint x: 411, endPoint y: 242, distance: 41.1
click at [411, 242] on div at bounding box center [378, 140] width 179 height 317
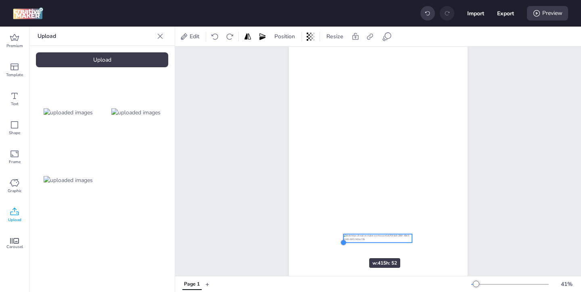
drag, startPoint x: 310, startPoint y: 248, endPoint x: 345, endPoint y: 244, distance: 34.6
click at [345, 244] on div at bounding box center [343, 243] width 6 height 6
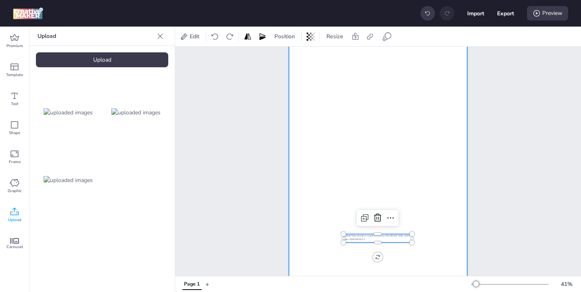
click at [406, 129] on div at bounding box center [378, 140] width 179 height 317
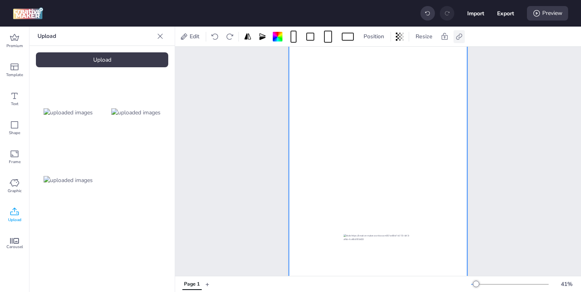
click at [457, 39] on icon at bounding box center [459, 36] width 6 height 6
drag, startPoint x: 379, startPoint y: 96, endPoint x: 474, endPoint y: 109, distance: 96.0
click at [474, 109] on body "Import Export Preview Premium Template Text Shape Frame Graphic Upload Carousel…" at bounding box center [290, 146] width 581 height 292
drag, startPoint x: 377, startPoint y: 96, endPoint x: 487, endPoint y: 100, distance: 110.1
click at [487, 100] on body "Import Export Preview Premium Template Text Shape Frame Graphic Upload Carousel…" at bounding box center [290, 146] width 581 height 292
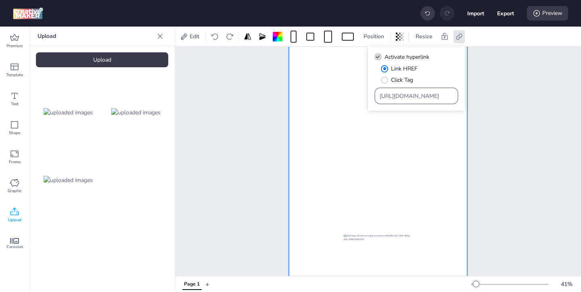
click at [453, 95] on input "[URL][DOMAIN_NAME]" at bounding box center [416, 96] width 74 height 8
drag, startPoint x: 454, startPoint y: 96, endPoint x: 373, endPoint y: 97, distance: 81.4
click at [373, 98] on div "Activate hyperlink Link HREF Click Tag https://www.marlonbecerra.co/tratamiento…" at bounding box center [416, 78] width 97 height 65
drag, startPoint x: 379, startPoint y: 98, endPoint x: 491, endPoint y: 87, distance: 113.0
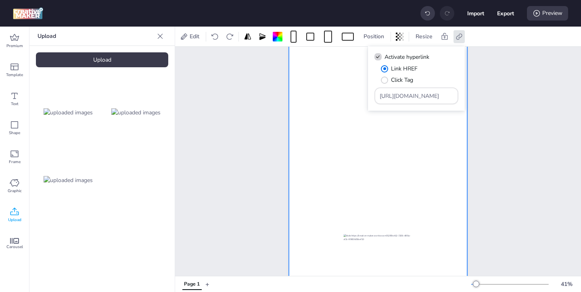
click at [491, 87] on body "Import Export Preview Premium Template Text Shape Frame Graphic Upload Carousel…" at bounding box center [290, 146] width 581 height 292
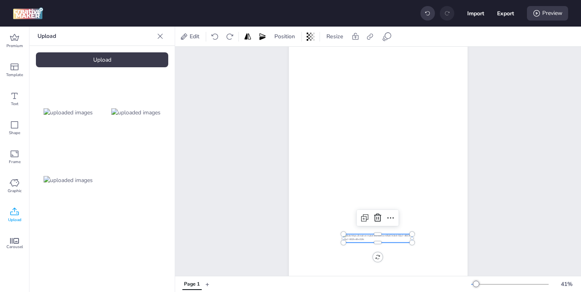
click at [359, 240] on div at bounding box center [377, 238] width 69 height 8
click at [387, 36] on icon at bounding box center [387, 37] width 10 height 10
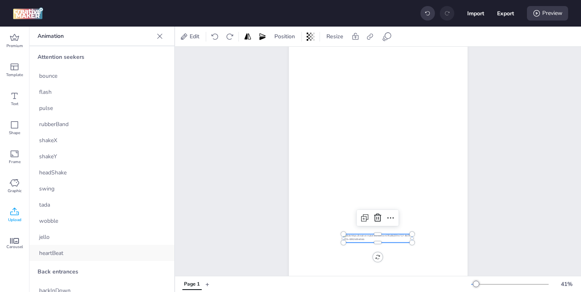
click at [110, 253] on div "heartBeat" at bounding box center [101, 253] width 145 height 16
click at [376, 239] on div at bounding box center [377, 238] width 69 height 8
click at [369, 37] on icon at bounding box center [370, 37] width 8 height 8
click at [340, 58] on span "Activate hyperlink" at bounding box center [317, 57] width 45 height 8
click at [290, 58] on input "Activate hyperlink" at bounding box center [287, 60] width 5 height 5
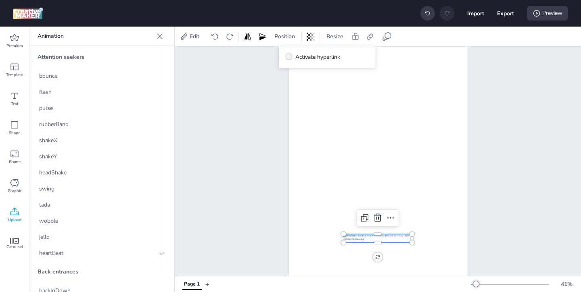
checkbox input "true"
click at [339, 97] on input "Type URL" at bounding box center [327, 96] width 74 height 8
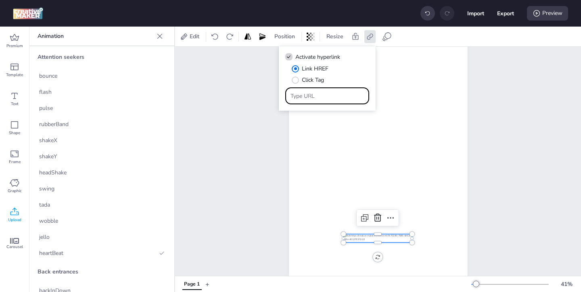
paste input "[URL][DOMAIN_NAME]"
type input "[URL][DOMAIN_NAME]"
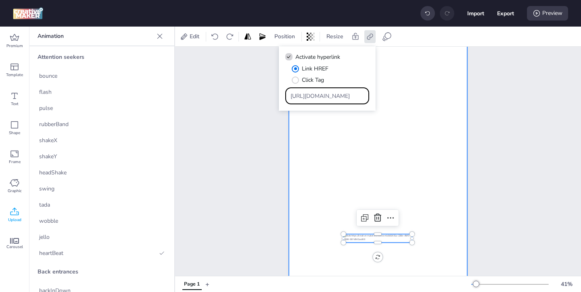
click at [456, 188] on div at bounding box center [378, 140] width 179 height 317
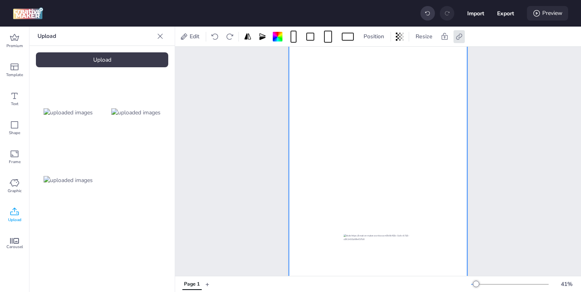
click at [540, 16] on div "Preview" at bounding box center [547, 13] width 41 height 15
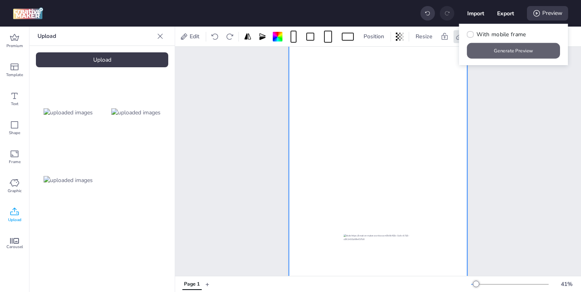
click at [506, 53] on button "Generate Preview" at bounding box center [513, 51] width 93 height 16
click at [516, 99] on div "Page 1" at bounding box center [378, 135] width 406 height 350
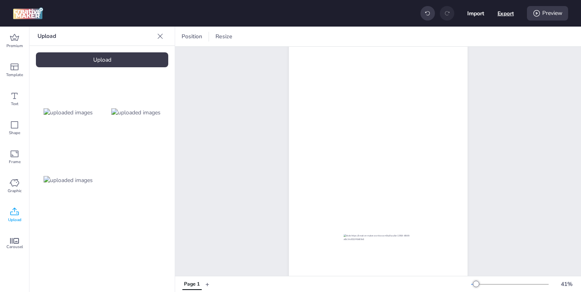
click at [502, 19] on button "Export" at bounding box center [505, 13] width 17 height 17
select select "html"
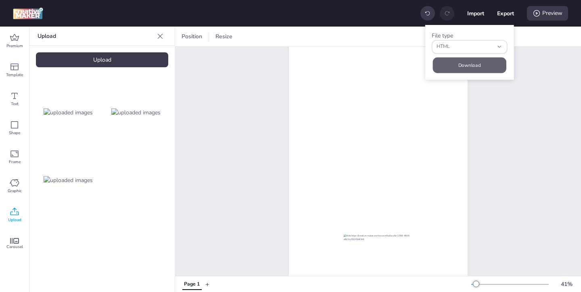
click at [482, 66] on button "Download" at bounding box center [469, 65] width 73 height 16
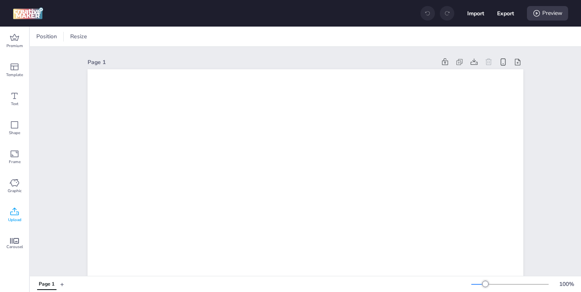
click at [15, 211] on icon at bounding box center [15, 212] width 10 height 10
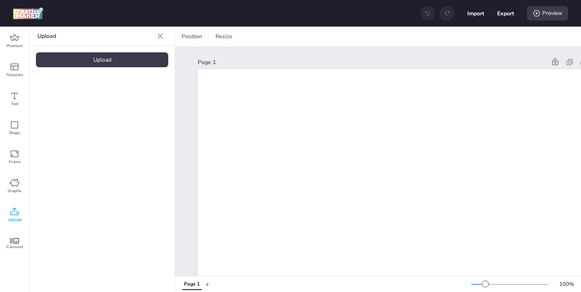
click at [121, 60] on div "Upload" at bounding box center [102, 59] width 132 height 15
click at [123, 65] on div "Upload" at bounding box center [102, 59] width 132 height 15
click at [74, 108] on img at bounding box center [68, 112] width 49 height 8
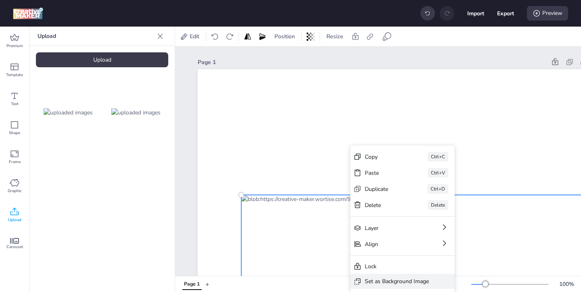
click at [370, 278] on div "Set as Background Image" at bounding box center [396, 281] width 64 height 8
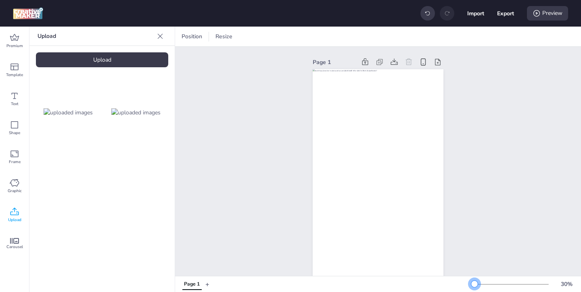
drag, startPoint x: 487, startPoint y: 282, endPoint x: 474, endPoint y: 281, distance: 12.9
click at [474, 281] on div at bounding box center [474, 284] width 6 height 6
click at [154, 113] on img at bounding box center [135, 112] width 49 height 8
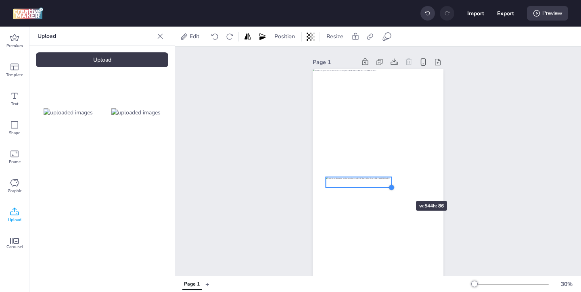
drag, startPoint x: 430, startPoint y: 195, endPoint x: 390, endPoint y: 186, distance: 40.8
click at [391, 186] on div at bounding box center [391, 187] width 6 height 6
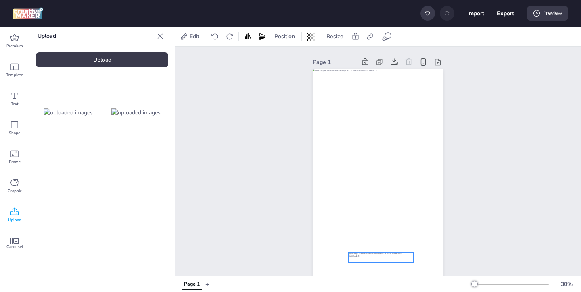
drag, startPoint x: 373, startPoint y: 184, endPoint x: 396, endPoint y: 260, distance: 78.7
click at [396, 260] on div at bounding box center [380, 258] width 65 height 10
drag, startPoint x: 412, startPoint y: 262, endPoint x: 403, endPoint y: 262, distance: 8.9
click at [403, 262] on div at bounding box center [377, 185] width 131 height 232
drag, startPoint x: 412, startPoint y: 262, endPoint x: 404, endPoint y: 262, distance: 8.1
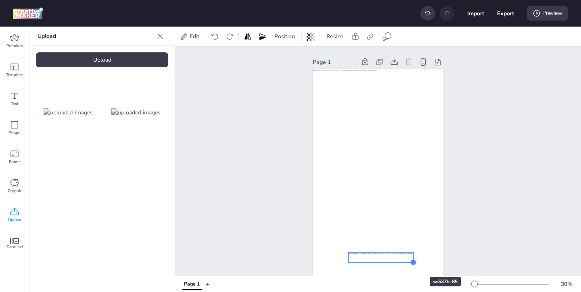
click at [404, 262] on div at bounding box center [377, 185] width 131 height 232
drag, startPoint x: 412, startPoint y: 262, endPoint x: 404, endPoint y: 262, distance: 7.7
click at [404, 262] on div at bounding box center [377, 185] width 131 height 232
click at [396, 257] on div at bounding box center [378, 257] width 60 height 9
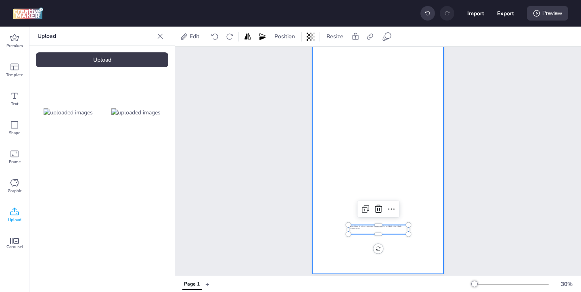
scroll to position [31, 0]
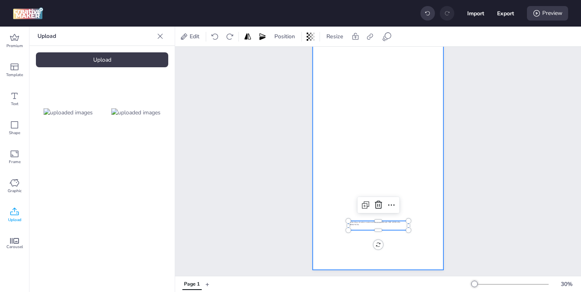
click at [414, 110] on div at bounding box center [377, 154] width 131 height 232
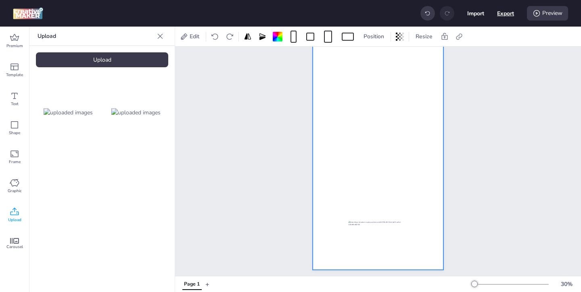
click at [502, 17] on button "Export" at bounding box center [505, 13] width 17 height 17
select select "html"
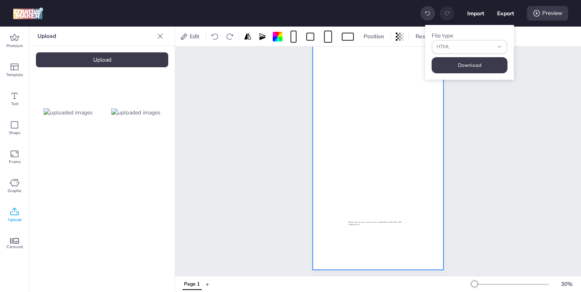
click at [404, 123] on div at bounding box center [377, 154] width 131 height 232
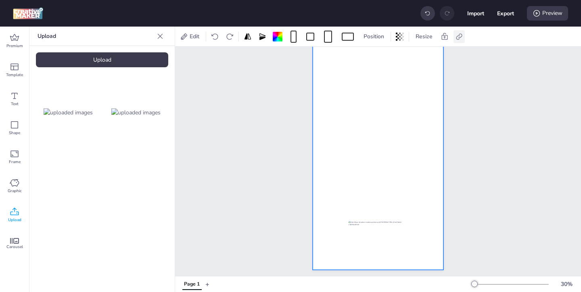
click at [462, 40] on icon at bounding box center [459, 37] width 8 height 8
click at [377, 58] on icon at bounding box center [378, 57] width 6 height 4
click at [377, 58] on input "Activate hyperlink" at bounding box center [376, 60] width 5 height 5
checkbox input "true"
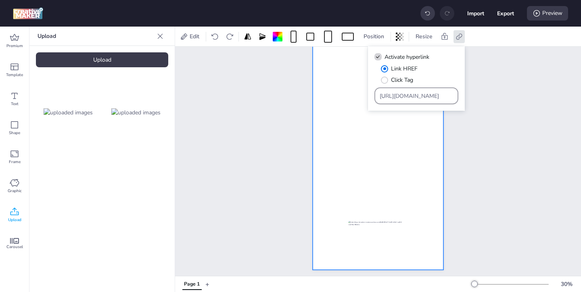
drag, startPoint x: 430, startPoint y: 96, endPoint x: 410, endPoint y: 83, distance: 23.3
click at [413, 85] on div "Link HREF Click Tag [URL][DOMAIN_NAME]" at bounding box center [416, 85] width 84 height 40
paste input "[URL][DOMAIN_NAME]"
type input "[URL][DOMAIN_NAME]"
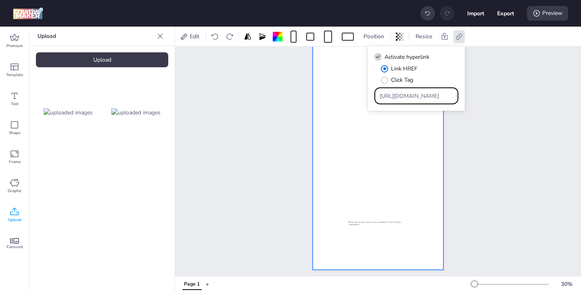
click at [401, 199] on div at bounding box center [377, 154] width 131 height 232
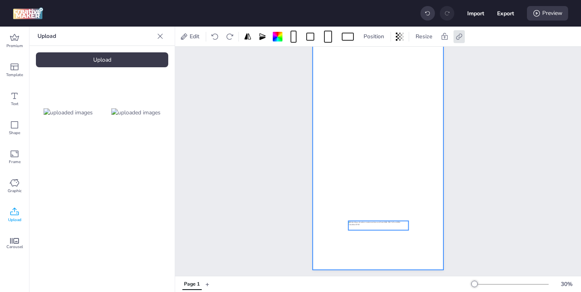
click at [398, 225] on div at bounding box center [378, 225] width 60 height 9
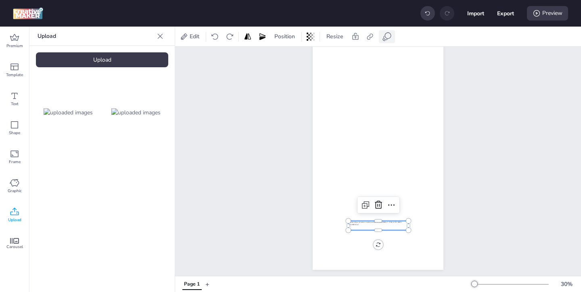
click at [387, 33] on icon at bounding box center [387, 37] width 10 height 10
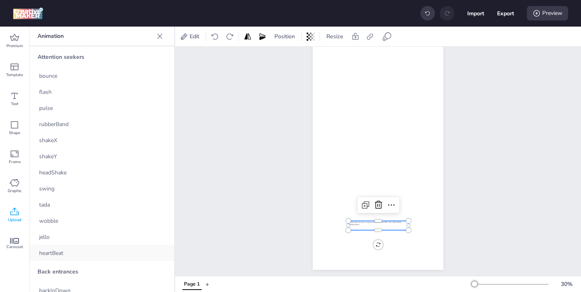
click at [77, 251] on div "heartBeat" at bounding box center [101, 253] width 145 height 16
click at [368, 38] on icon at bounding box center [370, 37] width 8 height 8
click at [348, 57] on div "Activate hyperlink" at bounding box center [327, 57] width 84 height 9
click at [332, 58] on span "Activate hyperlink" at bounding box center [317, 57] width 45 height 8
click at [290, 58] on input "Activate hyperlink" at bounding box center [287, 60] width 5 height 5
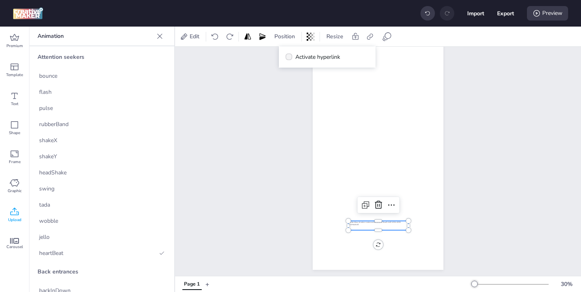
checkbox input "true"
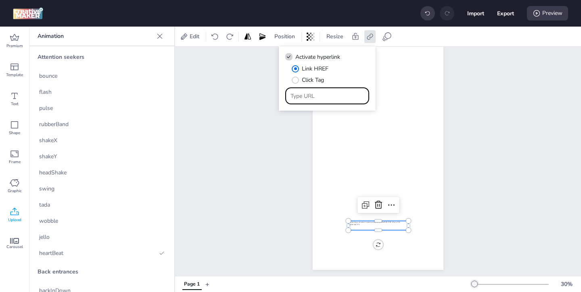
click at [328, 98] on input "Type URL" at bounding box center [327, 96] width 74 height 8
paste input "[URL][DOMAIN_NAME]"
type input "[URL][DOMAIN_NAME]"
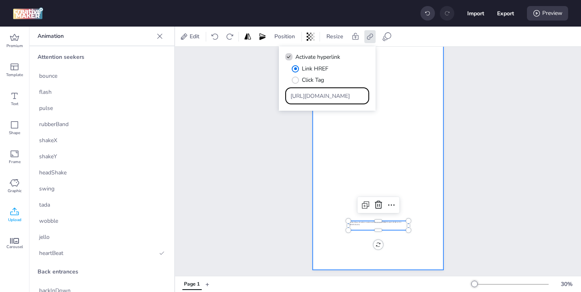
click at [419, 214] on div at bounding box center [377, 154] width 131 height 232
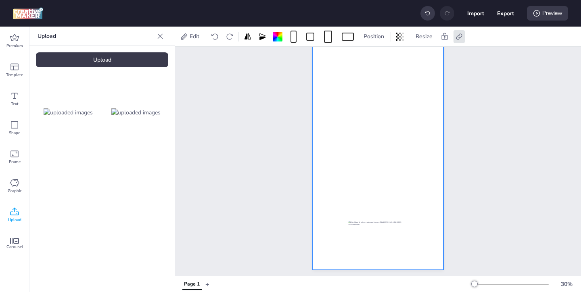
click at [504, 18] on button "Export" at bounding box center [505, 13] width 17 height 17
select select "html"
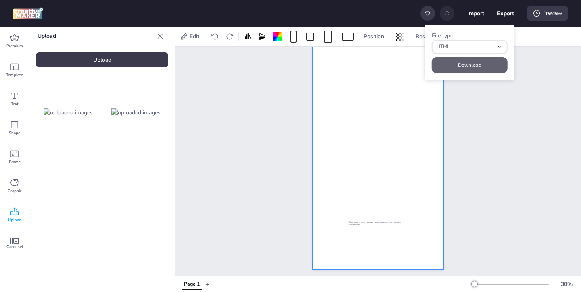
click at [483, 63] on button "Download" at bounding box center [469, 65] width 76 height 16
click at [543, 11] on div "Preview" at bounding box center [547, 13] width 41 height 15
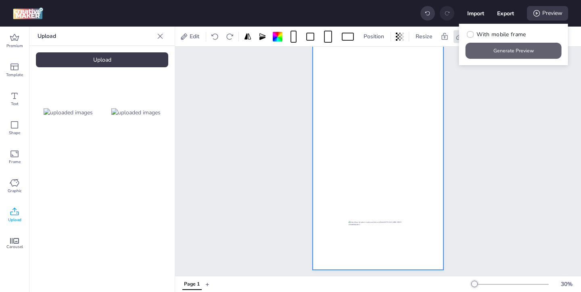
click at [479, 52] on button "Generate Preview" at bounding box center [513, 51] width 96 height 16
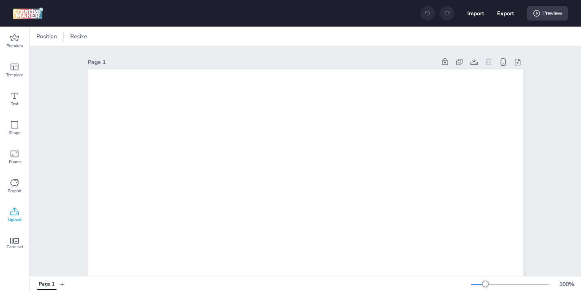
click at [12, 220] on span "Upload" at bounding box center [14, 220] width 13 height 6
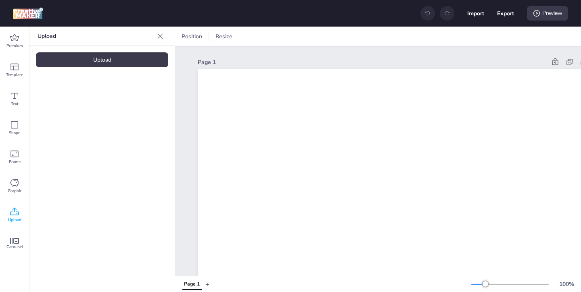
click at [155, 60] on div "Upload" at bounding box center [102, 59] width 132 height 15
click at [163, 60] on div "Upload" at bounding box center [102, 59] width 132 height 15
click at [90, 120] on div at bounding box center [68, 112] width 65 height 65
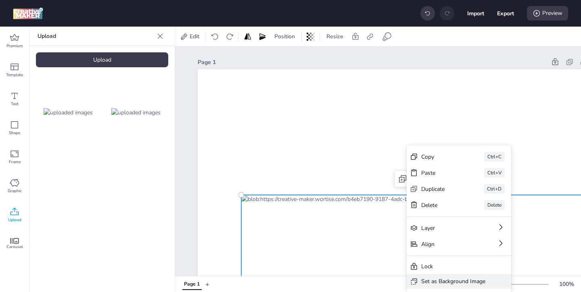
click at [443, 281] on div "Set as Background Image" at bounding box center [453, 281] width 64 height 8
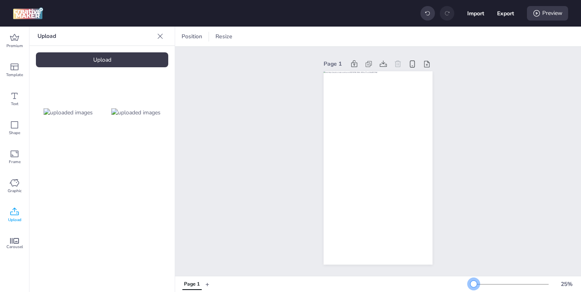
drag, startPoint x: 485, startPoint y: 282, endPoint x: 473, endPoint y: 282, distance: 11.7
click at [473, 282] on div at bounding box center [473, 284] width 6 height 6
click at [147, 116] on img at bounding box center [135, 112] width 49 height 8
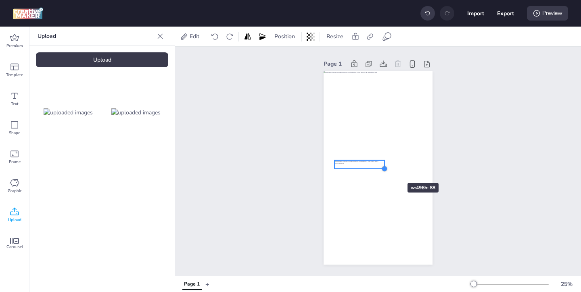
drag, startPoint x: 420, startPoint y: 175, endPoint x: 383, endPoint y: 169, distance: 37.7
click at [383, 169] on div at bounding box center [384, 169] width 6 height 6
drag, startPoint x: 373, startPoint y: 165, endPoint x: 395, endPoint y: 245, distance: 82.9
click at [395, 245] on div at bounding box center [381, 244] width 50 height 9
drag, startPoint x: 396, startPoint y: 244, endPoint x: 394, endPoint y: 233, distance: 11.9
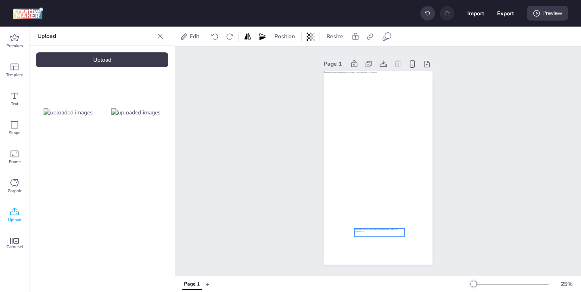
click at [394, 233] on div at bounding box center [379, 232] width 50 height 9
click at [394, 227] on div at bounding box center [378, 229] width 50 height 9
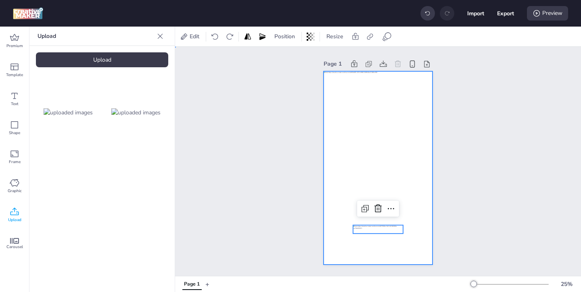
click at [386, 169] on div at bounding box center [377, 168] width 109 height 194
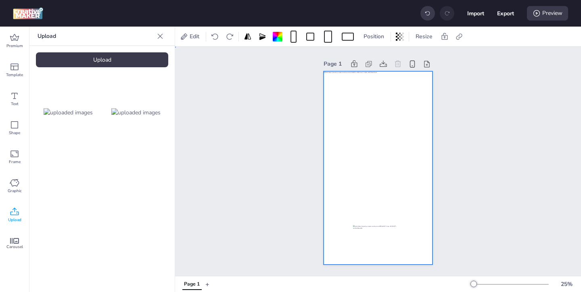
click at [361, 133] on div at bounding box center [377, 168] width 109 height 194
click at [463, 35] on div at bounding box center [458, 36] width 11 height 13
click at [376, 56] on icon at bounding box center [378, 57] width 6 height 4
click at [376, 58] on input "Activate hyperlink" at bounding box center [376, 60] width 5 height 5
checkbox input "true"
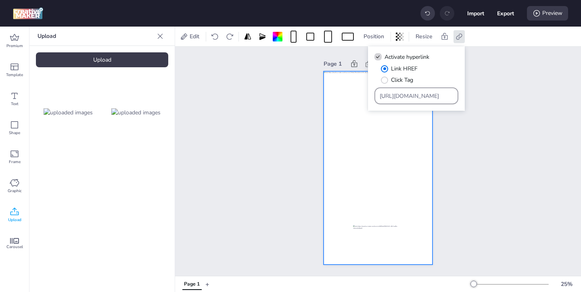
drag, startPoint x: 431, startPoint y: 99, endPoint x: 412, endPoint y: 86, distance: 22.6
click at [416, 89] on div "[URL][DOMAIN_NAME]" at bounding box center [416, 95] width 74 height 15
paste input "ww.marlonbecerra.co/tratamientos-integrales-de-odontologia"
type input "[URL][DOMAIN_NAME]"
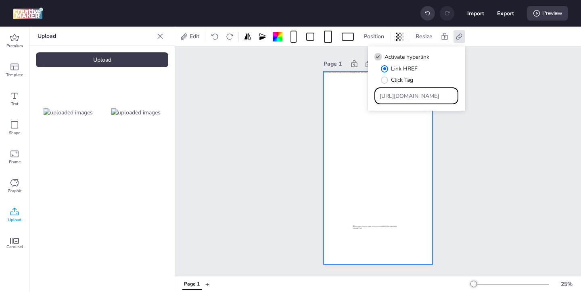
click at [418, 164] on div at bounding box center [377, 168] width 109 height 194
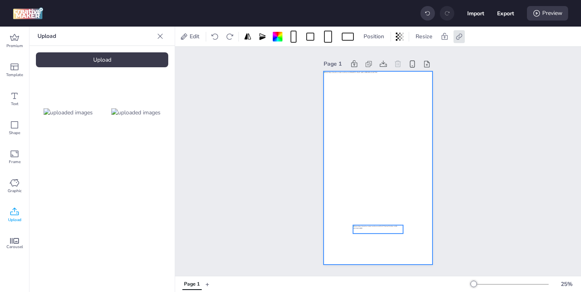
click at [387, 231] on div at bounding box center [378, 229] width 50 height 9
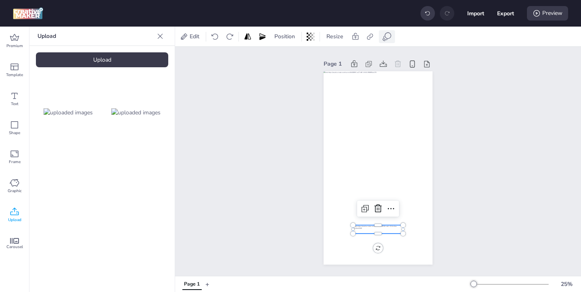
click at [383, 36] on icon at bounding box center [387, 37] width 10 height 10
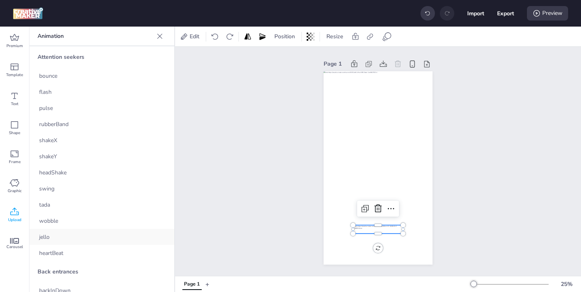
click at [146, 243] on div "jello" at bounding box center [101, 237] width 145 height 16
click at [162, 250] on div "heartBeat" at bounding box center [101, 253] width 145 height 16
click at [369, 38] on icon at bounding box center [370, 37] width 8 height 8
click at [339, 56] on span "Activate hyperlink" at bounding box center [317, 57] width 45 height 8
click at [290, 58] on input "Activate hyperlink" at bounding box center [287, 60] width 5 height 5
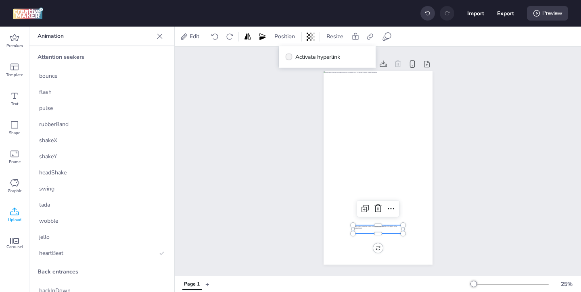
checkbox input "true"
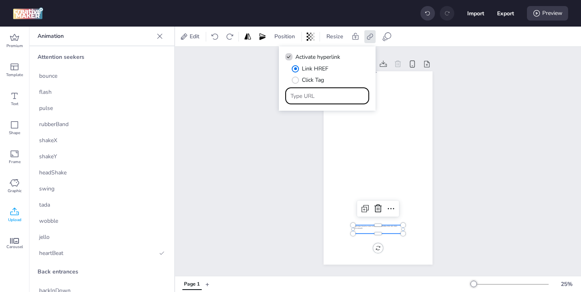
click at [342, 98] on input "Type URL" at bounding box center [327, 96] width 74 height 8
paste input "[URL][DOMAIN_NAME]"
type input "[URL][DOMAIN_NAME]"
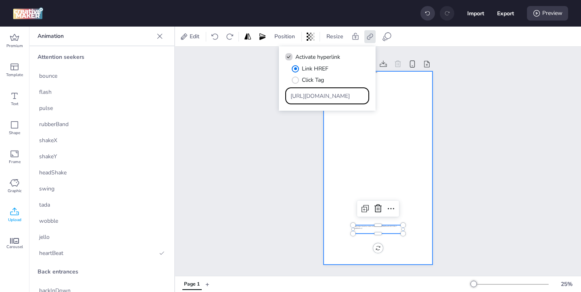
click at [397, 180] on div at bounding box center [377, 168] width 109 height 194
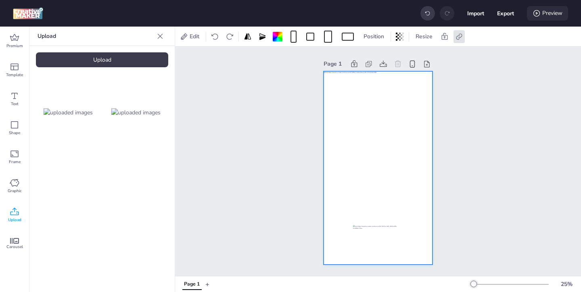
click at [545, 14] on div "Preview" at bounding box center [547, 13] width 41 height 15
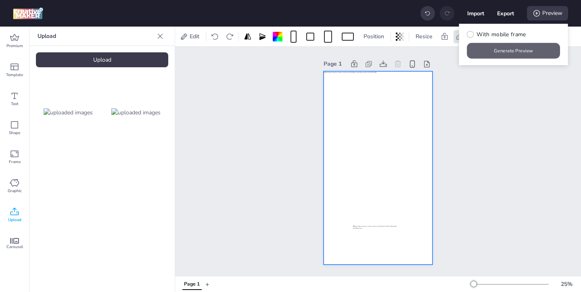
click at [506, 58] on button "Generate Preview" at bounding box center [513, 51] width 93 height 16
click at [504, 12] on button "Export" at bounding box center [505, 13] width 17 height 17
select select "html"
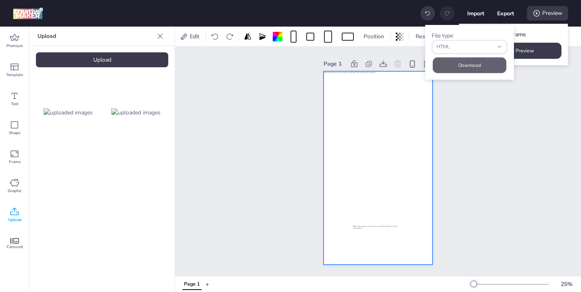
click at [471, 63] on button "Download" at bounding box center [468, 65] width 73 height 16
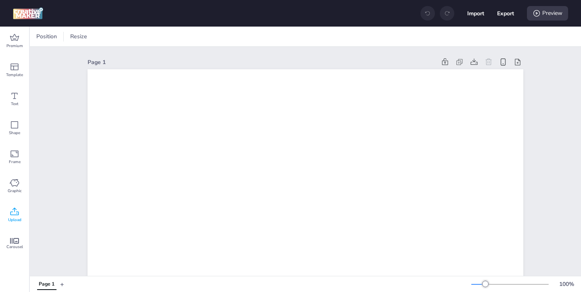
click at [10, 219] on span "Upload" at bounding box center [14, 220] width 13 height 6
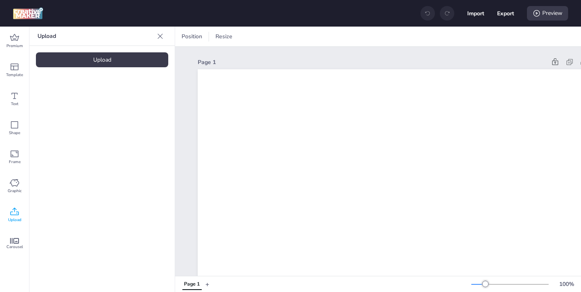
click at [136, 60] on div "Upload" at bounding box center [102, 59] width 132 height 15
click at [80, 108] on img at bounding box center [68, 112] width 49 height 8
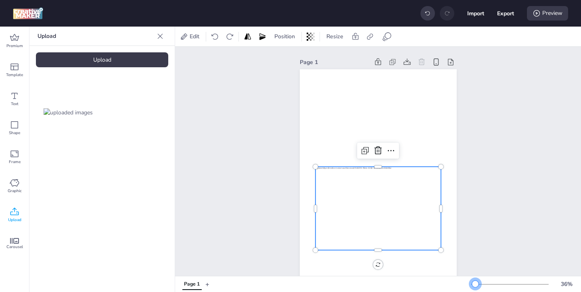
drag, startPoint x: 484, startPoint y: 282, endPoint x: 475, endPoint y: 281, distance: 9.0
click at [475, 281] on div at bounding box center [475, 284] width 6 height 6
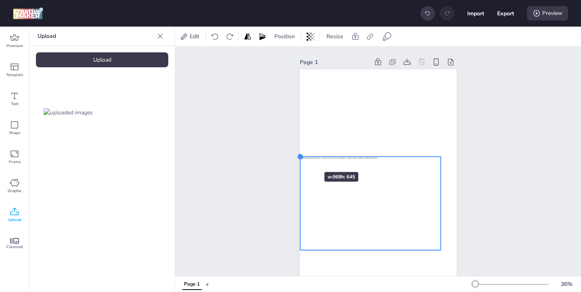
drag, startPoint x: 315, startPoint y: 168, endPoint x: 300, endPoint y: 158, distance: 18.0
click at [300, 158] on div at bounding box center [300, 157] width 6 height 6
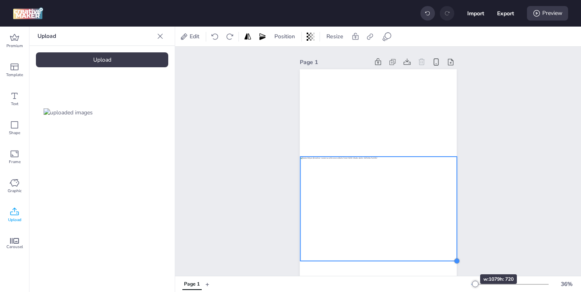
drag, startPoint x: 439, startPoint y: 251, endPoint x: 456, endPoint y: 260, distance: 18.6
click at [456, 260] on div at bounding box center [457, 261] width 6 height 6
click at [134, 65] on div "Upload" at bounding box center [102, 59] width 132 height 15
click at [152, 115] on img at bounding box center [135, 112] width 49 height 8
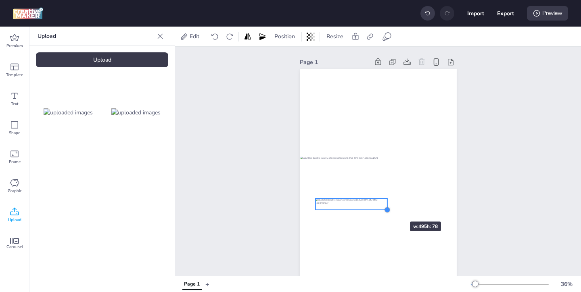
drag, startPoint x: 440, startPoint y: 216, endPoint x: 380, endPoint y: 205, distance: 61.1
click at [380, 205] on div at bounding box center [378, 208] width 157 height 279
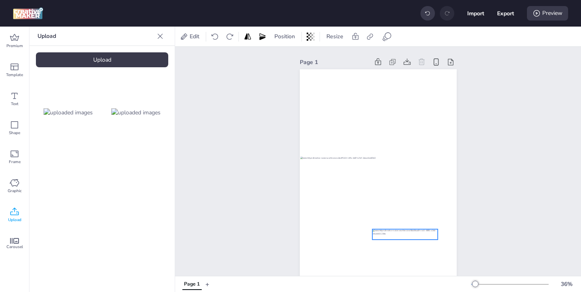
drag, startPoint x: 366, startPoint y: 204, endPoint x: 423, endPoint y: 234, distance: 64.6
click at [423, 234] on div at bounding box center [404, 234] width 65 height 10
drag, startPoint x: 438, startPoint y: 239, endPoint x: 425, endPoint y: 239, distance: 13.3
click at [425, 239] on div at bounding box center [378, 208] width 157 height 279
drag, startPoint x: 433, startPoint y: 240, endPoint x: 422, endPoint y: 239, distance: 11.8
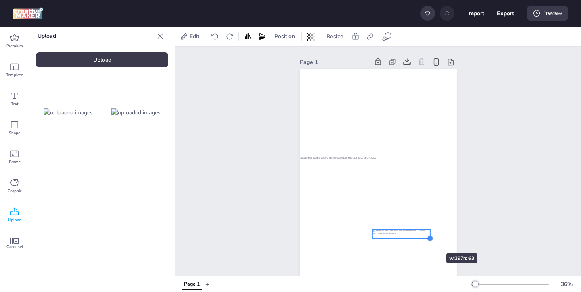
click at [422, 239] on div at bounding box center [378, 208] width 157 height 279
drag, startPoint x: 427, startPoint y: 238, endPoint x: 417, endPoint y: 238, distance: 10.1
click at [417, 238] on div at bounding box center [378, 208] width 157 height 279
drag, startPoint x: 428, startPoint y: 239, endPoint x: 420, endPoint y: 237, distance: 8.4
click at [420, 237] on div at bounding box center [419, 236] width 6 height 6
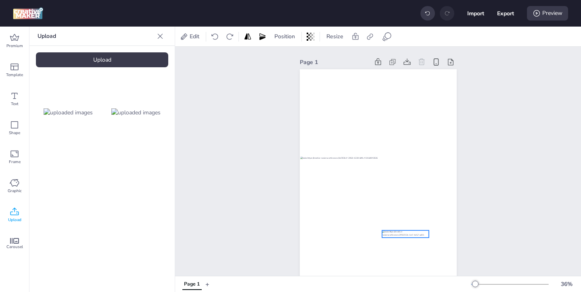
drag, startPoint x: 393, startPoint y: 233, endPoint x: 402, endPoint y: 235, distance: 9.4
click at [402, 235] on div at bounding box center [404, 234] width 47 height 7
drag, startPoint x: 382, startPoint y: 239, endPoint x: 390, endPoint y: 238, distance: 8.1
click at [390, 238] on div at bounding box center [378, 208] width 157 height 279
drag, startPoint x: 428, startPoint y: 237, endPoint x: 418, endPoint y: 236, distance: 10.5
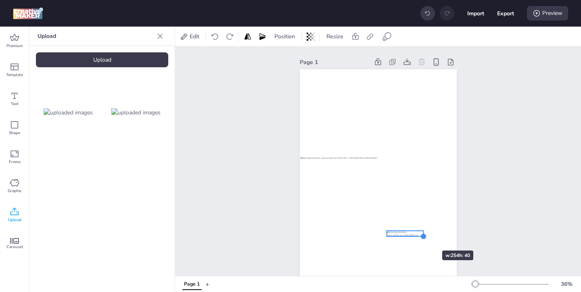
click at [418, 236] on div at bounding box center [378, 208] width 157 height 279
click at [411, 237] on div at bounding box center [404, 236] width 37 height 6
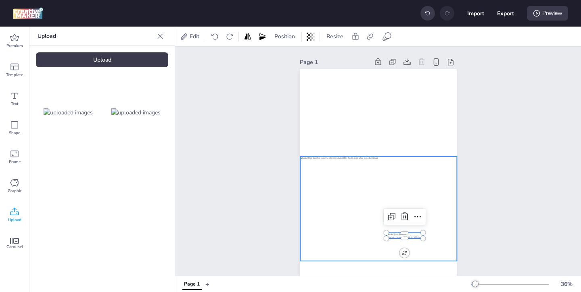
click at [389, 175] on div at bounding box center [378, 209] width 157 height 104
click at [389, 213] on div at bounding box center [378, 209] width 157 height 104
click at [371, 35] on icon at bounding box center [370, 37] width 8 height 8
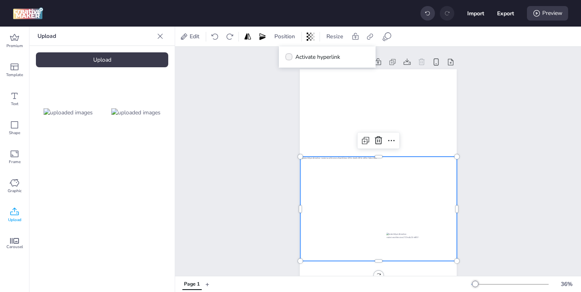
click at [288, 57] on icon at bounding box center [289, 57] width 6 height 4
click at [288, 58] on input "Activate hyperlink" at bounding box center [287, 60] width 5 height 5
checkbox input "true"
click at [310, 94] on input "Type URL" at bounding box center [327, 96] width 74 height 8
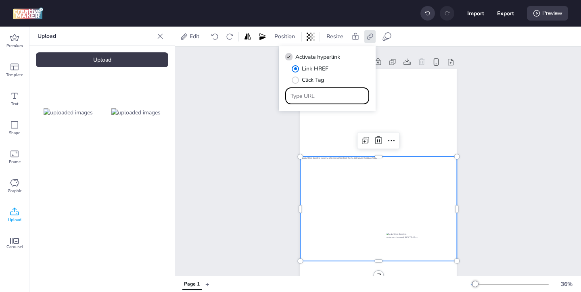
paste input "[URL][DOMAIN_NAME]"
type input "[URL][DOMAIN_NAME]"
click at [374, 211] on div at bounding box center [378, 209] width 157 height 104
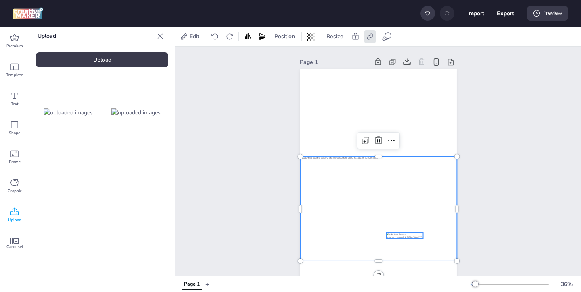
click at [402, 237] on div at bounding box center [404, 236] width 37 height 6
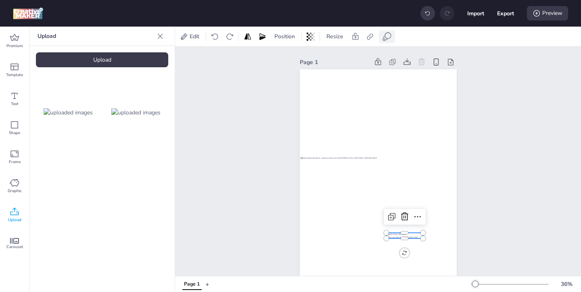
click at [386, 36] on icon at bounding box center [387, 37] width 10 height 10
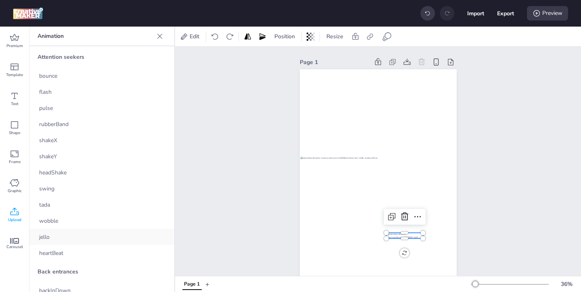
click at [140, 243] on div "jello" at bounding box center [101, 237] width 145 height 16
click at [138, 252] on div "heartBeat" at bounding box center [101, 253] width 145 height 16
click at [398, 236] on div at bounding box center [404, 236] width 37 height 6
click at [370, 36] on icon at bounding box center [370, 37] width 8 height 8
click at [314, 60] on span "Activate hyperlink" at bounding box center [317, 57] width 45 height 8
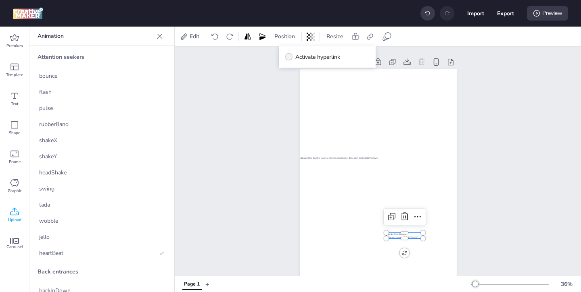
click at [290, 60] on input "Activate hyperlink" at bounding box center [287, 60] width 5 height 5
checkbox input "true"
click at [319, 96] on input "Type URL" at bounding box center [327, 96] width 74 height 8
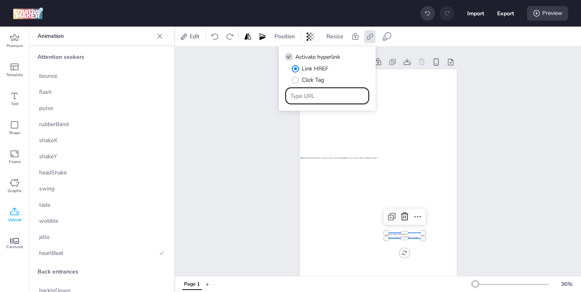
paste input "[URL][DOMAIN_NAME]"
type input "[URL][DOMAIN_NAME]"
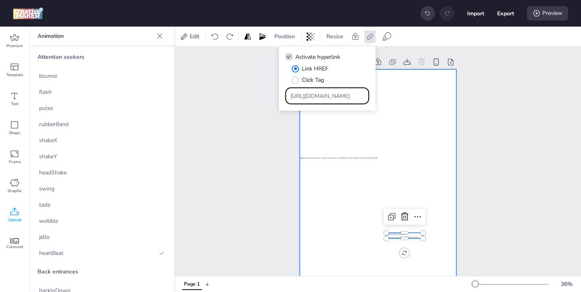
click at [415, 141] on div at bounding box center [378, 208] width 157 height 279
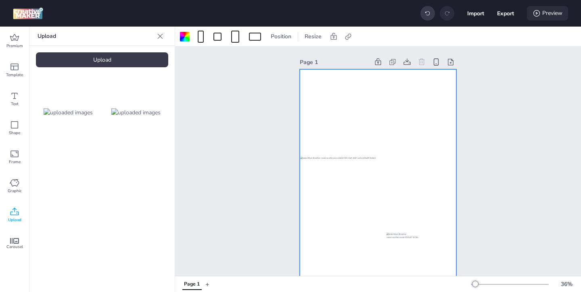
click at [539, 11] on icon at bounding box center [536, 13] width 8 height 8
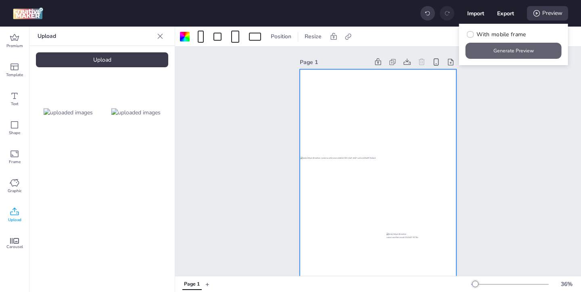
click at [500, 48] on button "Generate Preview" at bounding box center [513, 51] width 96 height 16
click at [373, 104] on div at bounding box center [378, 208] width 157 height 279
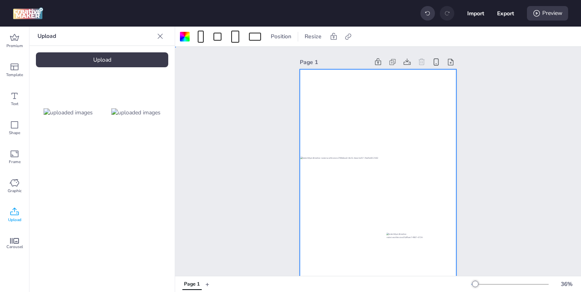
click at [410, 134] on div at bounding box center [378, 208] width 157 height 279
click at [345, 37] on icon at bounding box center [348, 37] width 8 height 8
click at [327, 58] on div "Activate hyperlink" at bounding box center [305, 57] width 84 height 9
click at [269, 57] on icon at bounding box center [267, 57] width 6 height 4
click at [268, 58] on input "Activate hyperlink" at bounding box center [264, 60] width 5 height 5
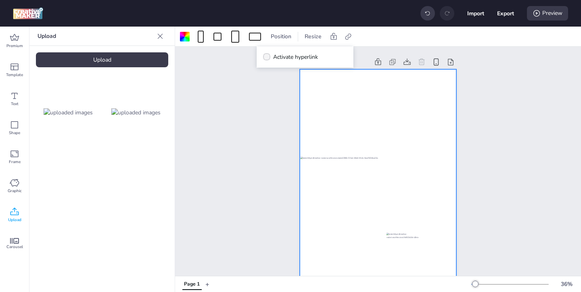
checkbox input "true"
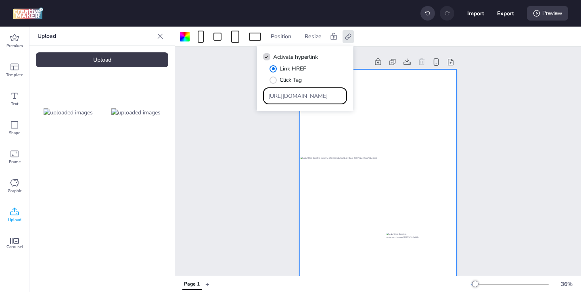
drag, startPoint x: 321, startPoint y: 94, endPoint x: 301, endPoint y: 83, distance: 22.4
click at [306, 86] on div "Link HREF Click Tag [URL][DOMAIN_NAME]" at bounding box center [305, 85] width 84 height 40
paste input "ww.marlonbecerra.co/tratamientos-integrales-de-odontologia"
type input "[URL][DOMAIN_NAME]"
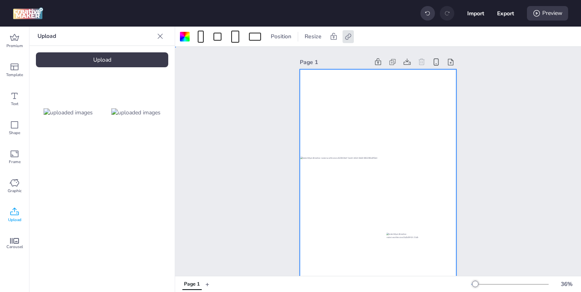
click at [419, 118] on div at bounding box center [378, 208] width 157 height 279
click at [500, 16] on button "Export" at bounding box center [505, 13] width 17 height 17
select select "html"
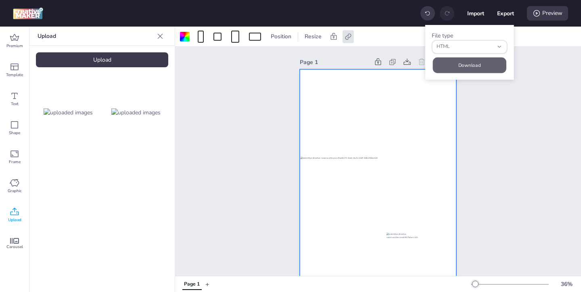
click at [485, 60] on button "Download" at bounding box center [469, 65] width 73 height 16
click at [540, 18] on div "Preview" at bounding box center [547, 13] width 41 height 15
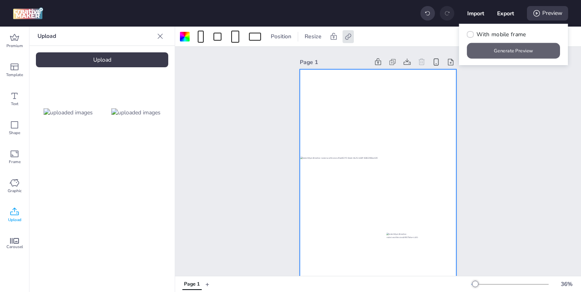
click at [524, 50] on button "Generate Preview" at bounding box center [513, 51] width 93 height 16
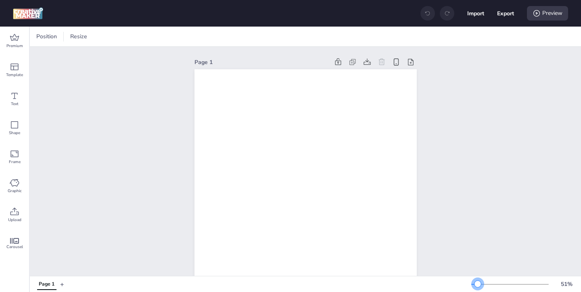
drag, startPoint x: 484, startPoint y: 284, endPoint x: 476, endPoint y: 284, distance: 8.1
click at [476, 284] on div at bounding box center [477, 284] width 6 height 6
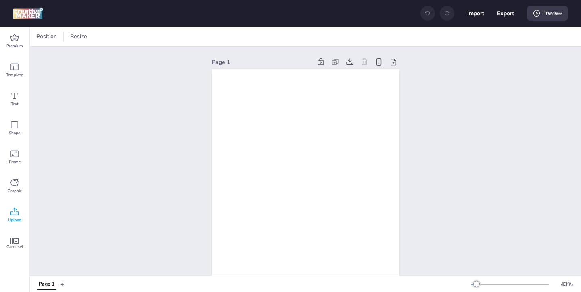
click at [17, 214] on icon at bounding box center [14, 212] width 8 height 8
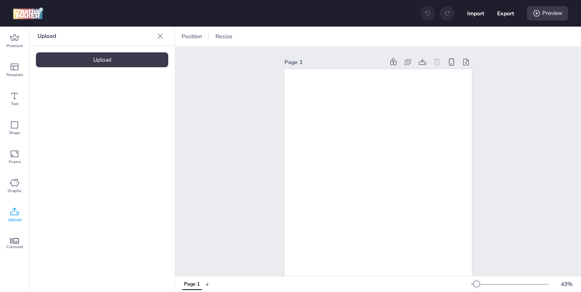
click at [112, 62] on div "Upload" at bounding box center [102, 59] width 132 height 15
click at [70, 110] on img at bounding box center [68, 112] width 49 height 8
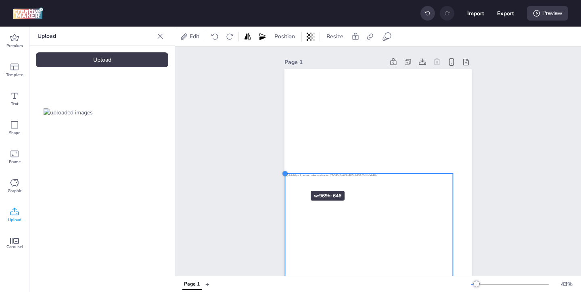
drag, startPoint x: 304, startPoint y: 185, endPoint x: 286, endPoint y: 177, distance: 20.0
click at [286, 177] on div at bounding box center [284, 174] width 6 height 6
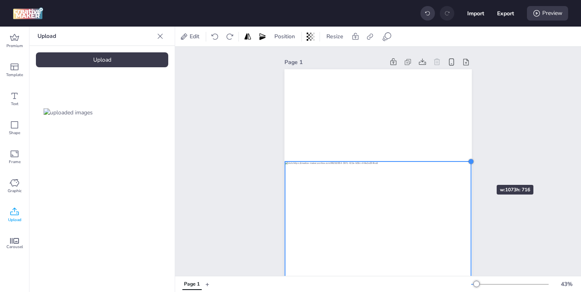
drag, startPoint x: 454, startPoint y: 174, endPoint x: 472, endPoint y: 171, distance: 18.4
click at [472, 171] on div "Page 1" at bounding box center [378, 229] width 232 height 365
click at [117, 68] on div "Upload Upload" at bounding box center [101, 160] width 145 height 266
click at [117, 63] on div "Upload" at bounding box center [102, 59] width 132 height 15
click at [142, 112] on img at bounding box center [135, 112] width 49 height 8
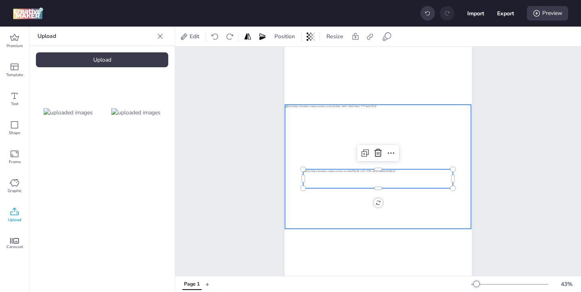
scroll to position [62, 0]
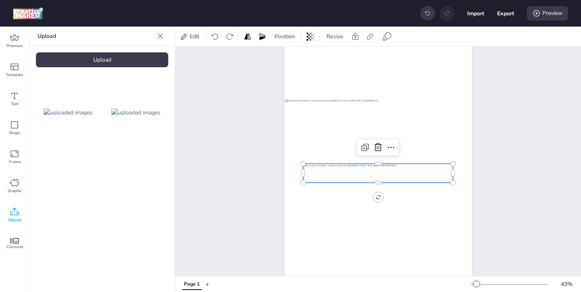
click at [383, 173] on div at bounding box center [378, 173] width 150 height 19
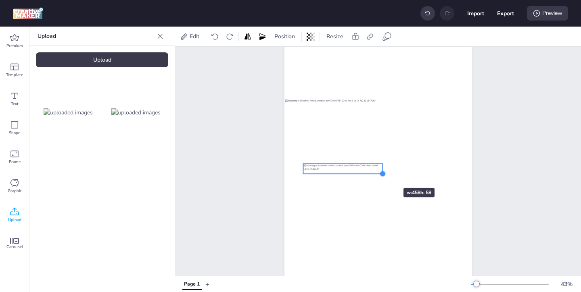
drag, startPoint x: 454, startPoint y: 182, endPoint x: 377, endPoint y: 173, distance: 76.8
click at [379, 173] on div at bounding box center [382, 174] width 6 height 6
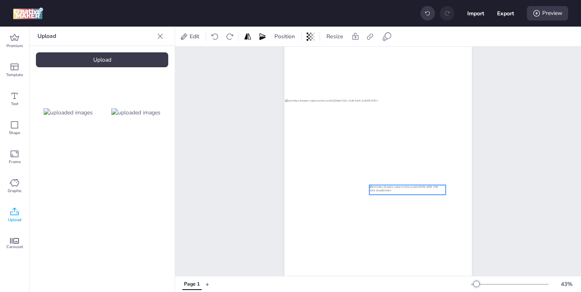
drag, startPoint x: 358, startPoint y: 169, endPoint x: 424, endPoint y: 190, distance: 69.5
click at [424, 190] on div at bounding box center [407, 190] width 76 height 10
drag, startPoint x: 446, startPoint y: 194, endPoint x: 427, endPoint y: 194, distance: 19.4
click at [427, 194] on div at bounding box center [377, 173] width 187 height 333
click at [426, 192] on div at bounding box center [405, 189] width 73 height 9
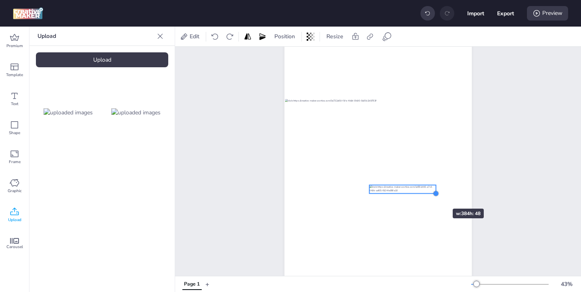
drag, startPoint x: 442, startPoint y: 195, endPoint x: 428, endPoint y: 194, distance: 13.7
click at [428, 194] on div at bounding box center [377, 173] width 187 height 333
drag, startPoint x: 371, startPoint y: 193, endPoint x: 394, endPoint y: 191, distance: 22.6
click at [393, 191] on div at bounding box center [377, 173] width 187 height 333
click at [404, 190] on div at bounding box center [409, 189] width 54 height 7
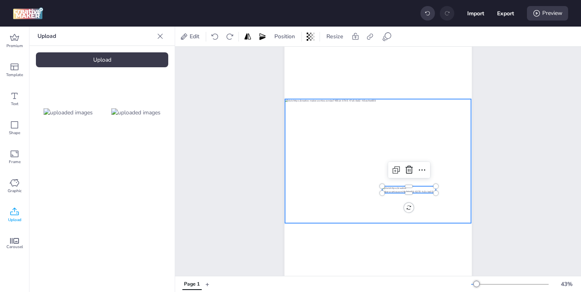
click at [388, 133] on div at bounding box center [378, 161] width 186 height 124
click at [327, 131] on div at bounding box center [378, 161] width 186 height 124
click at [370, 40] on icon at bounding box center [370, 37] width 8 height 8
click at [289, 55] on icon at bounding box center [289, 57] width 6 height 4
click at [289, 58] on input "Activate hyperlink" at bounding box center [287, 60] width 5 height 5
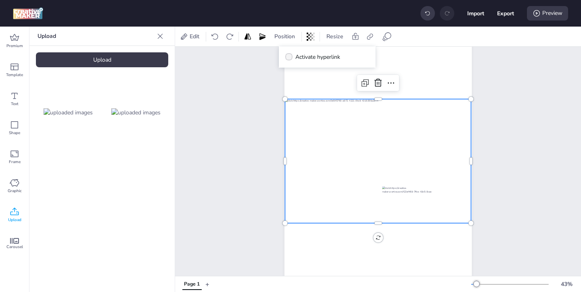
checkbox input "true"
click at [349, 142] on div at bounding box center [378, 161] width 186 height 124
click at [368, 39] on icon at bounding box center [370, 37] width 8 height 8
click at [334, 98] on input "Type URL" at bounding box center [327, 96] width 74 height 8
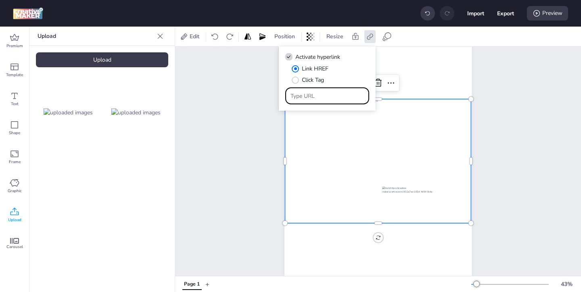
paste input "[URL][DOMAIN_NAME]"
type input "[URL][DOMAIN_NAME]"
click at [377, 136] on div at bounding box center [378, 161] width 186 height 124
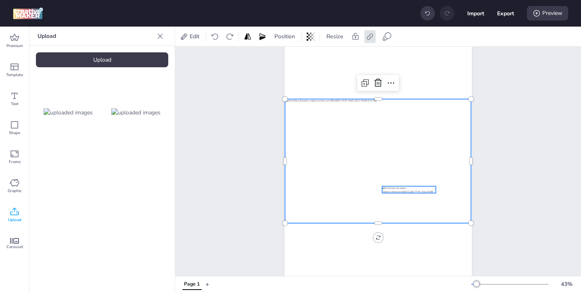
click at [399, 191] on div at bounding box center [409, 189] width 54 height 7
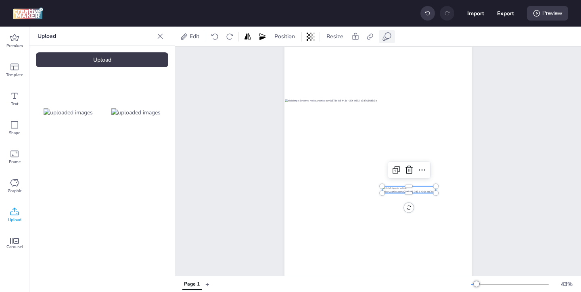
click at [387, 33] on icon at bounding box center [387, 37] width 10 height 10
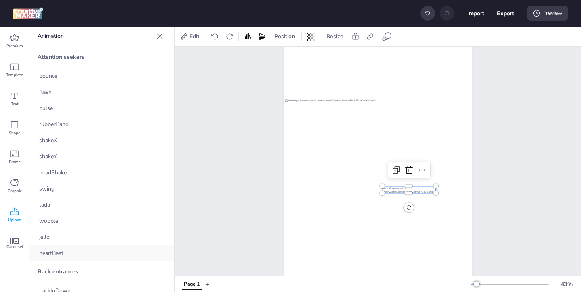
click at [126, 250] on div "heartBeat" at bounding box center [101, 253] width 145 height 16
click at [395, 190] on div at bounding box center [409, 189] width 54 height 7
click at [370, 37] on icon at bounding box center [370, 37] width 8 height 8
click at [291, 57] on icon at bounding box center [289, 57] width 6 height 4
click at [290, 58] on input "Activate hyperlink" at bounding box center [287, 60] width 5 height 5
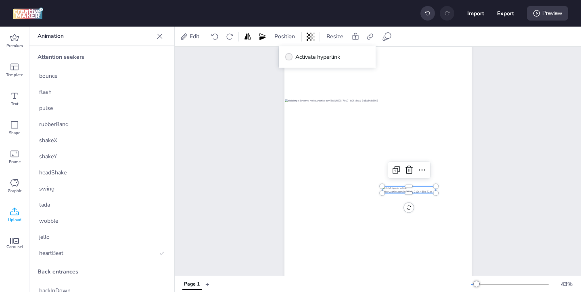
checkbox input "true"
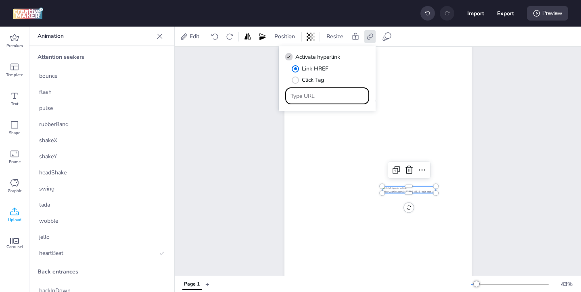
click at [327, 95] on input "Type URL" at bounding box center [327, 96] width 74 height 8
paste input "[URL][DOMAIN_NAME]"
type input "[URL][DOMAIN_NAME]"
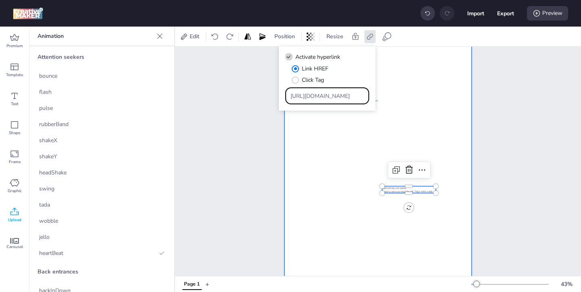
click at [401, 86] on div at bounding box center [377, 173] width 187 height 333
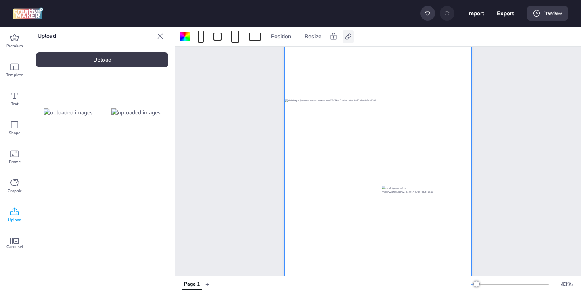
click at [350, 37] on icon at bounding box center [348, 37] width 8 height 8
click at [311, 56] on span "Activate hyperlink" at bounding box center [295, 57] width 45 height 8
click at [268, 58] on input "Activate hyperlink" at bounding box center [264, 60] width 5 height 5
checkbox input "true"
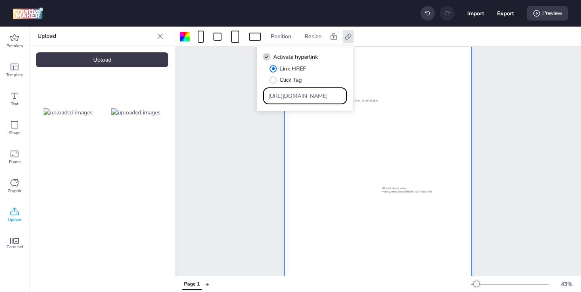
drag, startPoint x: 318, startPoint y: 95, endPoint x: 297, endPoint y: 79, distance: 26.3
click at [297, 79] on div "Link HREF Click Tag [URL][DOMAIN_NAME]" at bounding box center [305, 85] width 84 height 40
paste input "[URL][DOMAIN_NAME]"
type input "[URL][DOMAIN_NAME]"
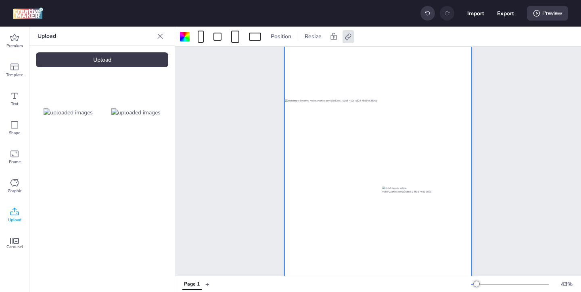
click at [403, 90] on div at bounding box center [377, 173] width 187 height 333
click at [394, 80] on div at bounding box center [377, 173] width 187 height 333
click at [346, 36] on icon at bounding box center [348, 36] width 6 height 6
click at [266, 58] on polyline at bounding box center [266, 57] width 3 height 2
click at [266, 58] on input "Activate hyperlink" at bounding box center [264, 60] width 5 height 5
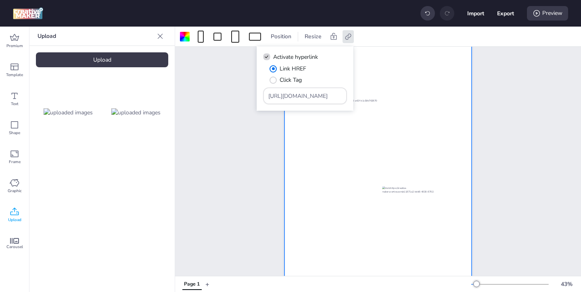
checkbox input "false"
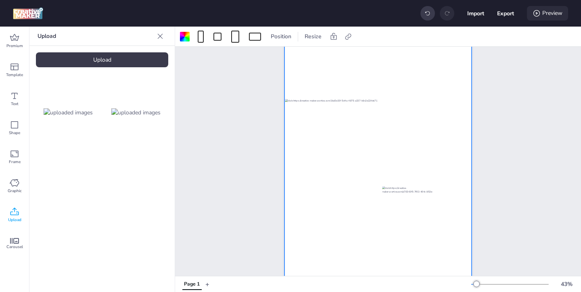
click at [542, 12] on div "Preview" at bounding box center [547, 13] width 41 height 15
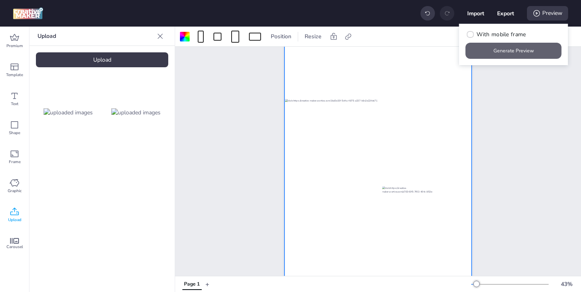
click at [516, 54] on button "Generate Preview" at bounding box center [513, 51] width 96 height 16
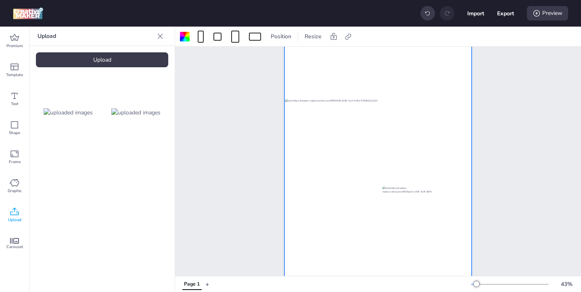
click at [332, 54] on div at bounding box center [377, 173] width 187 height 333
click at [347, 37] on icon at bounding box center [348, 37] width 8 height 8
click at [369, 75] on div at bounding box center [377, 173] width 187 height 333
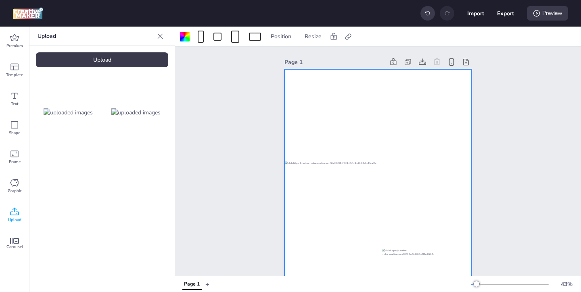
click at [362, 89] on div at bounding box center [377, 235] width 187 height 333
click at [348, 34] on icon at bounding box center [348, 37] width 8 height 8
click at [267, 58] on icon at bounding box center [267, 57] width 6 height 4
click at [267, 58] on input "Activate hyperlink" at bounding box center [264, 60] width 5 height 5
checkbox input "true"
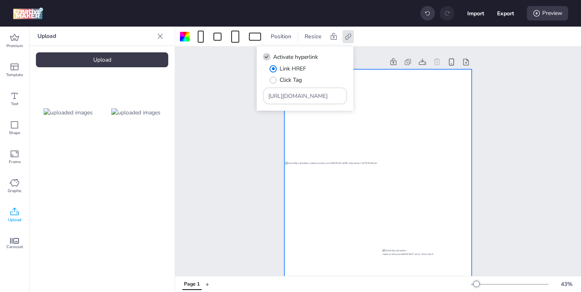
click at [350, 128] on div at bounding box center [377, 235] width 187 height 333
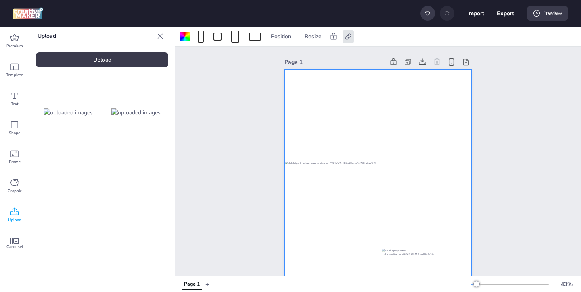
click at [504, 14] on button "Export" at bounding box center [505, 13] width 17 height 17
select select "html"
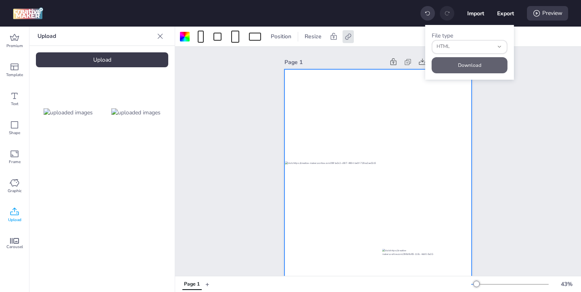
click at [469, 65] on button "Download" at bounding box center [469, 65] width 76 height 16
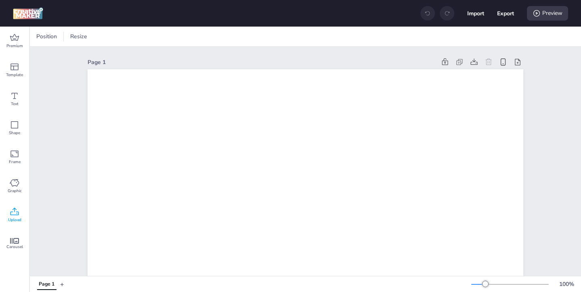
click at [11, 217] on icon at bounding box center [15, 212] width 10 height 10
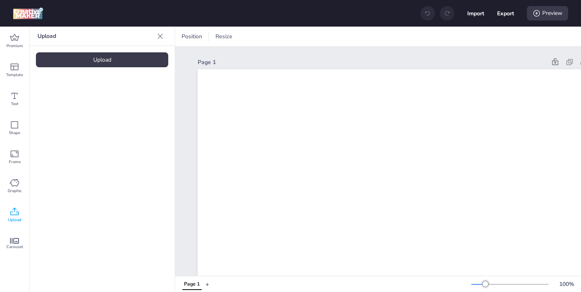
click at [115, 64] on div "Upload" at bounding box center [102, 59] width 132 height 15
click at [78, 117] on img at bounding box center [68, 112] width 49 height 8
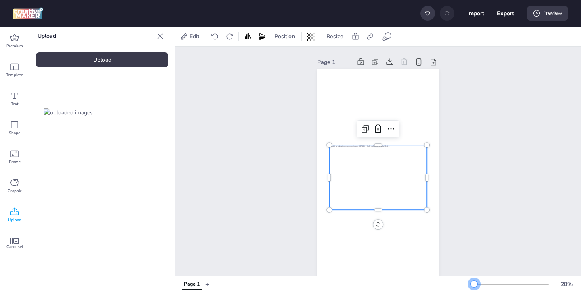
drag, startPoint x: 486, startPoint y: 285, endPoint x: 474, endPoint y: 285, distance: 12.1
click at [474, 285] on div at bounding box center [474, 284] width 6 height 6
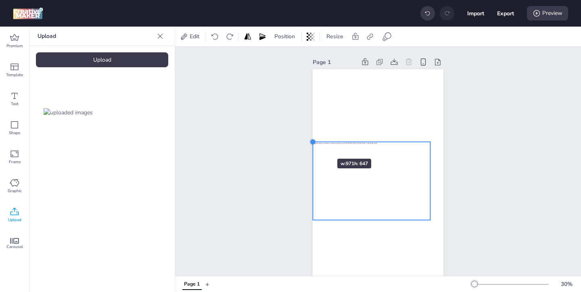
drag, startPoint x: 326, startPoint y: 151, endPoint x: 313, endPoint y: 144, distance: 14.6
click at [313, 144] on div at bounding box center [312, 142] width 6 height 6
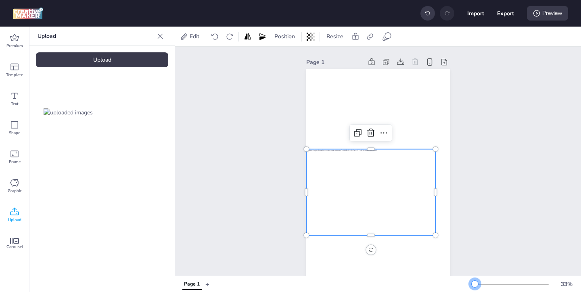
click at [475, 280] on div "33 %" at bounding box center [524, 284] width 106 height 13
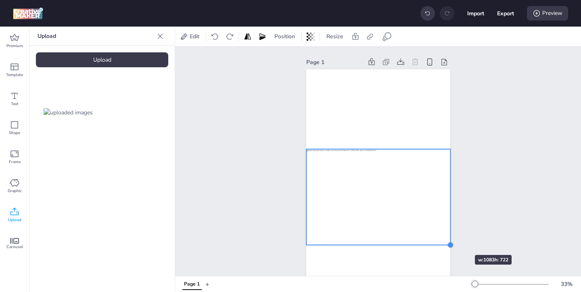
drag, startPoint x: 435, startPoint y: 236, endPoint x: 450, endPoint y: 241, distance: 15.7
click at [450, 241] on div "Page 1" at bounding box center [377, 191] width 189 height 288
click at [154, 57] on div "Upload" at bounding box center [102, 59] width 132 height 15
click at [141, 58] on div "Upload" at bounding box center [102, 59] width 132 height 15
click at [150, 114] on img at bounding box center [135, 112] width 49 height 8
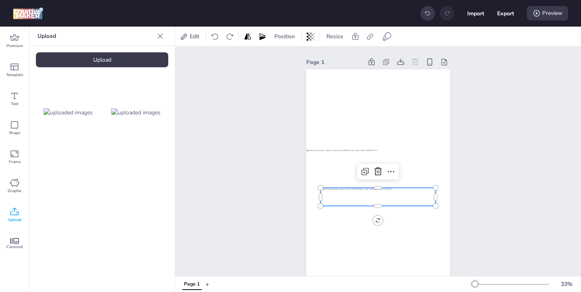
click at [402, 195] on div at bounding box center [377, 197] width 115 height 18
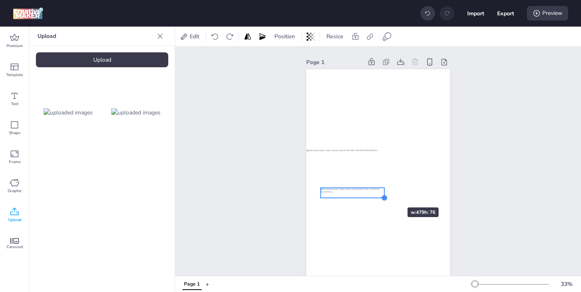
drag, startPoint x: 434, startPoint y: 205, endPoint x: 381, endPoint y: 193, distance: 54.5
click at [381, 193] on div at bounding box center [378, 197] width 144 height 256
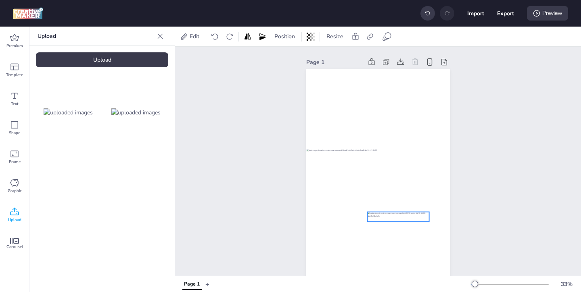
drag, startPoint x: 369, startPoint y: 192, endPoint x: 416, endPoint y: 217, distance: 53.0
click at [416, 217] on div at bounding box center [398, 217] width 62 height 10
drag, startPoint x: 429, startPoint y: 222, endPoint x: 407, endPoint y: 220, distance: 21.5
click at [407, 220] on div at bounding box center [378, 197] width 144 height 256
drag, startPoint x: 403, startPoint y: 217, endPoint x: 413, endPoint y: 219, distance: 10.3
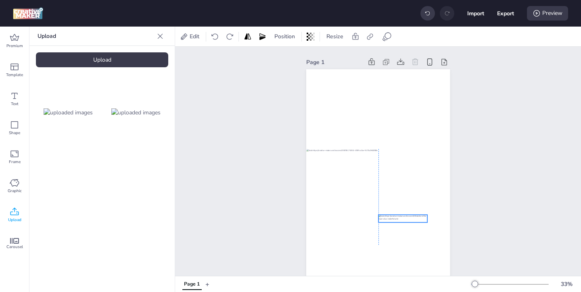
click at [413, 219] on div at bounding box center [402, 219] width 49 height 8
drag, startPoint x: 427, startPoint y: 221, endPoint x: 410, endPoint y: 219, distance: 16.3
click at [410, 219] on div at bounding box center [378, 197] width 144 height 256
drag, startPoint x: 407, startPoint y: 219, endPoint x: 412, endPoint y: 221, distance: 5.6
click at [412, 221] on div at bounding box center [401, 221] width 36 height 6
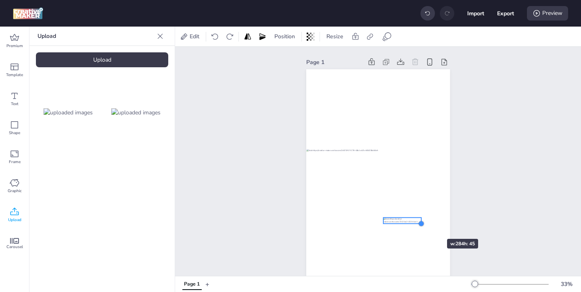
click at [423, 225] on div at bounding box center [421, 224] width 6 height 6
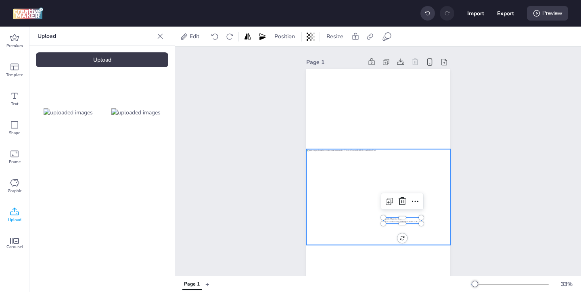
click at [399, 187] on div at bounding box center [378, 197] width 144 height 96
click at [355, 166] on div at bounding box center [378, 197] width 144 height 96
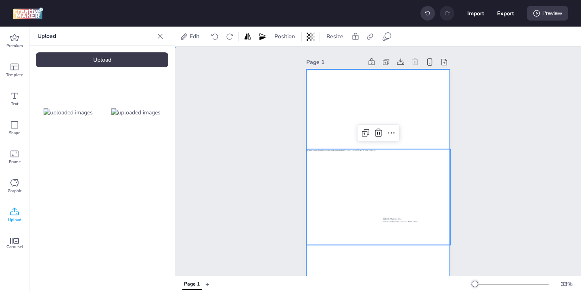
click at [345, 105] on div at bounding box center [378, 197] width 144 height 256
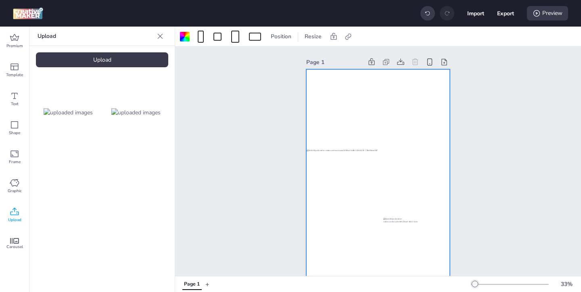
click at [398, 116] on div at bounding box center [378, 197] width 144 height 256
click at [348, 35] on icon at bounding box center [348, 37] width 8 height 8
click at [295, 57] on span "Activate hyperlink" at bounding box center [295, 57] width 45 height 8
click at [268, 58] on input "Activate hyperlink" at bounding box center [264, 60] width 5 height 5
checkbox input "true"
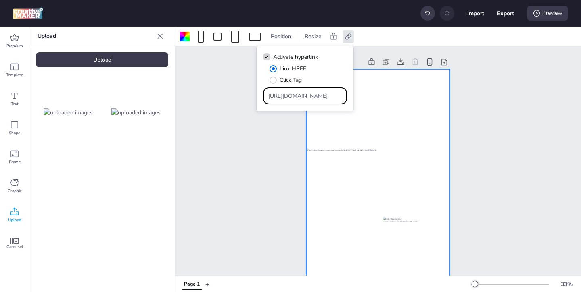
drag, startPoint x: 324, startPoint y: 96, endPoint x: 295, endPoint y: 72, distance: 37.5
click at [299, 74] on div "Link HREF Click Tag [URL][DOMAIN_NAME]" at bounding box center [305, 85] width 84 height 40
paste input "[DOMAIN_NAME][URL]"
type input "[URL][DOMAIN_NAME]"
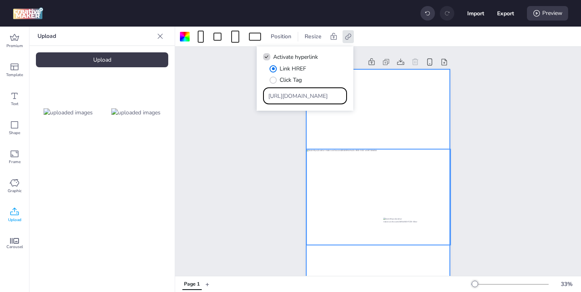
click at [375, 181] on div at bounding box center [378, 197] width 144 height 96
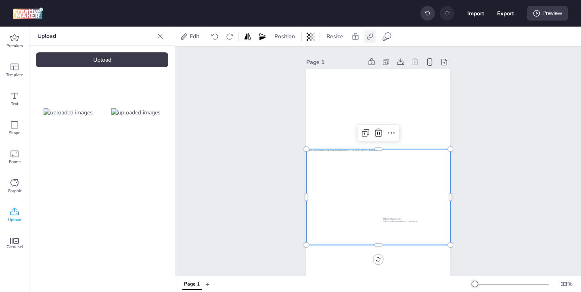
click at [366, 35] on icon at bounding box center [370, 37] width 8 height 8
click at [332, 56] on span "Activate hyperlink" at bounding box center [317, 57] width 45 height 8
click at [290, 58] on input "Activate hyperlink" at bounding box center [287, 60] width 5 height 5
checkbox input "true"
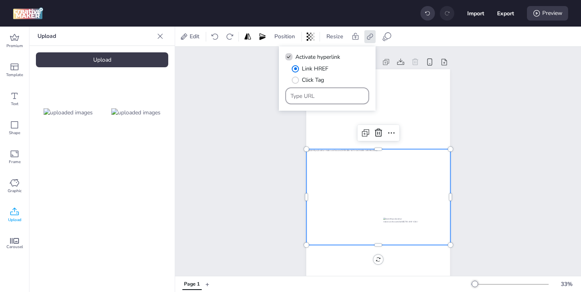
click at [339, 100] on input "Type URL" at bounding box center [327, 96] width 74 height 8
paste input "[URL][DOMAIN_NAME]"
type input "[URL][DOMAIN_NAME]"
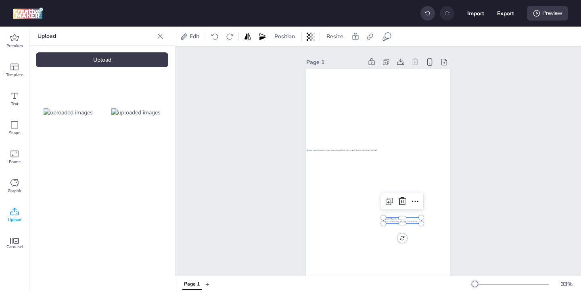
click at [397, 222] on div at bounding box center [402, 221] width 38 height 6
click at [386, 36] on icon at bounding box center [387, 37] width 10 height 10
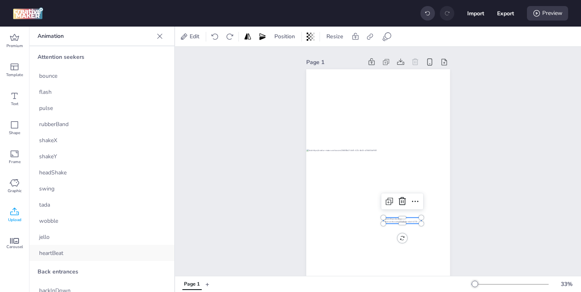
click at [65, 250] on div "heartBeat" at bounding box center [101, 253] width 145 height 16
click at [372, 40] on icon at bounding box center [370, 37] width 8 height 8
click at [328, 59] on span "Activate hyperlink" at bounding box center [317, 57] width 45 height 8
click at [290, 59] on input "Activate hyperlink" at bounding box center [287, 60] width 5 height 5
checkbox input "true"
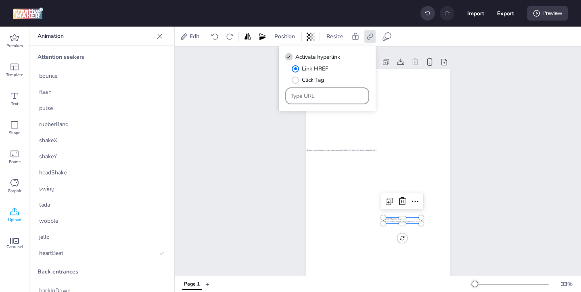
click at [335, 100] on div at bounding box center [327, 95] width 74 height 15
paste input "[URL][DOMAIN_NAME]"
type input "[URL][DOMAIN_NAME]"
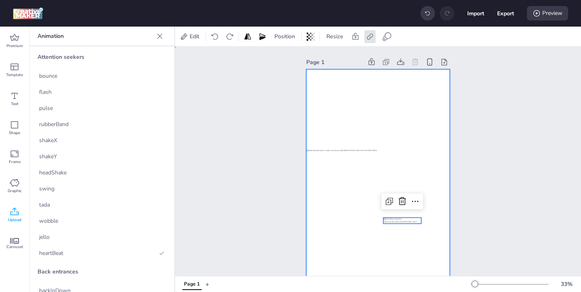
click at [410, 134] on div at bounding box center [378, 197] width 144 height 256
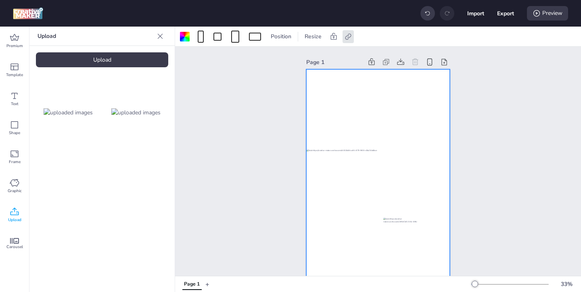
click at [420, 138] on div at bounding box center [378, 197] width 144 height 256
click at [391, 101] on div at bounding box center [378, 197] width 144 height 256
click at [347, 34] on icon at bounding box center [348, 37] width 8 height 8
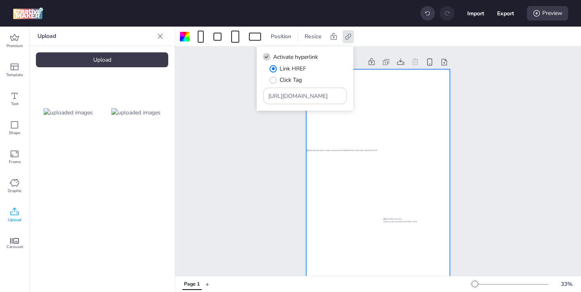
click at [268, 58] on icon at bounding box center [267, 57] width 6 height 4
click at [268, 58] on input "Activate hyperlink" at bounding box center [264, 60] width 5 height 5
checkbox input "false"
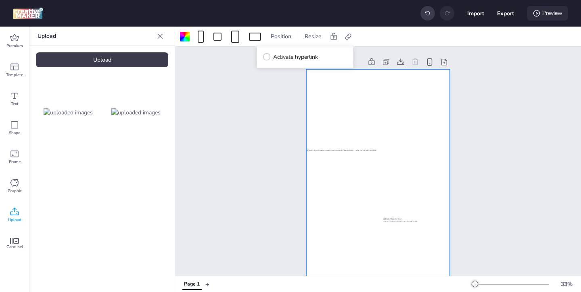
click at [548, 16] on div "Preview" at bounding box center [547, 13] width 41 height 15
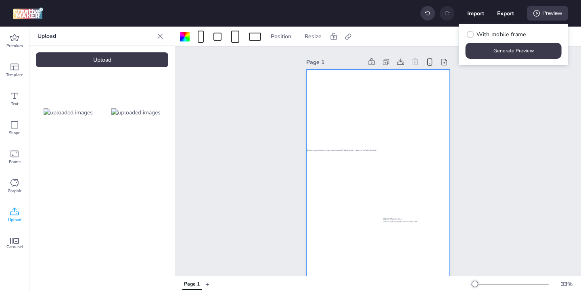
click at [499, 56] on button "Generate Preview" at bounding box center [513, 51] width 96 height 16
click at [320, 96] on div at bounding box center [378, 197] width 144 height 256
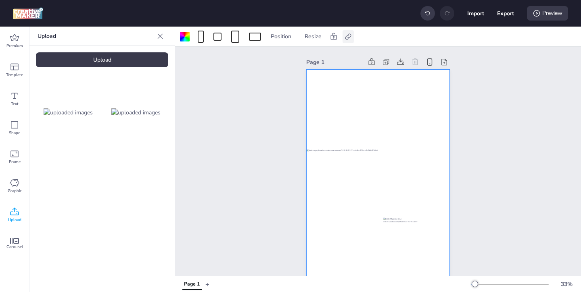
click at [345, 39] on icon at bounding box center [348, 37] width 8 height 8
click at [272, 59] on label "Activate hyperlink" at bounding box center [290, 57] width 60 height 14
click at [268, 59] on input "Activate hyperlink" at bounding box center [264, 60] width 5 height 5
checkbox input "true"
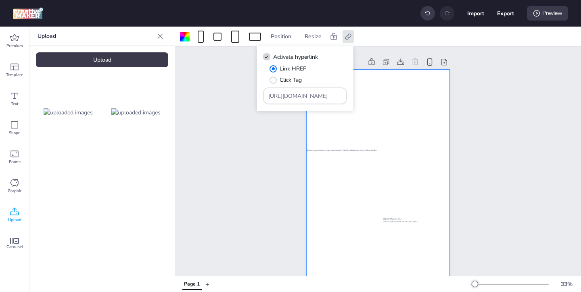
click at [507, 17] on button "Export" at bounding box center [505, 13] width 17 height 17
select select "html"
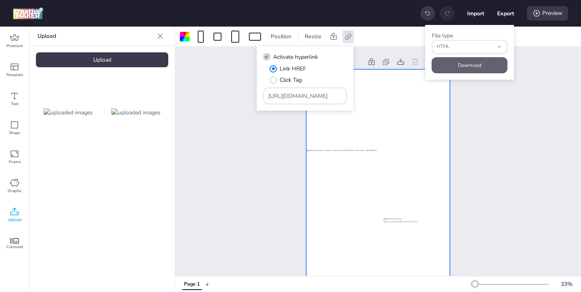
click at [481, 69] on button "Download" at bounding box center [469, 65] width 76 height 16
